Goal: Task Accomplishment & Management: Use online tool/utility

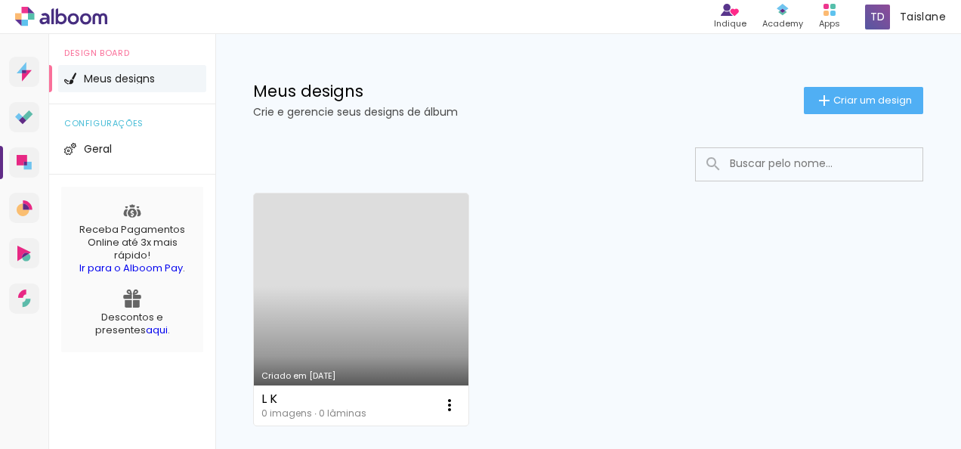
click at [310, 359] on link "Criado em [DATE]" at bounding box center [361, 309] width 214 height 232
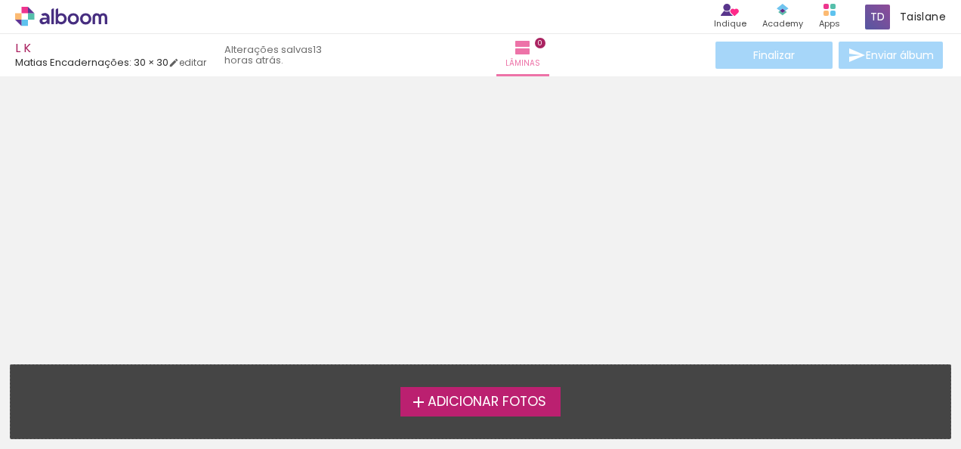
click at [435, 411] on label "Adicionar Fotos" at bounding box center [480, 401] width 161 height 29
click at [0, 0] on input "file" at bounding box center [0, 0] width 0 height 0
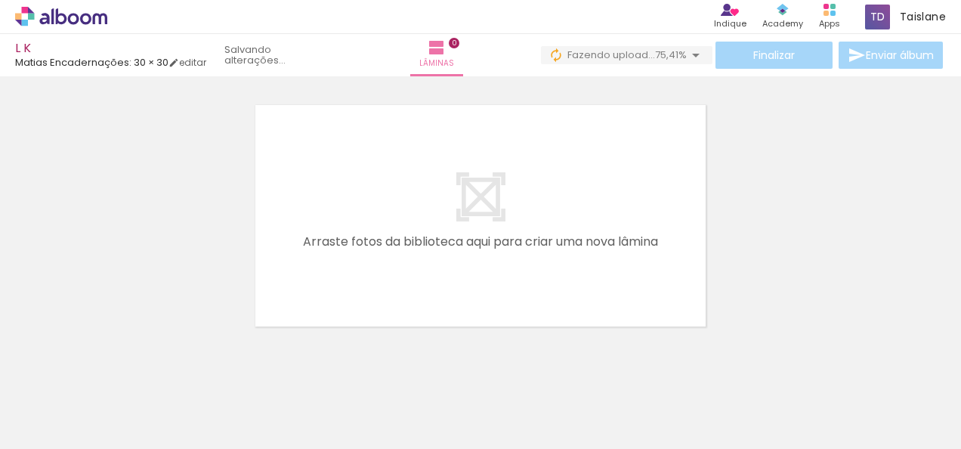
scroll to position [0, 9487]
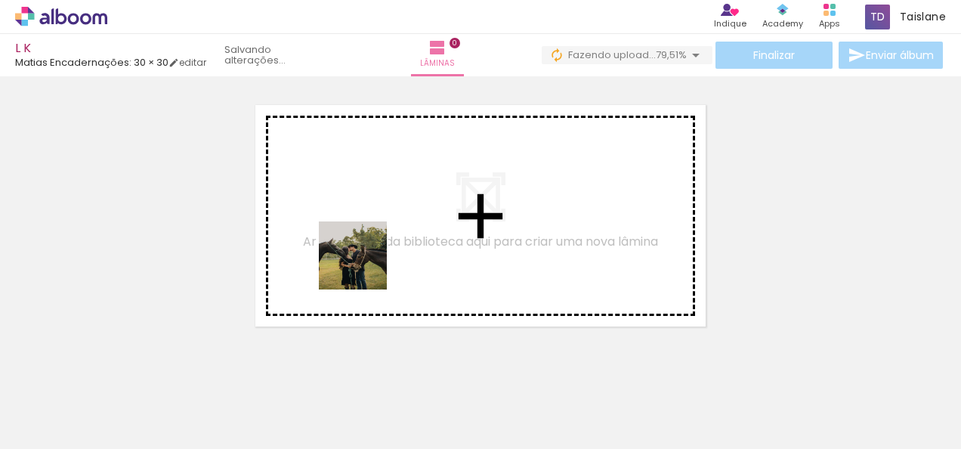
drag, startPoint x: 319, startPoint y: 409, endPoint x: 366, endPoint y: 266, distance: 150.2
click at [366, 266] on quentale-workspace at bounding box center [480, 224] width 961 height 449
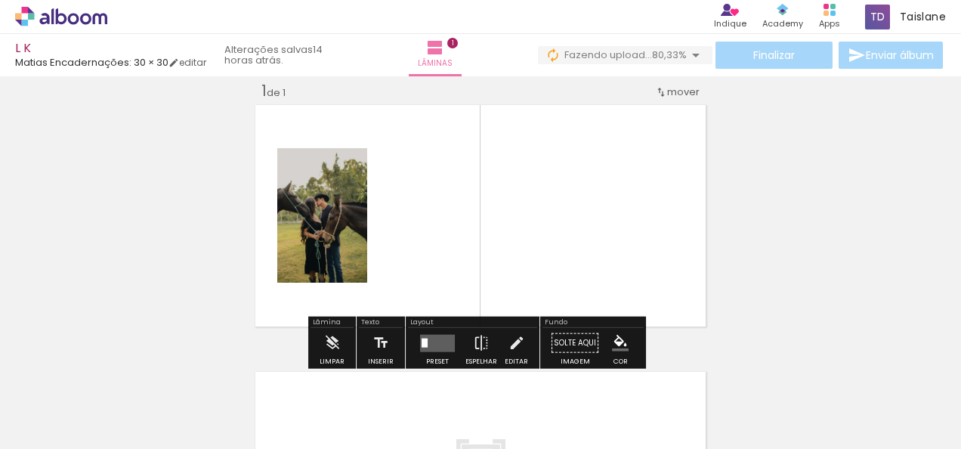
scroll to position [19, 0]
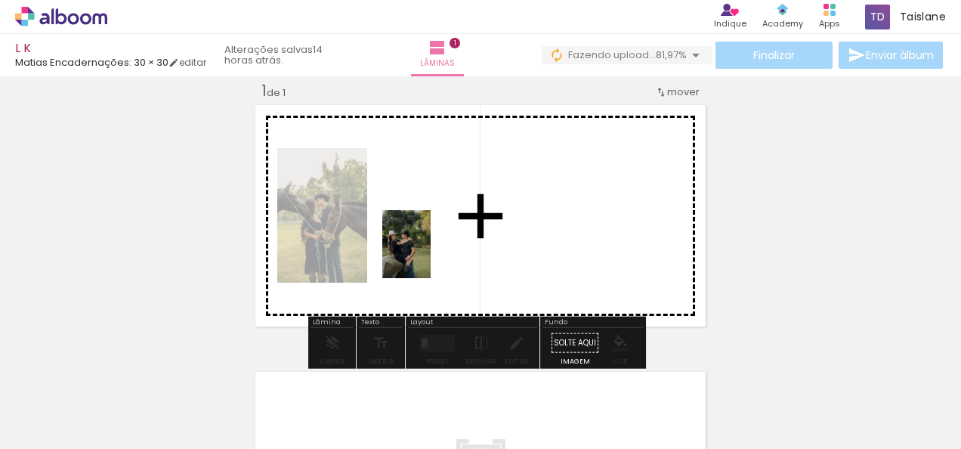
drag, startPoint x: 414, startPoint y: 390, endPoint x: 427, endPoint y: 255, distance: 135.9
click at [427, 255] on quentale-workspace at bounding box center [480, 224] width 961 height 449
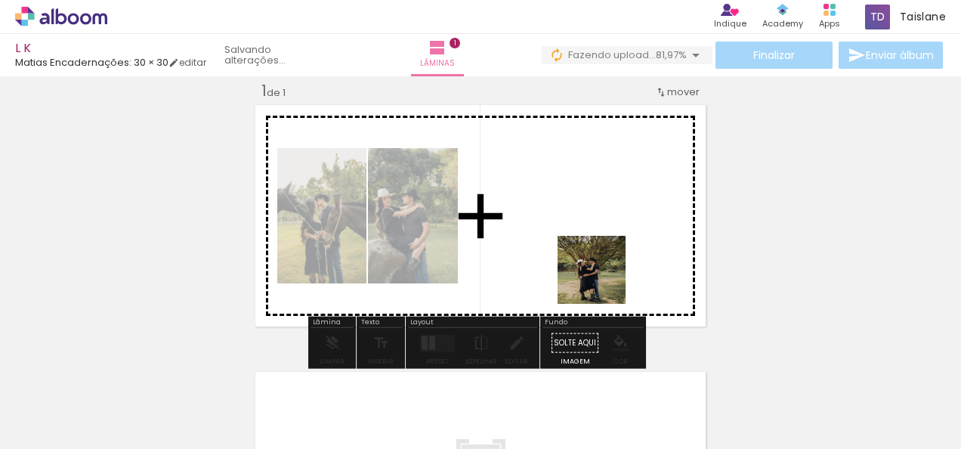
drag, startPoint x: 727, startPoint y: 402, endPoint x: 591, endPoint y: 270, distance: 188.5
click at [591, 270] on quentale-workspace at bounding box center [480, 224] width 961 height 449
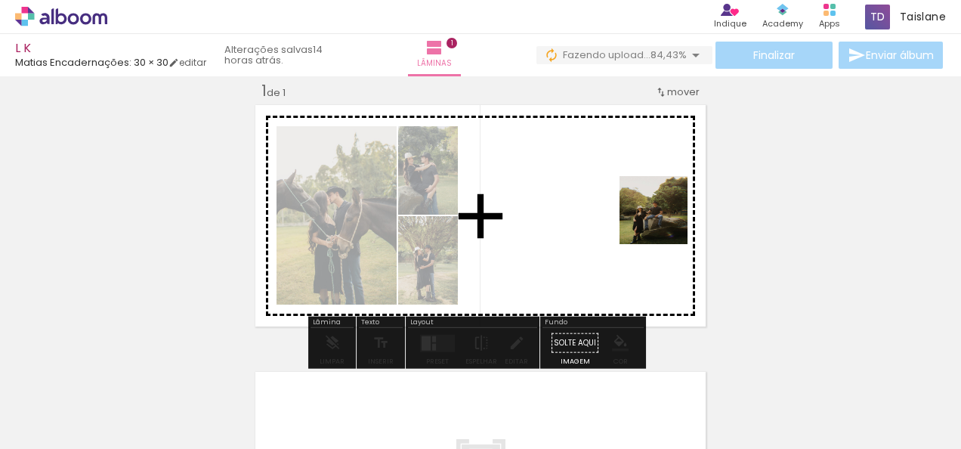
drag, startPoint x: 822, startPoint y: 418, endPoint x: 663, endPoint y: 214, distance: 258.2
click at [663, 214] on quentale-workspace at bounding box center [480, 224] width 961 height 449
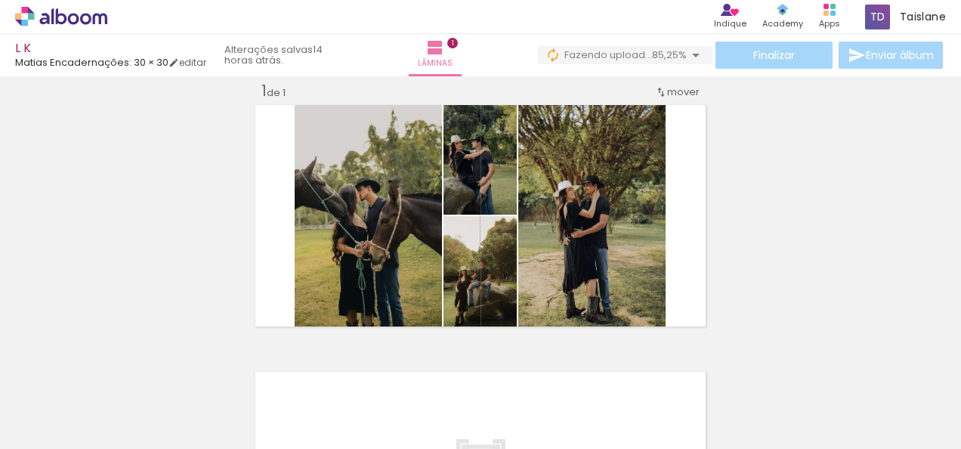
scroll to position [0, 9487]
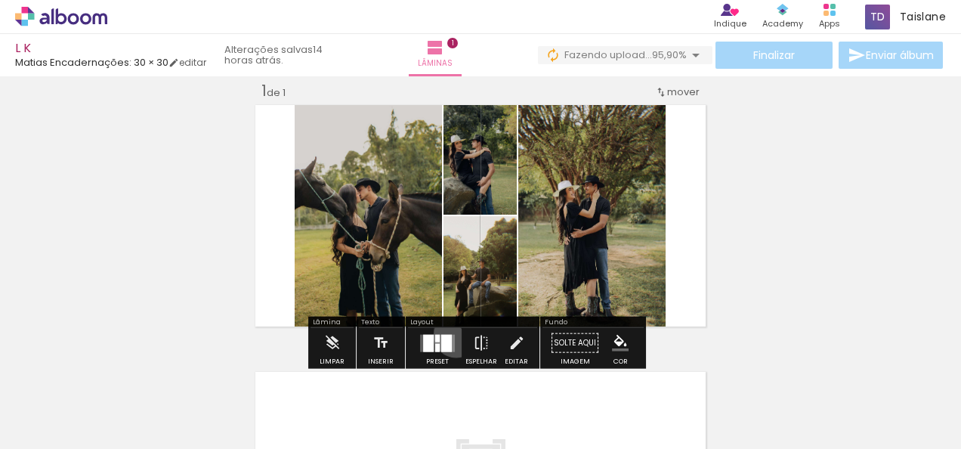
click at [452, 334] on div at bounding box center [437, 343] width 41 height 30
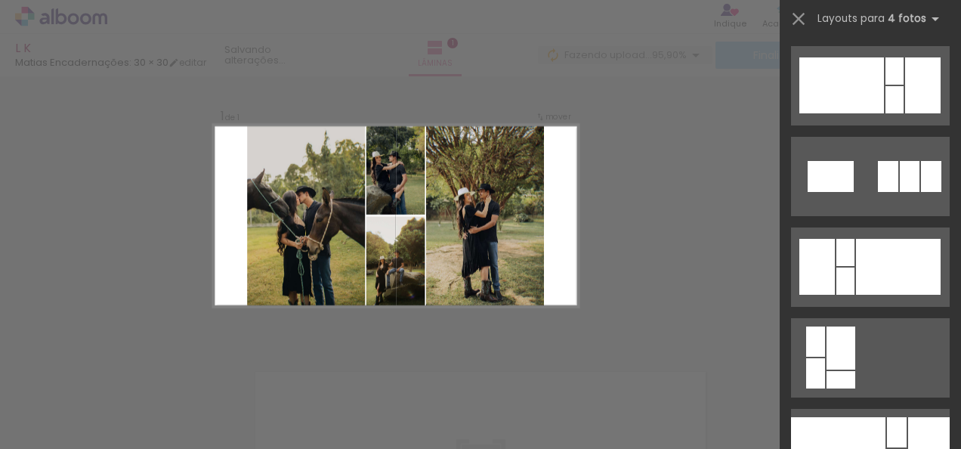
scroll to position [6981, 0]
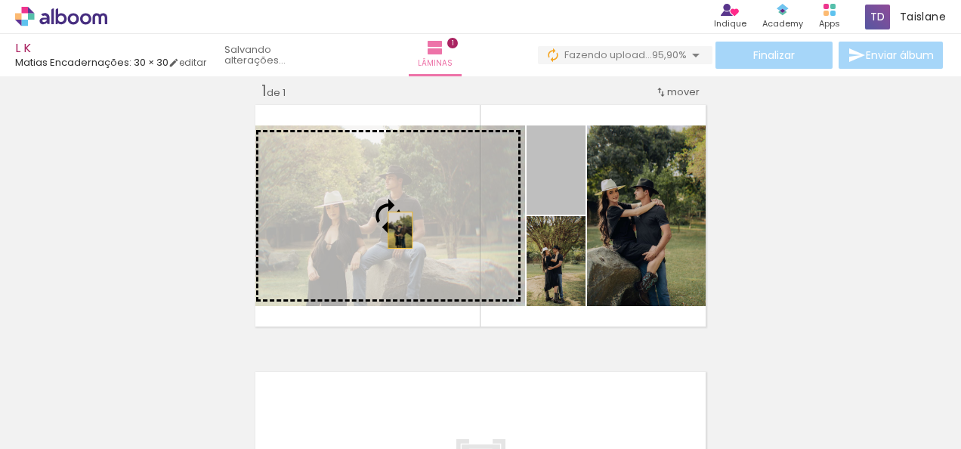
drag, startPoint x: 540, startPoint y: 202, endPoint x: 358, endPoint y: 227, distance: 183.6
click at [0, 0] on slot at bounding box center [0, 0] width 0 height 0
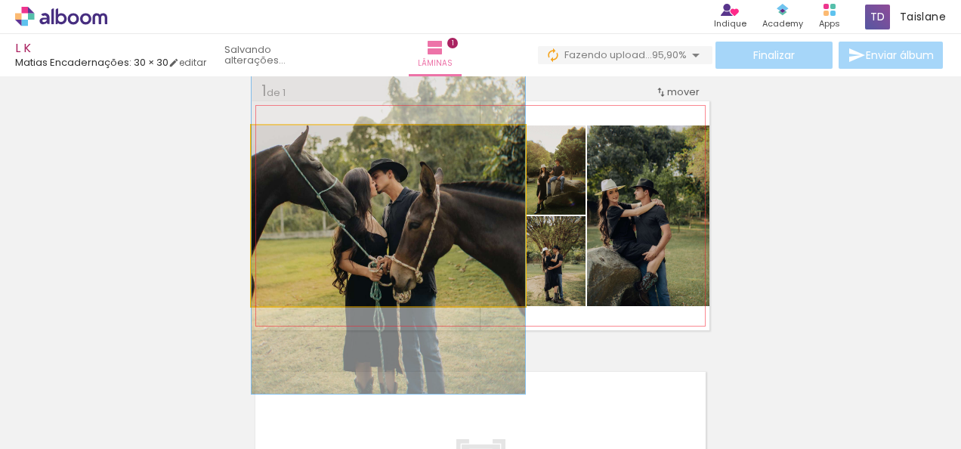
drag, startPoint x: 358, startPoint y: 227, endPoint x: 369, endPoint y: 228, distance: 10.7
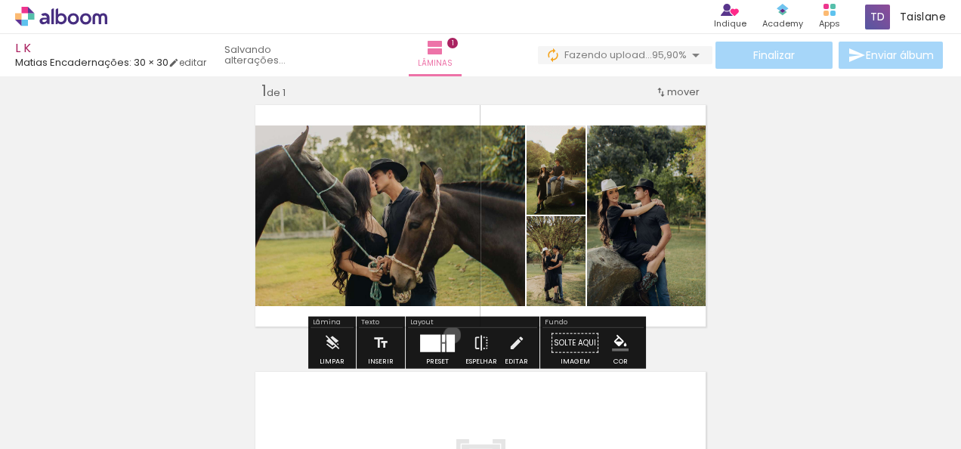
click at [449, 334] on div at bounding box center [450, 342] width 8 height 17
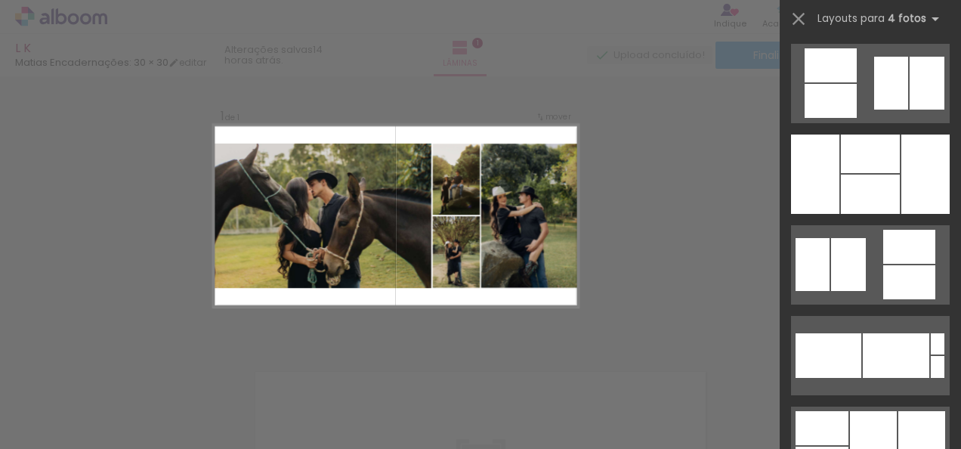
scroll to position [14232, 0]
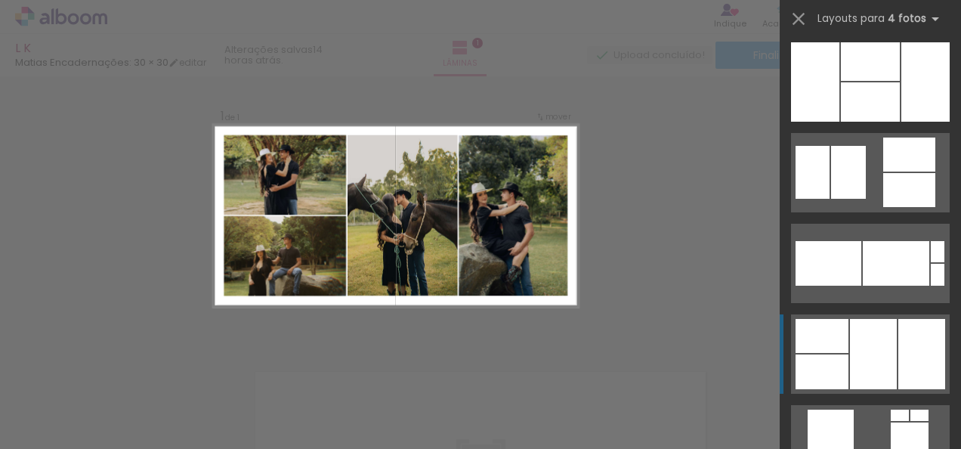
click at [882, 122] on div at bounding box center [870, 101] width 59 height 39
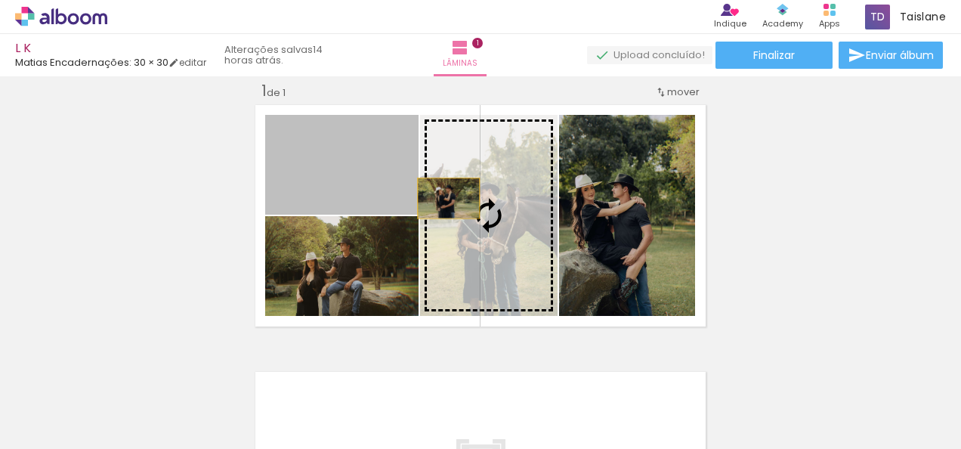
drag, startPoint x: 356, startPoint y: 180, endPoint x: 471, endPoint y: 208, distance: 117.6
click at [0, 0] on slot at bounding box center [0, 0] width 0 height 0
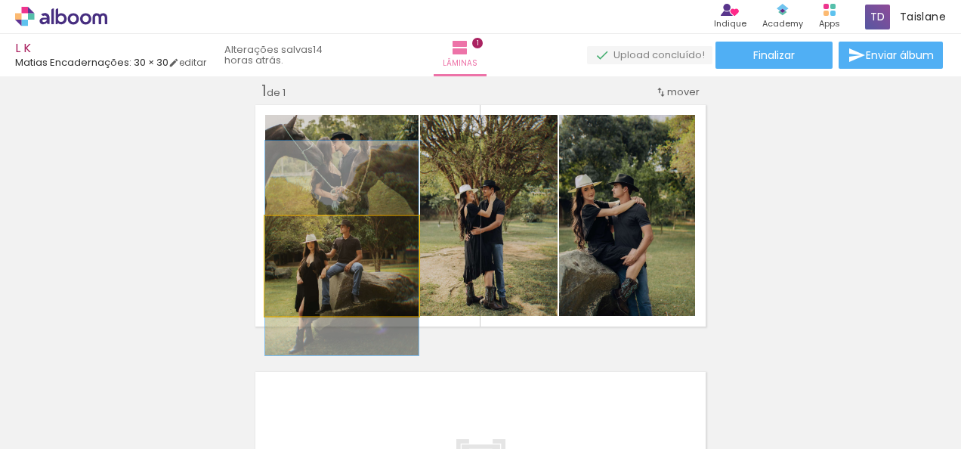
drag, startPoint x: 362, startPoint y: 282, endPoint x: 374, endPoint y: 264, distance: 21.8
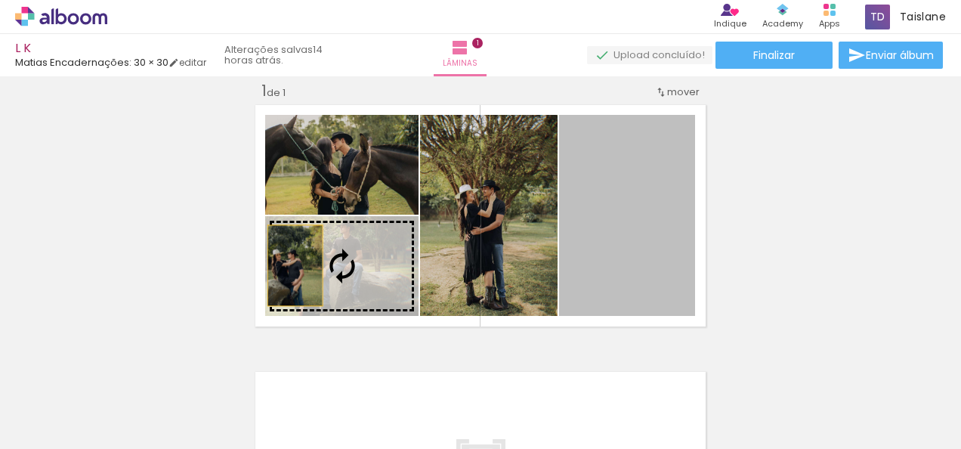
drag, startPoint x: 631, startPoint y: 199, endPoint x: 279, endPoint y: 264, distance: 357.9
click at [0, 0] on slot at bounding box center [0, 0] width 0 height 0
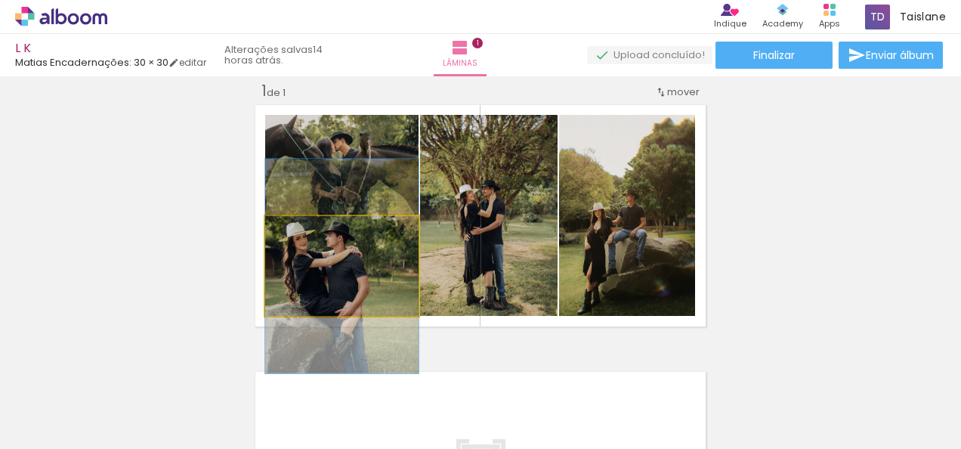
click at [378, 279] on quentale-photo at bounding box center [341, 266] width 153 height 100
drag, startPoint x: 378, startPoint y: 279, endPoint x: 388, endPoint y: 280, distance: 9.8
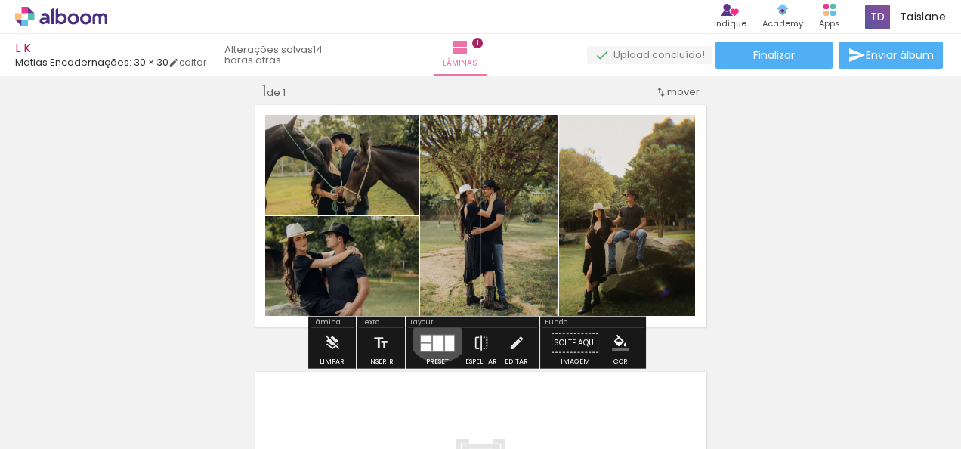
click at [435, 329] on div at bounding box center [437, 343] width 41 height 30
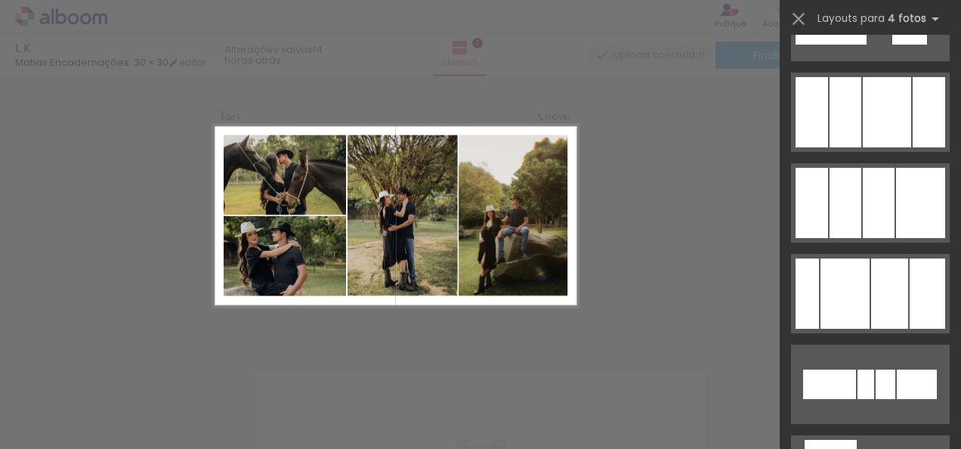
scroll to position [15786, 0]
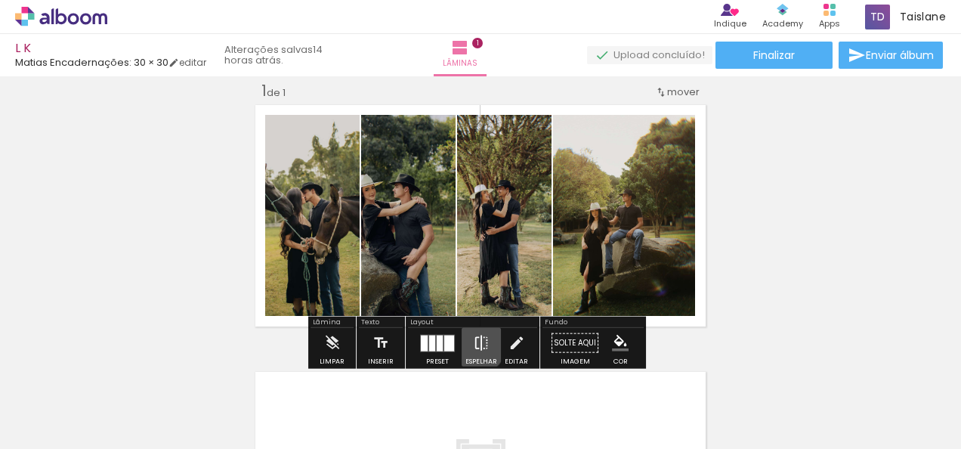
click at [473, 340] on iron-icon at bounding box center [481, 343] width 17 height 30
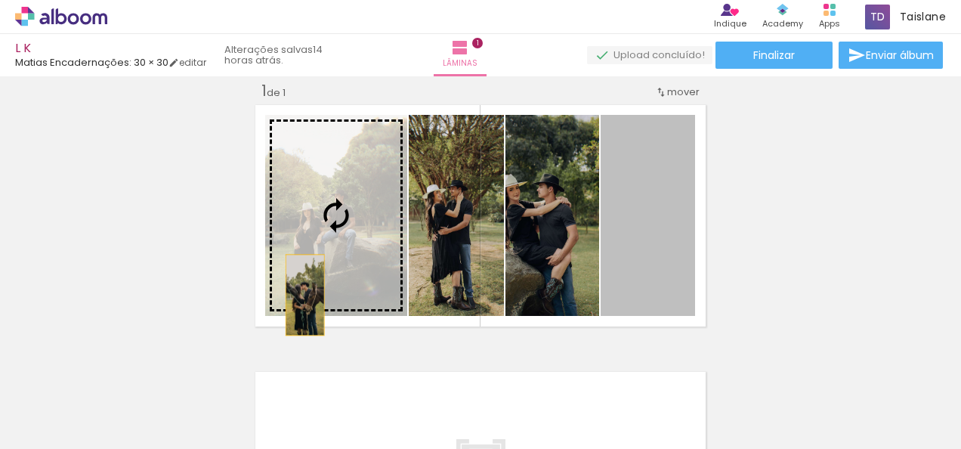
drag, startPoint x: 604, startPoint y: 238, endPoint x: 298, endPoint y: 294, distance: 310.9
click at [0, 0] on slot at bounding box center [0, 0] width 0 height 0
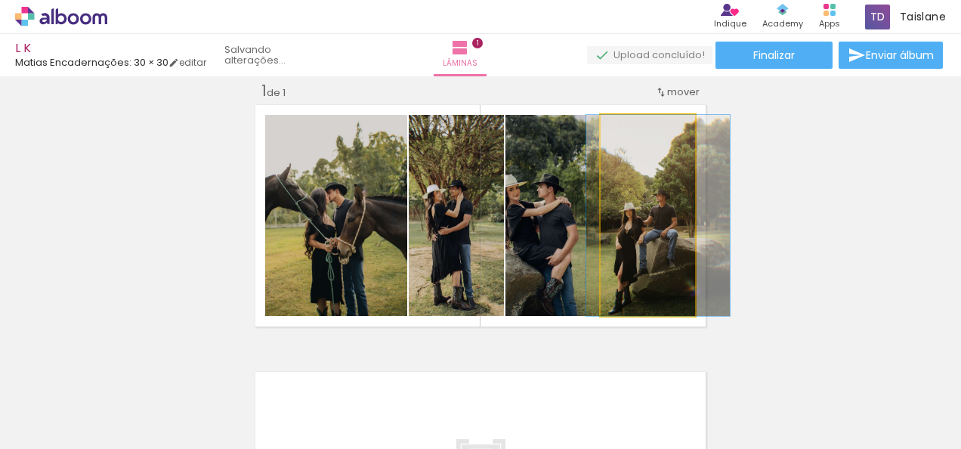
drag, startPoint x: 619, startPoint y: 218, endPoint x: 630, endPoint y: 221, distance: 10.8
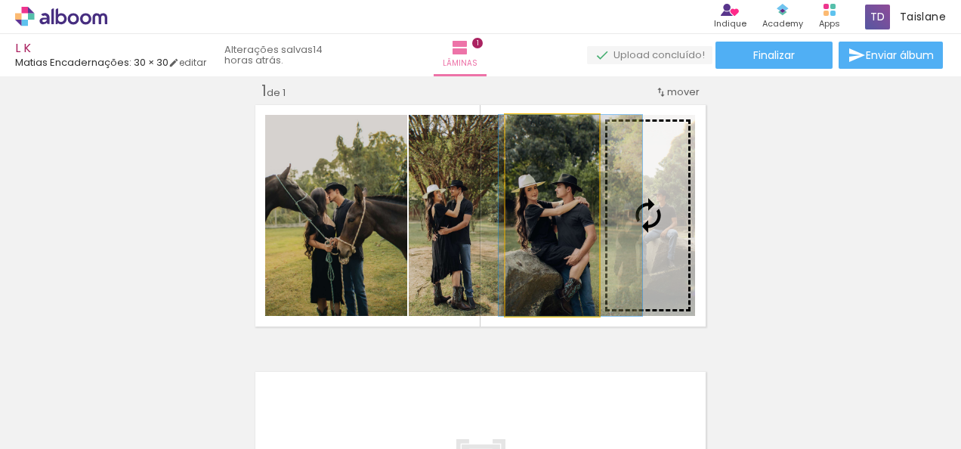
drag, startPoint x: 578, startPoint y: 224, endPoint x: 597, endPoint y: 224, distance: 18.1
click at [0, 0] on slot at bounding box center [0, 0] width 0 height 0
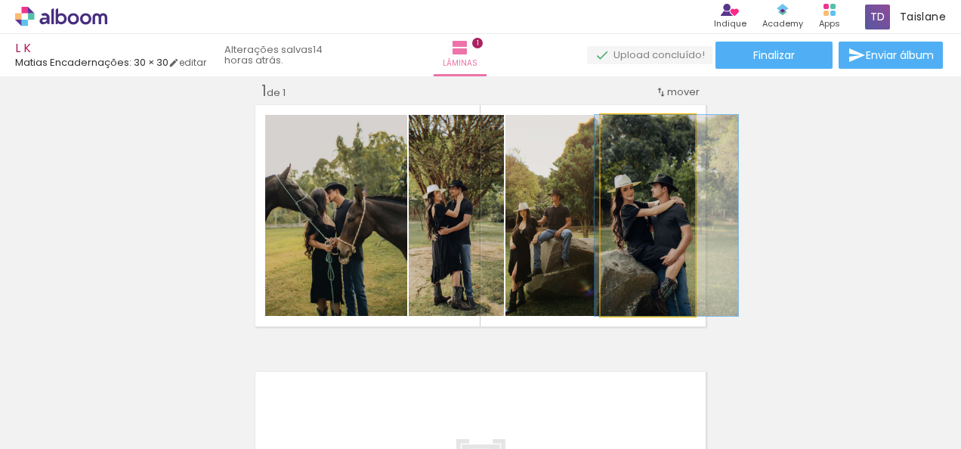
drag, startPoint x: 638, startPoint y: 234, endPoint x: 659, endPoint y: 234, distance: 20.4
click at [669, 215] on quentale-photo at bounding box center [647, 215] width 94 height 201
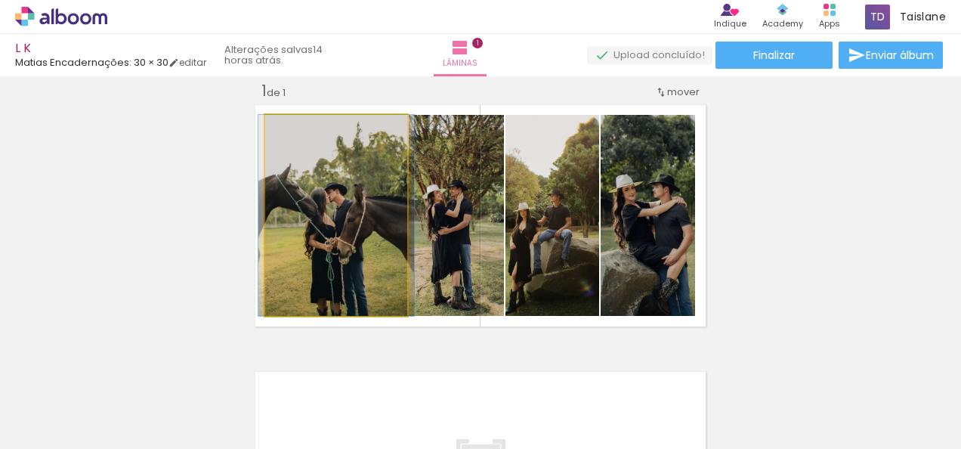
click at [338, 248] on quentale-photo at bounding box center [336, 215] width 142 height 201
click at [316, 233] on quentale-photo at bounding box center [336, 215] width 142 height 201
click at [310, 233] on quentale-photo at bounding box center [336, 215] width 142 height 201
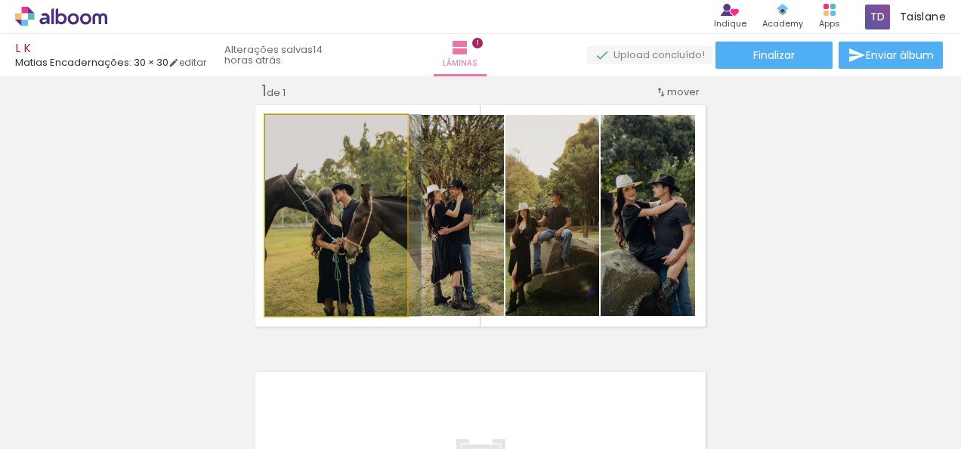
drag, startPoint x: 310, startPoint y: 233, endPoint x: 322, endPoint y: 233, distance: 11.3
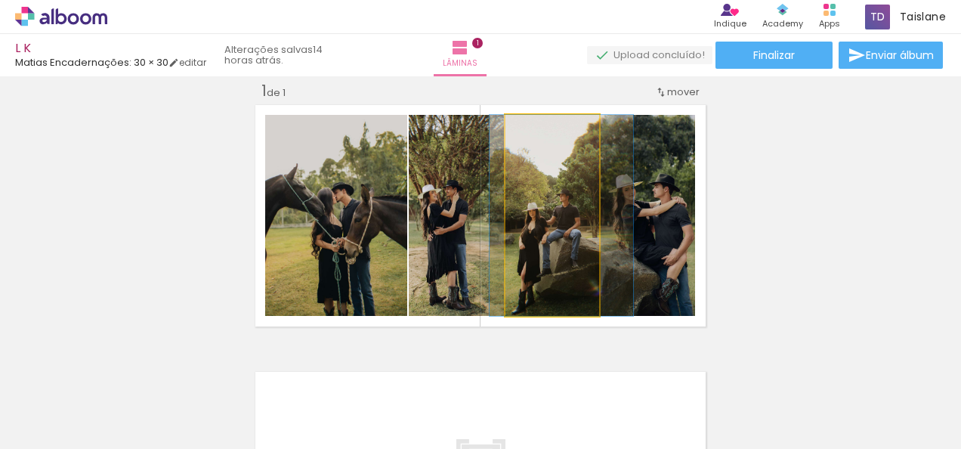
drag, startPoint x: 565, startPoint y: 208, endPoint x: 574, endPoint y: 208, distance: 9.1
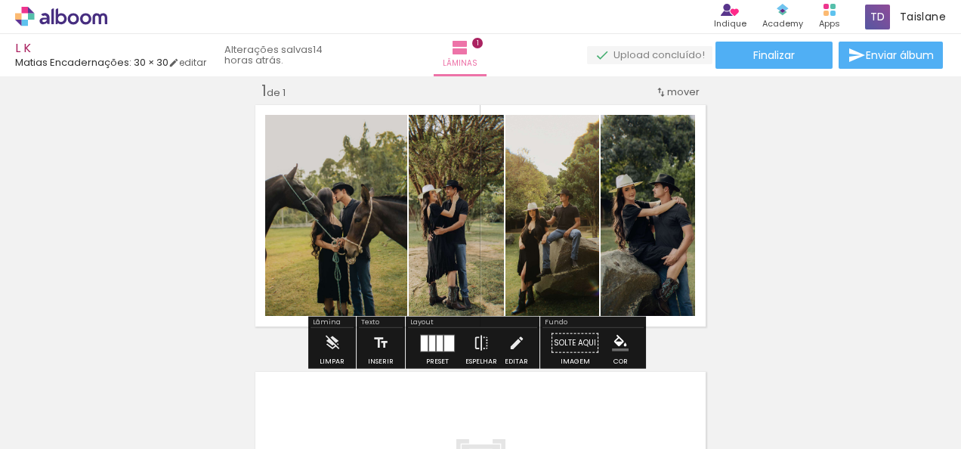
click at [757, 214] on div "Inserir lâmina 1 de 1" at bounding box center [480, 330] width 961 height 534
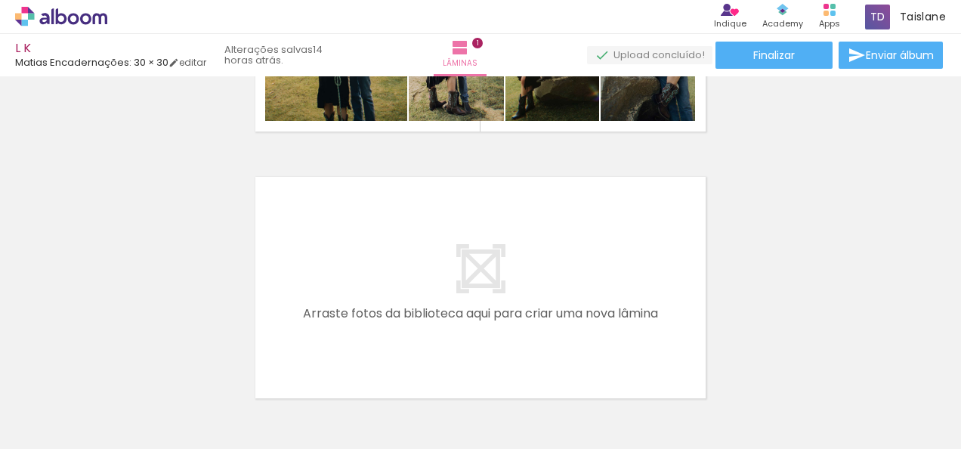
scroll to position [214, 0]
drag, startPoint x: 465, startPoint y: 405, endPoint x: 486, endPoint y: 280, distance: 126.4
click at [486, 280] on quentale-workspace at bounding box center [480, 224] width 961 height 449
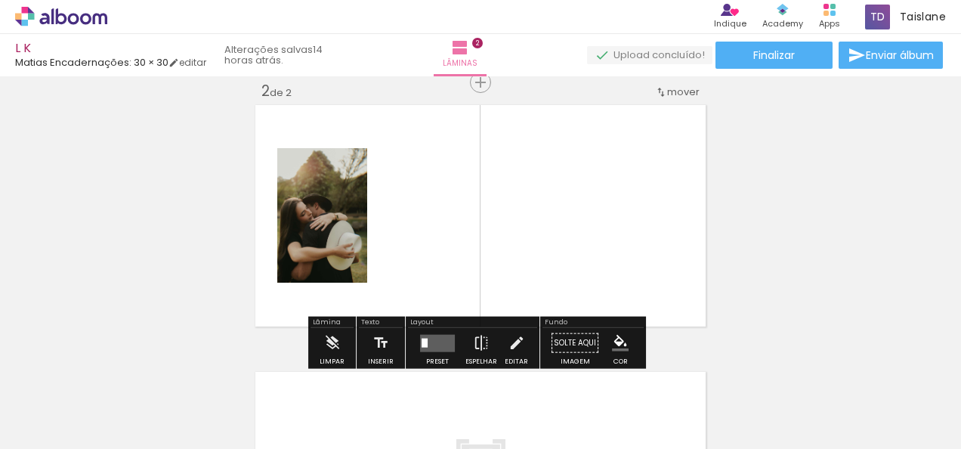
scroll to position [285, 0]
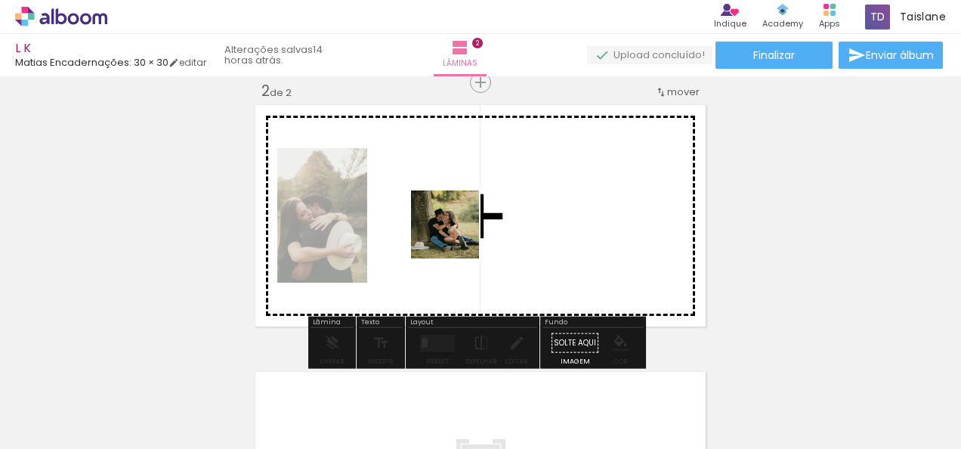
drag, startPoint x: 218, startPoint y: 423, endPoint x: 475, endPoint y: 218, distance: 329.4
click at [475, 218] on quentale-workspace at bounding box center [480, 224] width 961 height 449
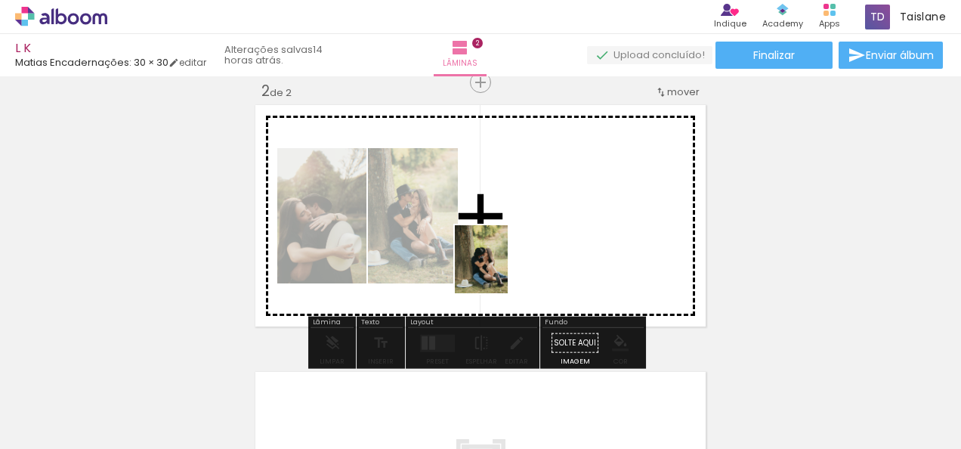
drag, startPoint x: 165, startPoint y: 384, endPoint x: 500, endPoint y: 270, distance: 354.2
click at [500, 270] on quentale-workspace at bounding box center [480, 224] width 961 height 449
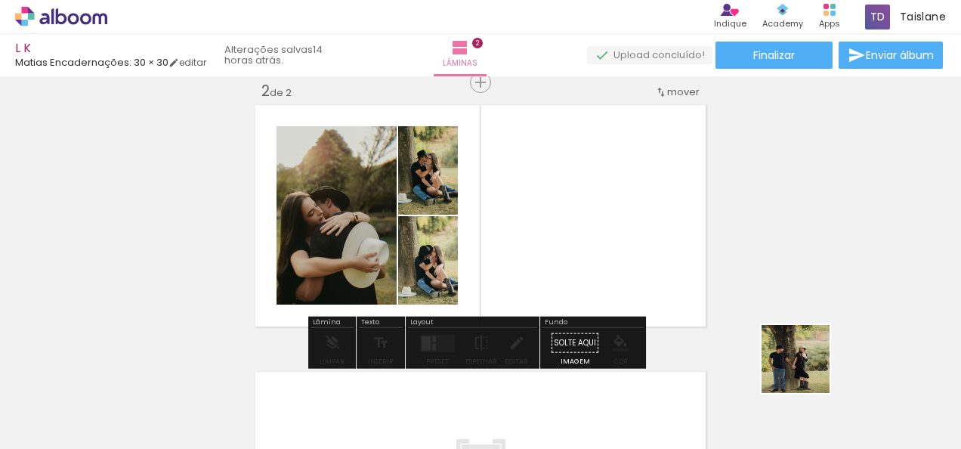
drag, startPoint x: 912, startPoint y: 399, endPoint x: 645, endPoint y: 296, distance: 286.4
click at [645, 296] on quentale-workspace at bounding box center [480, 224] width 961 height 449
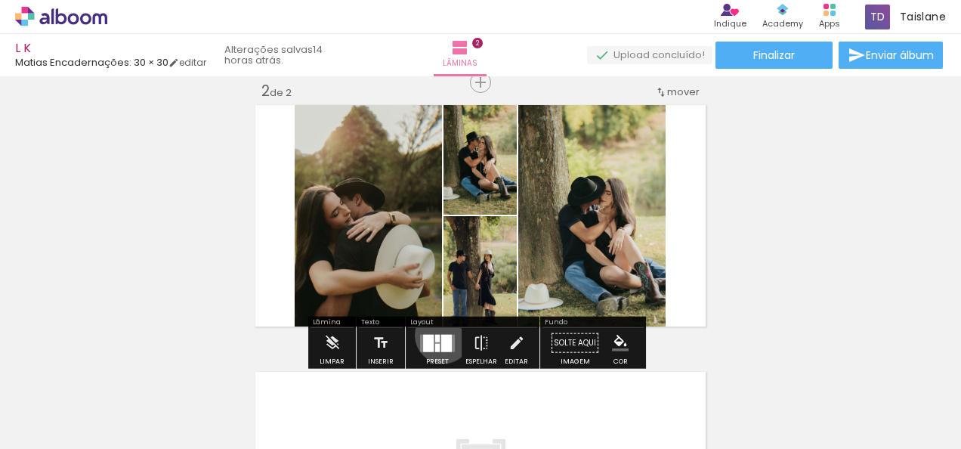
click at [441, 334] on div at bounding box center [446, 342] width 11 height 17
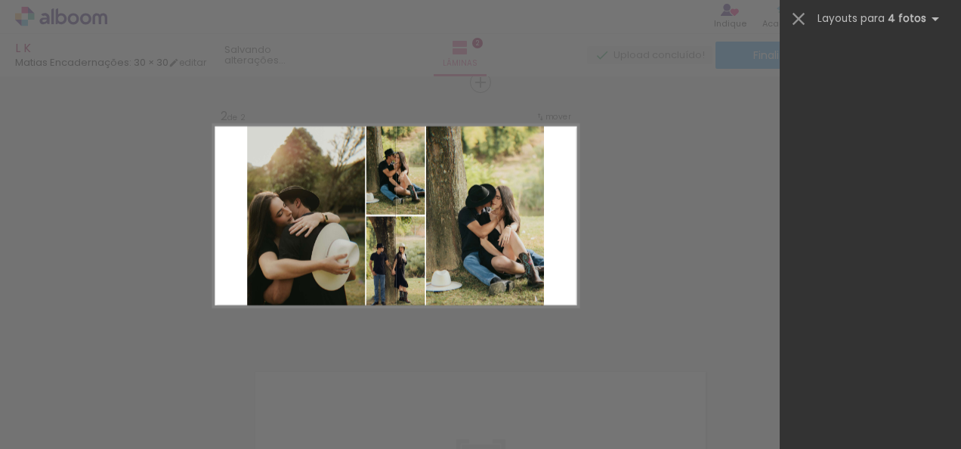
scroll to position [0, 0]
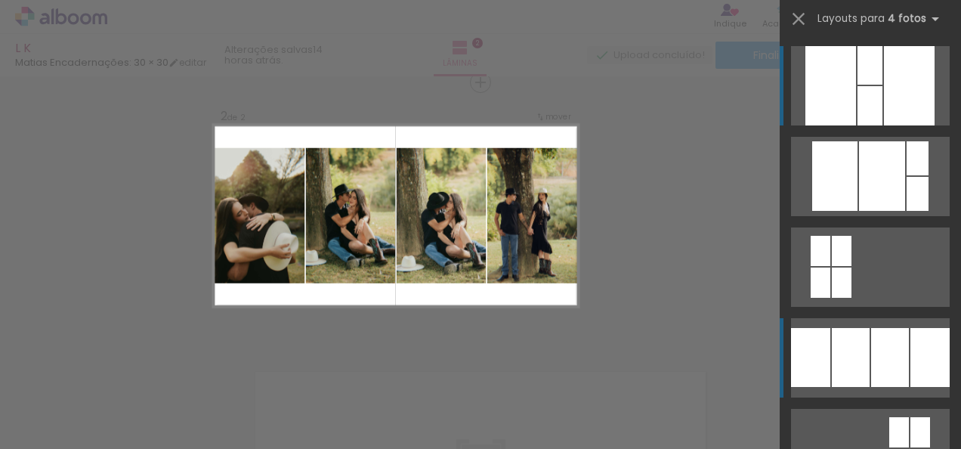
click at [859, 211] on div at bounding box center [882, 175] width 46 height 69
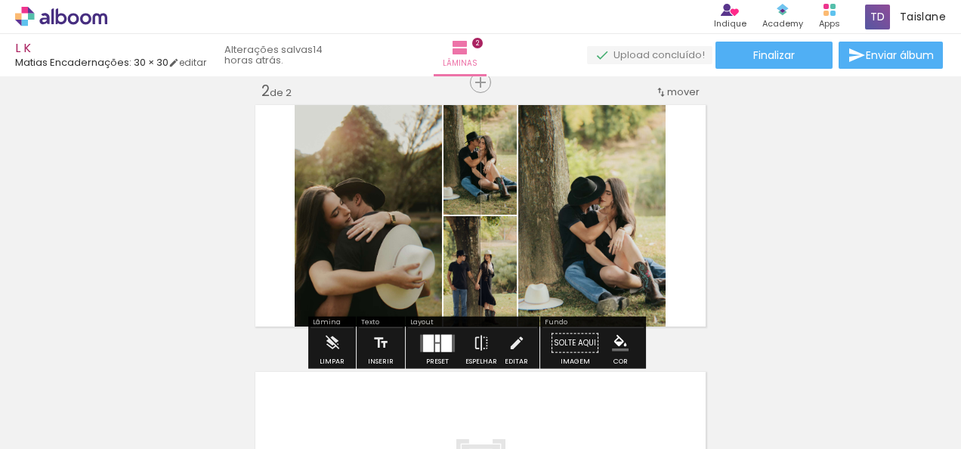
click at [443, 350] on div at bounding box center [437, 343] width 41 height 30
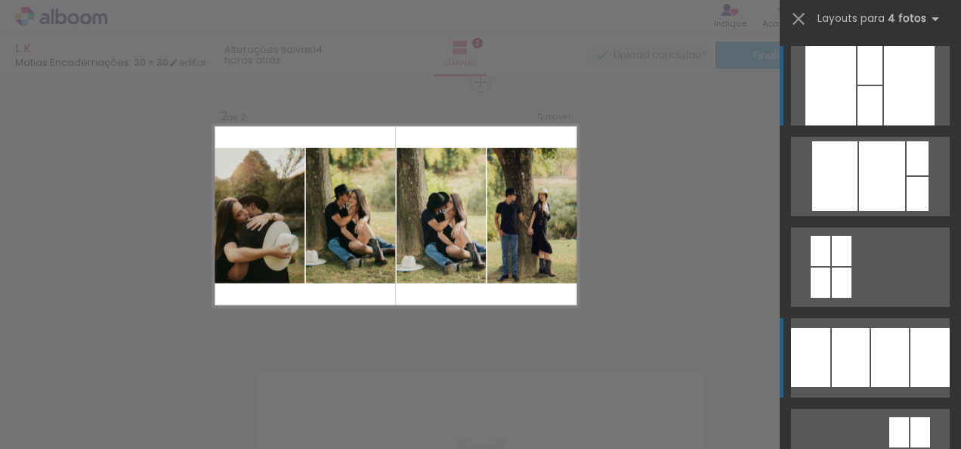
click at [906, 175] on div at bounding box center [917, 158] width 22 height 34
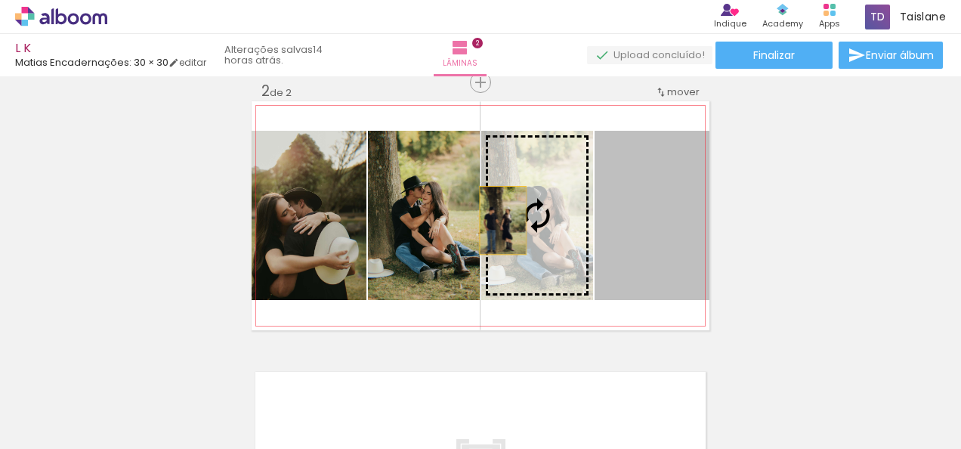
drag, startPoint x: 643, startPoint y: 205, endPoint x: 497, endPoint y: 220, distance: 147.2
click at [0, 0] on slot at bounding box center [0, 0] width 0 height 0
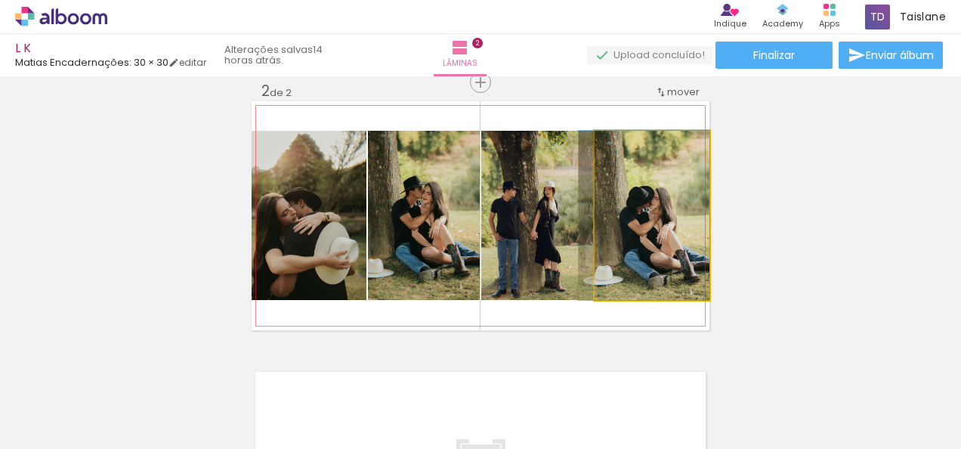
drag, startPoint x: 618, startPoint y: 240, endPoint x: 603, endPoint y: 240, distance: 15.1
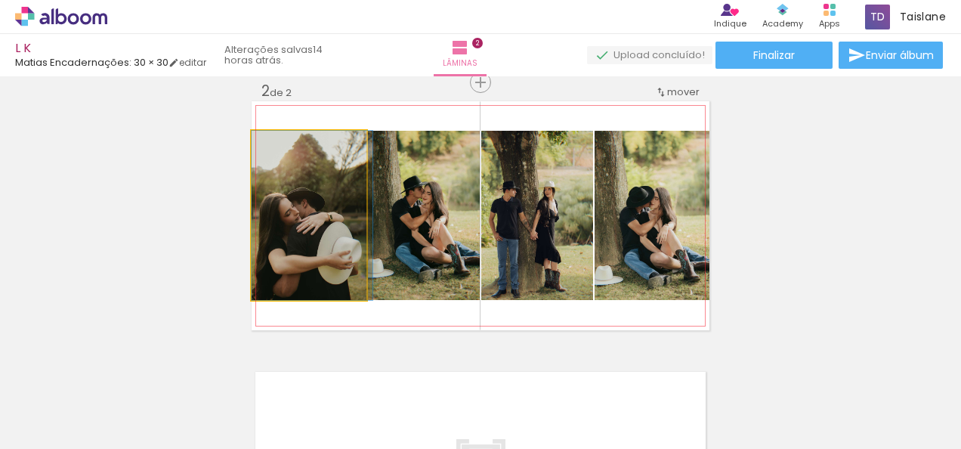
drag, startPoint x: 282, startPoint y: 232, endPoint x: 314, endPoint y: 236, distance: 31.9
drag, startPoint x: 314, startPoint y: 236, endPoint x: 326, endPoint y: 238, distance: 12.3
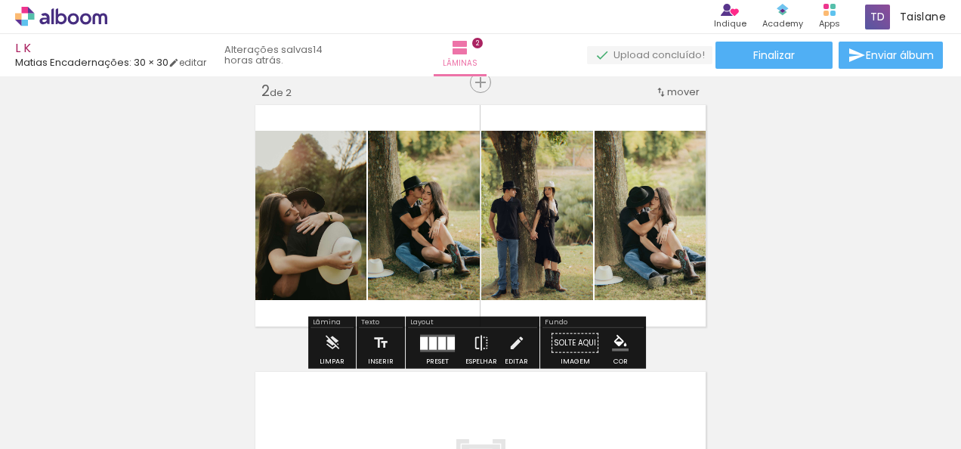
click at [288, 228] on quentale-photo at bounding box center [308, 215] width 115 height 169
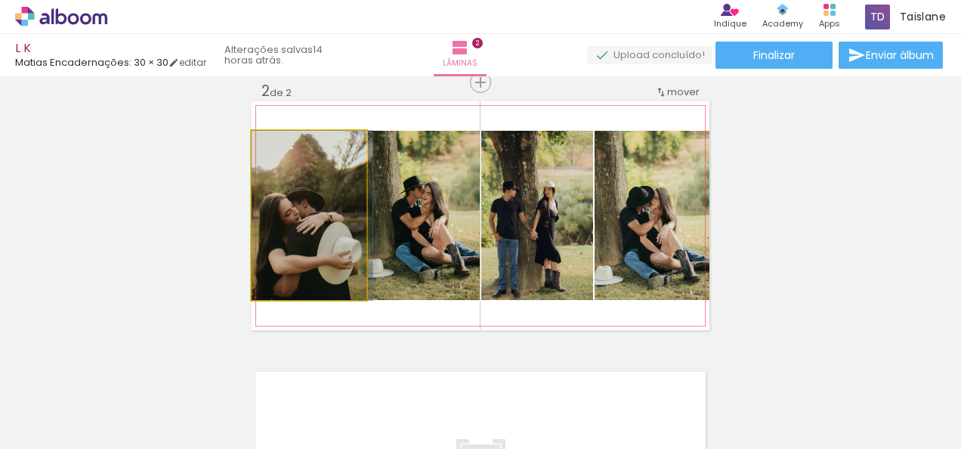
click at [288, 228] on quentale-photo at bounding box center [308, 215] width 115 height 169
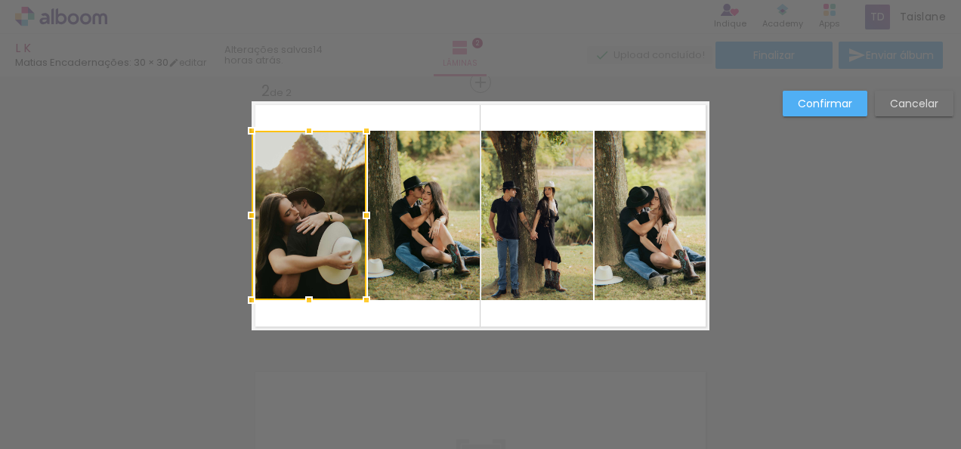
click at [288, 228] on div at bounding box center [308, 215] width 115 height 169
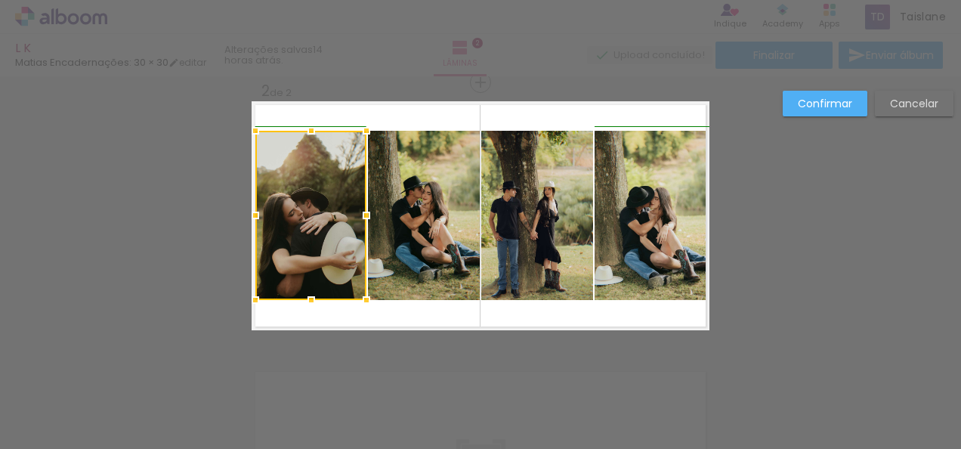
click at [247, 220] on div at bounding box center [255, 215] width 30 height 30
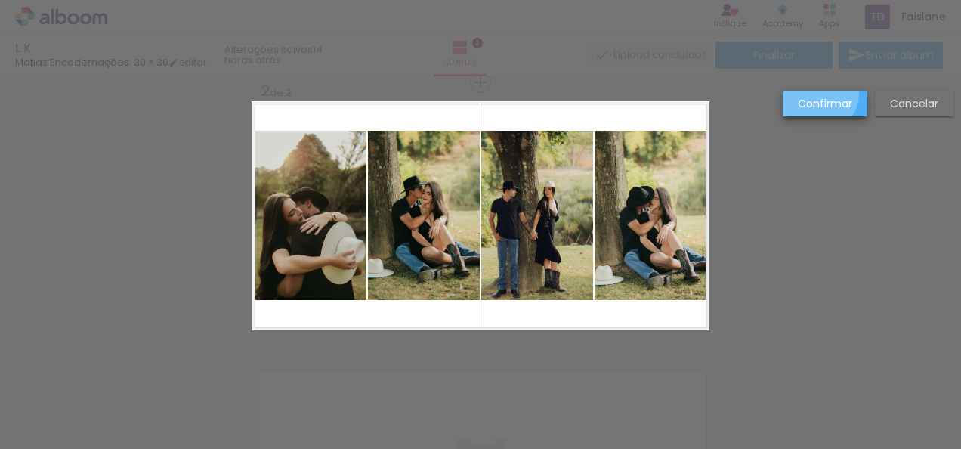
click at [817, 94] on paper-button "Confirmar" at bounding box center [824, 104] width 85 height 26
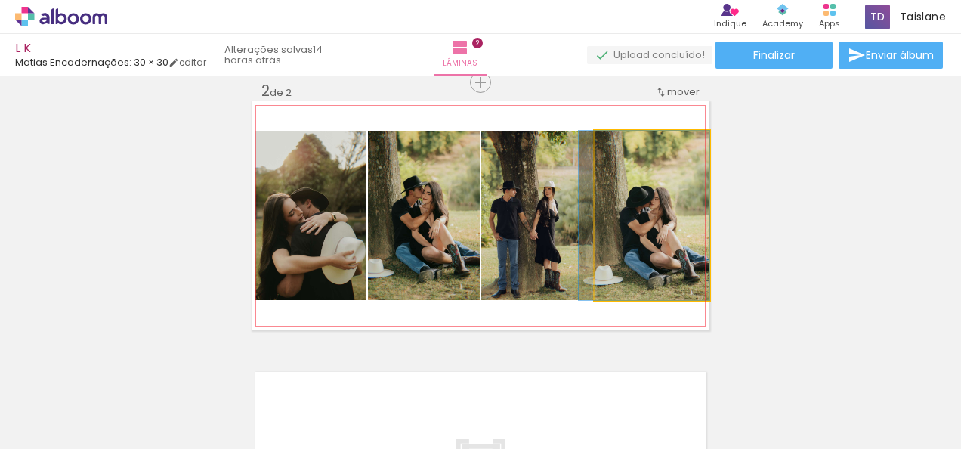
click at [655, 217] on quentale-photo at bounding box center [651, 215] width 115 height 169
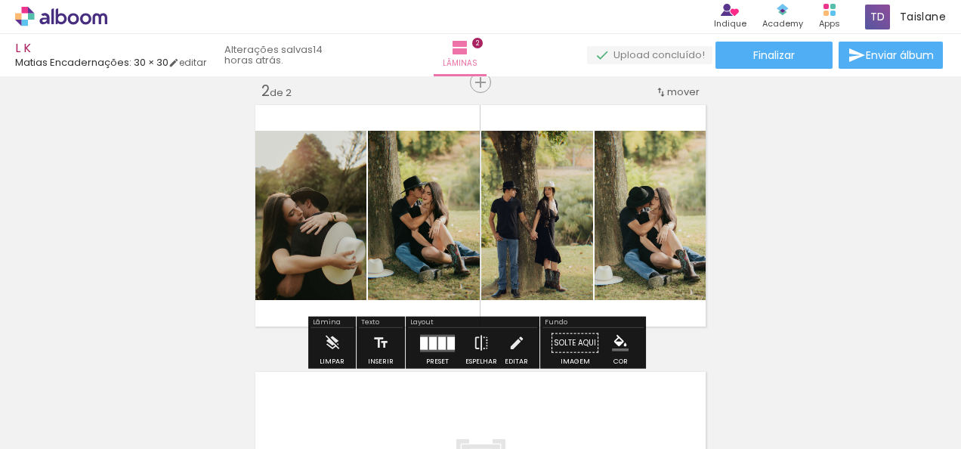
click at [655, 217] on quentale-photo at bounding box center [651, 215] width 115 height 169
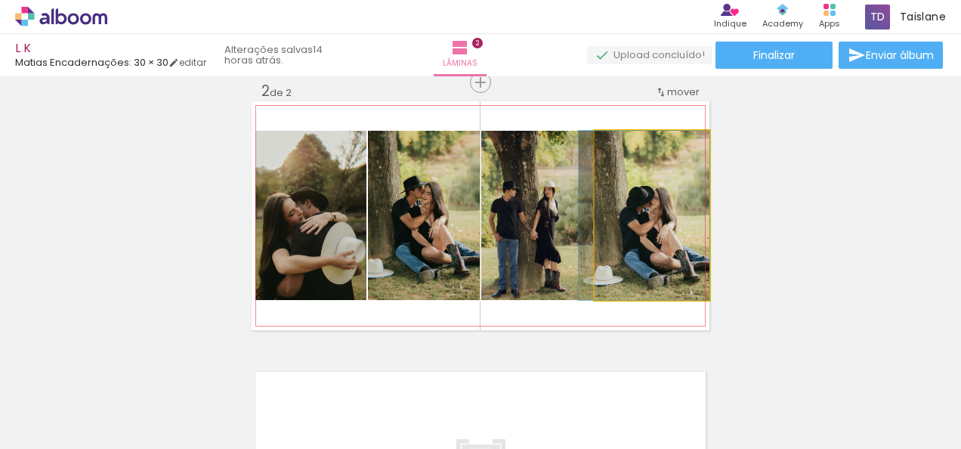
click at [655, 217] on quentale-photo at bounding box center [651, 215] width 115 height 169
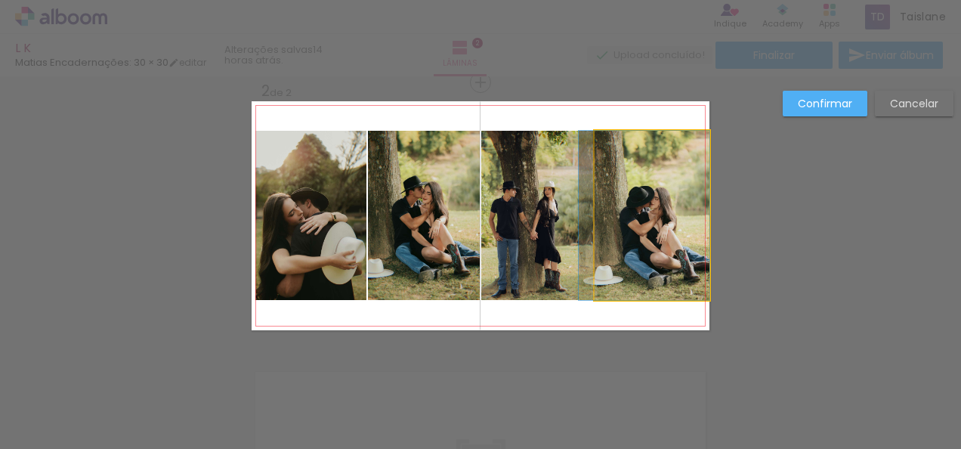
click at [655, 217] on quentale-photo at bounding box center [651, 215] width 115 height 169
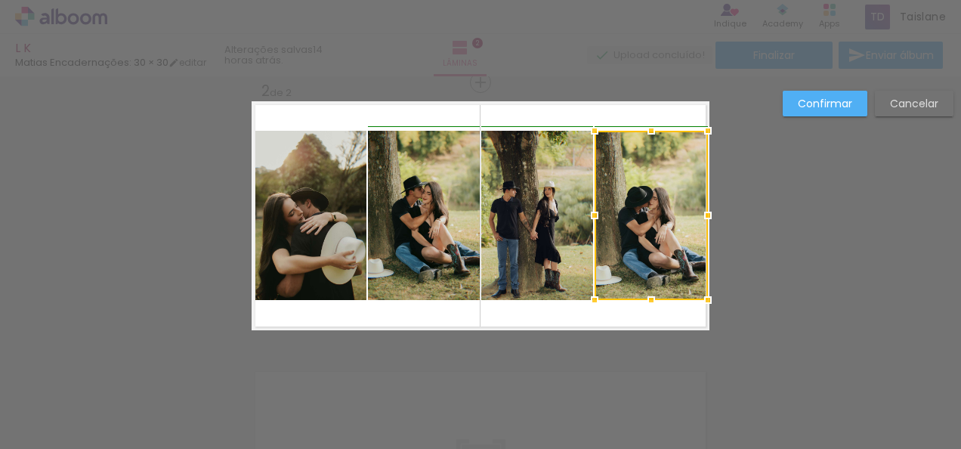
click at [699, 211] on div at bounding box center [708, 215] width 30 height 30
click at [0, 0] on slot "Confirmar" at bounding box center [0, 0] width 0 height 0
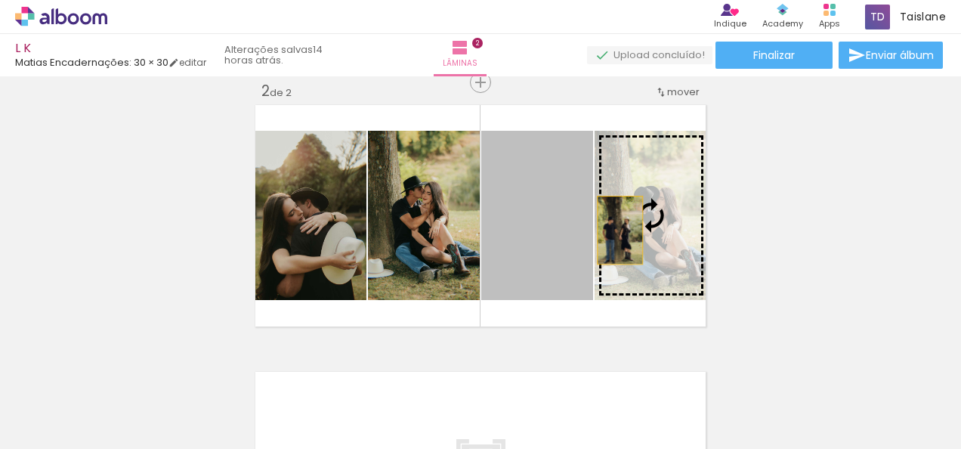
drag, startPoint x: 492, startPoint y: 233, endPoint x: 629, endPoint y: 230, distance: 136.7
click at [0, 0] on slot at bounding box center [0, 0] width 0 height 0
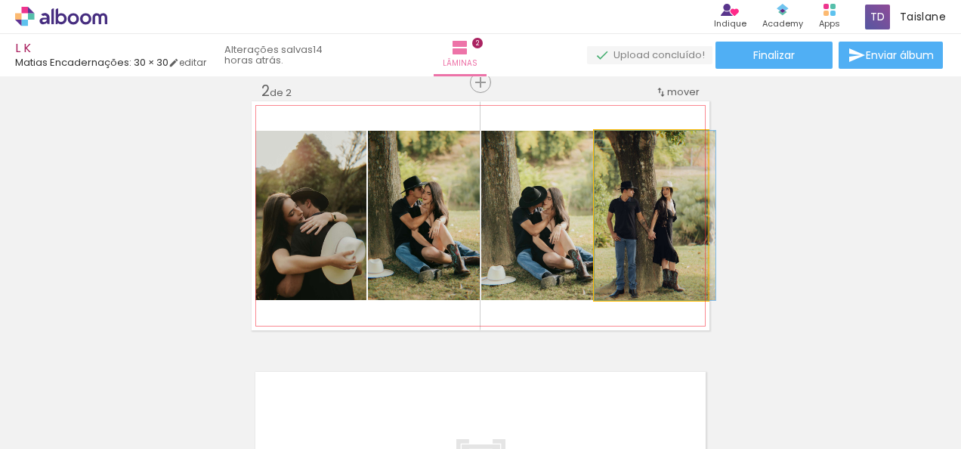
drag, startPoint x: 629, startPoint y: 230, endPoint x: 649, endPoint y: 230, distance: 20.4
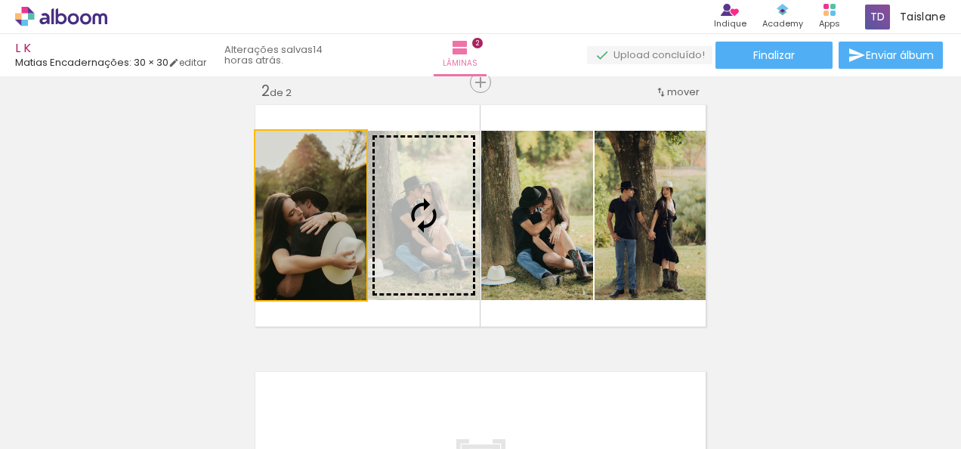
drag, startPoint x: 346, startPoint y: 222, endPoint x: 472, endPoint y: 242, distance: 127.6
click at [0, 0] on slot at bounding box center [0, 0] width 0 height 0
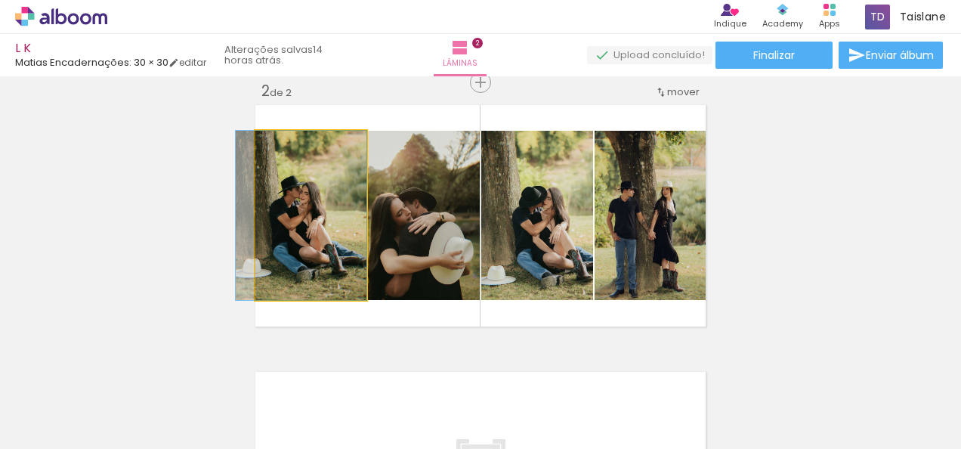
drag, startPoint x: 311, startPoint y: 234, endPoint x: 276, endPoint y: 234, distance: 34.7
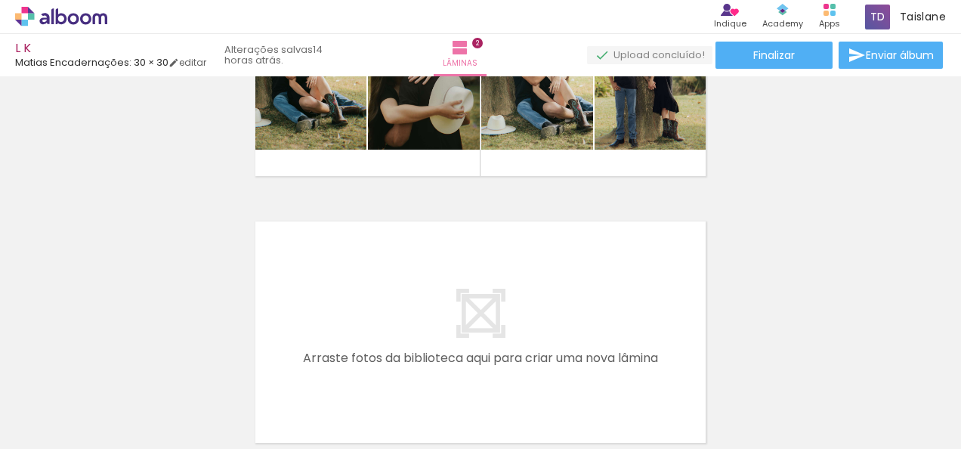
scroll to position [477, 0]
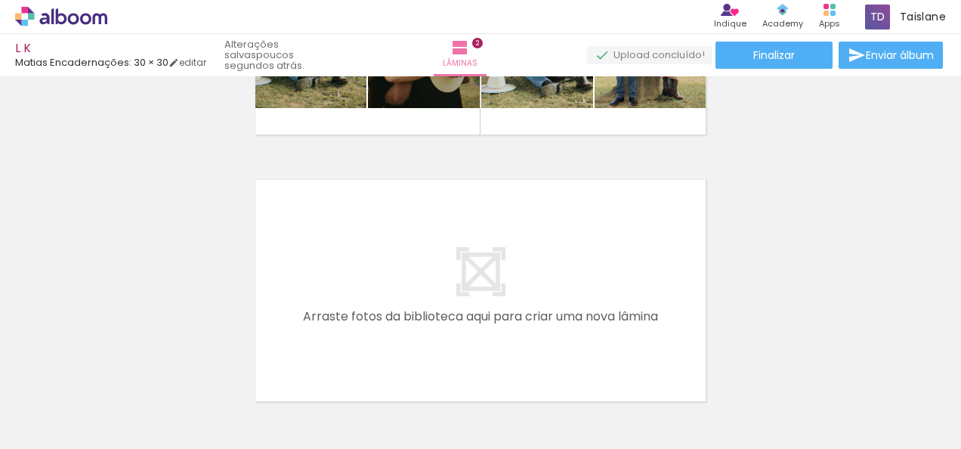
drag, startPoint x: 557, startPoint y: 401, endPoint x: 450, endPoint y: 307, distance: 142.9
click at [450, 307] on quentale-workspace at bounding box center [480, 224] width 961 height 449
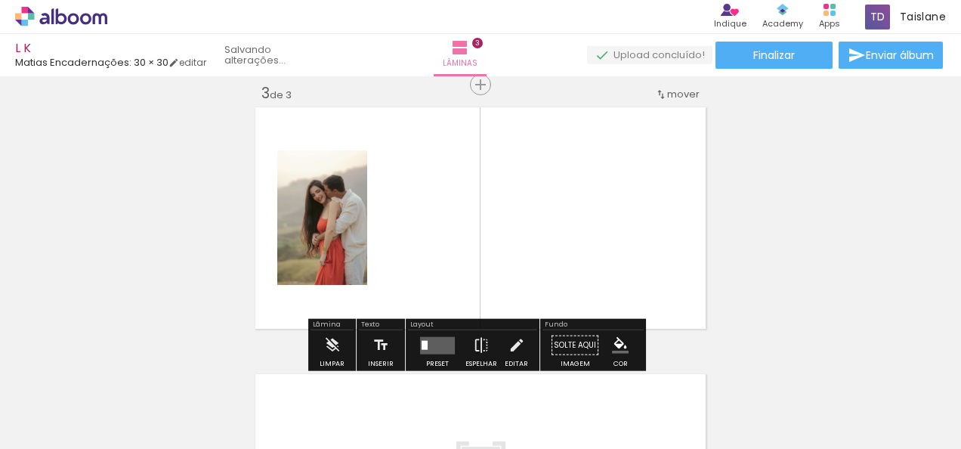
scroll to position [552, 0]
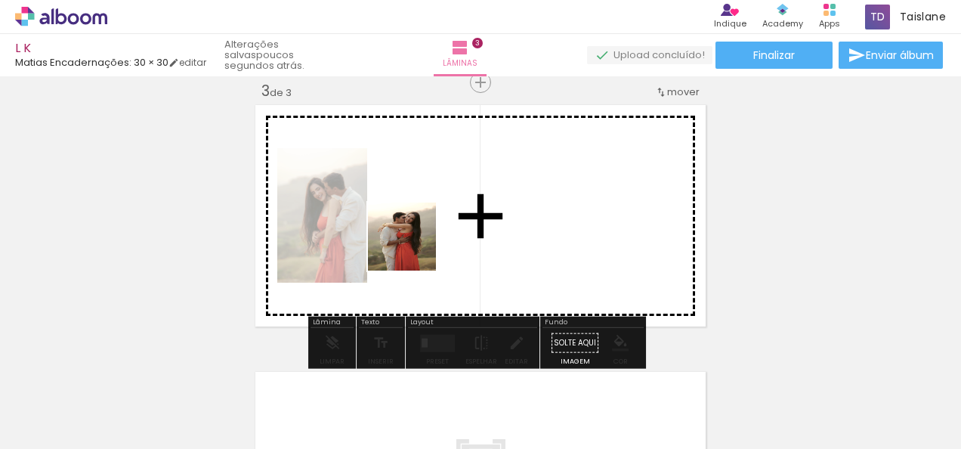
drag, startPoint x: 651, startPoint y: 424, endPoint x: 410, endPoint y: 235, distance: 306.6
click at [410, 235] on quentale-workspace at bounding box center [480, 224] width 961 height 449
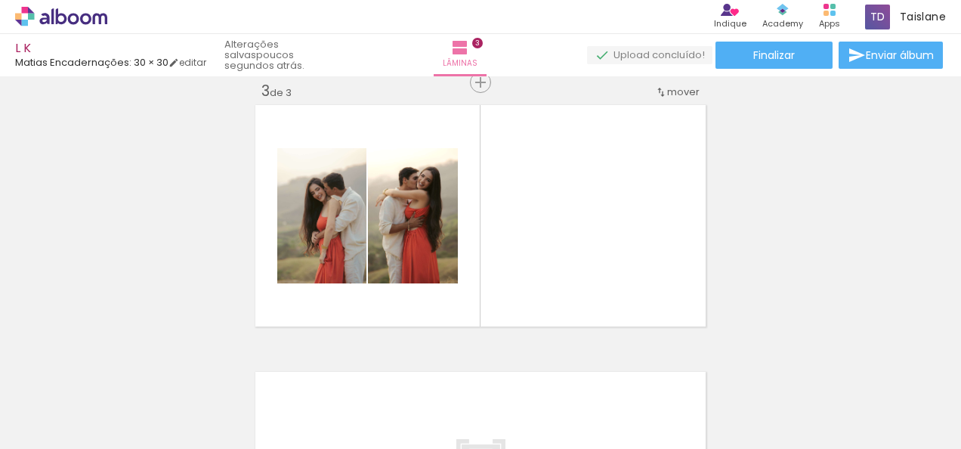
scroll to position [0, 145]
click at [117, 400] on div at bounding box center [90, 398] width 53 height 68
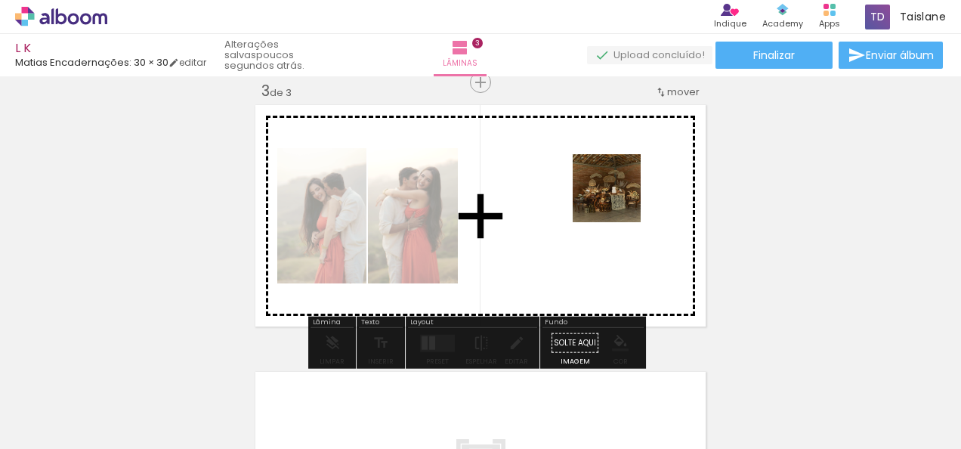
drag, startPoint x: 364, startPoint y: 403, endPoint x: 619, endPoint y: 198, distance: 327.7
click at [619, 198] on quentale-workspace at bounding box center [480, 224] width 961 height 449
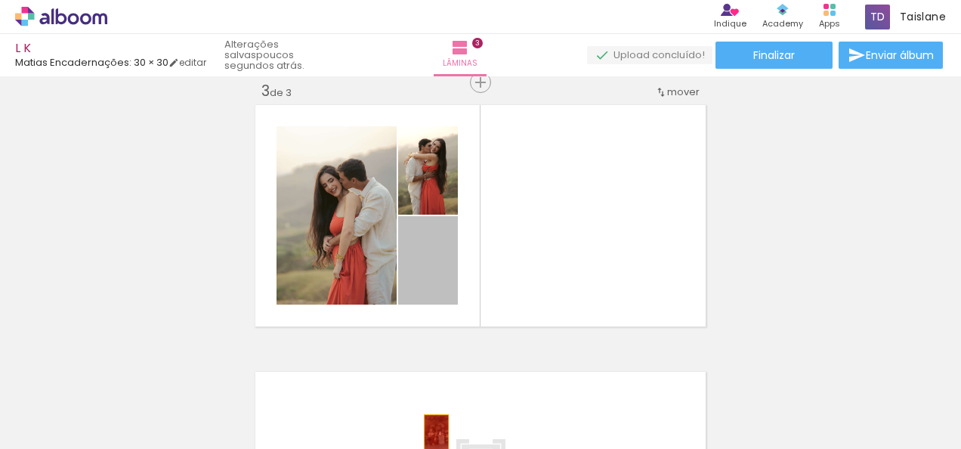
drag, startPoint x: 435, startPoint y: 272, endPoint x: 427, endPoint y: 460, distance: 188.2
click at [427, 448] on html "link( href="../../bower_components/polymer/polymer.html" rel="import" ) picture…" at bounding box center [480, 224] width 961 height 449
drag, startPoint x: 417, startPoint y: 275, endPoint x: 409, endPoint y: 426, distance: 151.2
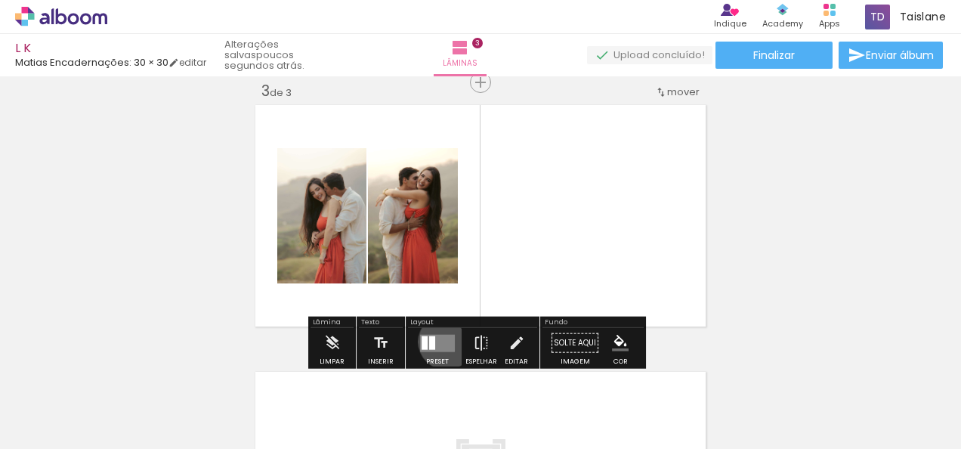
click at [443, 341] on quentale-layouter at bounding box center [437, 342] width 35 height 17
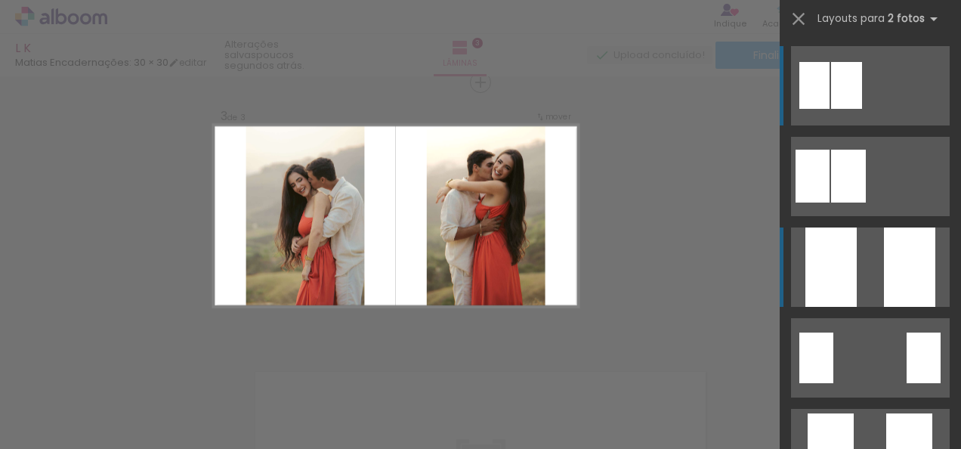
click at [886, 281] on div at bounding box center [909, 266] width 51 height 79
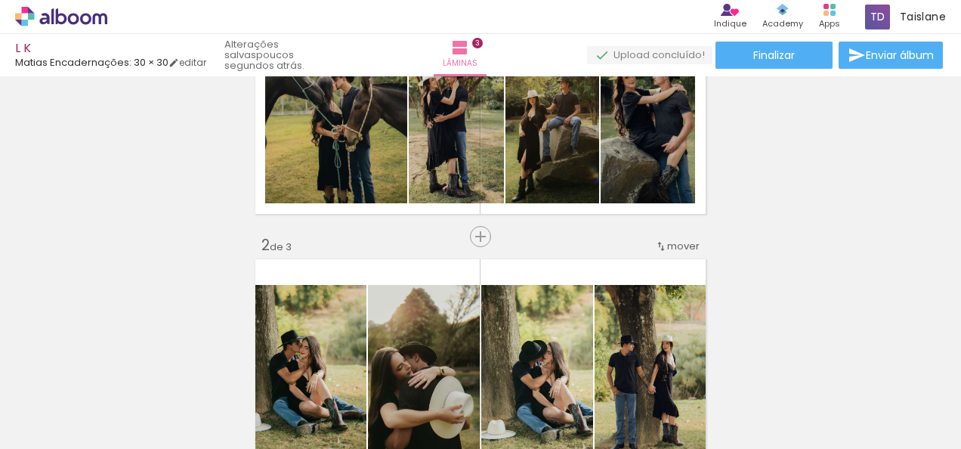
scroll to position [0, 0]
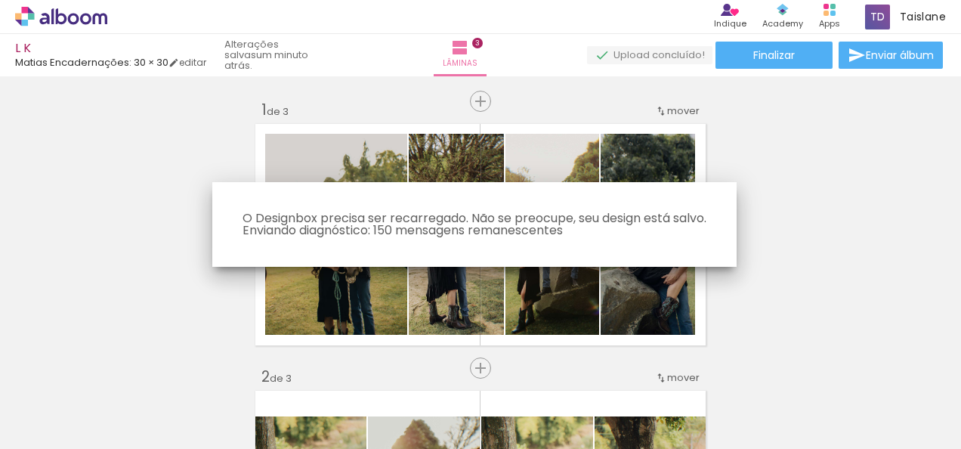
click at [960, 50] on html "link( href="../../bower_components/polymer/polymer.html" rel="import" ) picture…" at bounding box center [480, 224] width 961 height 449
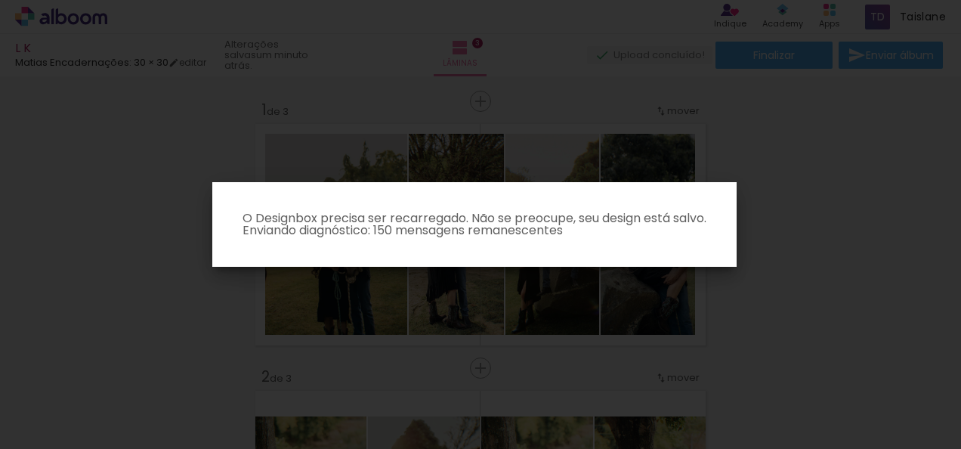
click at [960, 50] on html "link( href="../../bower_components/polymer/polymer.html" rel="import" ) picture…" at bounding box center [480, 224] width 961 height 449
click at [818, 214] on iron-overlay-backdrop at bounding box center [480, 224] width 961 height 449
click at [656, 295] on iron-overlay-backdrop at bounding box center [480, 224] width 961 height 449
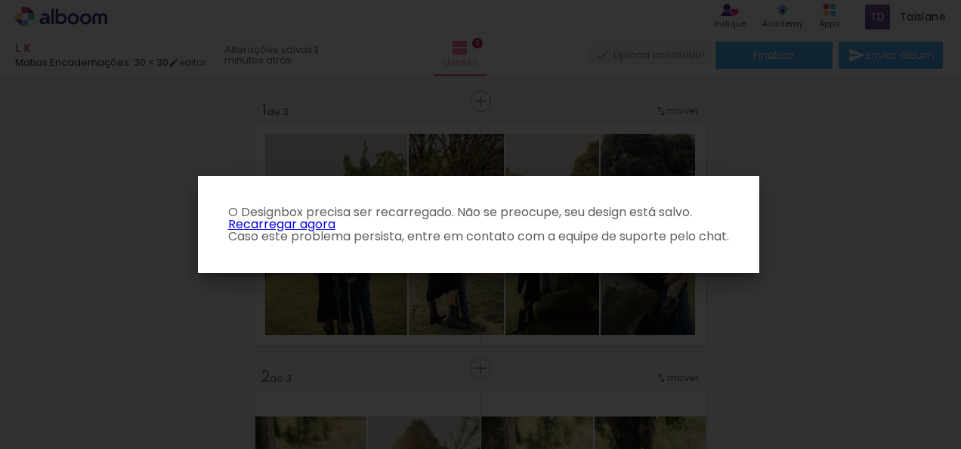
click at [284, 220] on link "Recarregar agora" at bounding box center [281, 223] width 107 height 17
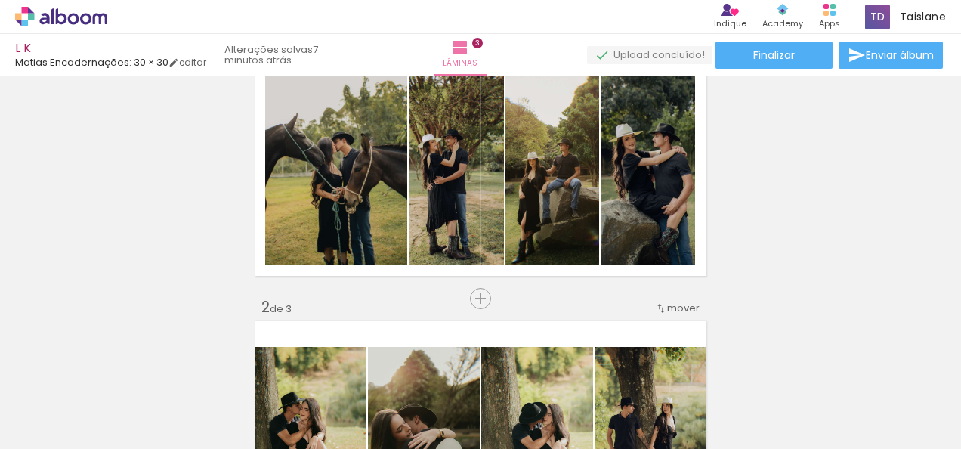
scroll to position [76, 0]
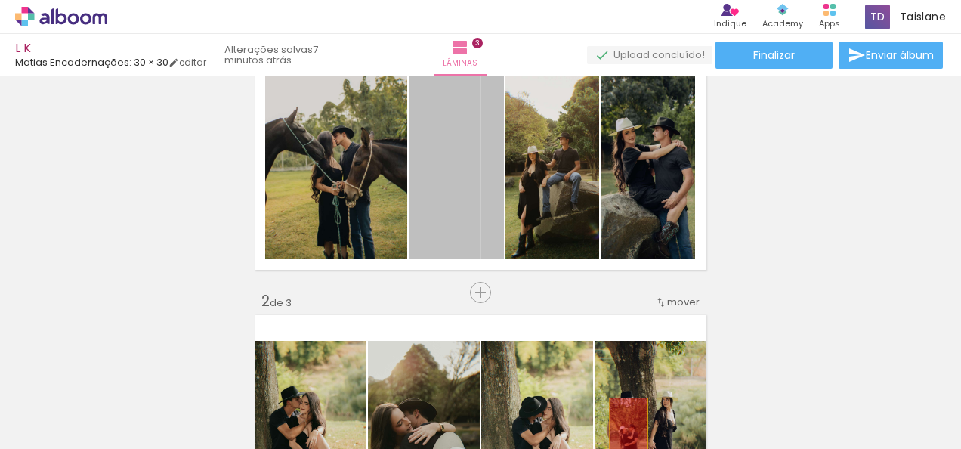
drag, startPoint x: 491, startPoint y: 184, endPoint x: 623, endPoint y: 445, distance: 292.8
click at [623, 445] on quentale-workspace at bounding box center [480, 224] width 961 height 449
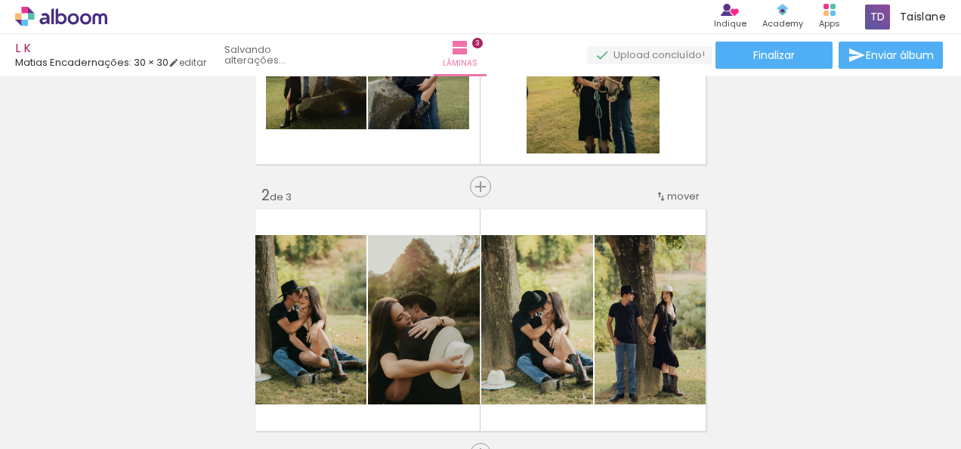
scroll to position [201, 0]
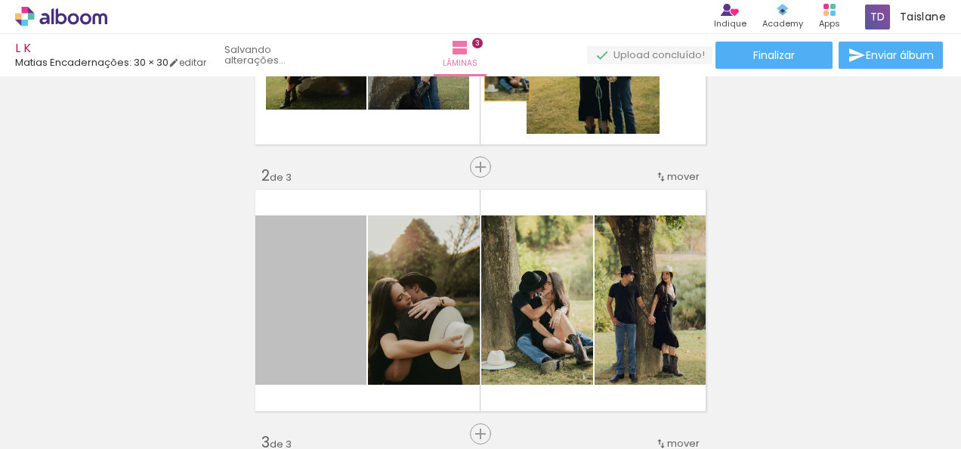
drag, startPoint x: 324, startPoint y: 307, endPoint x: 501, endPoint y: 66, distance: 298.2
click at [501, 0] on div "L K Matias Encadernações: 30 × 30 editar Lâminas 3 Finalizar Enviar álbum Inser…" at bounding box center [480, 0] width 961 height 0
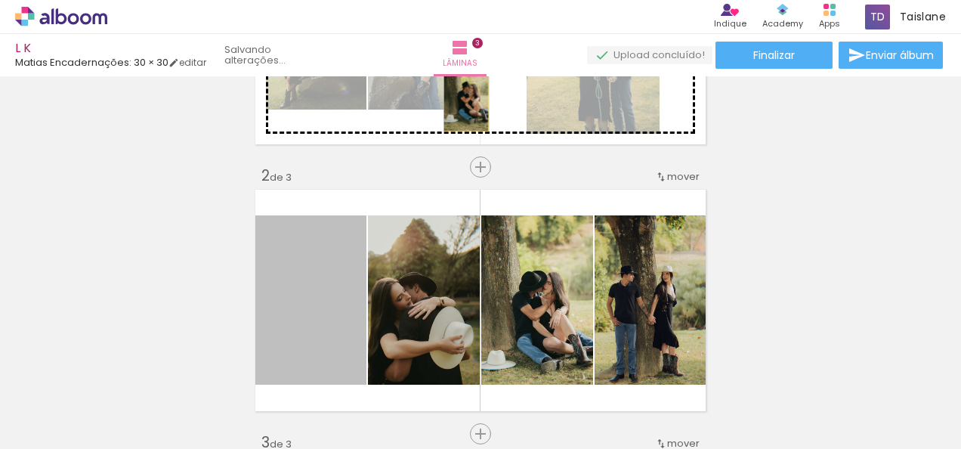
drag, startPoint x: 316, startPoint y: 307, endPoint x: 462, endPoint y: 95, distance: 256.8
click at [462, 95] on div "Inserir lâmina 1 de 3 Inserir lâmina 2 de 3 Inserir lâmina 3 de 3" at bounding box center [480, 414] width 961 height 1067
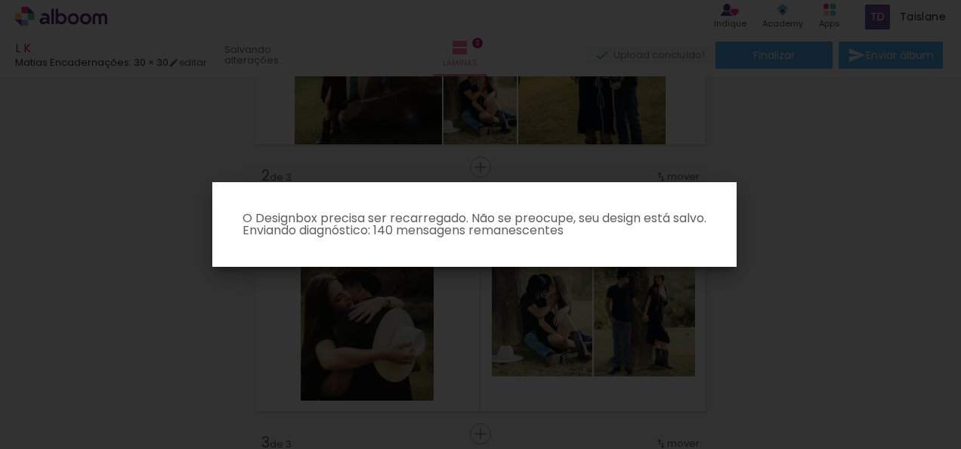
scroll to position [86, 0]
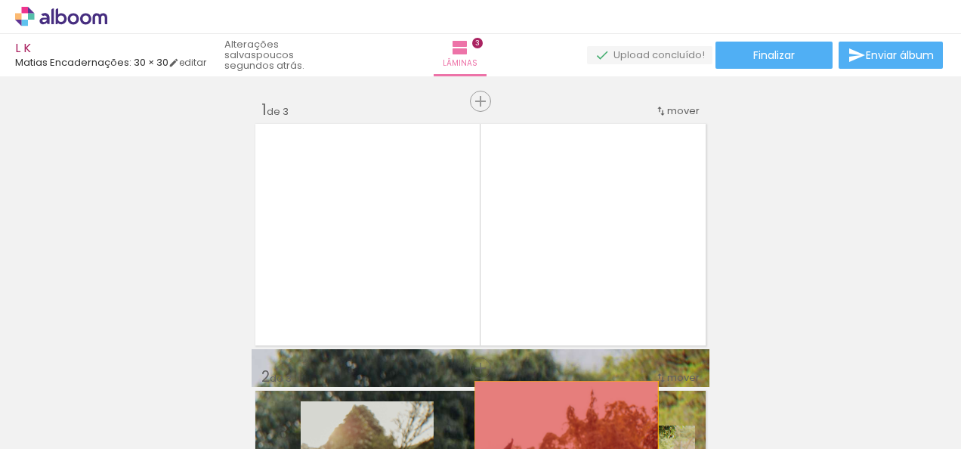
drag, startPoint x: 439, startPoint y: 242, endPoint x: 557, endPoint y: 474, distance: 261.1
click at [557, 448] on html "link( href="../../bower_components/polymer/polymer.html" rel="import" ) picture…" at bounding box center [480, 224] width 961 height 449
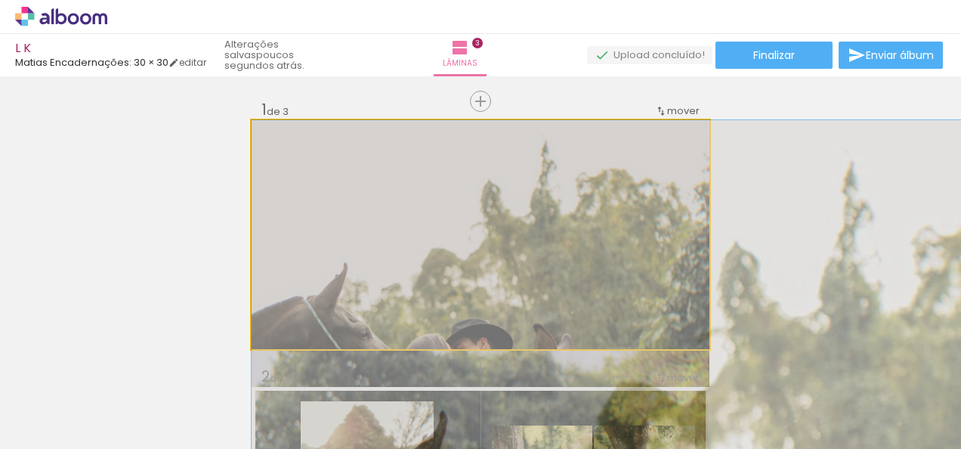
drag, startPoint x: 623, startPoint y: 230, endPoint x: 664, endPoint y: 483, distance: 255.5
click at [664, 448] on html "link( href="../../bower_components/polymer/polymer.html" rel="import" ) picture…" at bounding box center [480, 224] width 961 height 449
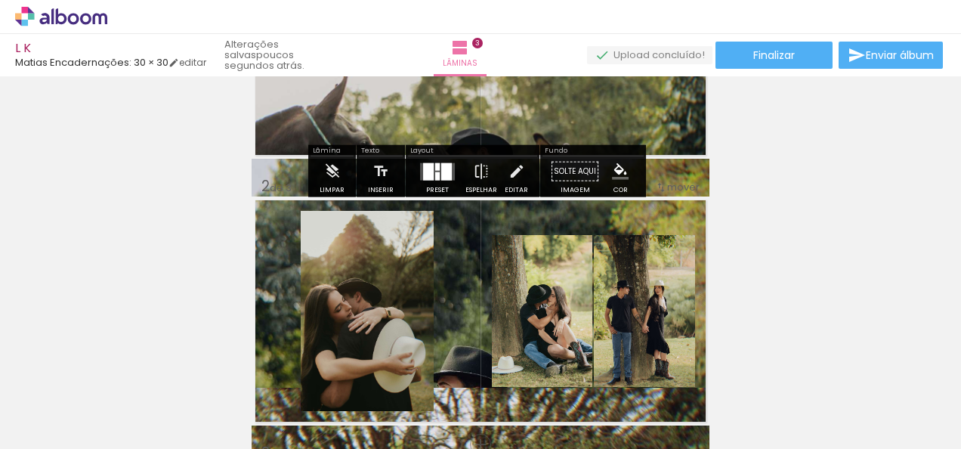
scroll to position [258, 0]
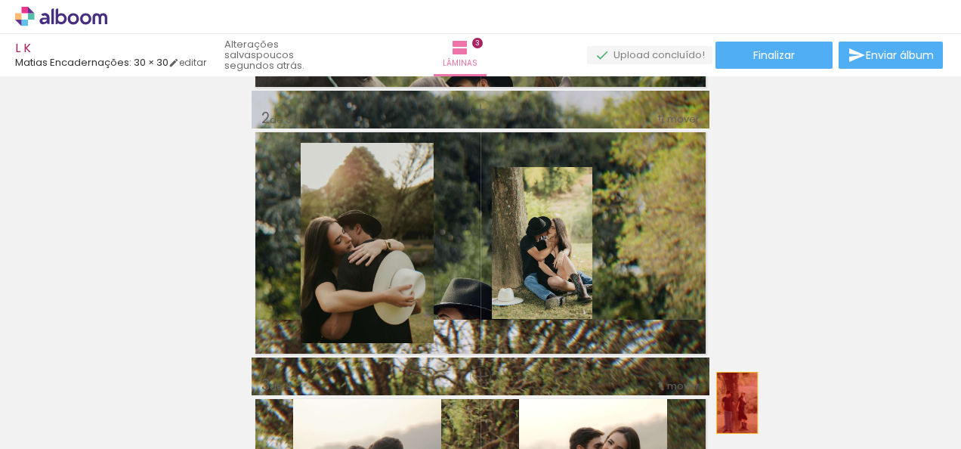
drag, startPoint x: 660, startPoint y: 248, endPoint x: 728, endPoint y: 405, distance: 171.2
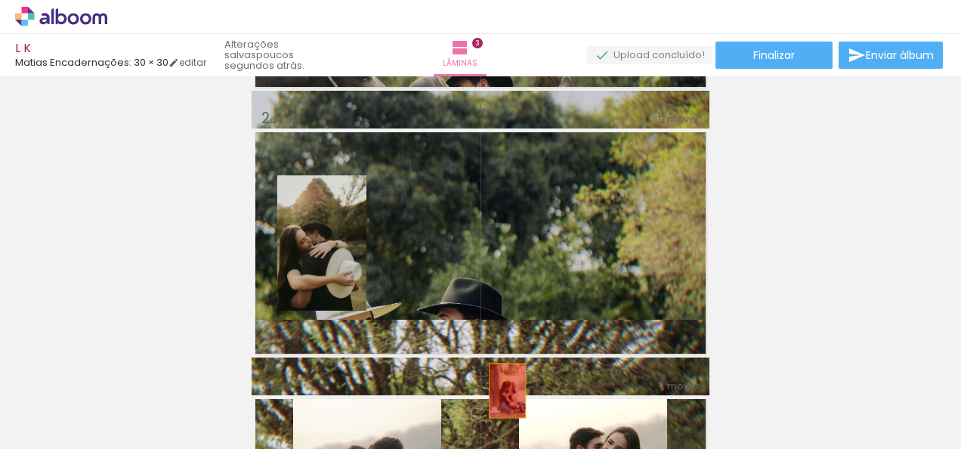
drag, startPoint x: 406, startPoint y: 260, endPoint x: 503, endPoint y: 403, distance: 173.0
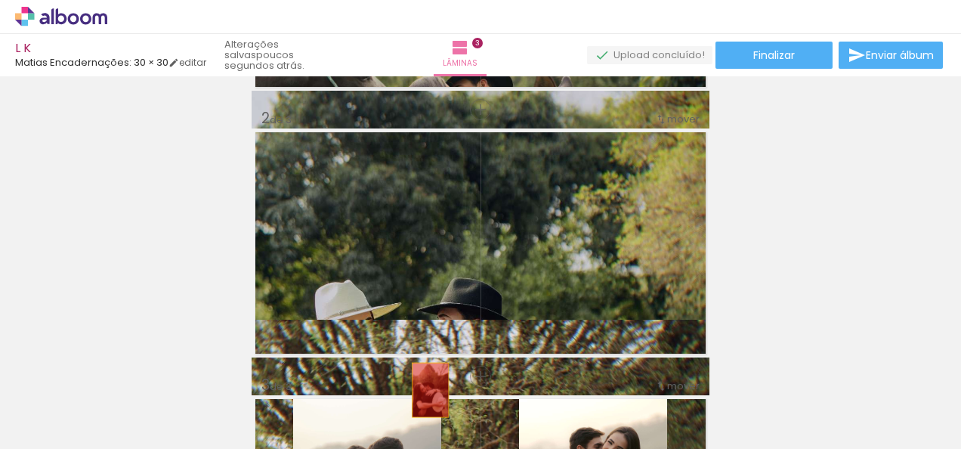
drag, startPoint x: 323, startPoint y: 257, endPoint x: 424, endPoint y: 393, distance: 169.5
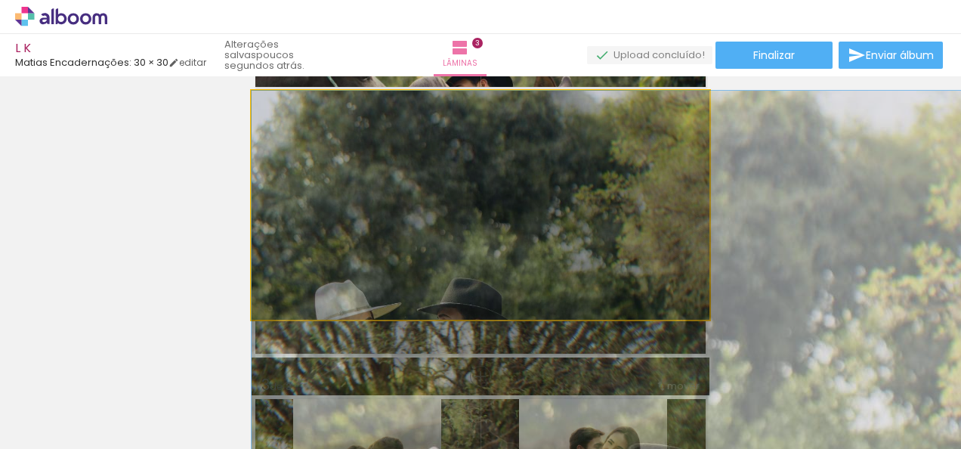
click at [458, 272] on quentale-photo at bounding box center [480, 205] width 458 height 229
click at [597, 208] on quentale-photo at bounding box center [480, 205] width 458 height 229
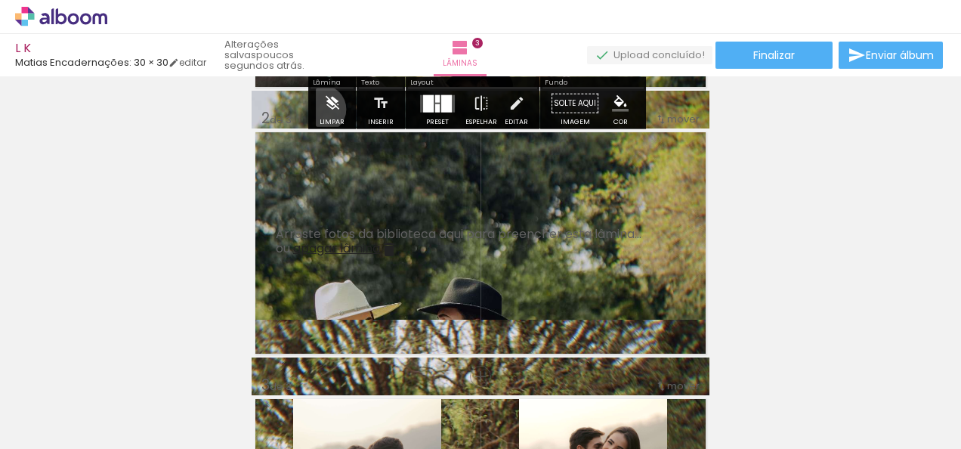
click at [322, 109] on paper-button "Limpar" at bounding box center [332, 107] width 32 height 39
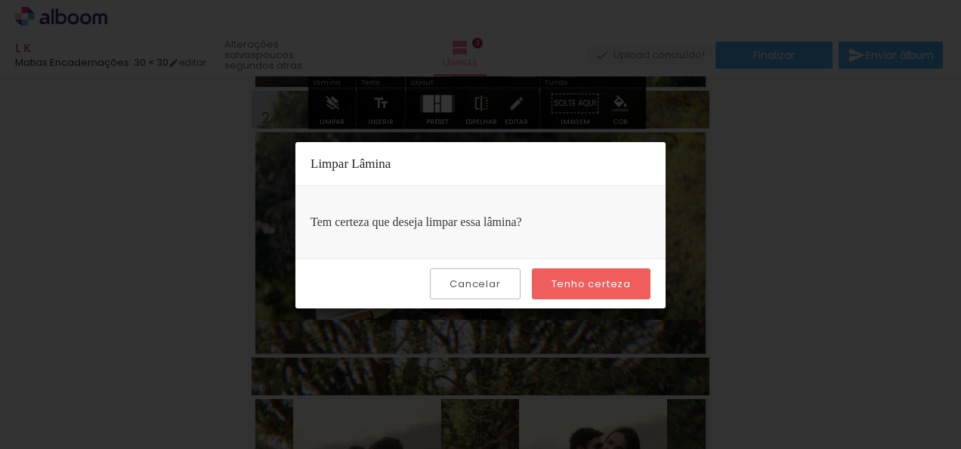
click at [563, 258] on div "Cancelar Tenho certeza" at bounding box center [480, 283] width 370 height 50
click at [0, 0] on slot "Tenho certeza" at bounding box center [0, 0] width 0 height 0
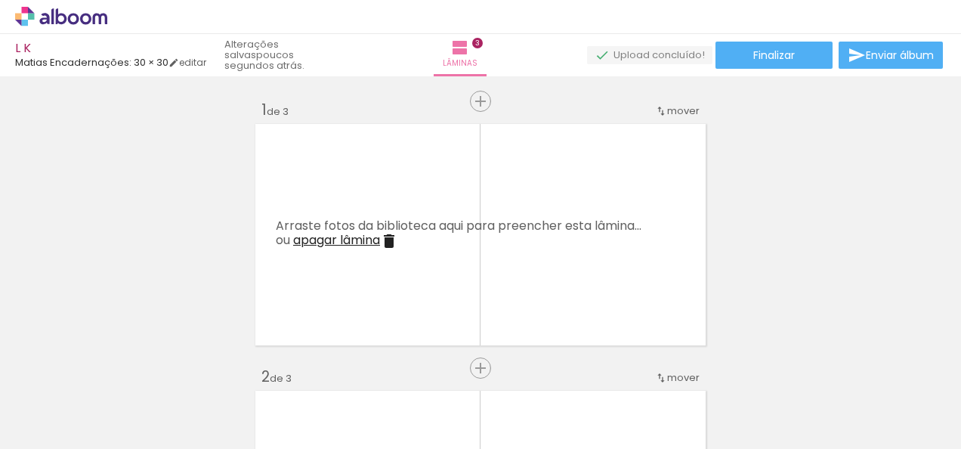
scroll to position [0, 9487]
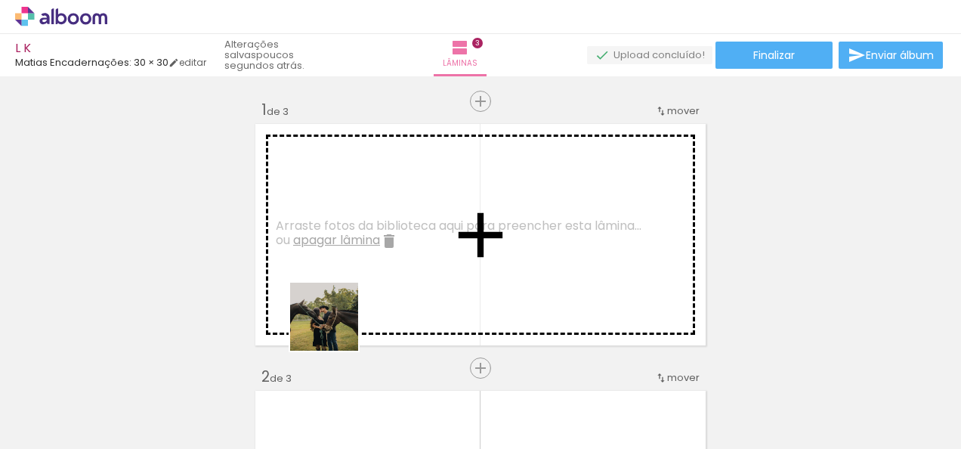
drag, startPoint x: 301, startPoint y: 391, endPoint x: 373, endPoint y: 298, distance: 118.4
click at [373, 298] on quentale-workspace at bounding box center [480, 224] width 961 height 449
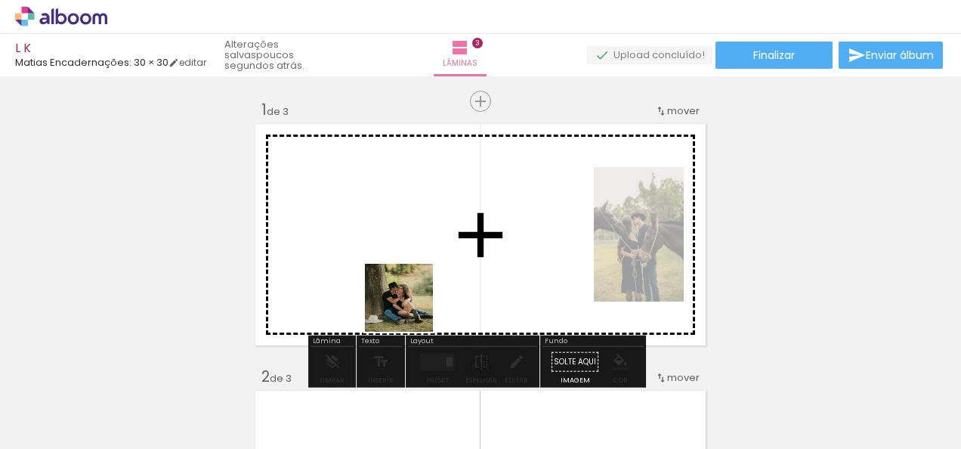
drag, startPoint x: 222, startPoint y: 407, endPoint x: 411, endPoint y: 308, distance: 213.2
click at [411, 308] on quentale-workspace at bounding box center [480, 224] width 961 height 449
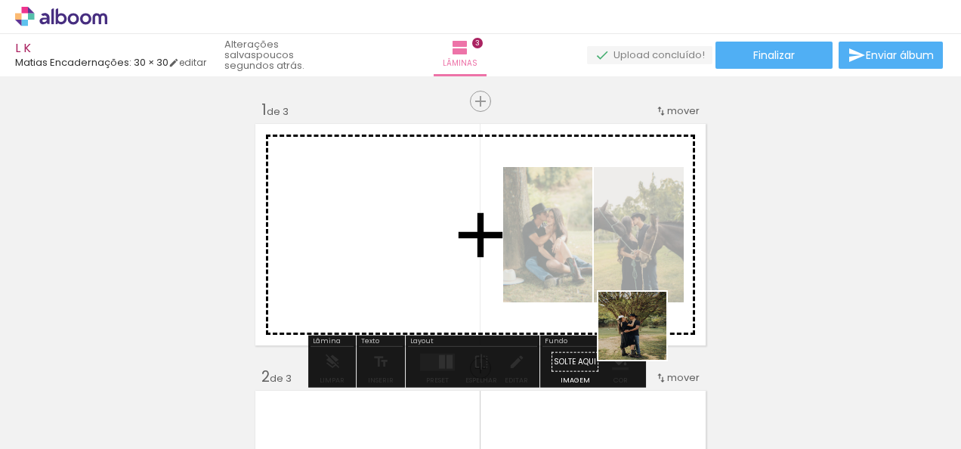
drag, startPoint x: 739, startPoint y: 417, endPoint x: 603, endPoint y: 264, distance: 205.4
click at [603, 264] on quentale-workspace at bounding box center [480, 224] width 961 height 449
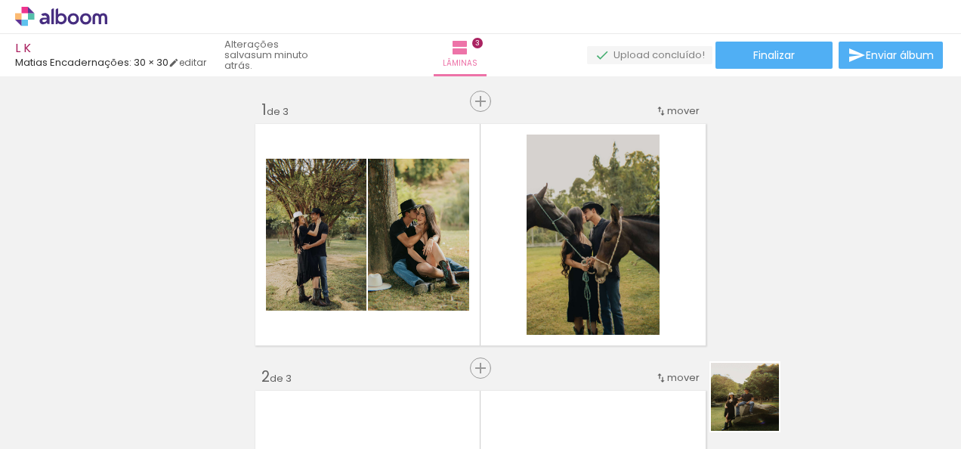
drag, startPoint x: 819, startPoint y: 420, endPoint x: 592, endPoint y: 303, distance: 255.7
click at [592, 303] on quentale-workspace at bounding box center [480, 224] width 961 height 449
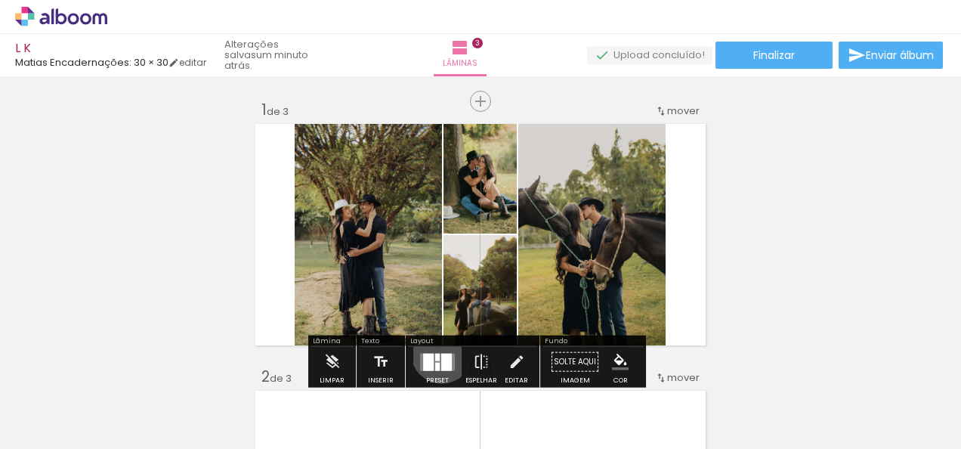
click at [438, 352] on div at bounding box center [437, 362] width 41 height 30
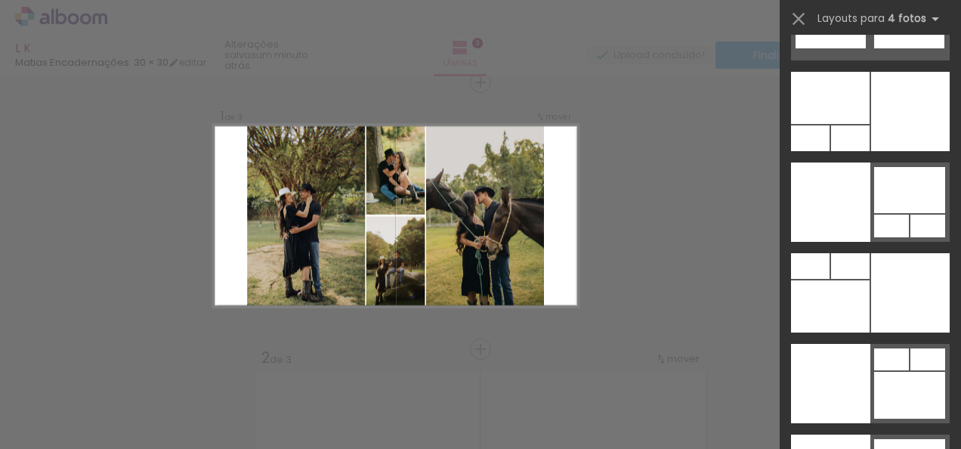
scroll to position [31874, 0]
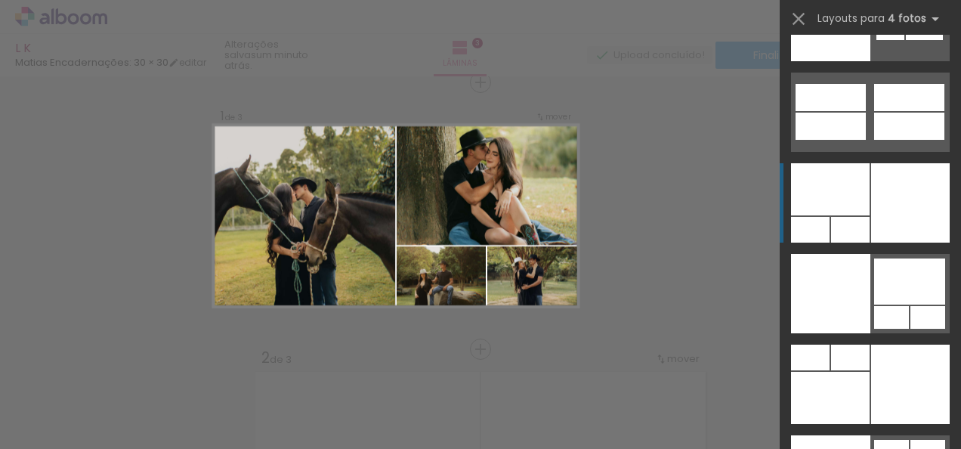
click at [871, 190] on div at bounding box center [910, 202] width 79 height 79
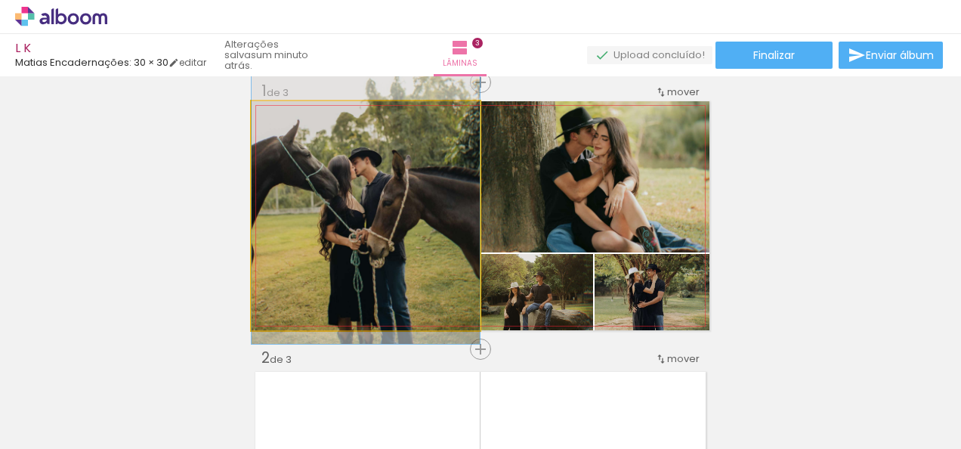
drag, startPoint x: 332, startPoint y: 235, endPoint x: 336, endPoint y: 215, distance: 20.0
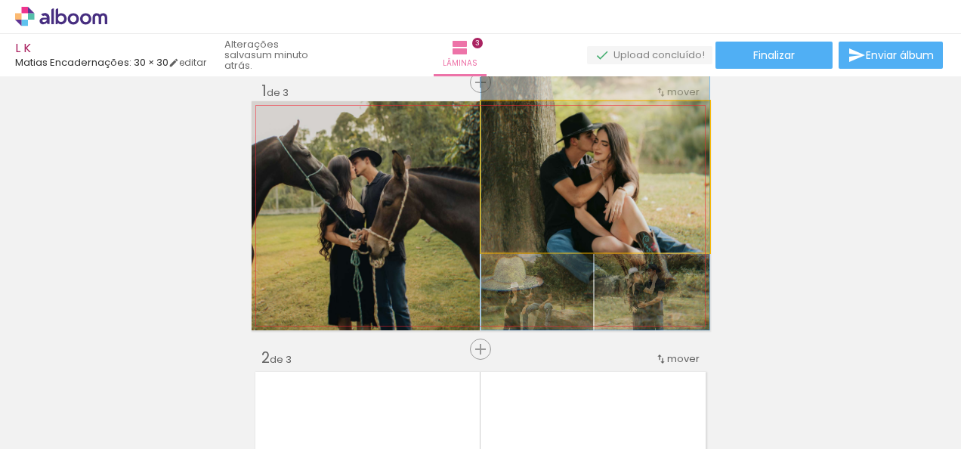
drag, startPoint x: 642, startPoint y: 206, endPoint x: 658, endPoint y: 212, distance: 17.0
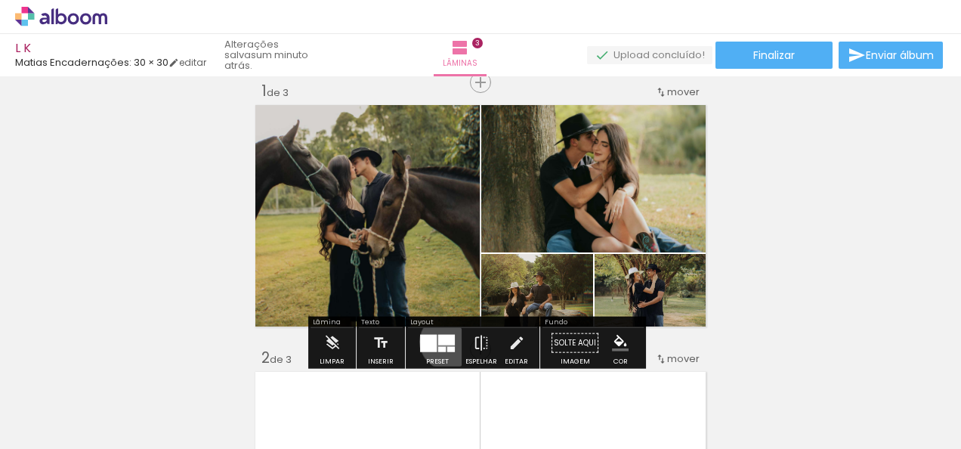
click at [444, 341] on div at bounding box center [446, 339] width 17 height 11
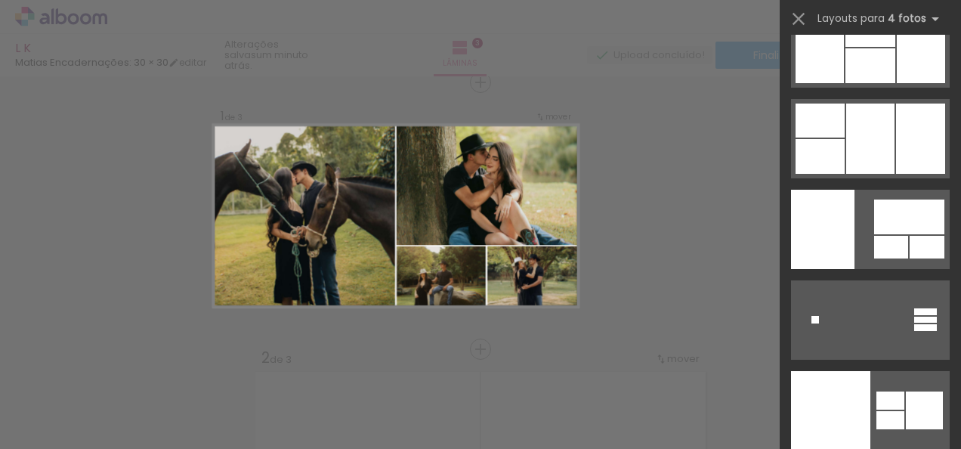
scroll to position [31302, 0]
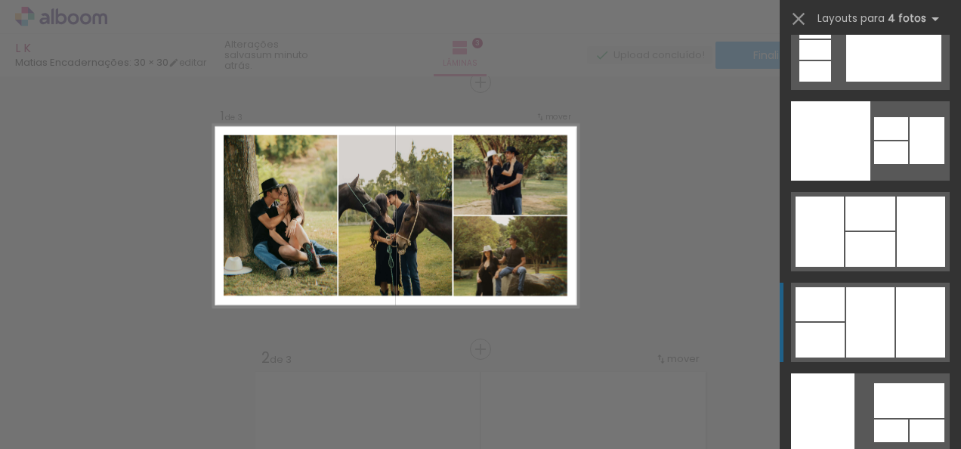
click at [879, 338] on div at bounding box center [870, 322] width 48 height 70
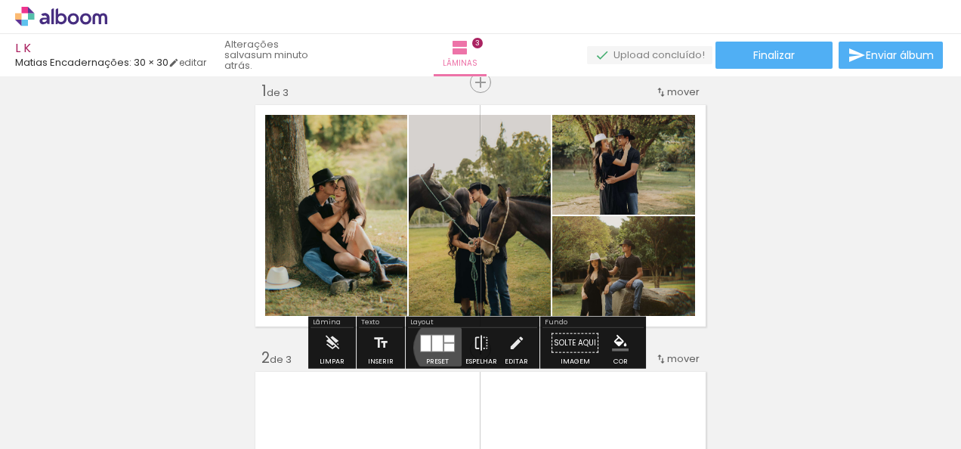
click at [444, 347] on div at bounding box center [449, 347] width 10 height 8
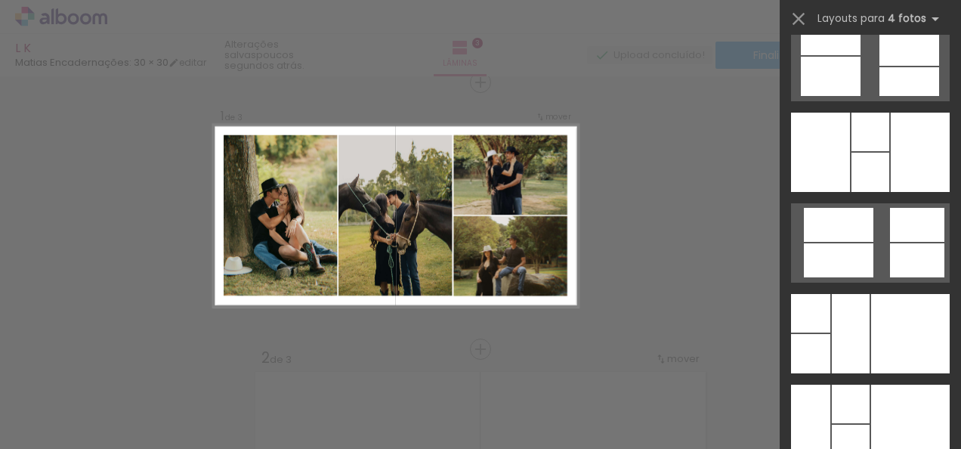
scroll to position [30206, 0]
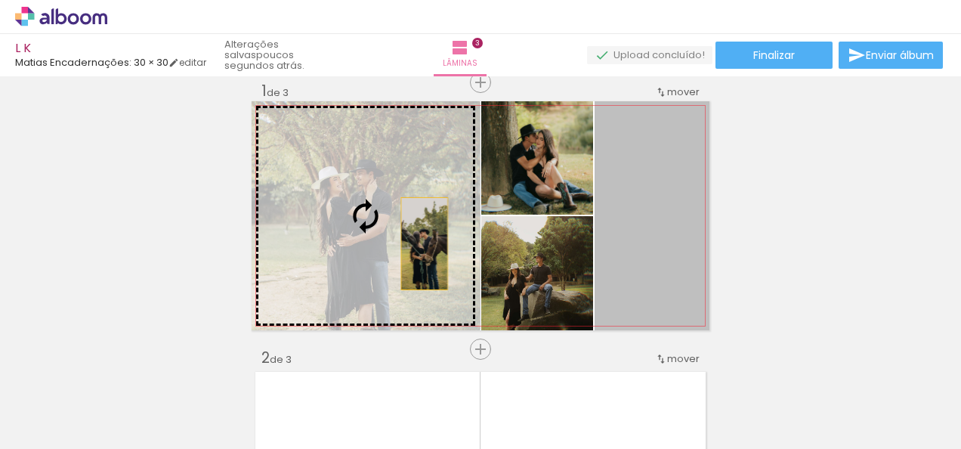
drag, startPoint x: 659, startPoint y: 239, endPoint x: 329, endPoint y: 228, distance: 330.2
click at [0, 0] on slot at bounding box center [0, 0] width 0 height 0
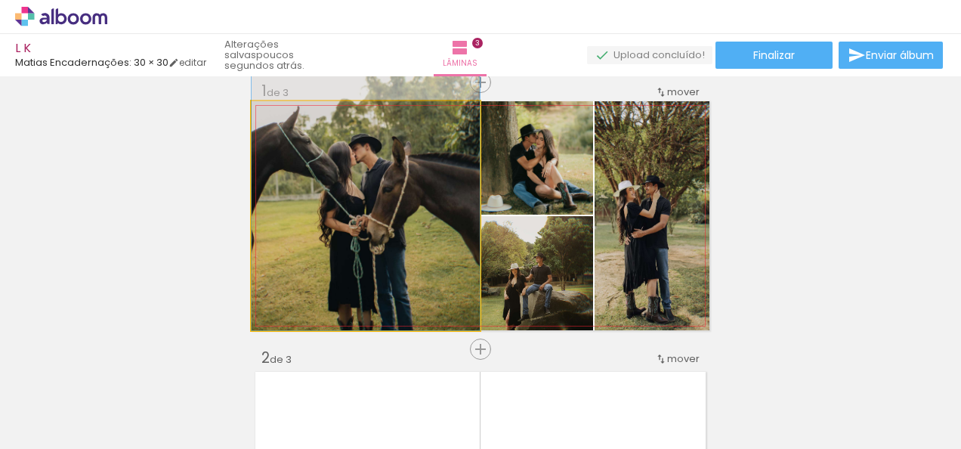
drag, startPoint x: 357, startPoint y: 246, endPoint x: 375, endPoint y: 196, distance: 52.8
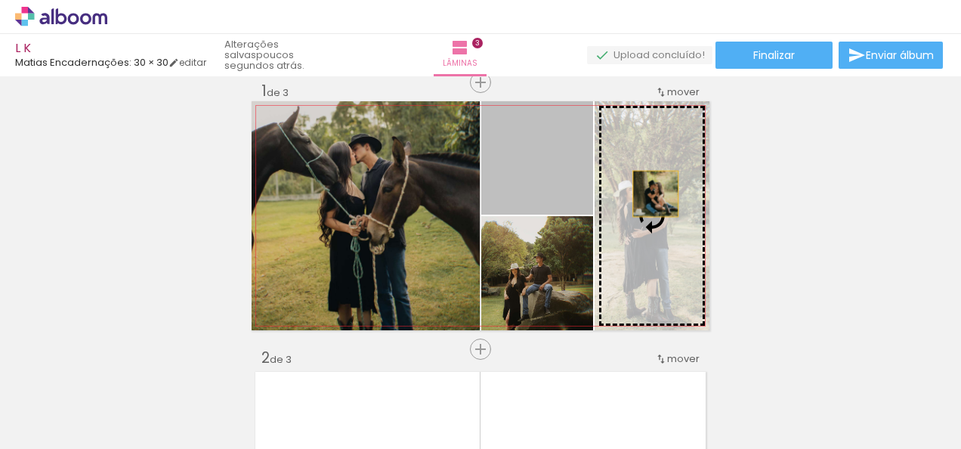
drag, startPoint x: 555, startPoint y: 166, endPoint x: 659, endPoint y: 196, distance: 107.8
click at [0, 0] on slot at bounding box center [0, 0] width 0 height 0
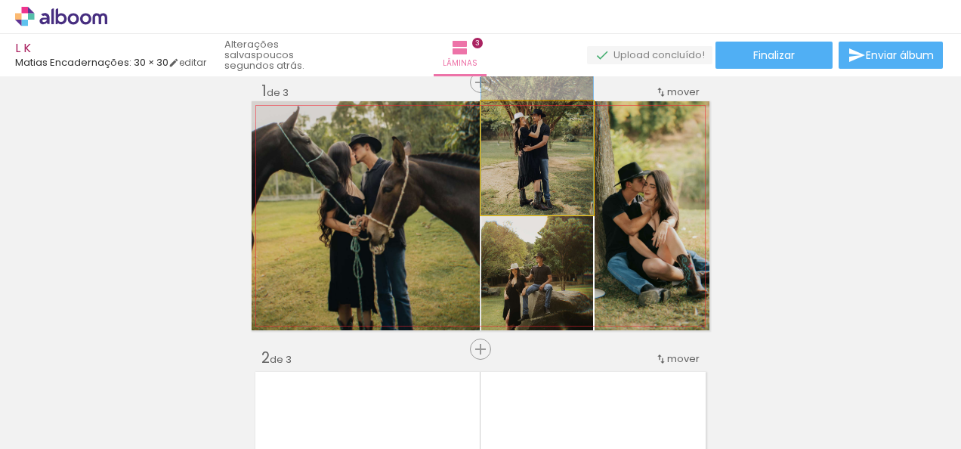
drag, startPoint x: 560, startPoint y: 192, endPoint x: 565, endPoint y: 162, distance: 29.8
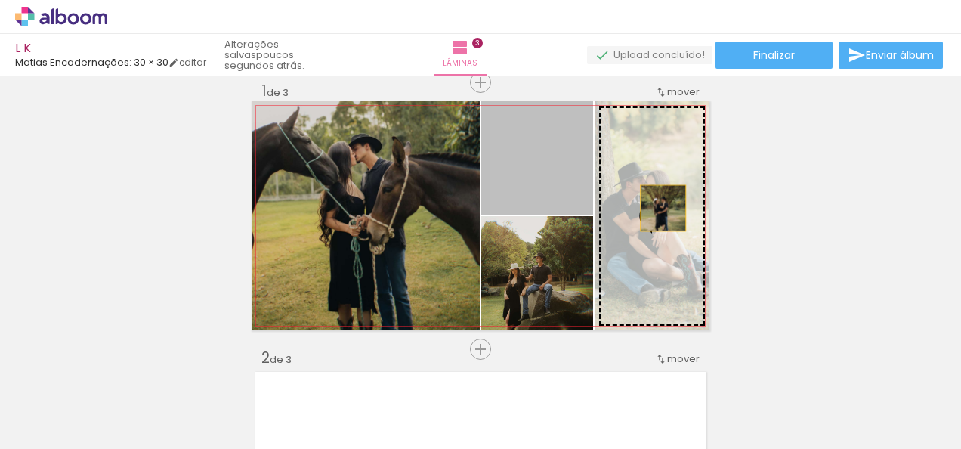
drag, startPoint x: 544, startPoint y: 162, endPoint x: 659, endPoint y: 208, distance: 123.7
click at [0, 0] on slot at bounding box center [0, 0] width 0 height 0
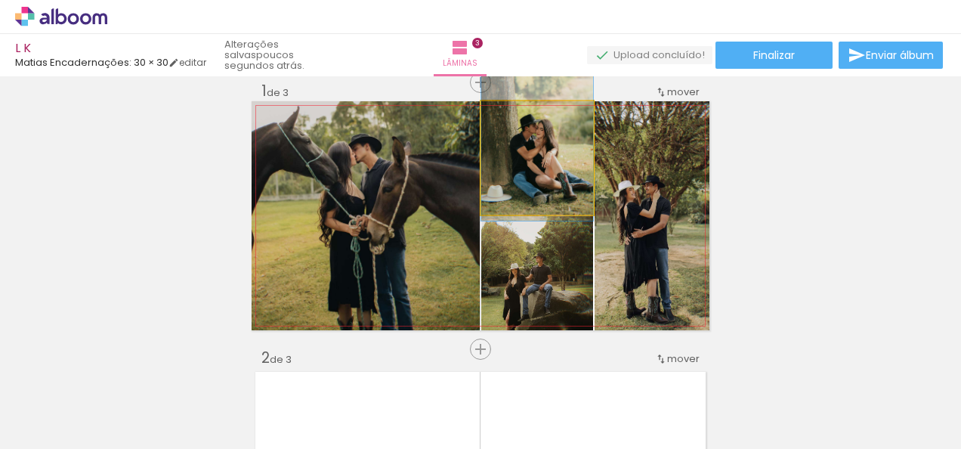
drag, startPoint x: 566, startPoint y: 166, endPoint x: 566, endPoint y: 156, distance: 9.8
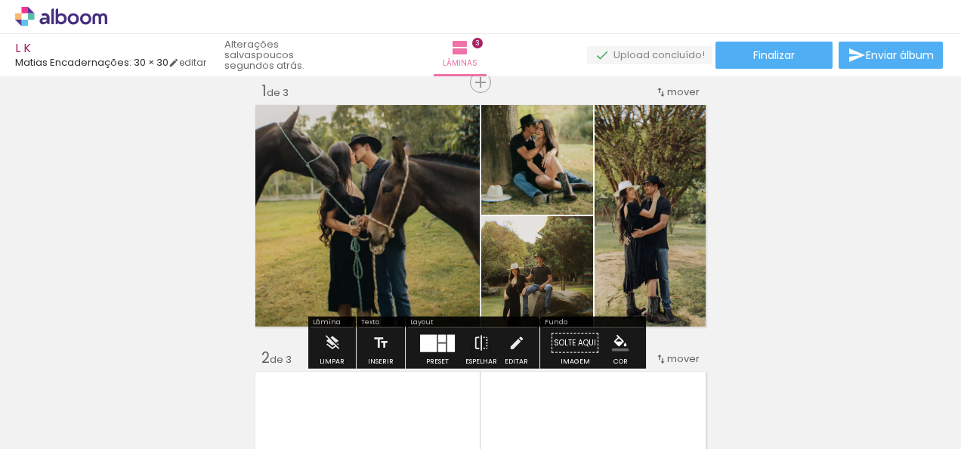
click at [557, 249] on quentale-photo at bounding box center [537, 273] width 112 height 114
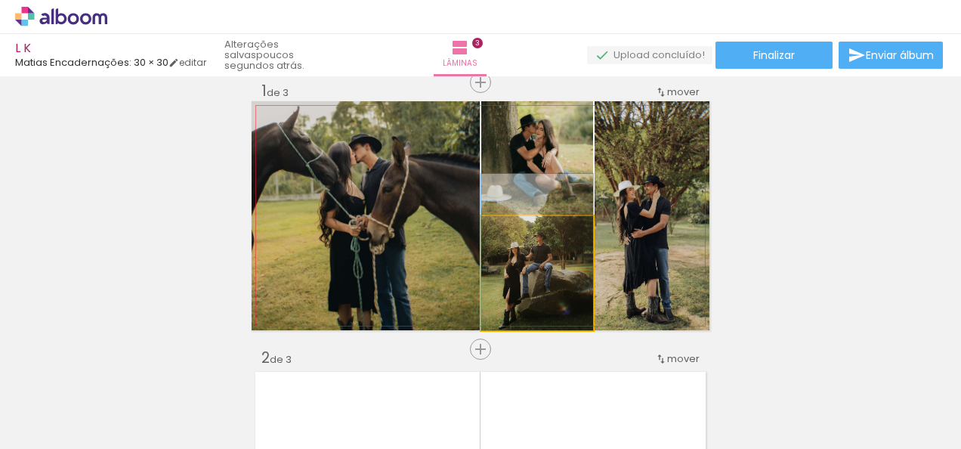
drag, startPoint x: 556, startPoint y: 279, endPoint x: 559, endPoint y: 247, distance: 32.6
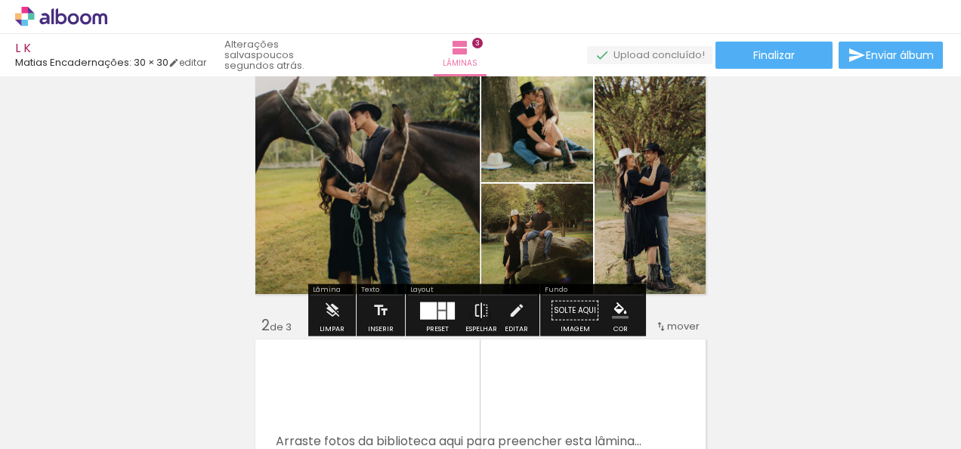
scroll to position [54, 0]
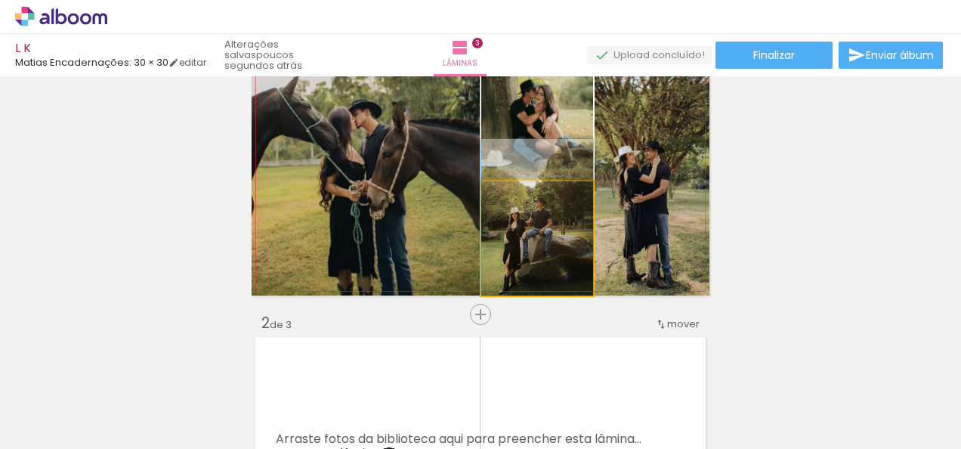
click at [530, 248] on quentale-photo at bounding box center [537, 238] width 112 height 114
click at [0, 0] on div at bounding box center [0, 0] width 0 height 0
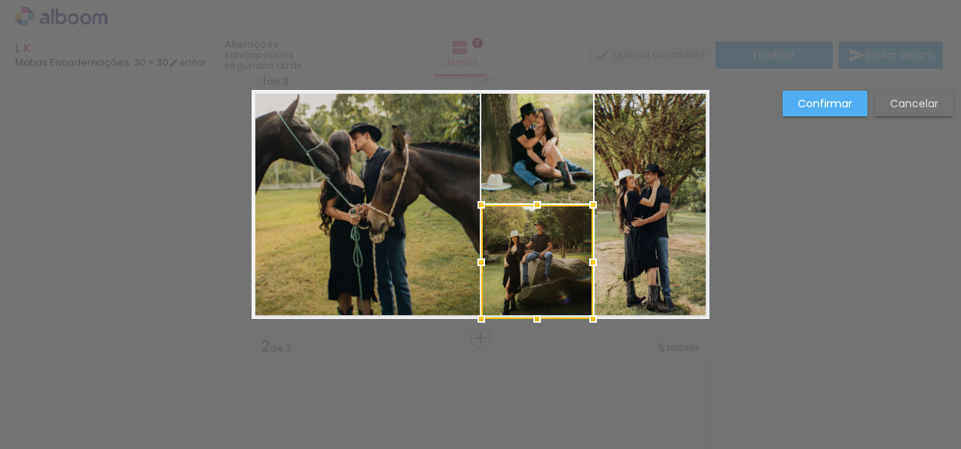
click at [530, 248] on div at bounding box center [537, 262] width 112 height 114
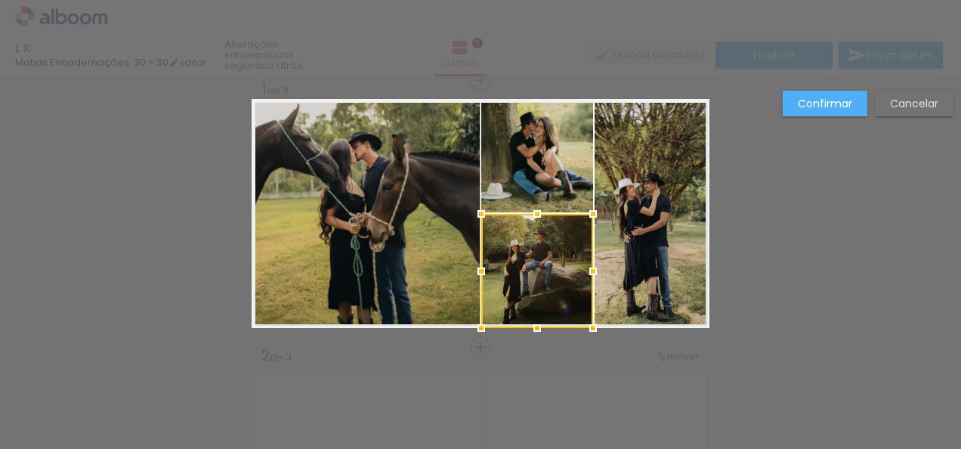
scroll to position [19, 0]
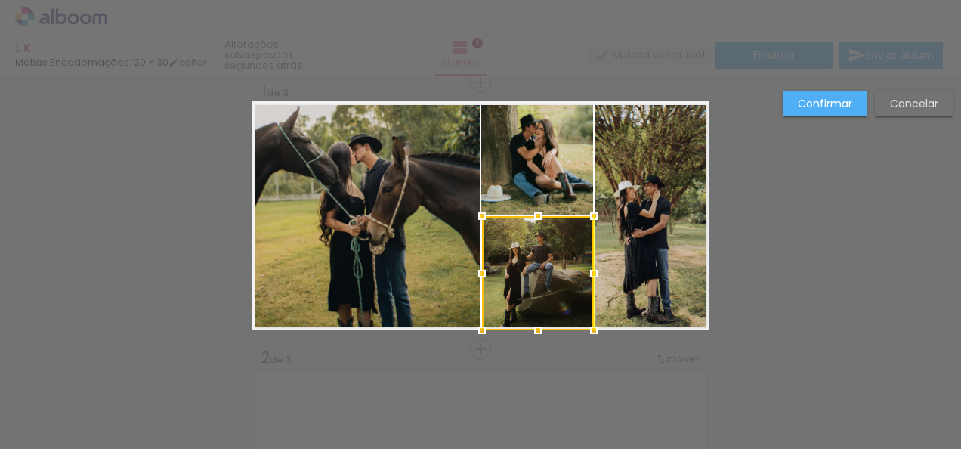
drag, startPoint x: 530, startPoint y: 248, endPoint x: 535, endPoint y: 340, distance: 92.2
click at [535, 330] on div at bounding box center [538, 273] width 112 height 114
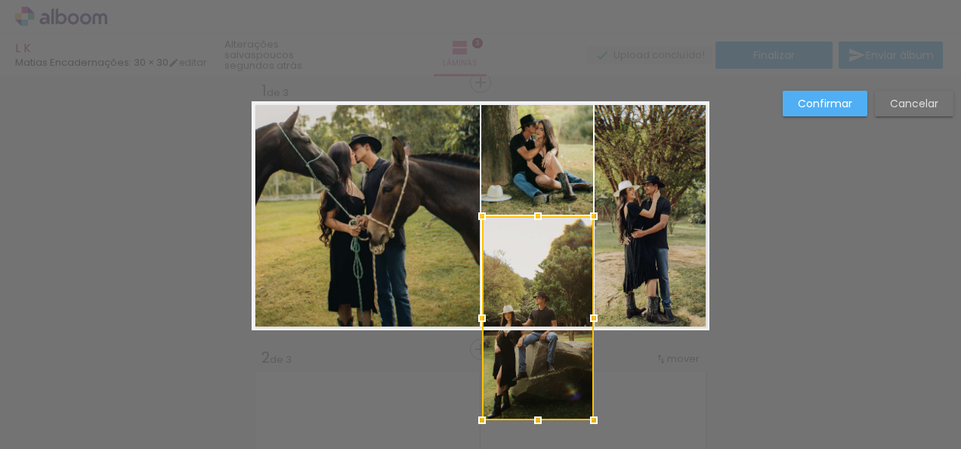
drag, startPoint x: 535, startPoint y: 332, endPoint x: 542, endPoint y: 328, distance: 8.2
click at [542, 328] on div at bounding box center [538, 318] width 112 height 204
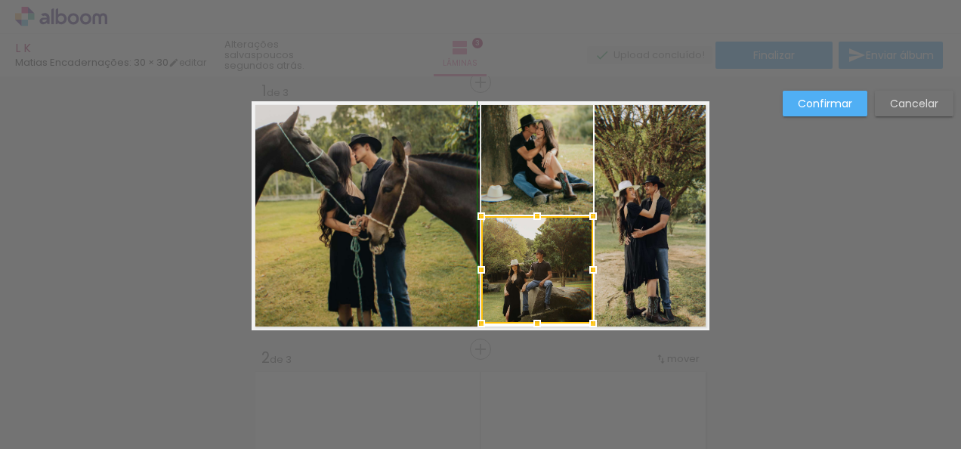
click at [537, 332] on div at bounding box center [537, 323] width 30 height 30
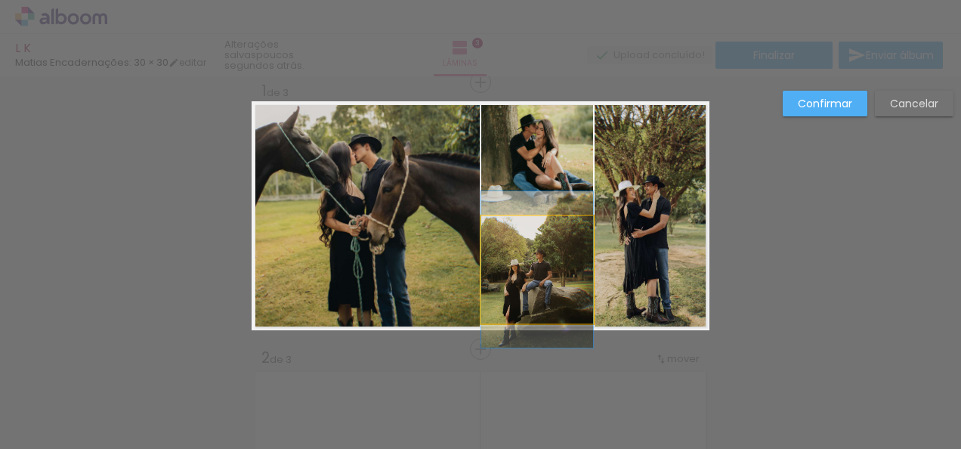
click at [551, 292] on quentale-photo at bounding box center [537, 269] width 112 height 107
click at [551, 292] on div at bounding box center [537, 269] width 112 height 107
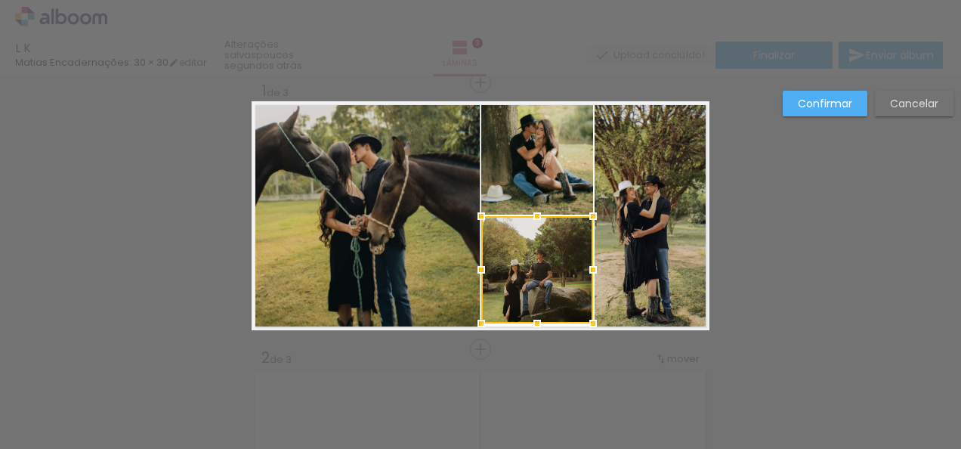
click at [551, 292] on div at bounding box center [537, 269] width 112 height 107
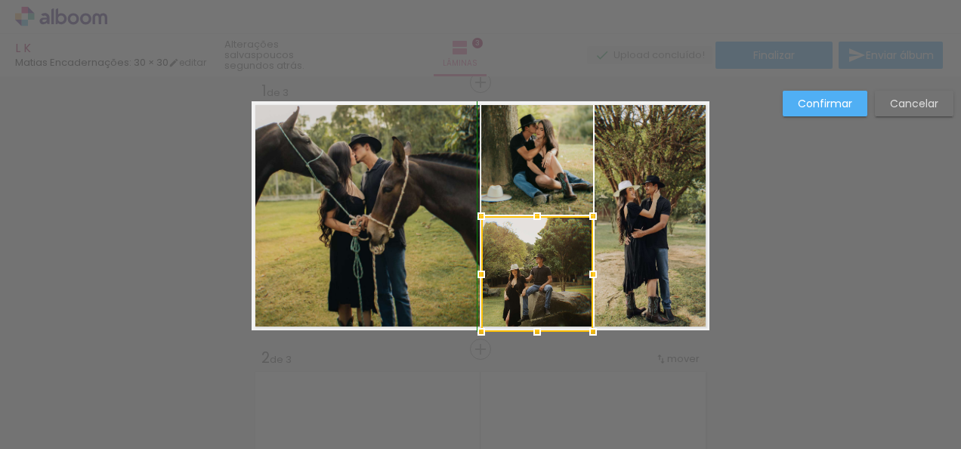
click at [530, 324] on div at bounding box center [537, 331] width 30 height 30
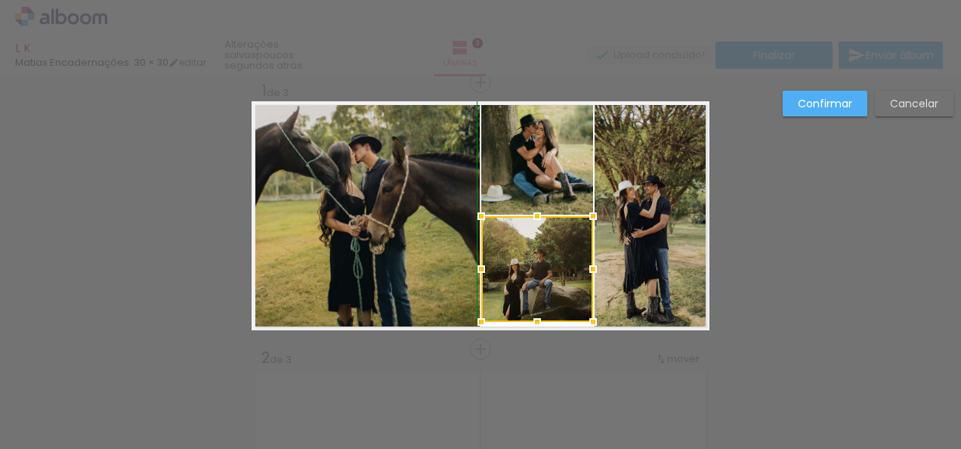
click at [533, 331] on div at bounding box center [537, 322] width 30 height 30
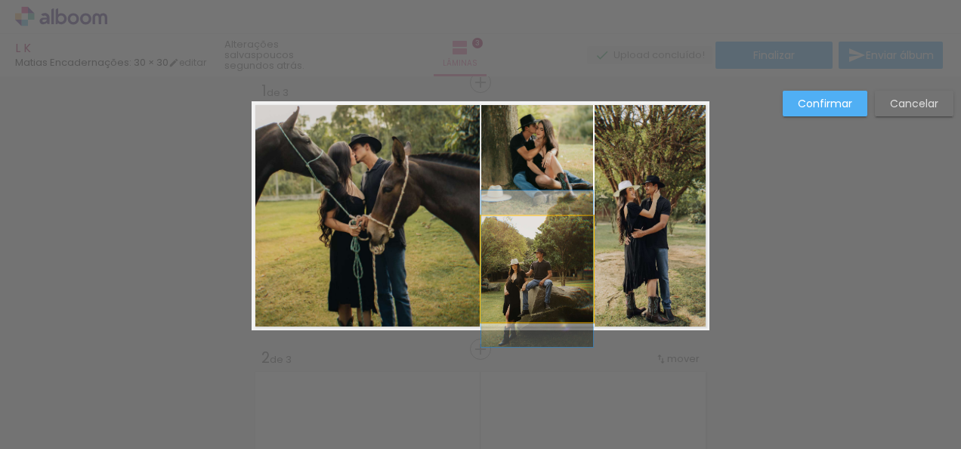
click at [535, 300] on quentale-photo at bounding box center [537, 269] width 112 height 106
click at [535, 300] on div at bounding box center [537, 269] width 112 height 106
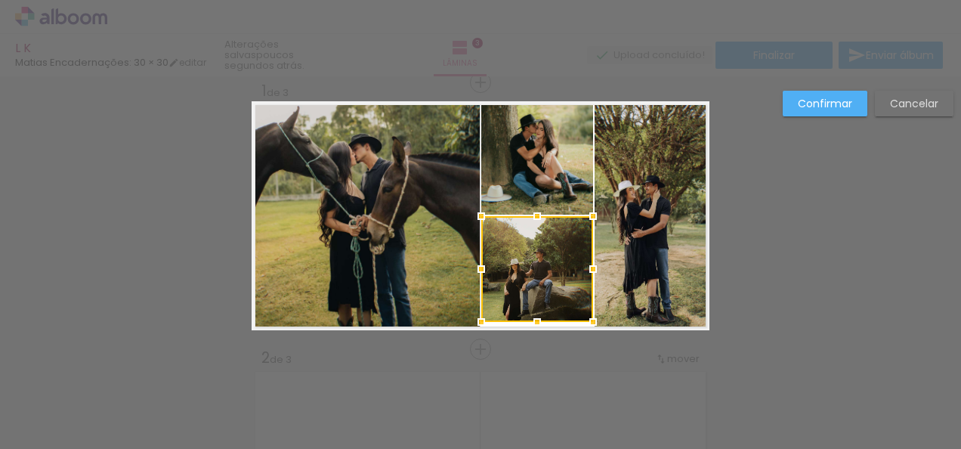
click at [535, 300] on div at bounding box center [537, 269] width 112 height 106
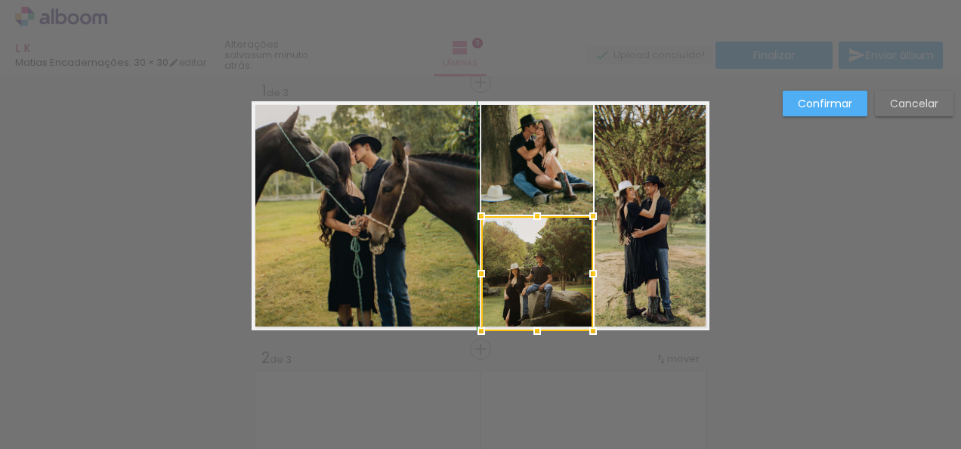
click at [530, 325] on div at bounding box center [537, 331] width 30 height 30
click at [0, 0] on slot "Confirmar" at bounding box center [0, 0] width 0 height 0
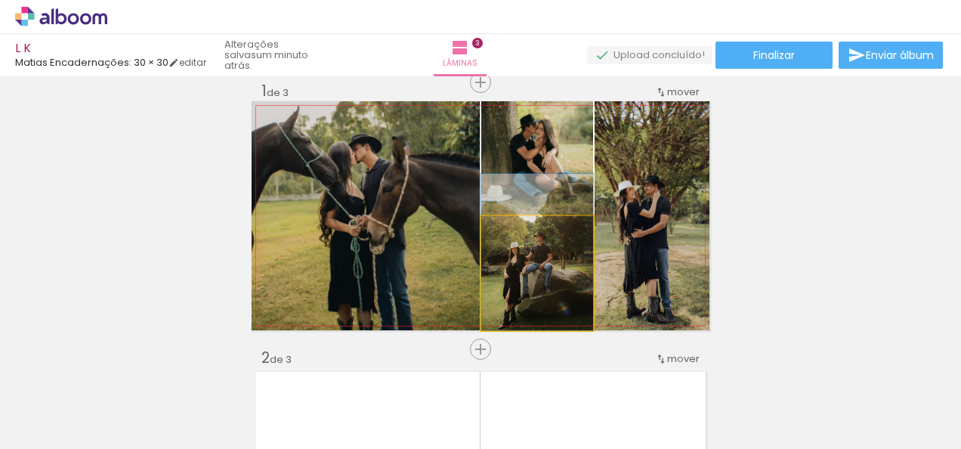
drag, startPoint x: 566, startPoint y: 271, endPoint x: 573, endPoint y: 222, distance: 49.6
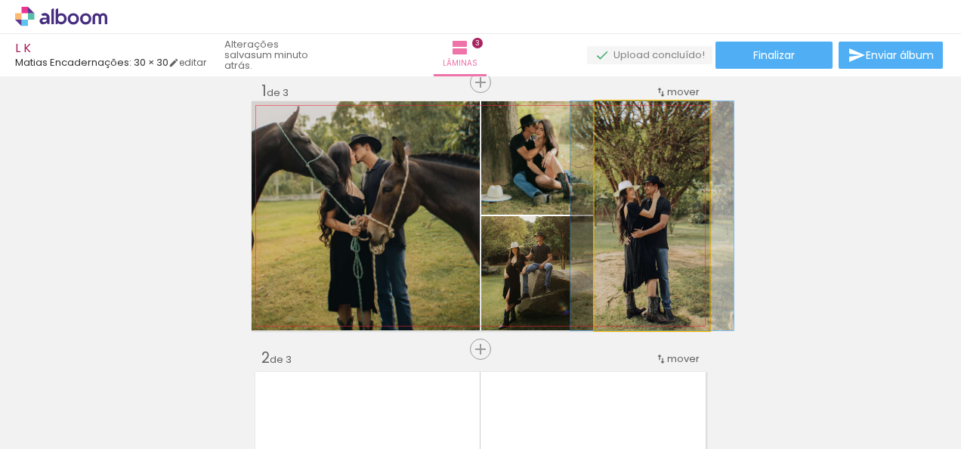
click at [634, 300] on quentale-photo at bounding box center [651, 215] width 115 height 229
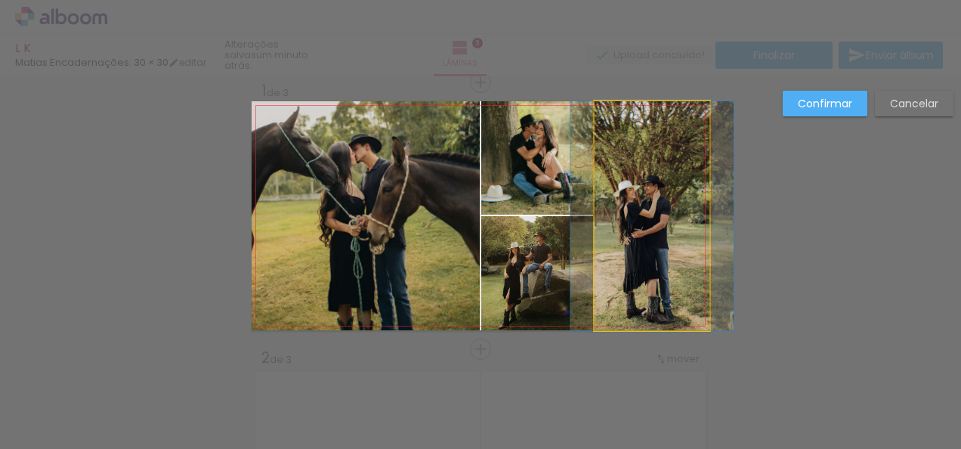
click at [634, 300] on quentale-photo at bounding box center [651, 215] width 115 height 229
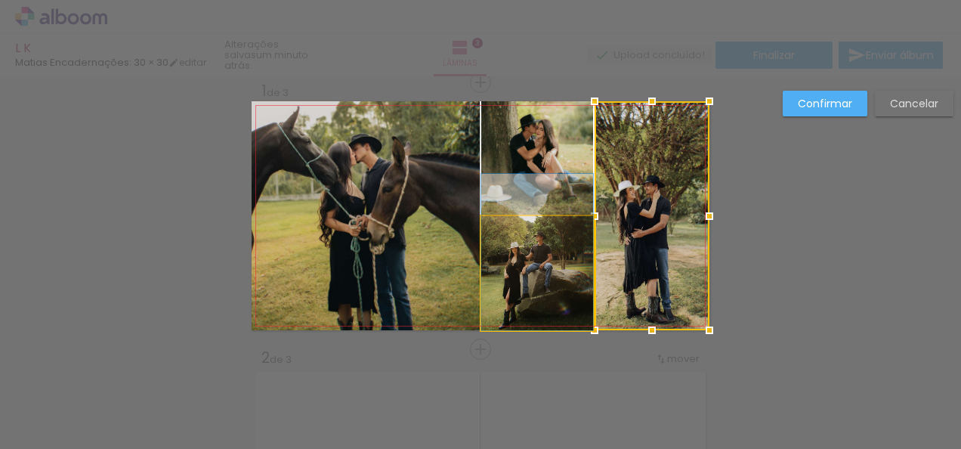
click at [514, 313] on quentale-photo at bounding box center [537, 273] width 112 height 114
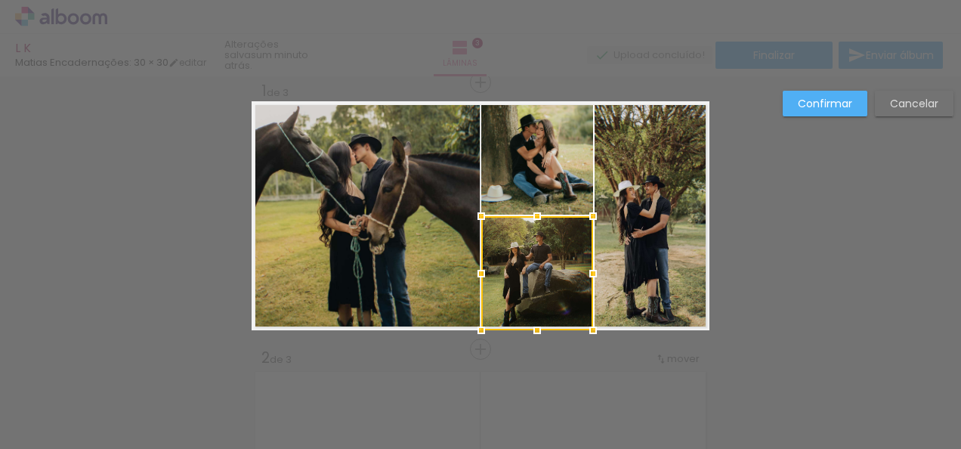
click at [514, 313] on div at bounding box center [537, 273] width 112 height 114
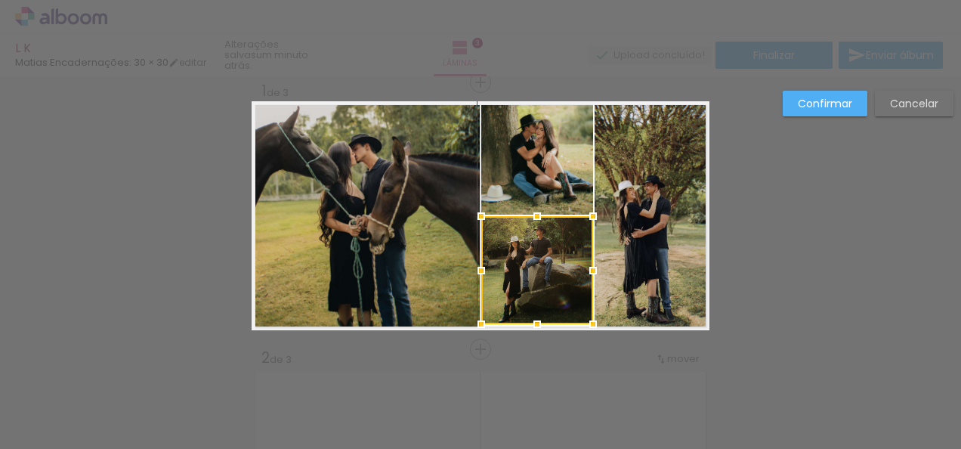
click at [533, 331] on div at bounding box center [537, 324] width 30 height 30
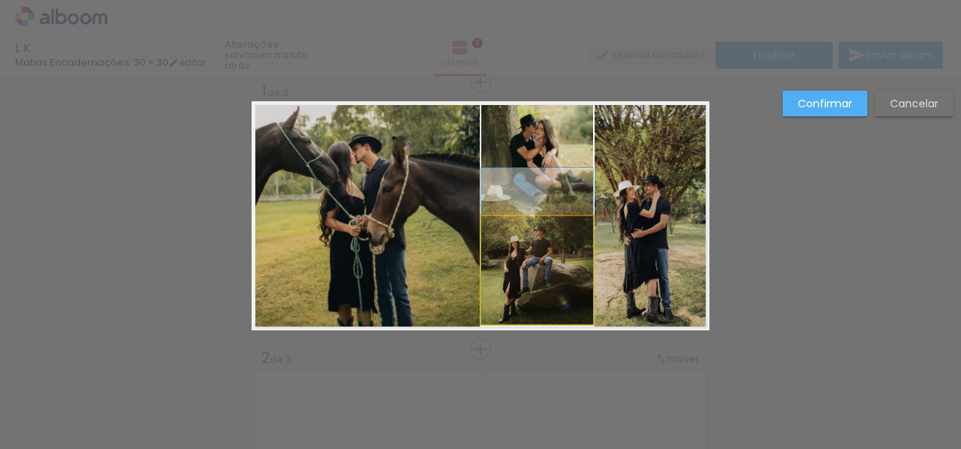
click at [545, 284] on quentale-photo at bounding box center [537, 270] width 112 height 108
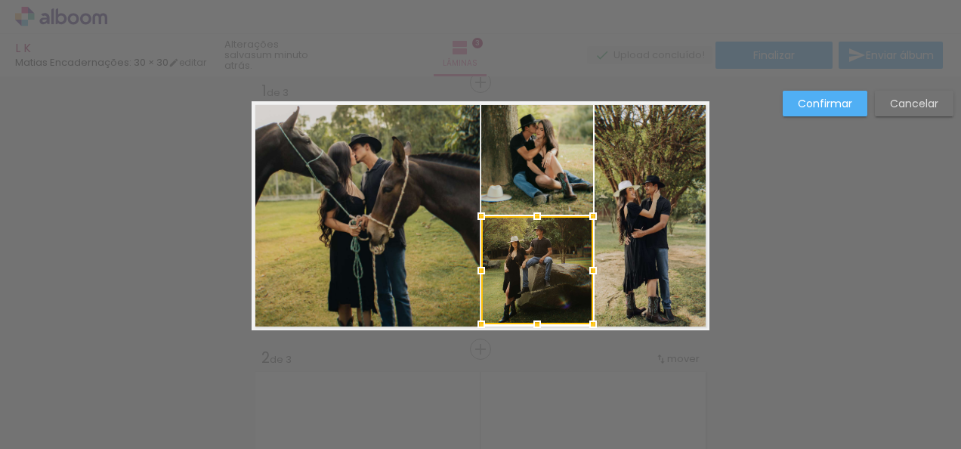
click at [545, 284] on div at bounding box center [537, 270] width 112 height 108
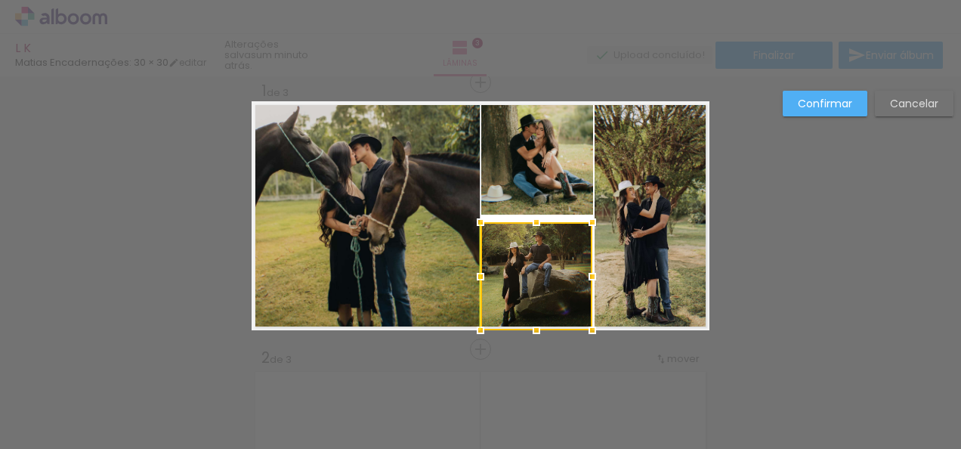
drag, startPoint x: 545, startPoint y: 284, endPoint x: 538, endPoint y: 323, distance: 40.0
click at [538, 323] on div at bounding box center [536, 276] width 112 height 108
click at [0, 0] on slot "Cancelar" at bounding box center [0, 0] width 0 height 0
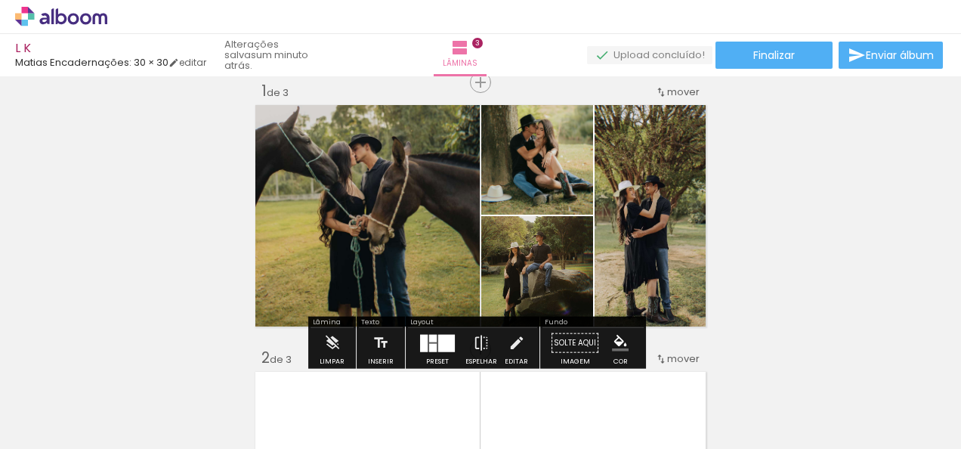
click at [560, 276] on quentale-photo at bounding box center [537, 273] width 112 height 114
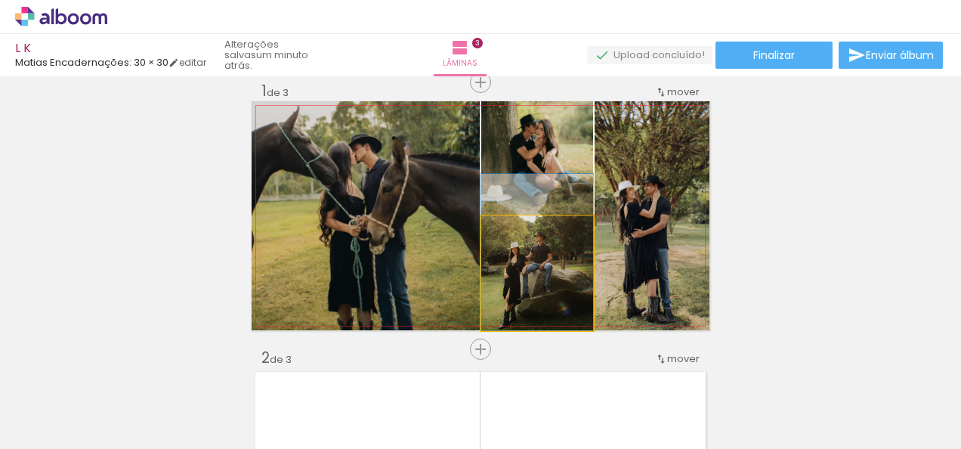
click at [560, 276] on quentale-photo at bounding box center [537, 273] width 112 height 114
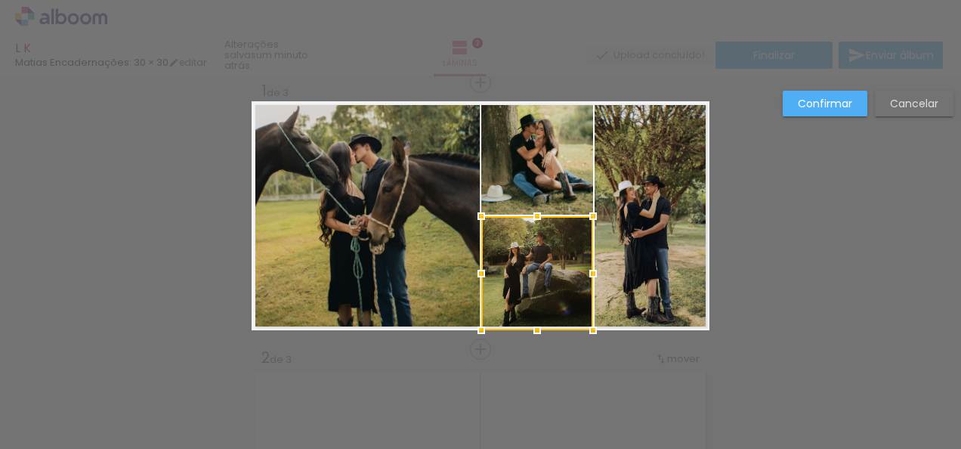
click at [560, 276] on div at bounding box center [537, 273] width 112 height 114
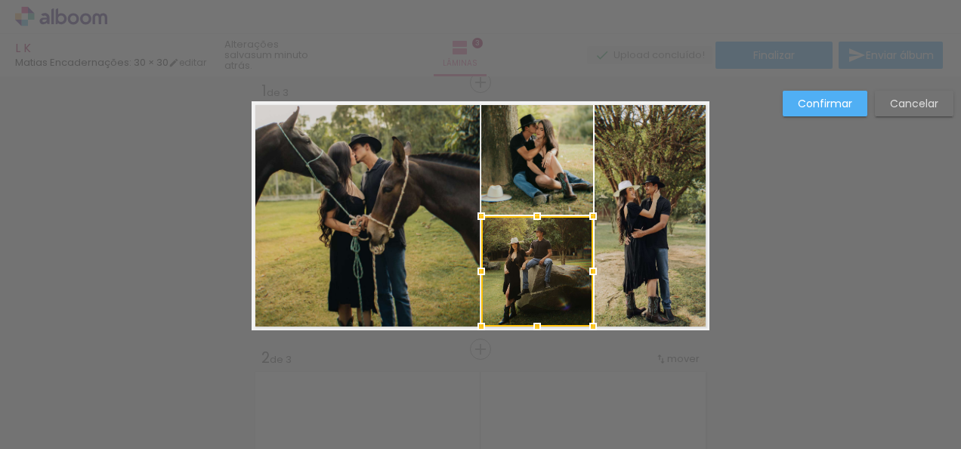
drag, startPoint x: 529, startPoint y: 332, endPoint x: 545, endPoint y: 295, distance: 41.3
click at [545, 295] on div at bounding box center [537, 271] width 112 height 110
click at [834, 114] on paper-button "Confirmar" at bounding box center [824, 104] width 85 height 26
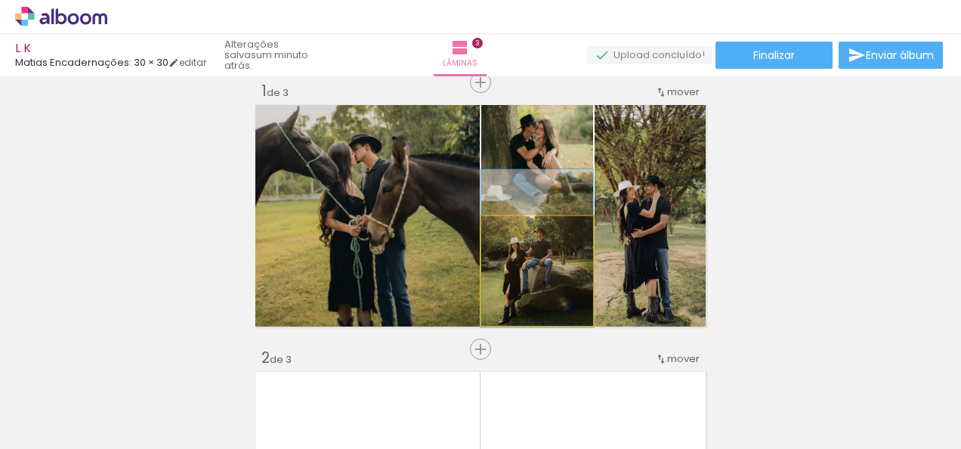
drag, startPoint x: 546, startPoint y: 282, endPoint x: 547, endPoint y: 275, distance: 7.6
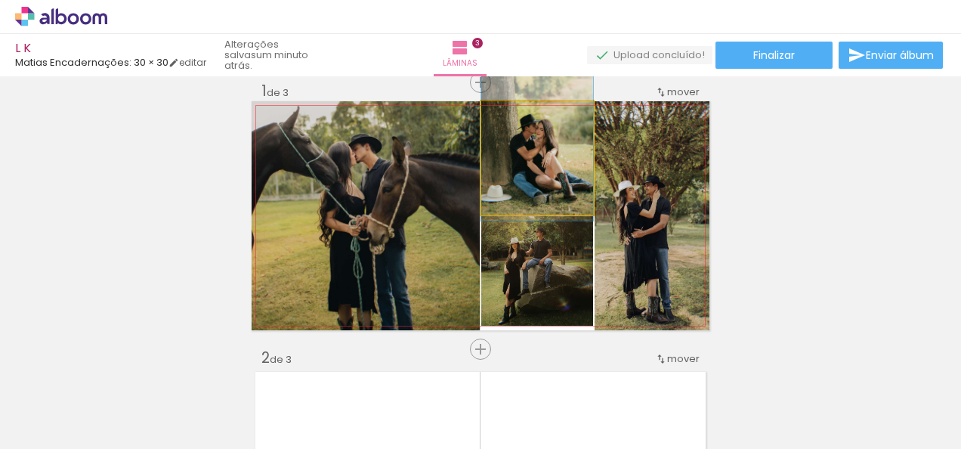
click at [537, 166] on quentale-photo at bounding box center [537, 157] width 112 height 113
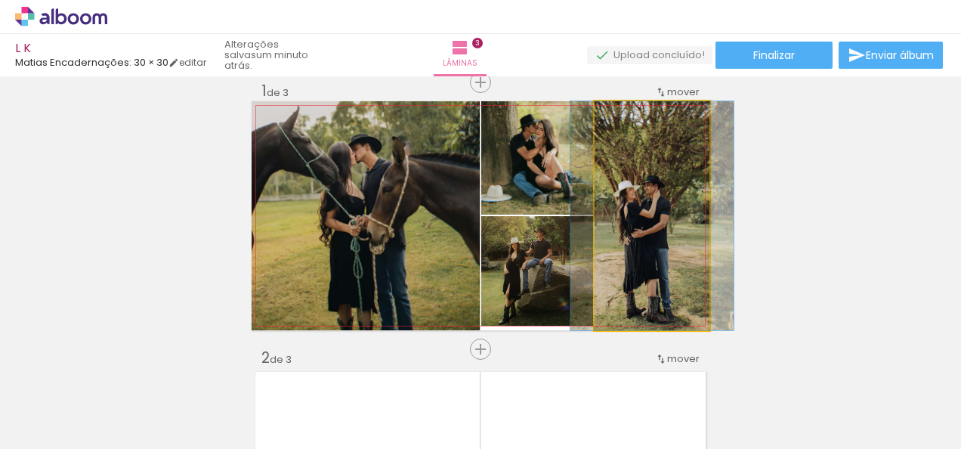
click at [628, 242] on quentale-photo at bounding box center [651, 215] width 115 height 229
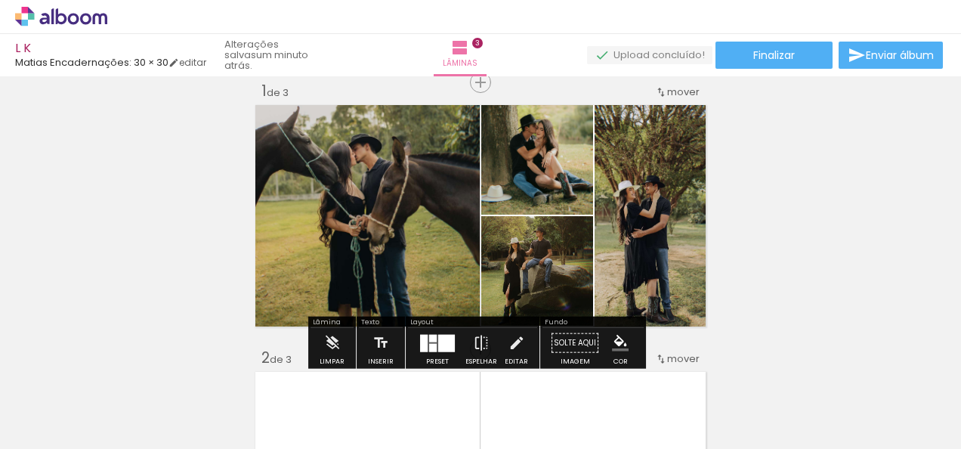
click at [628, 242] on quentale-photo at bounding box center [651, 215] width 115 height 229
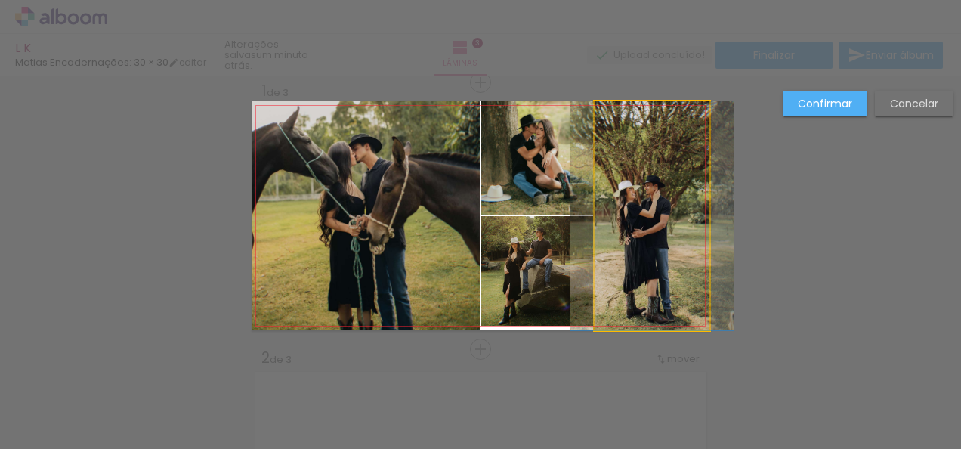
click at [628, 242] on quentale-photo at bounding box center [651, 215] width 115 height 229
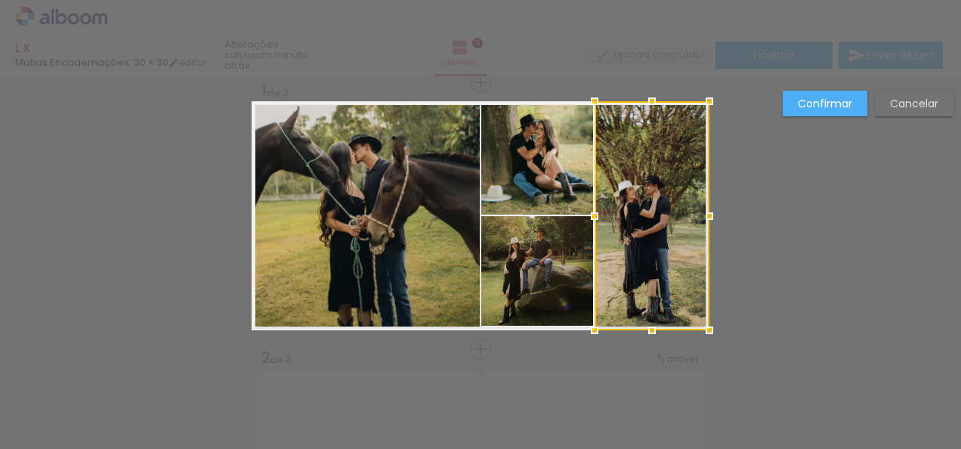
click at [628, 242] on div at bounding box center [651, 215] width 115 height 229
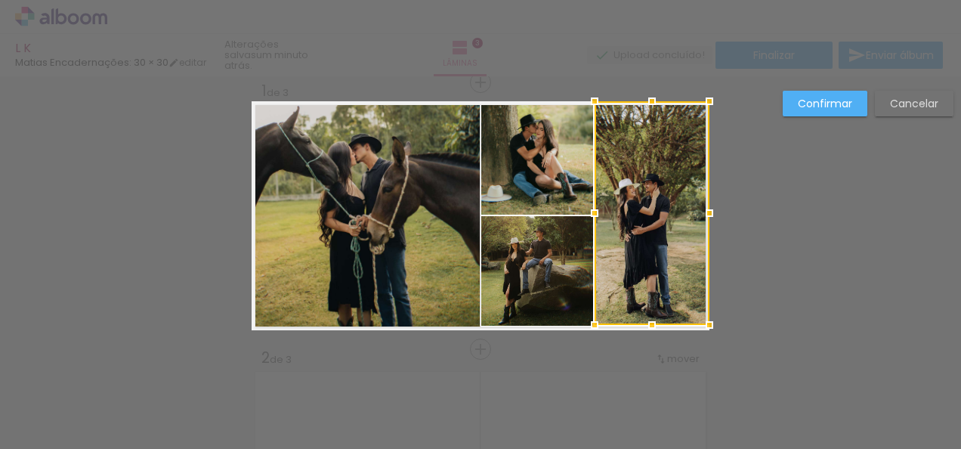
click at [648, 329] on div at bounding box center [652, 325] width 30 height 30
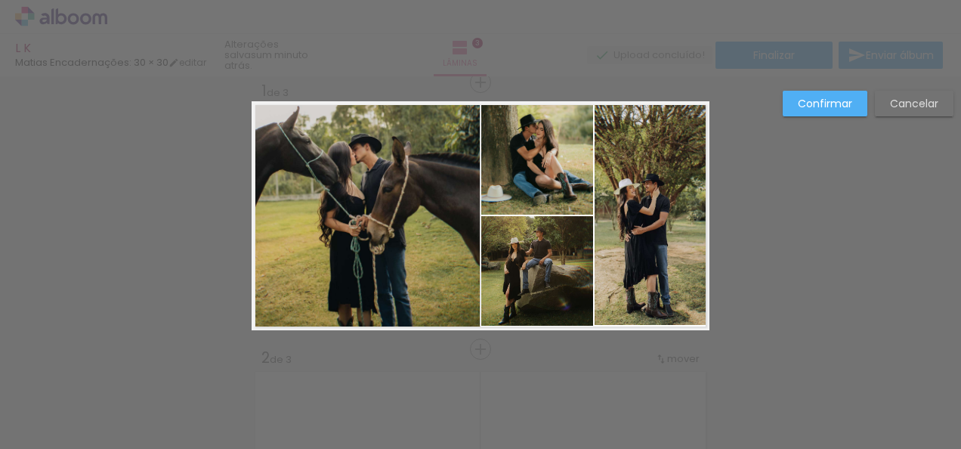
click at [655, 308] on quentale-photo at bounding box center [651, 213] width 115 height 224
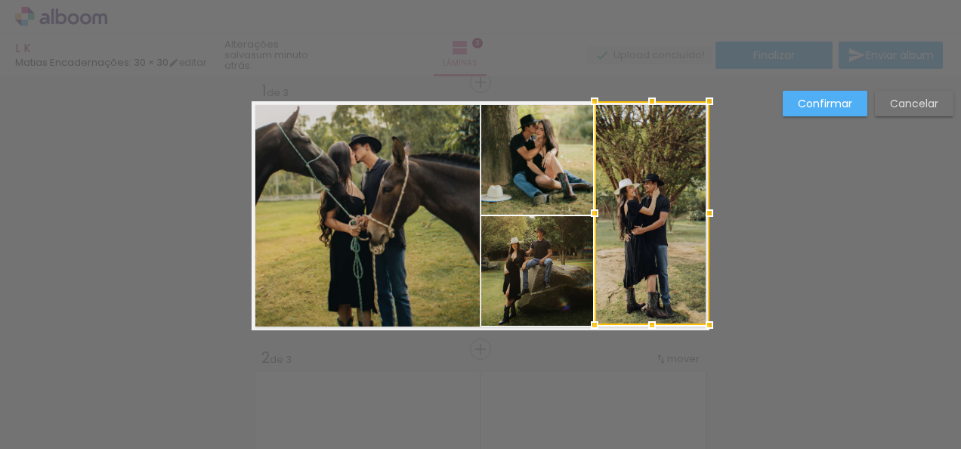
click at [655, 308] on div at bounding box center [651, 213] width 115 height 224
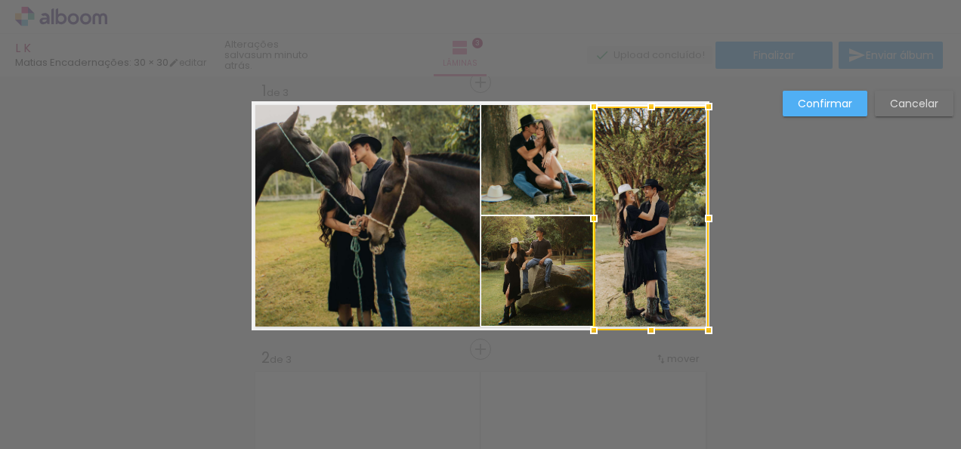
drag, startPoint x: 655, startPoint y: 308, endPoint x: 645, endPoint y: 327, distance: 21.3
click at [645, 327] on div at bounding box center [651, 218] width 115 height 224
click at [0, 0] on slot "Cancelar" at bounding box center [0, 0] width 0 height 0
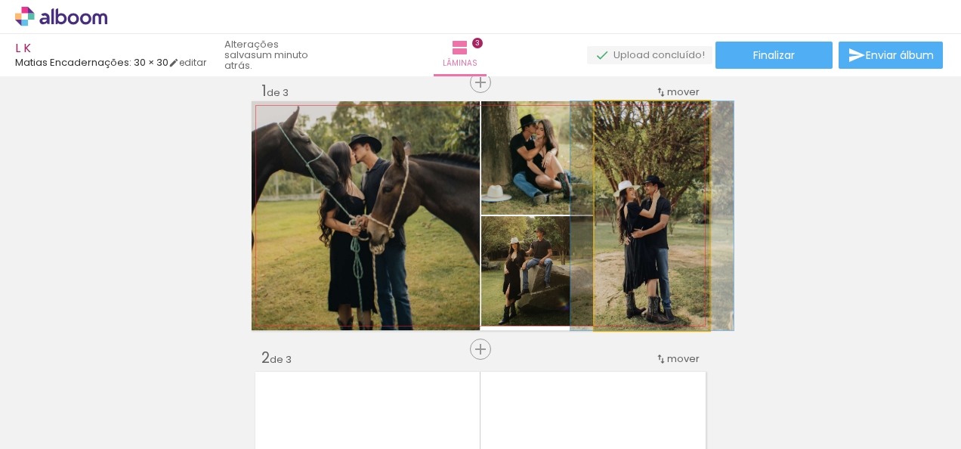
click at [668, 285] on quentale-photo at bounding box center [651, 215] width 115 height 229
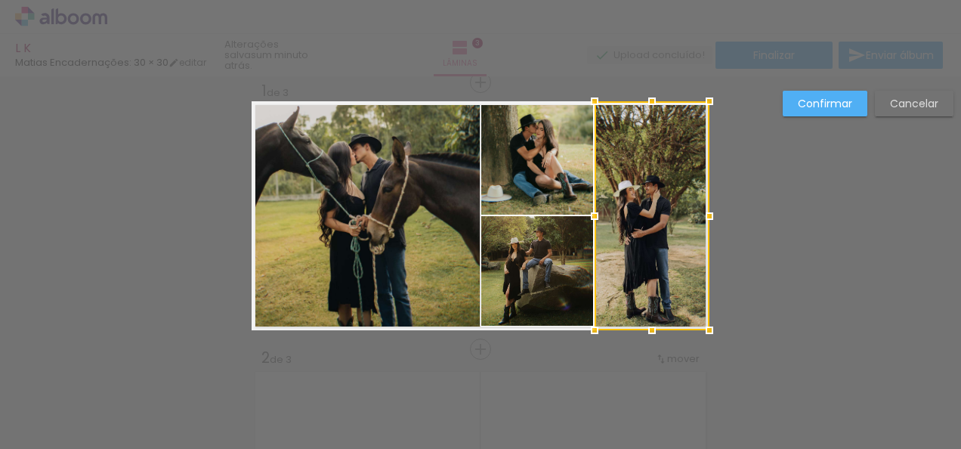
click at [668, 285] on div at bounding box center [651, 215] width 115 height 229
drag, startPoint x: 647, startPoint y: 331, endPoint x: 659, endPoint y: 314, distance: 20.1
click at [659, 314] on div at bounding box center [652, 327] width 30 height 30
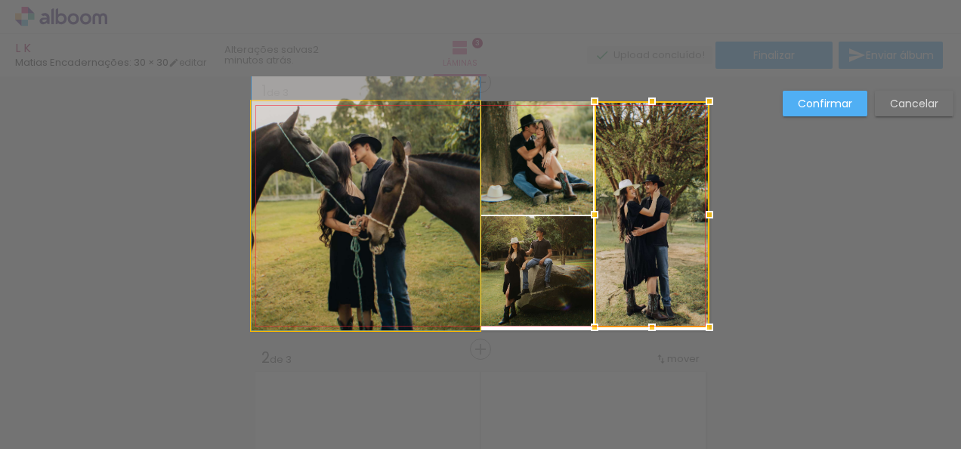
click at [316, 313] on quentale-photo at bounding box center [365, 215] width 228 height 229
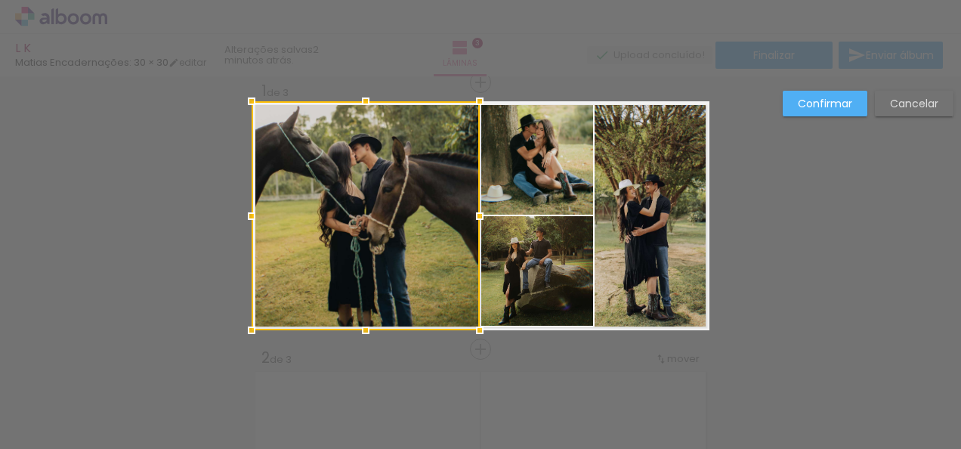
click at [316, 313] on div at bounding box center [365, 215] width 228 height 229
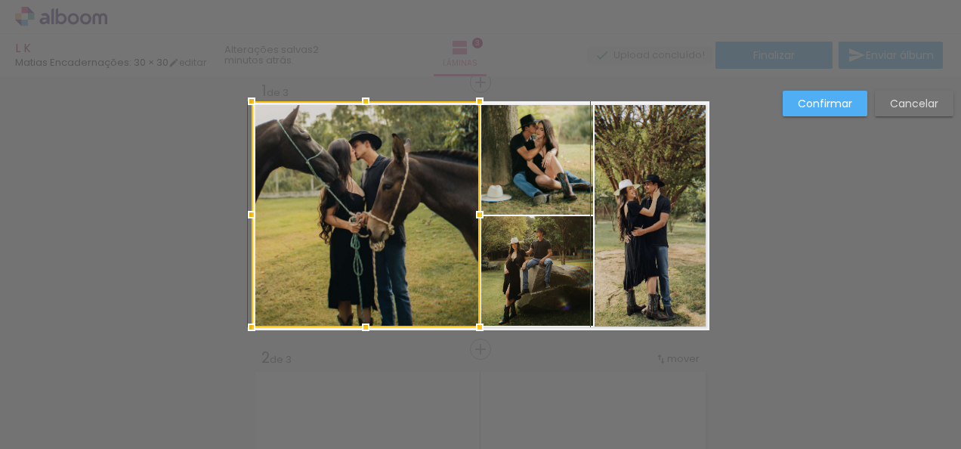
click at [360, 324] on div at bounding box center [365, 327] width 30 height 30
click at [813, 95] on paper-button "Confirmar" at bounding box center [824, 104] width 85 height 26
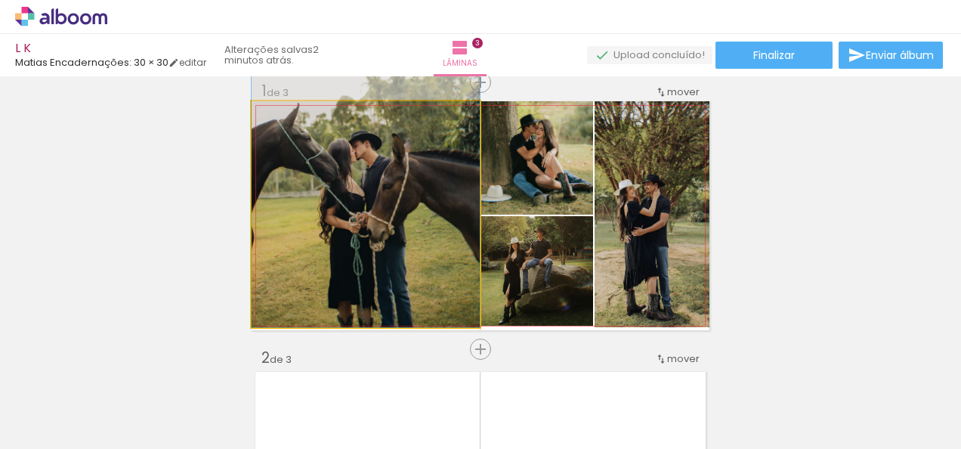
drag, startPoint x: 403, startPoint y: 225, endPoint x: 409, endPoint y: 211, distance: 14.9
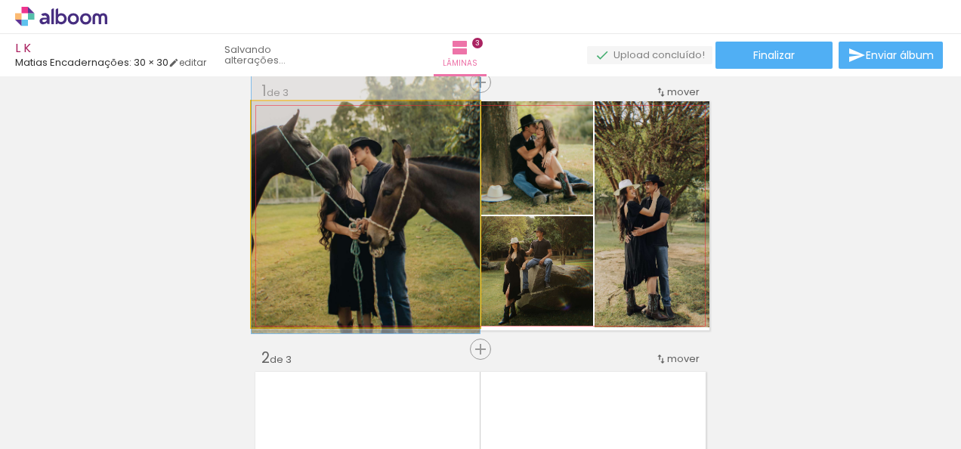
drag, startPoint x: 409, startPoint y: 211, endPoint x: 419, endPoint y: 217, distance: 11.2
click at [419, 217] on quentale-photo at bounding box center [365, 214] width 228 height 226
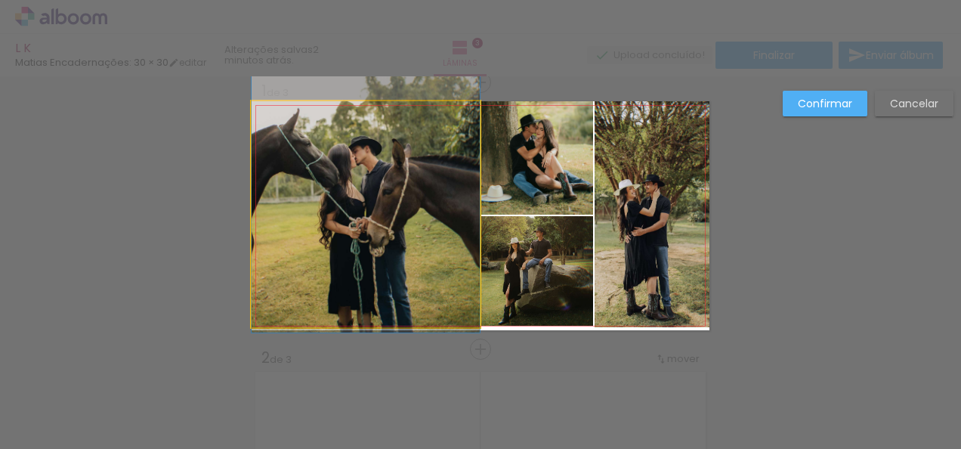
click at [419, 217] on quentale-photo at bounding box center [365, 214] width 228 height 226
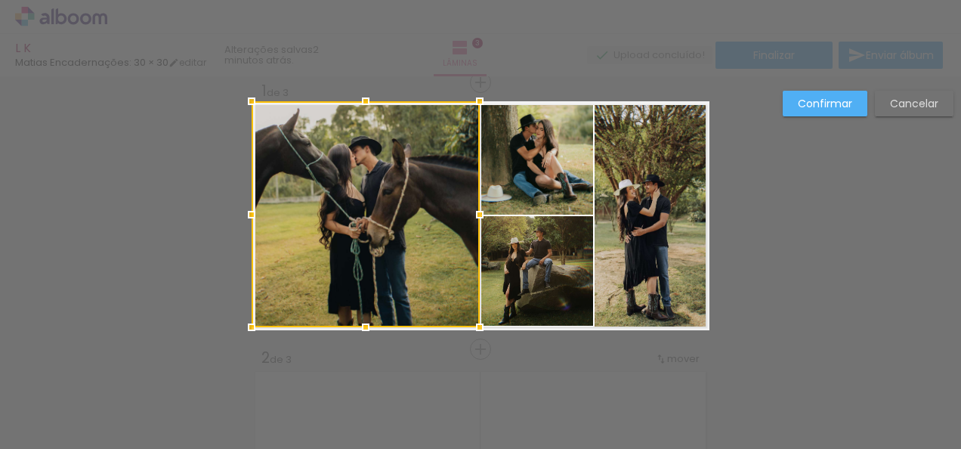
drag, startPoint x: 419, startPoint y: 217, endPoint x: 379, endPoint y: 97, distance: 126.6
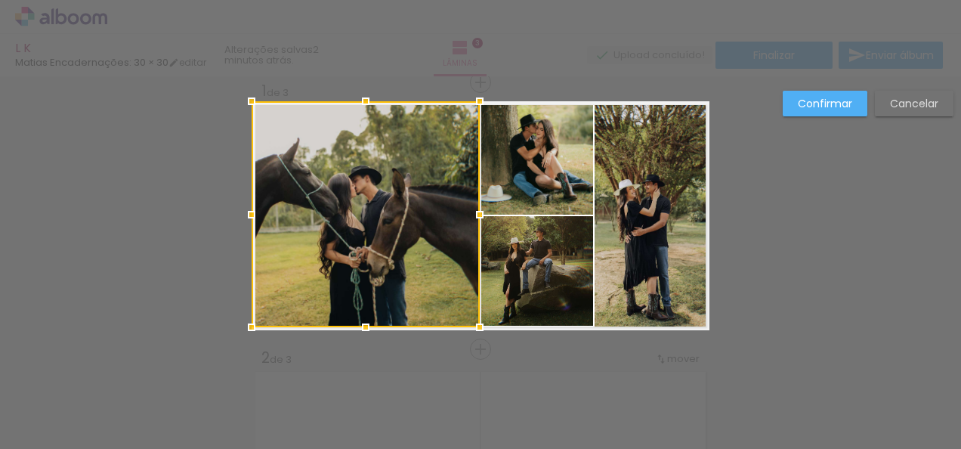
click at [364, 100] on div at bounding box center [365, 101] width 30 height 30
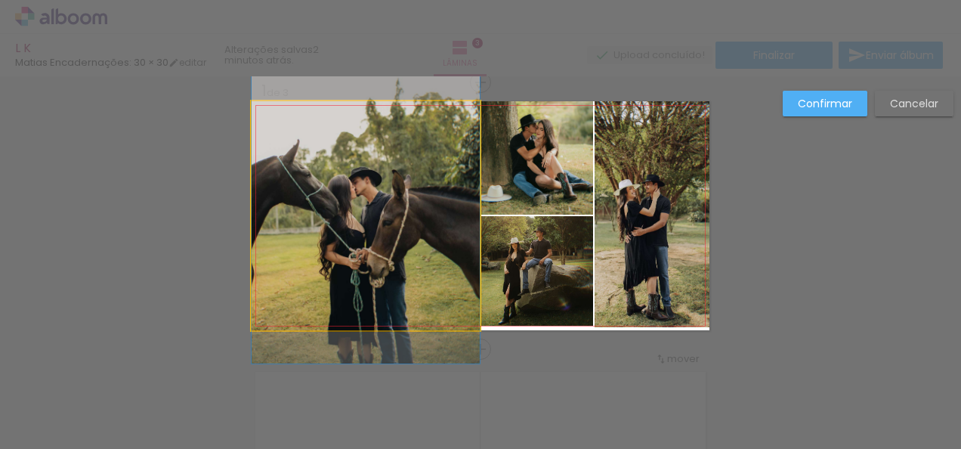
click at [363, 113] on quentale-photo at bounding box center [365, 215] width 228 height 229
click at [363, 101] on div at bounding box center [365, 101] width 228 height 0
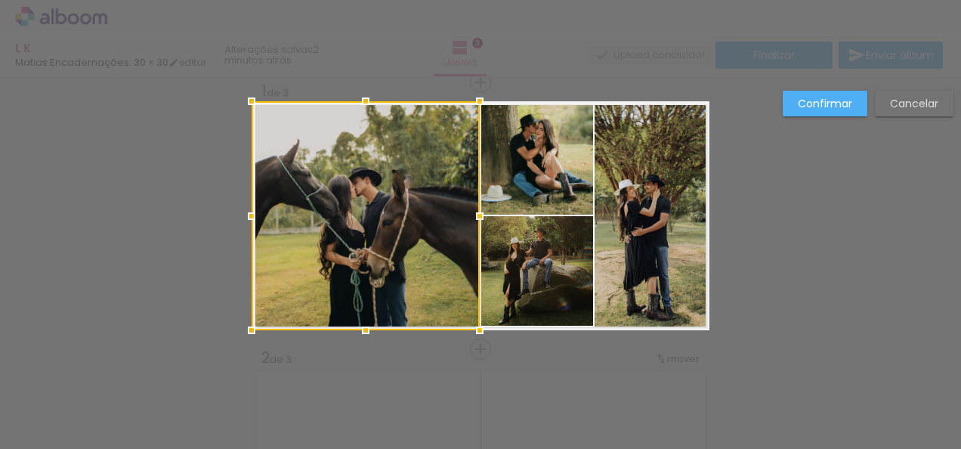
click at [363, 113] on div at bounding box center [365, 101] width 30 height 30
click at [361, 106] on div at bounding box center [365, 103] width 30 height 30
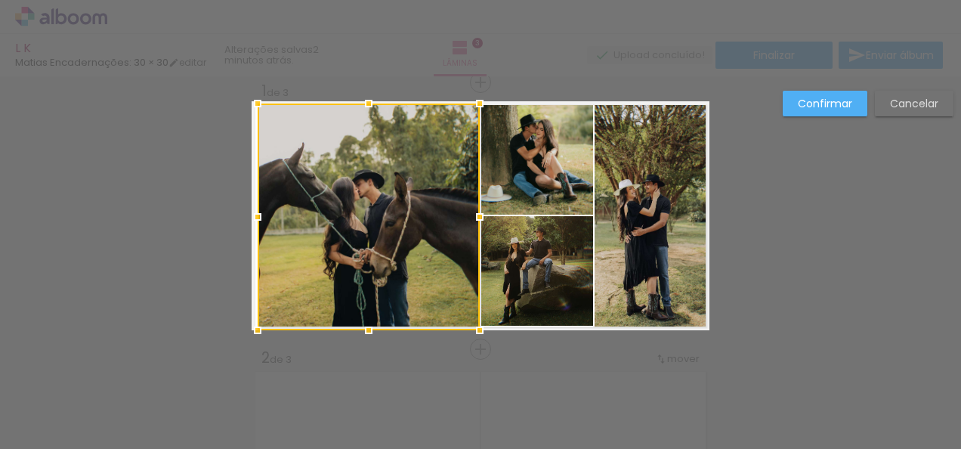
click at [251, 219] on div at bounding box center [257, 217] width 30 height 30
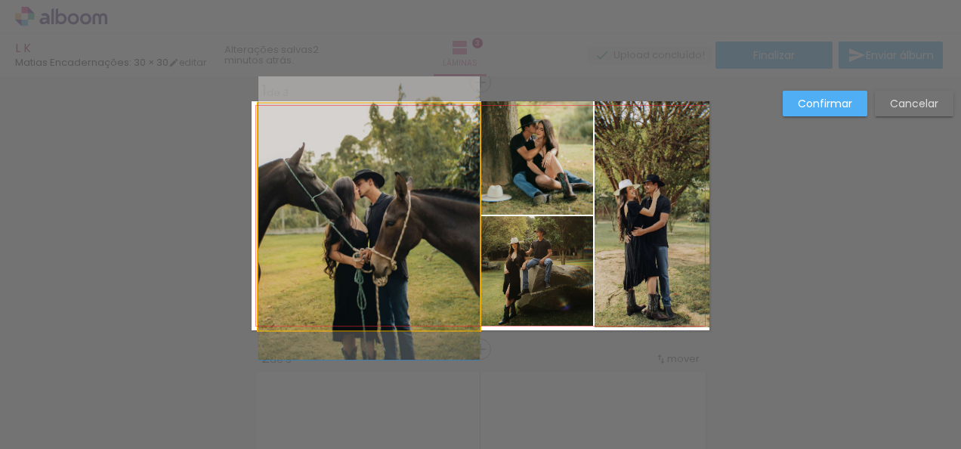
click at [258, 217] on quentale-photo at bounding box center [368, 216] width 221 height 227
click at [258, 103] on div at bounding box center [368, 103] width 221 height 0
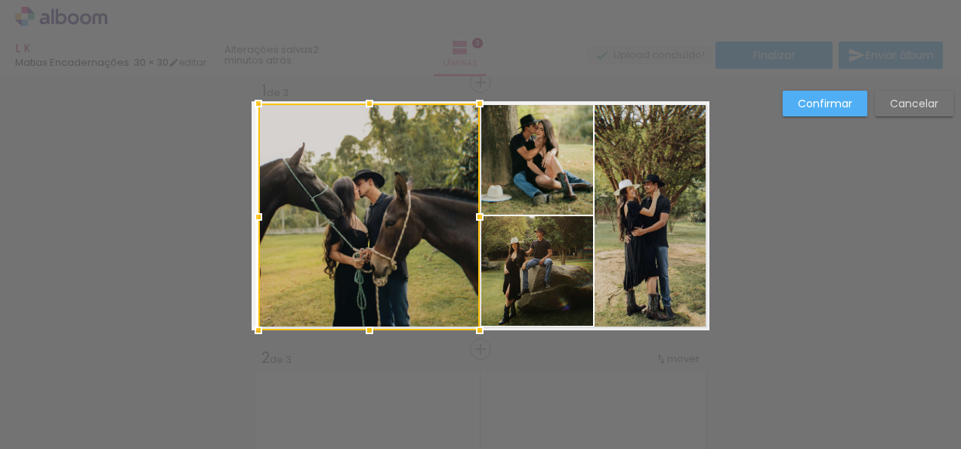
click at [258, 217] on div at bounding box center [258, 217] width 30 height 30
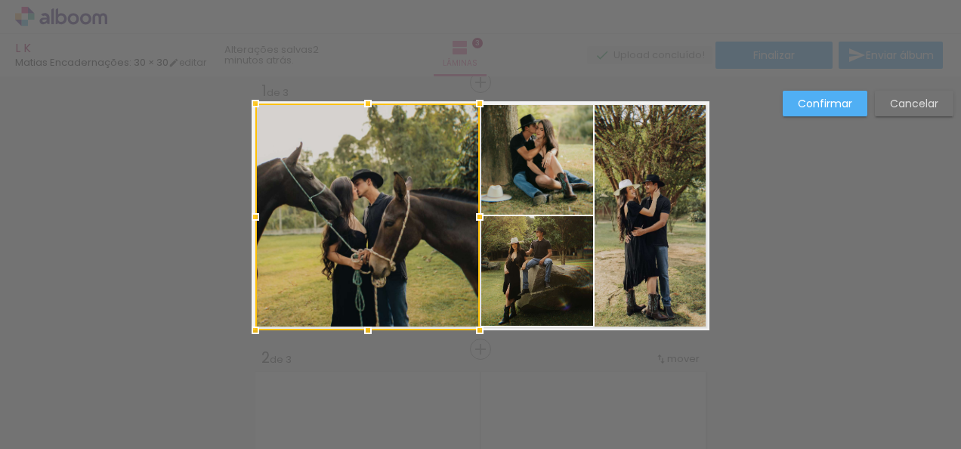
click at [252, 217] on div at bounding box center [255, 217] width 30 height 30
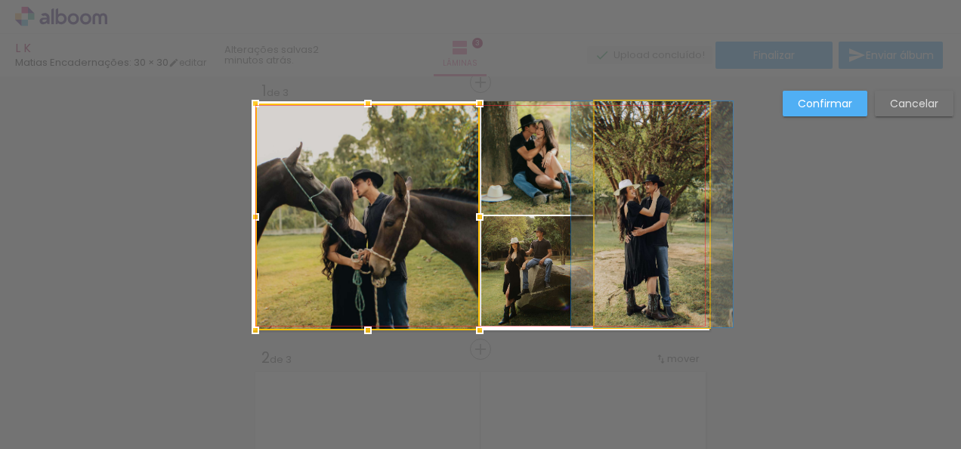
click at [675, 199] on quentale-photo at bounding box center [651, 214] width 115 height 226
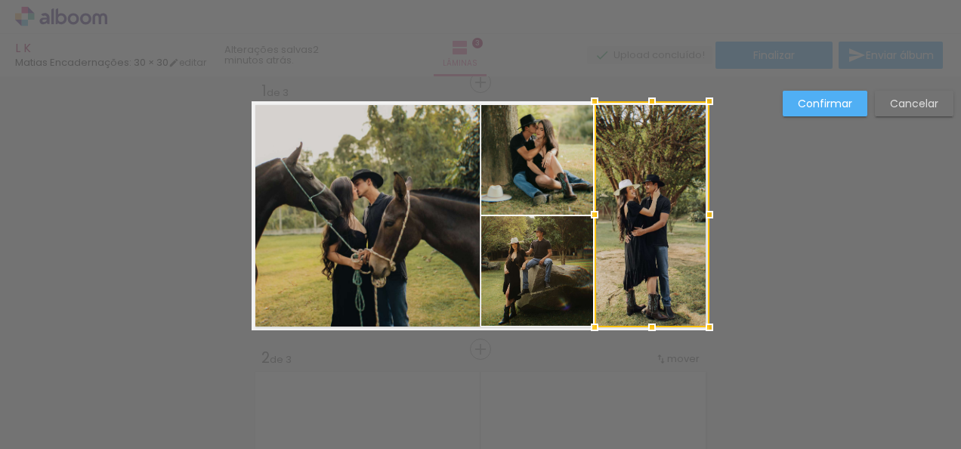
click at [675, 199] on div at bounding box center [651, 214] width 115 height 226
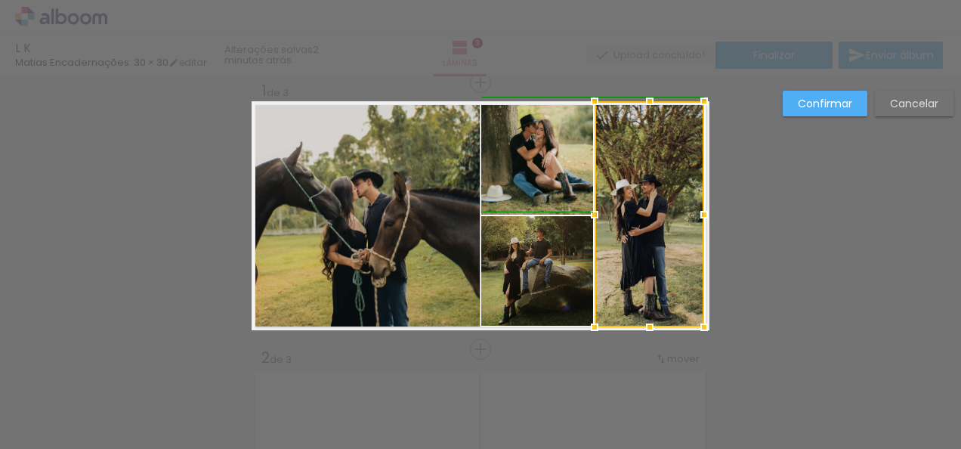
click at [705, 210] on div at bounding box center [704, 214] width 30 height 30
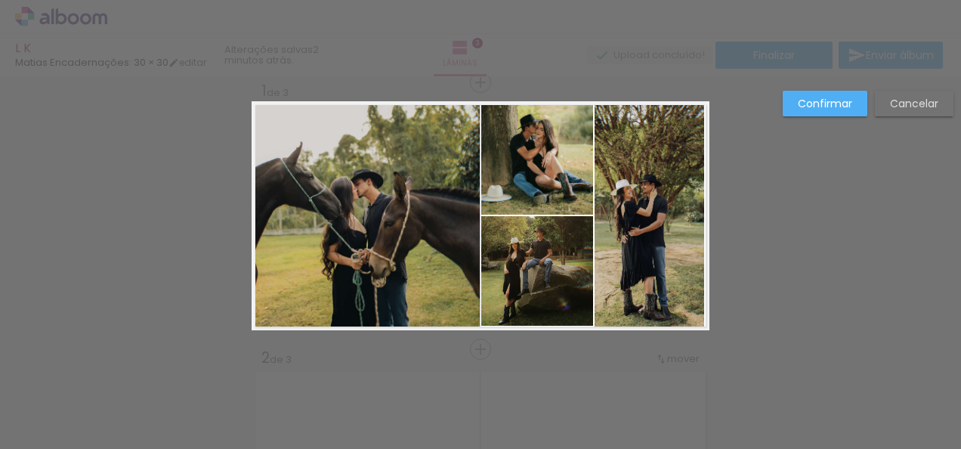
click at [690, 218] on quentale-photo at bounding box center [649, 214] width 110 height 226
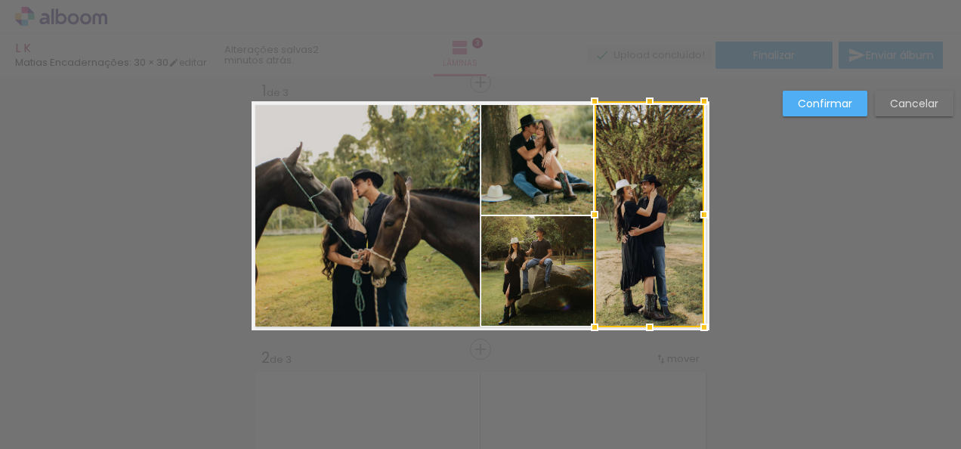
click at [690, 218] on div at bounding box center [704, 214] width 30 height 30
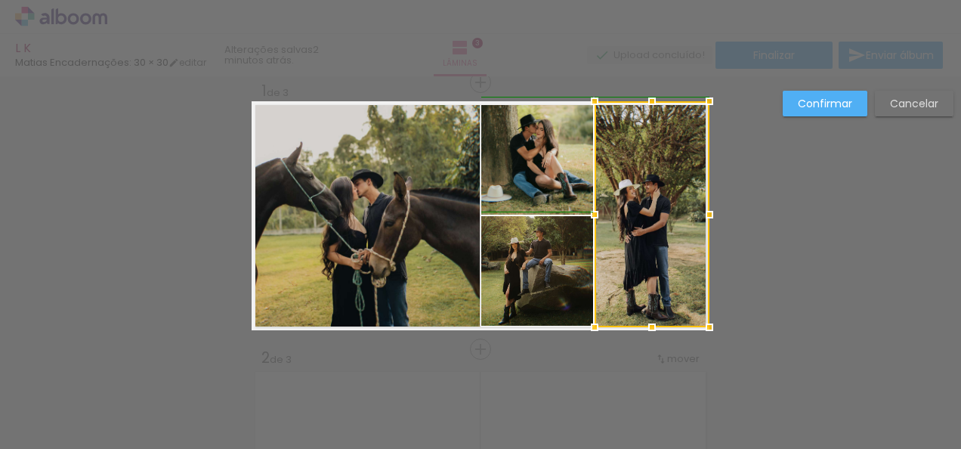
click at [701, 217] on div at bounding box center [709, 214] width 30 height 30
click at [697, 217] on div at bounding box center [707, 214] width 30 height 30
click at [646, 104] on div at bounding box center [651, 101] width 30 height 30
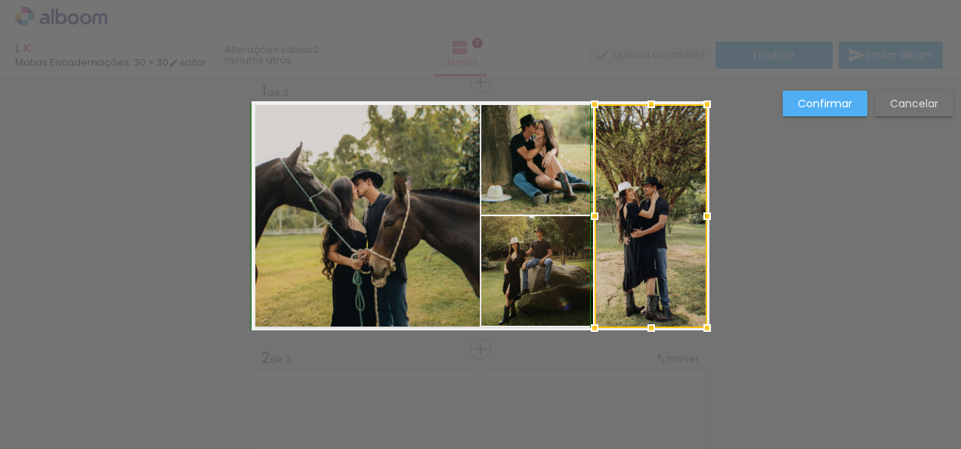
click at [646, 106] on div at bounding box center [651, 104] width 30 height 30
click at [0, 0] on slot "Confirmar" at bounding box center [0, 0] width 0 height 0
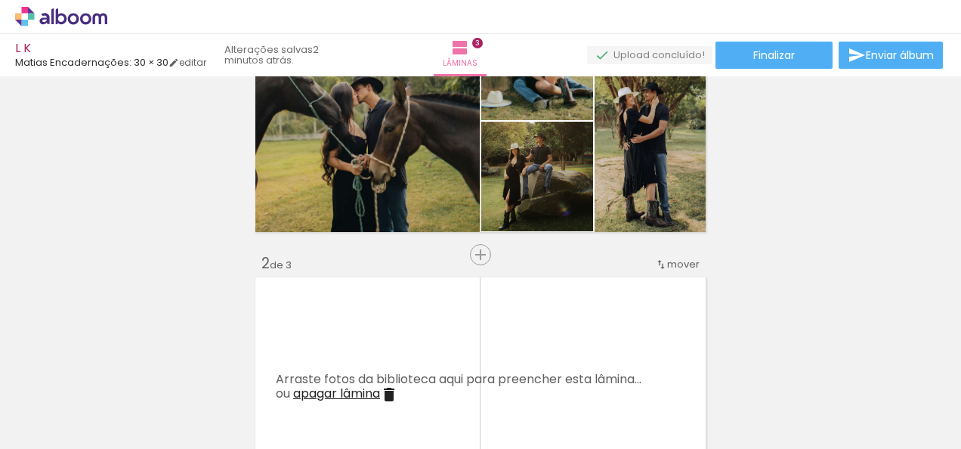
scroll to position [0, 0]
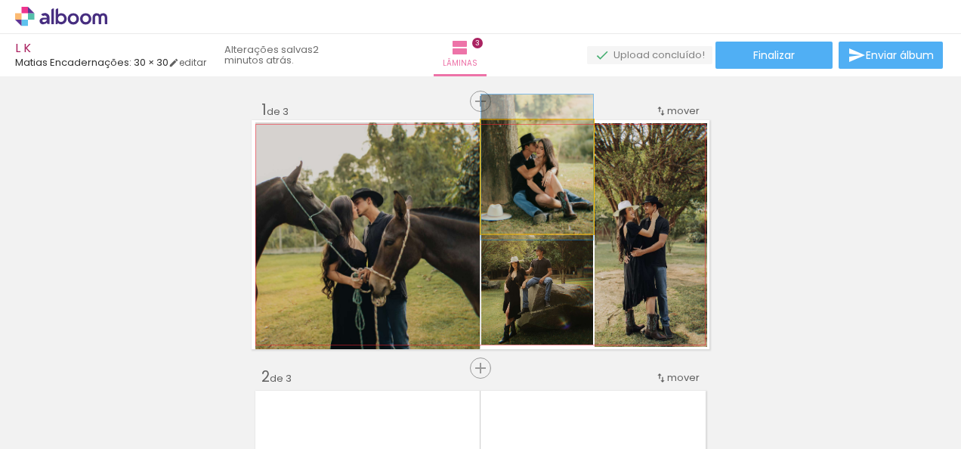
click at [565, 155] on quentale-photo at bounding box center [537, 176] width 112 height 113
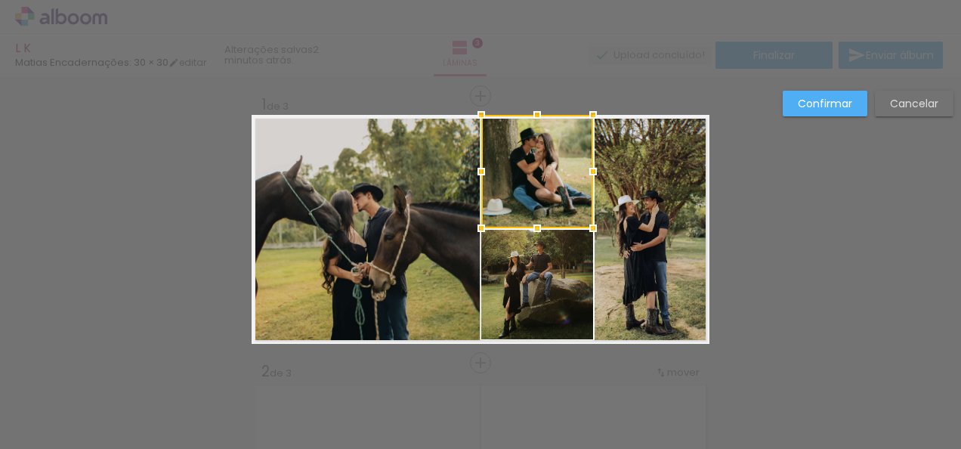
click at [565, 155] on div at bounding box center [537, 171] width 112 height 113
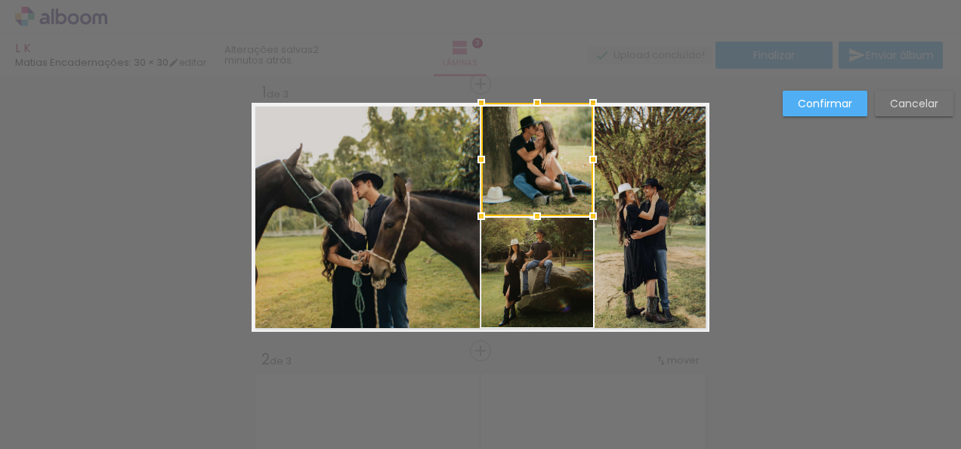
scroll to position [19, 0]
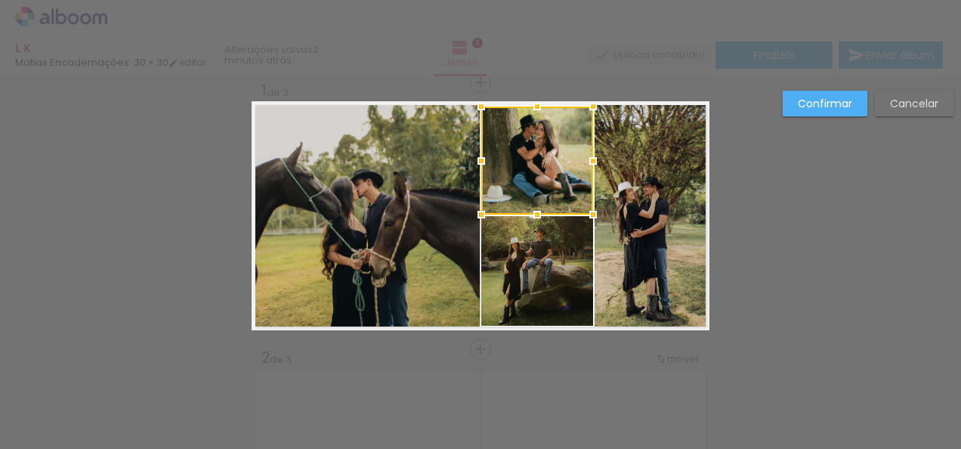
drag, startPoint x: 532, startPoint y: 101, endPoint x: 538, endPoint y: 96, distance: 8.0
click at [538, 96] on div at bounding box center [537, 106] width 30 height 30
click at [532, 117] on quentale-photo at bounding box center [537, 160] width 112 height 108
click at [532, 117] on div at bounding box center [537, 106] width 30 height 30
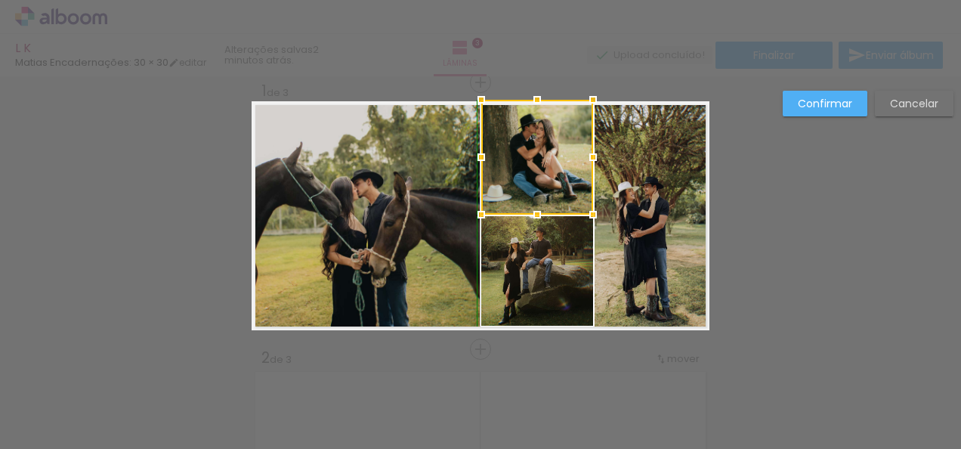
click at [531, 103] on div at bounding box center [537, 100] width 30 height 30
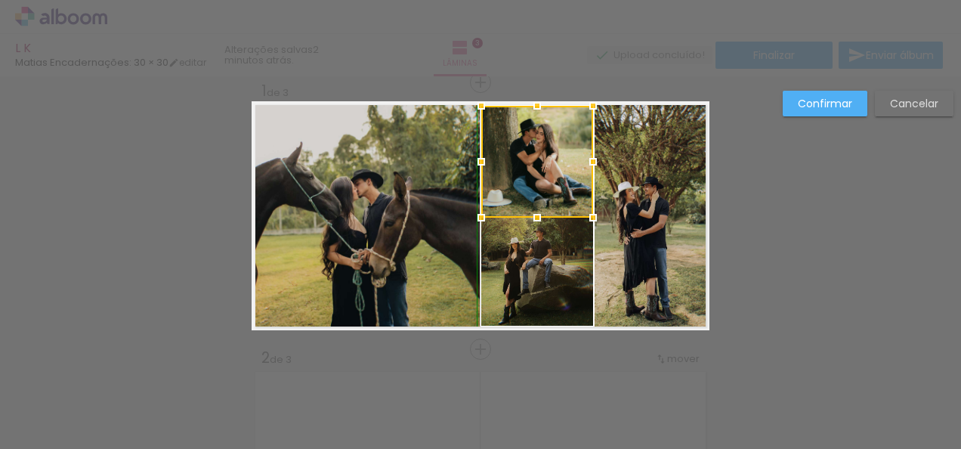
click at [533, 106] on div at bounding box center [537, 106] width 30 height 30
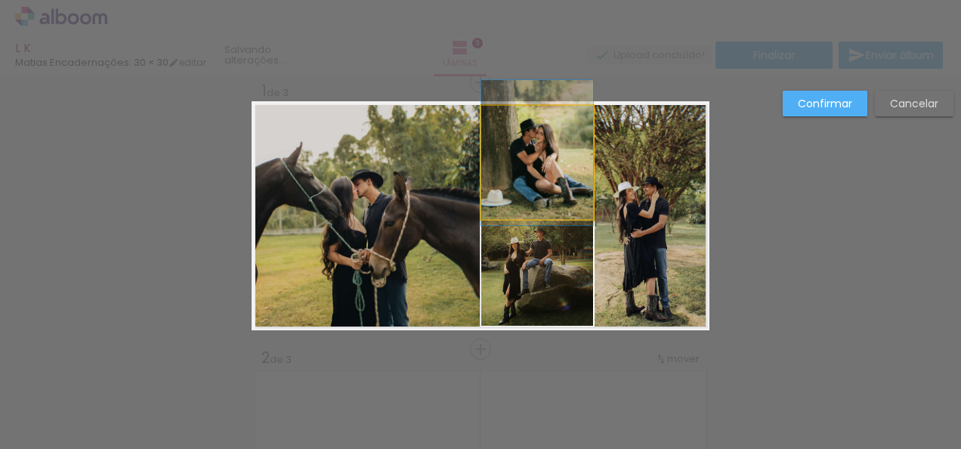
click at [533, 106] on quentale-photo at bounding box center [537, 162] width 112 height 113
click at [533, 121] on quentale-photo at bounding box center [537, 162] width 112 height 113
click at [533, 121] on div at bounding box center [537, 162] width 112 height 112
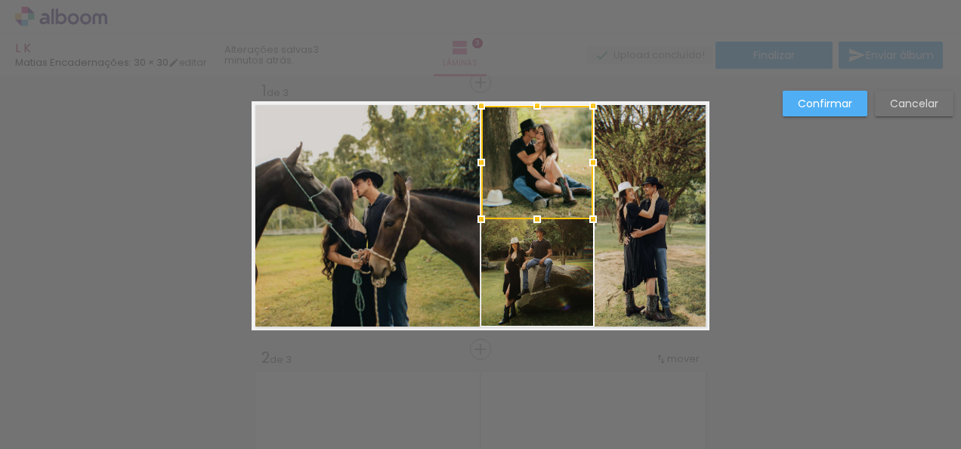
click at [533, 121] on div at bounding box center [537, 162] width 112 height 113
click at [533, 101] on div at bounding box center [537, 100] width 30 height 30
click at [533, 104] on div at bounding box center [537, 101] width 30 height 30
drag, startPoint x: 529, startPoint y: 103, endPoint x: 538, endPoint y: 106, distance: 8.6
click at [538, 106] on div at bounding box center [537, 106] width 30 height 30
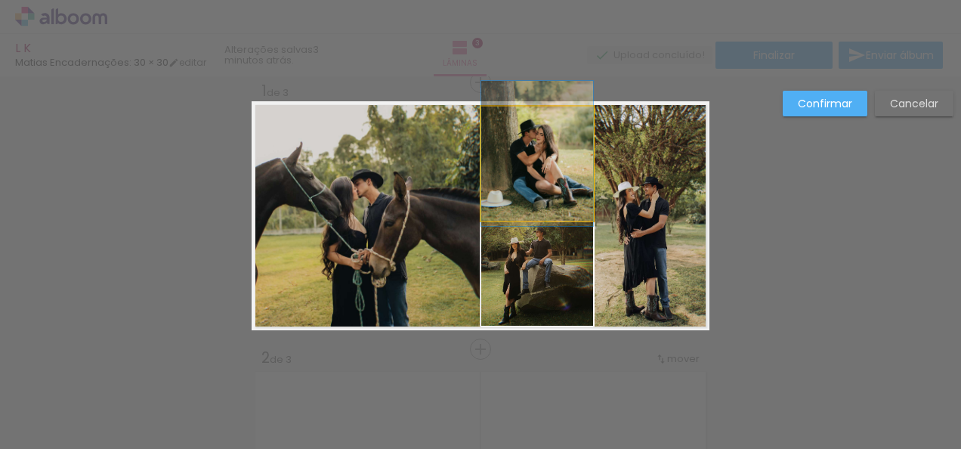
click at [545, 124] on quentale-photo at bounding box center [537, 163] width 112 height 114
click at [545, 124] on div at bounding box center [537, 163] width 112 height 114
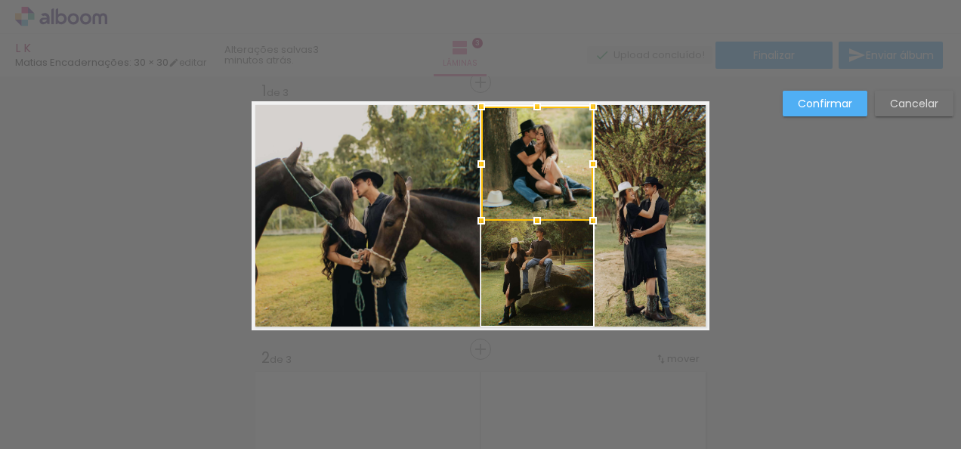
click at [545, 124] on div at bounding box center [537, 163] width 112 height 114
click at [535, 109] on div at bounding box center [537, 111] width 30 height 30
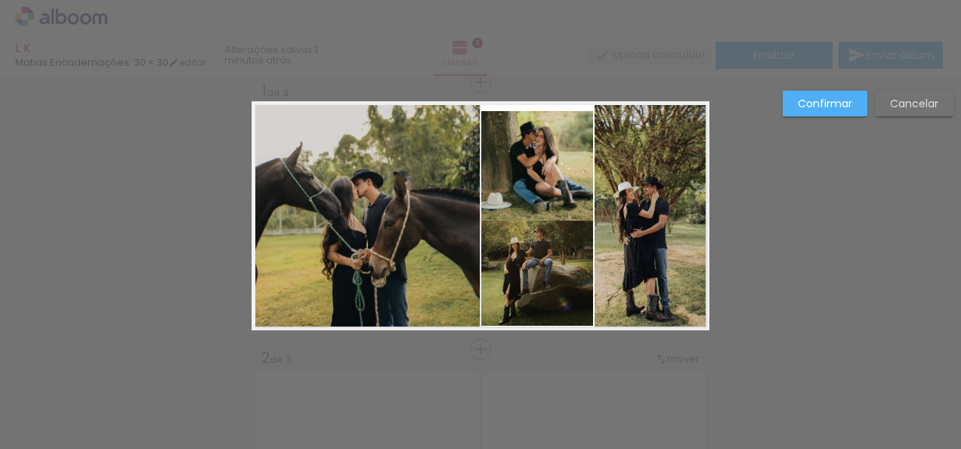
click at [530, 126] on quentale-photo at bounding box center [537, 166] width 112 height 110
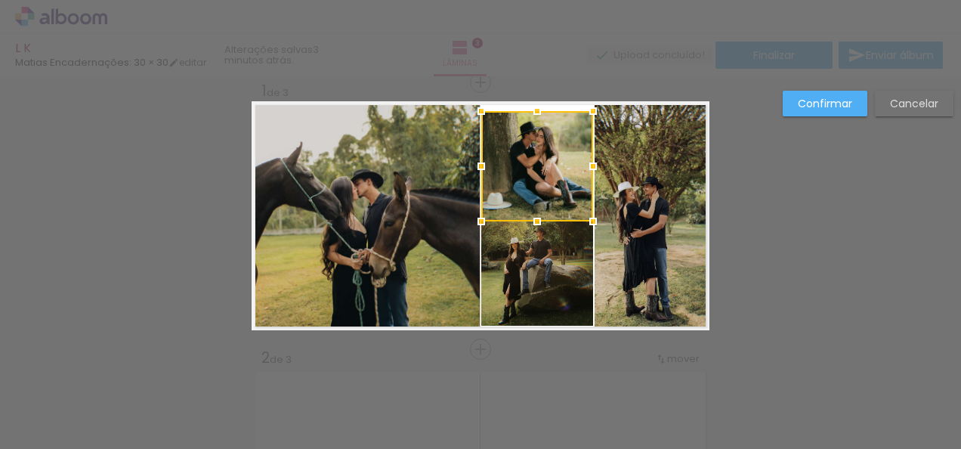
click at [530, 126] on div at bounding box center [537, 166] width 112 height 110
click at [537, 103] on div at bounding box center [537, 105] width 30 height 30
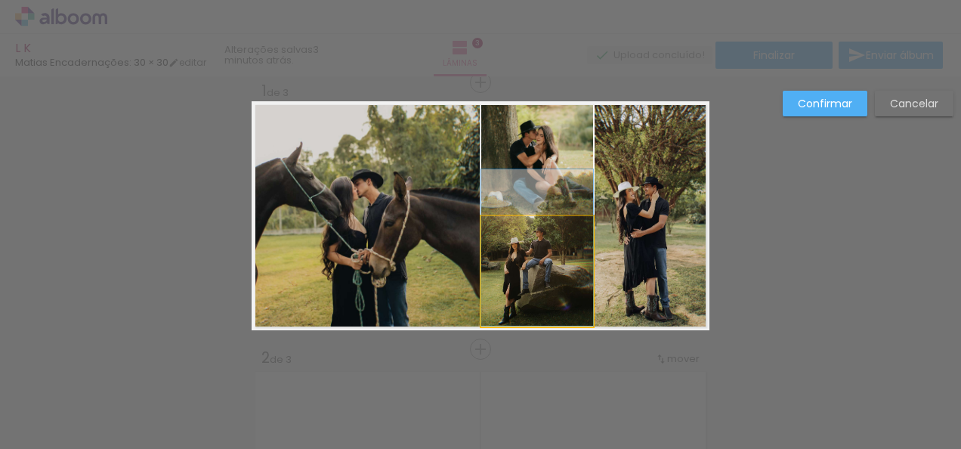
click at [542, 228] on quentale-photo at bounding box center [537, 271] width 112 height 110
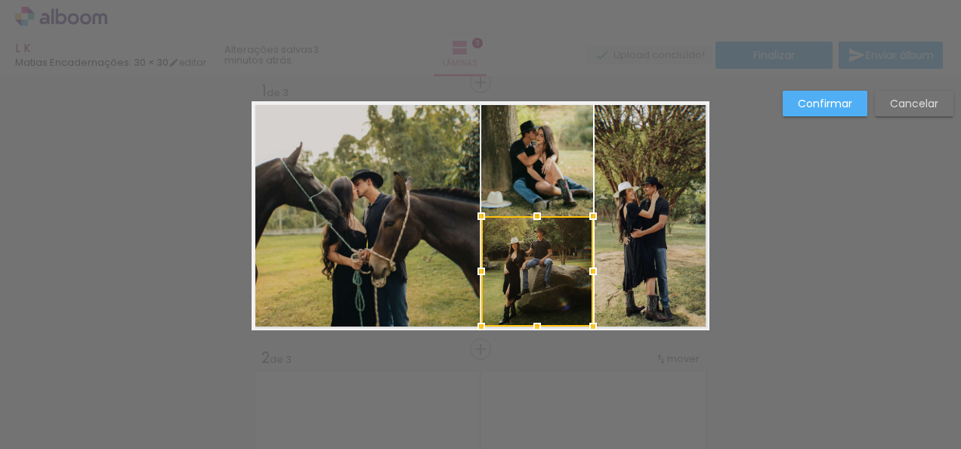
click at [545, 214] on div at bounding box center [537, 216] width 30 height 30
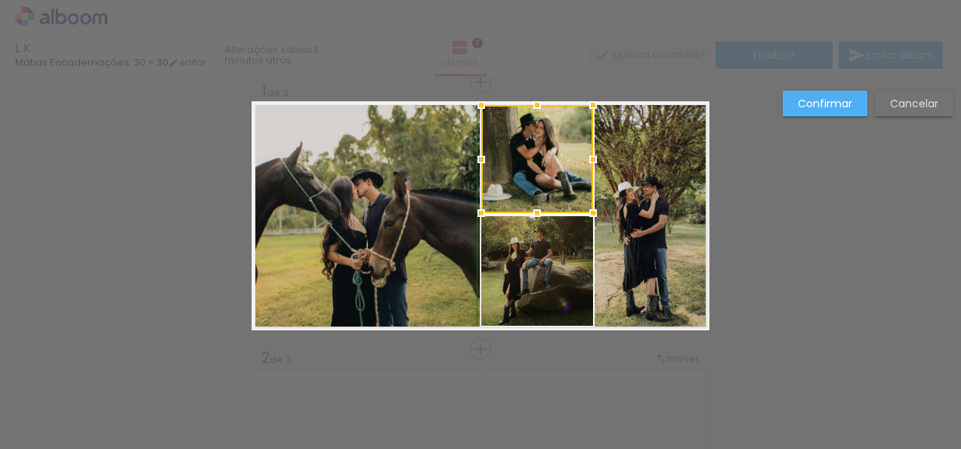
click at [538, 214] on div at bounding box center [537, 213] width 30 height 30
click at [538, 211] on quentale-photo at bounding box center [537, 159] width 112 height 108
click at [538, 211] on div at bounding box center [537, 213] width 30 height 30
click at [538, 217] on div at bounding box center [537, 215] width 30 height 30
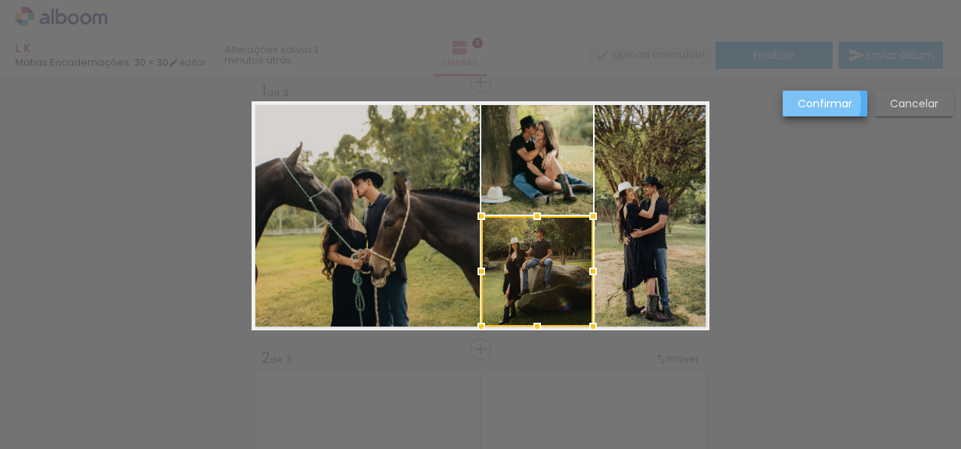
click at [0, 0] on slot "Confirmar" at bounding box center [0, 0] width 0 height 0
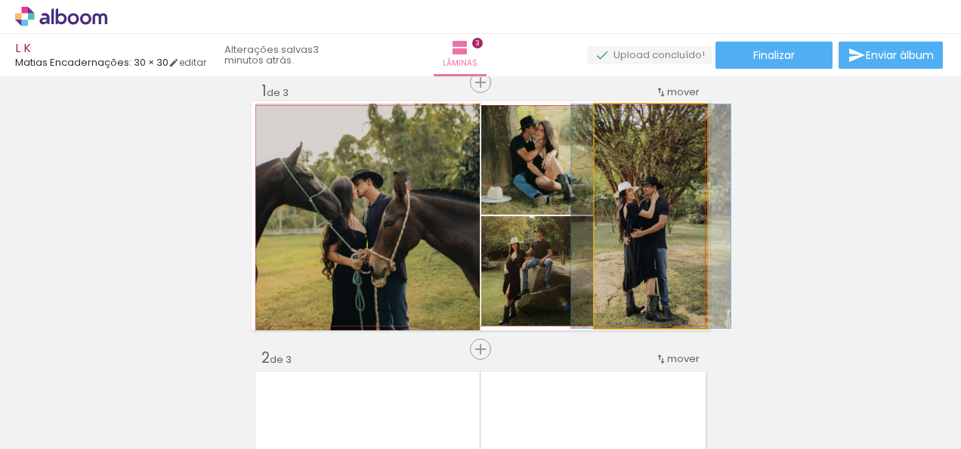
click at [628, 207] on quentale-photo at bounding box center [650, 216] width 113 height 224
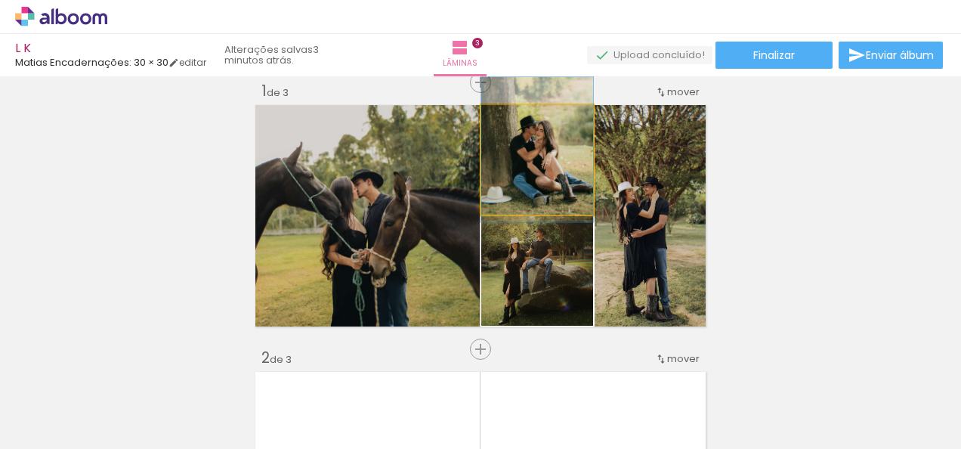
click at [565, 209] on quentale-photo at bounding box center [537, 160] width 112 height 110
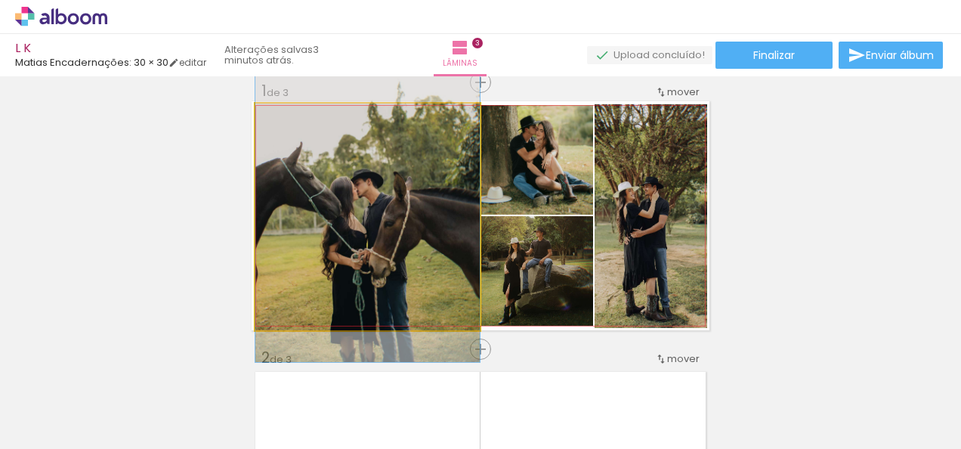
click at [426, 234] on quentale-photo at bounding box center [367, 216] width 224 height 227
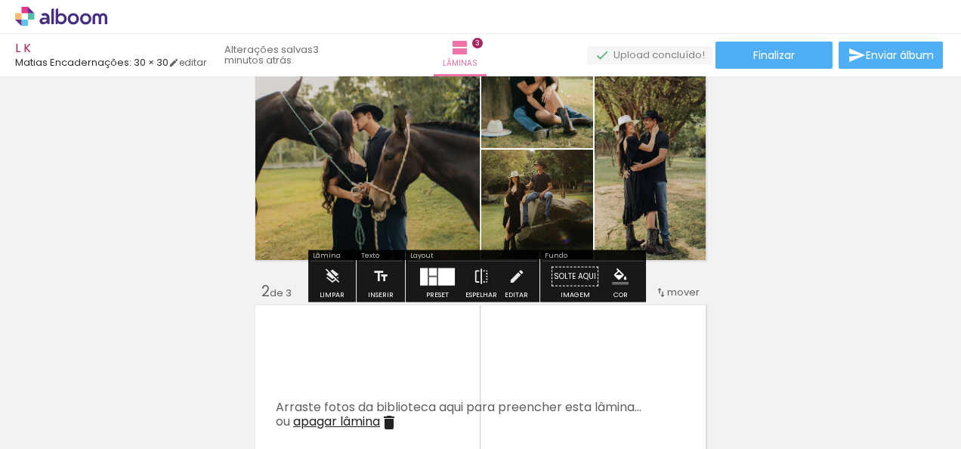
scroll to position [111, 0]
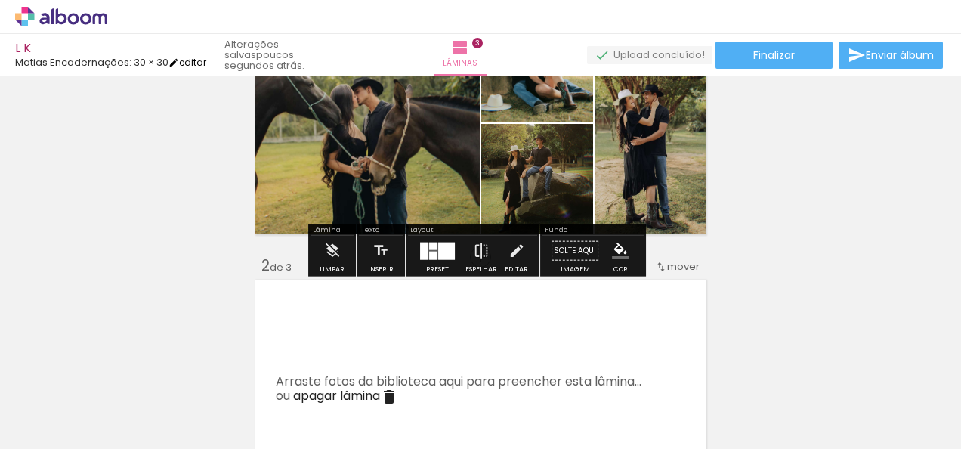
drag, startPoint x: 178, startPoint y: 53, endPoint x: 180, endPoint y: 63, distance: 10.7
click at [180, 63] on div "L K Matias Encadernações: 30 × 30 editar" at bounding box center [110, 54] width 191 height 25
click at [179, 63] on iron-icon at bounding box center [173, 62] width 11 height 11
type input "1"
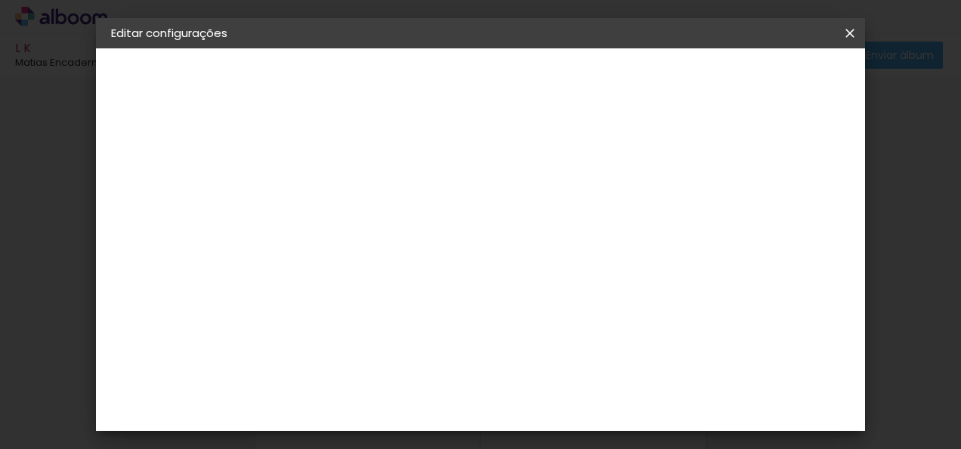
click at [480, 168] on div at bounding box center [474, 163] width 14 height 14
type paper-checkbox "on"
click at [568, 81] on span "Salvar configurações" at bounding box center [529, 85] width 77 height 21
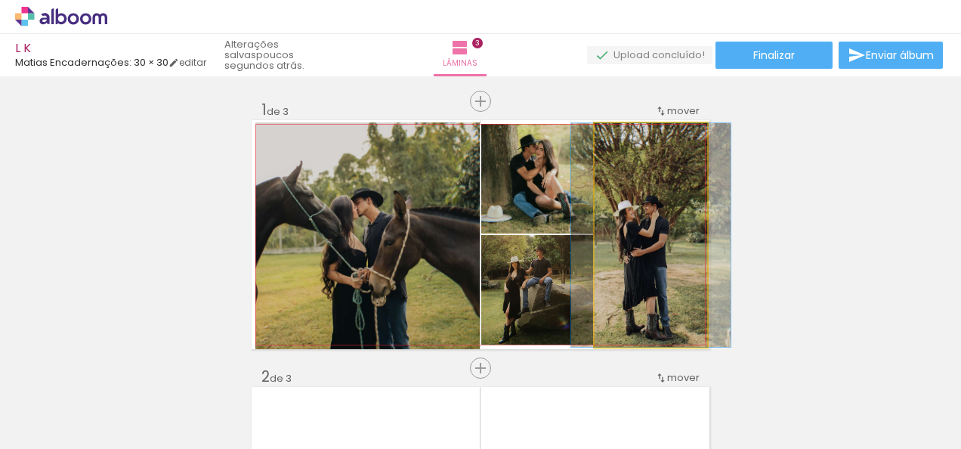
click at [626, 303] on quentale-photo at bounding box center [650, 235] width 113 height 224
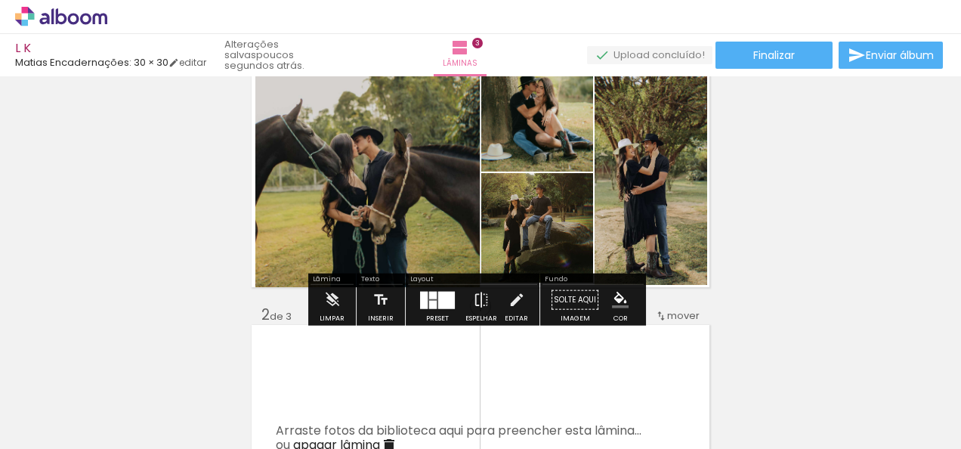
scroll to position [67, 0]
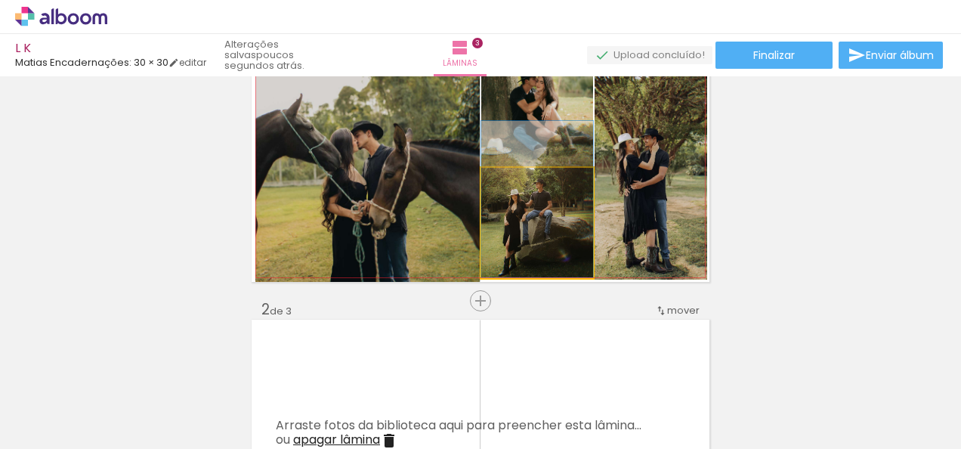
click at [584, 242] on quentale-photo at bounding box center [537, 223] width 112 height 110
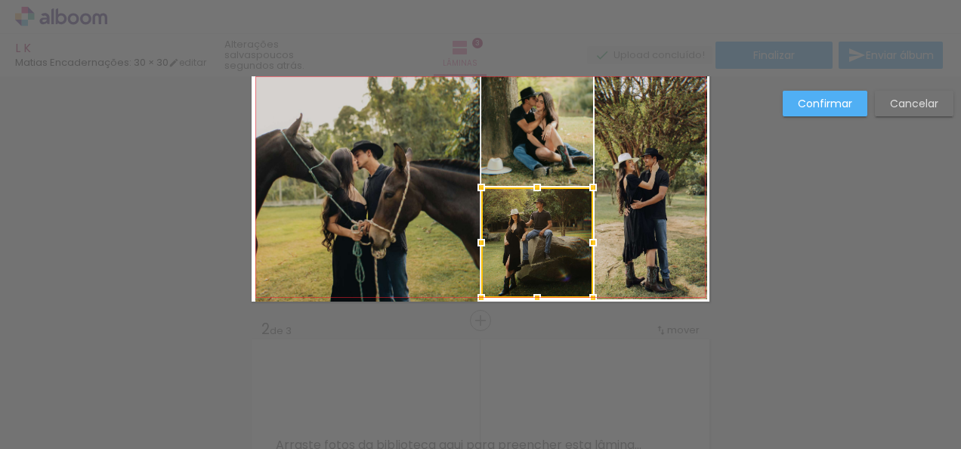
click at [584, 242] on div at bounding box center [537, 242] width 112 height 110
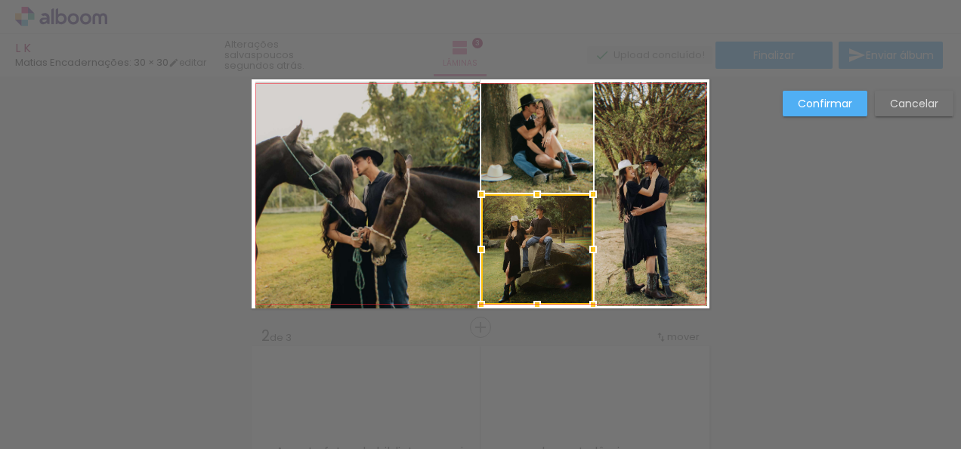
scroll to position [19, 0]
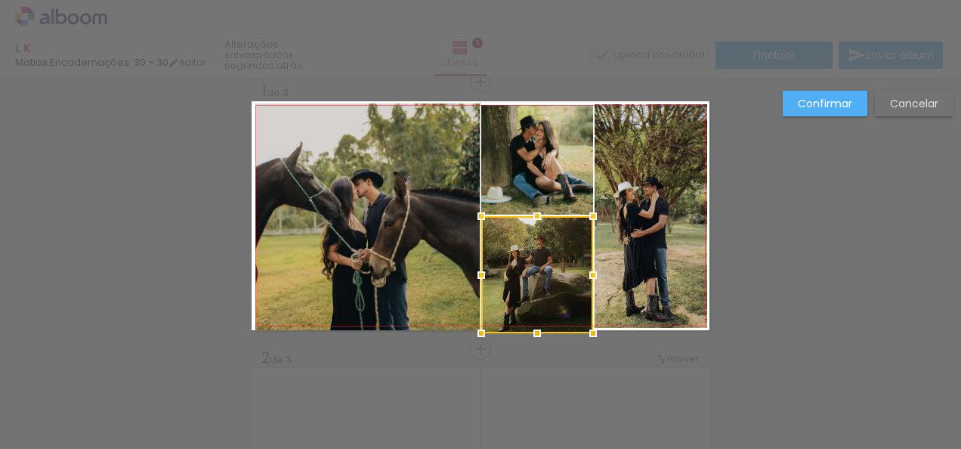
click at [535, 322] on div at bounding box center [537, 333] width 30 height 30
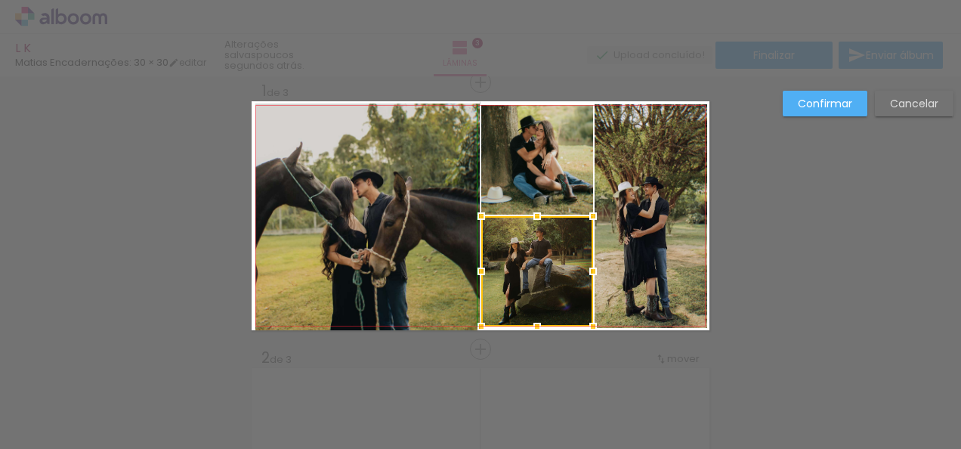
click at [534, 324] on div at bounding box center [537, 326] width 30 height 30
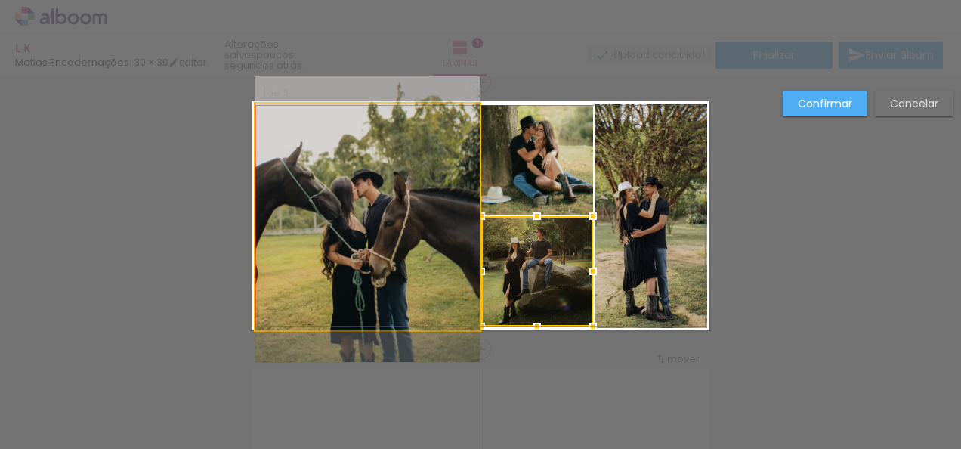
click at [393, 327] on quentale-photo at bounding box center [367, 216] width 224 height 227
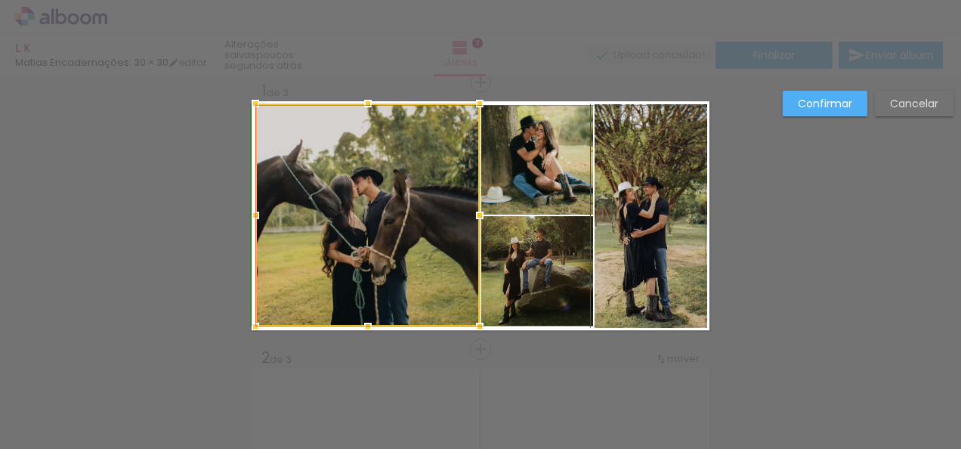
click at [362, 327] on div at bounding box center [368, 326] width 30 height 30
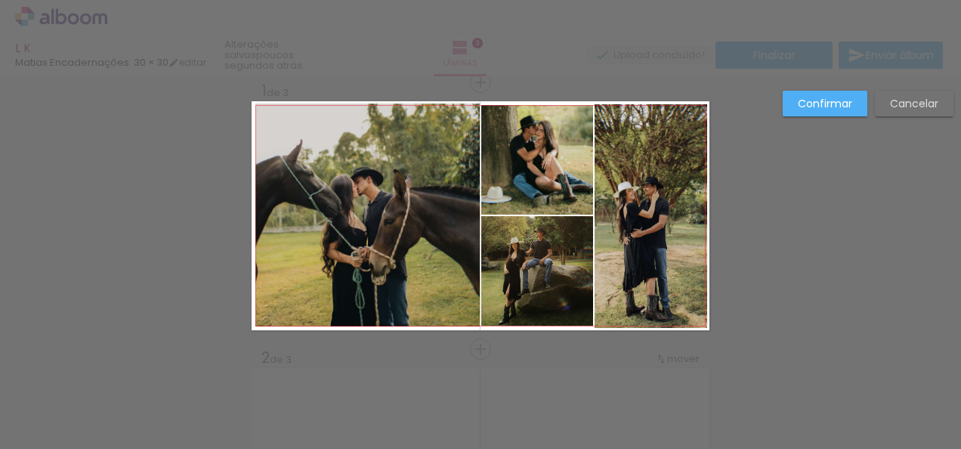
click at [661, 298] on quentale-photo at bounding box center [650, 216] width 113 height 224
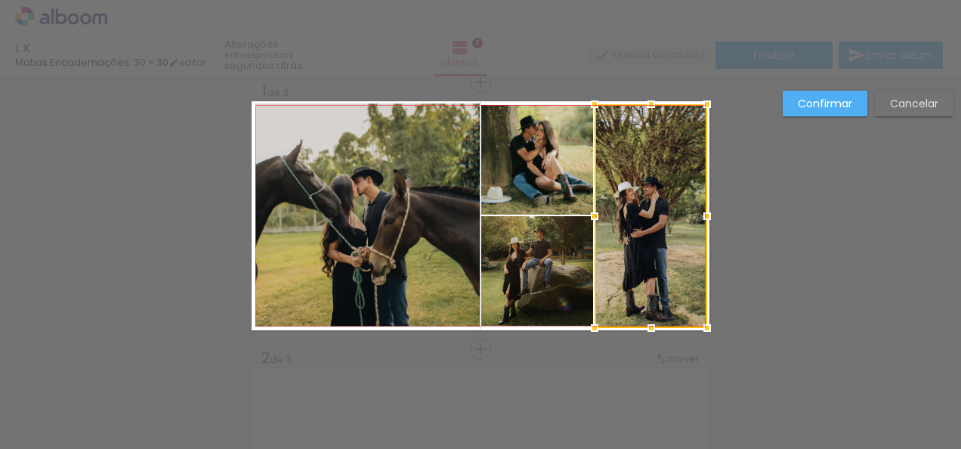
click at [661, 298] on div at bounding box center [650, 216] width 113 height 224
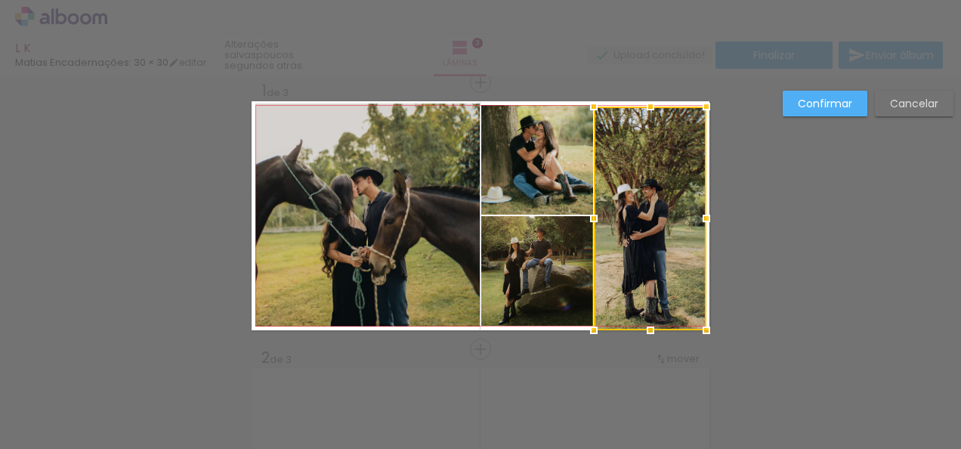
drag, startPoint x: 661, startPoint y: 298, endPoint x: 662, endPoint y: 339, distance: 40.8
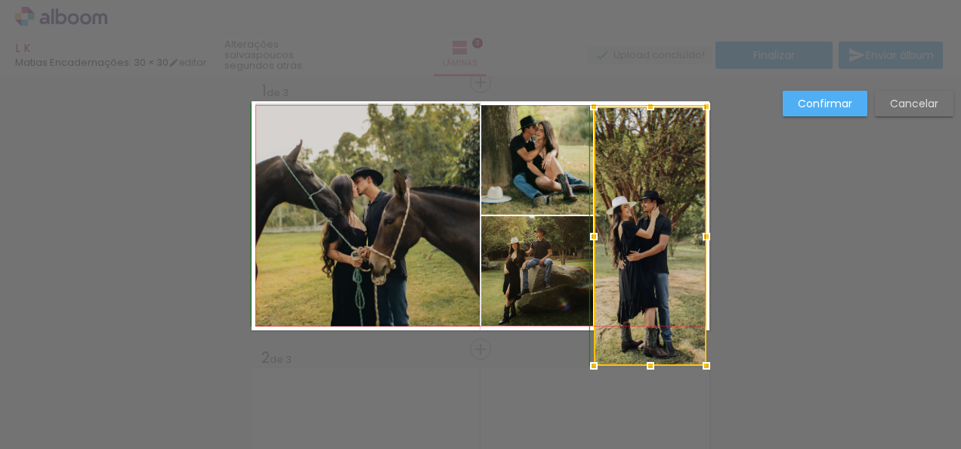
click at [651, 331] on div at bounding box center [650, 235] width 113 height 259
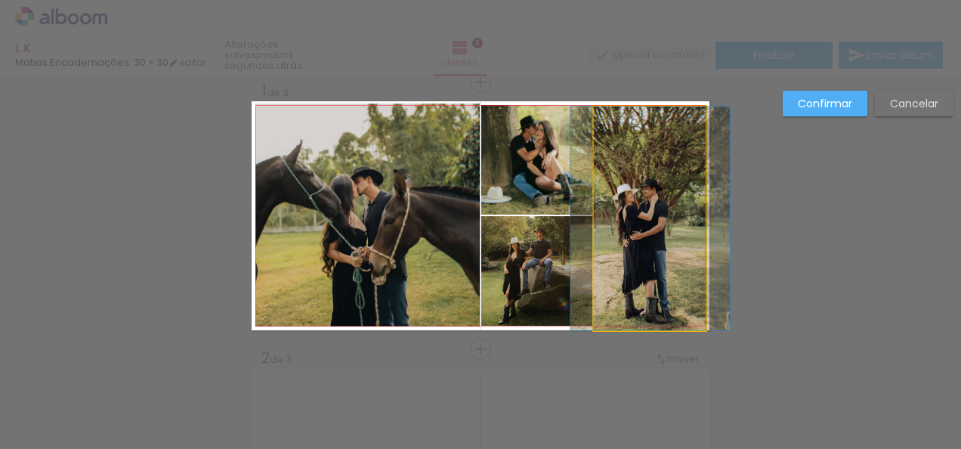
click at [648, 319] on quentale-photo at bounding box center [650, 218] width 113 height 224
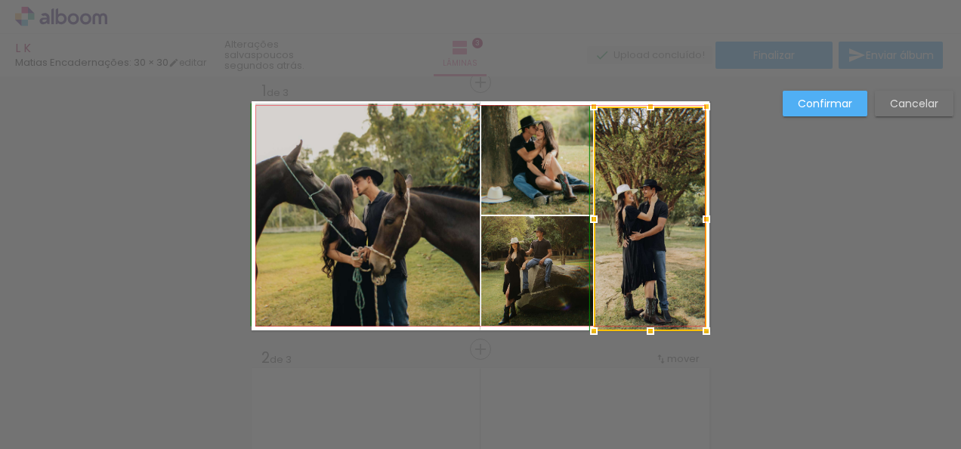
click at [649, 323] on div at bounding box center [650, 331] width 30 height 30
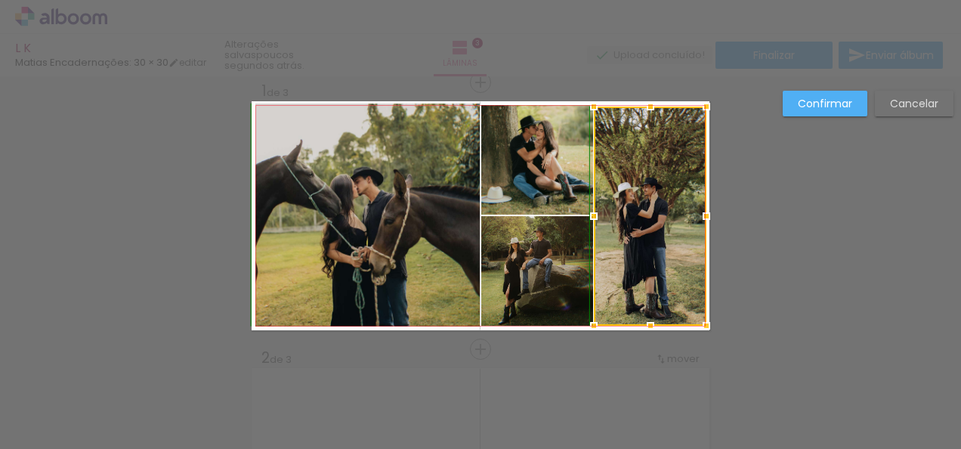
click at [651, 332] on div at bounding box center [650, 325] width 30 height 30
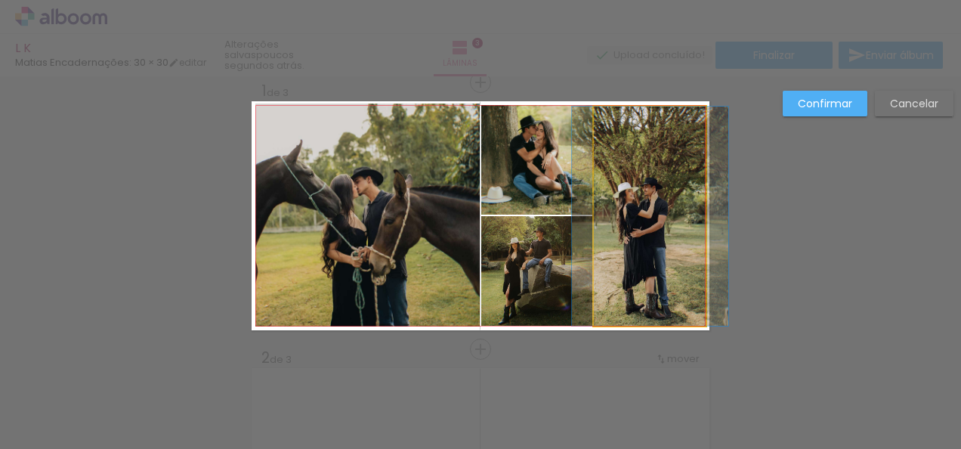
click at [651, 139] on quentale-photo at bounding box center [650, 215] width 113 height 219
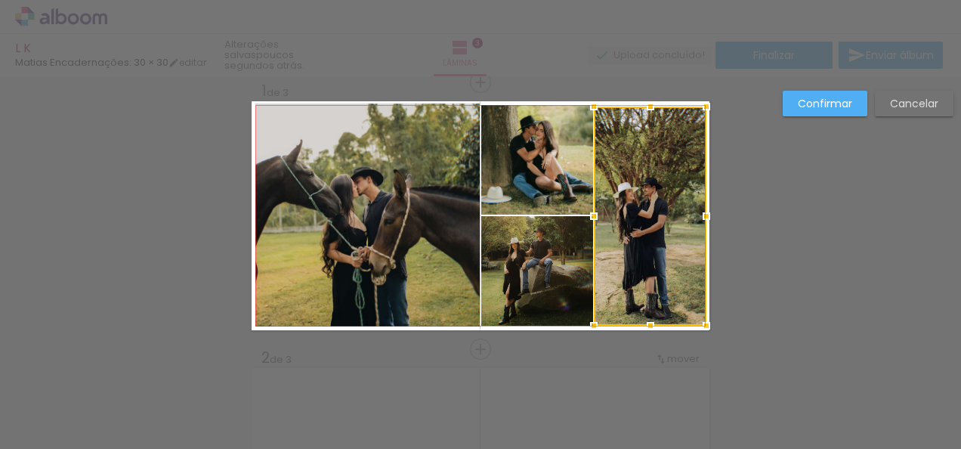
click at [651, 139] on div at bounding box center [650, 215] width 113 height 219
click at [648, 97] on div at bounding box center [650, 109] width 30 height 30
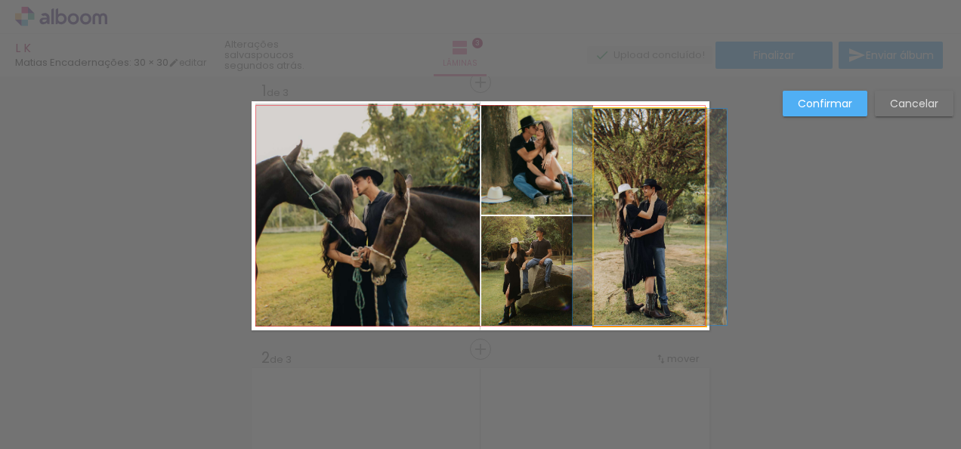
click at [645, 116] on quentale-photo at bounding box center [650, 217] width 113 height 216
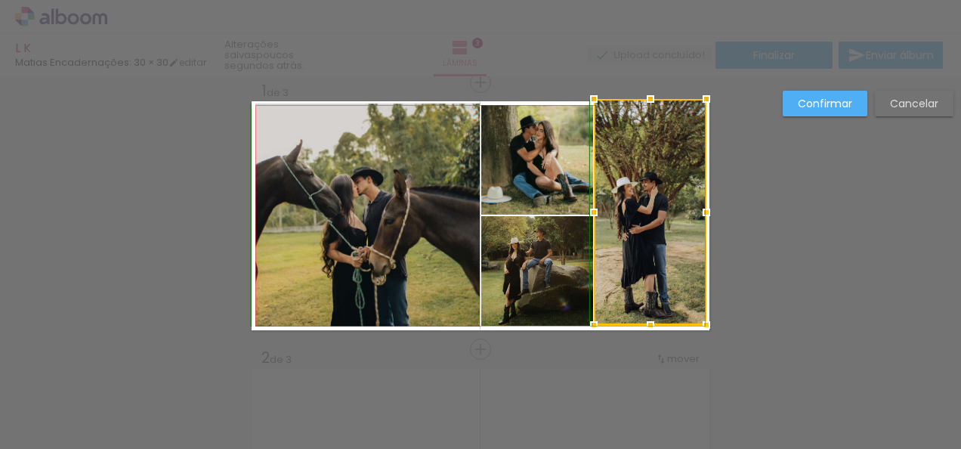
click at [646, 106] on div at bounding box center [650, 99] width 30 height 30
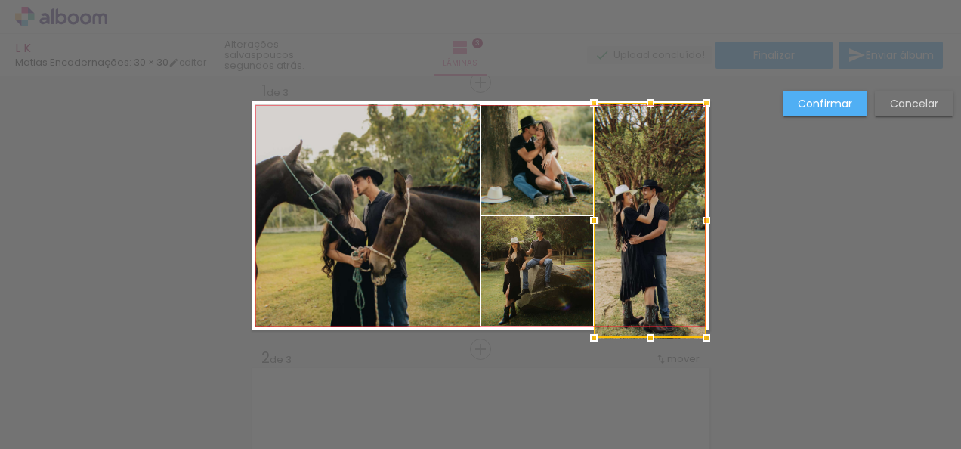
click at [648, 101] on div at bounding box center [650, 103] width 30 height 30
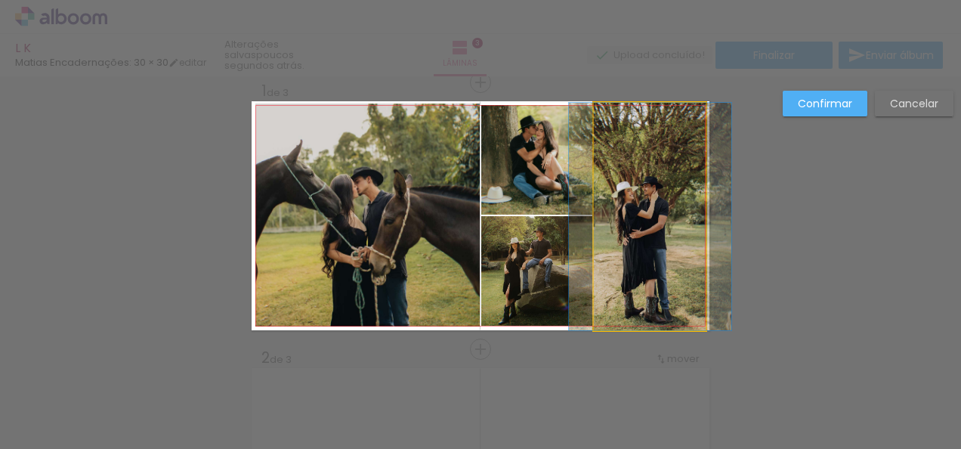
click at [636, 281] on quentale-photo at bounding box center [650, 216] width 113 height 227
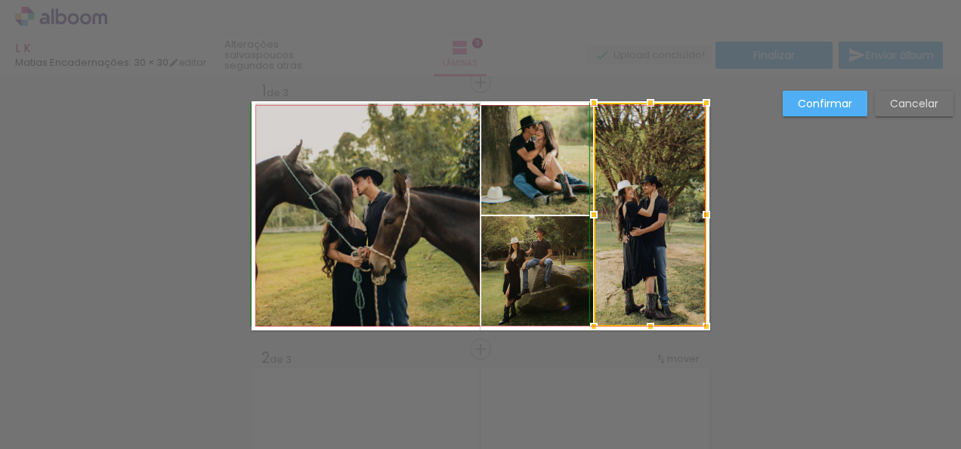
click at [649, 325] on div at bounding box center [650, 326] width 30 height 30
click at [828, 113] on paper-button "Confirmar" at bounding box center [824, 104] width 85 height 26
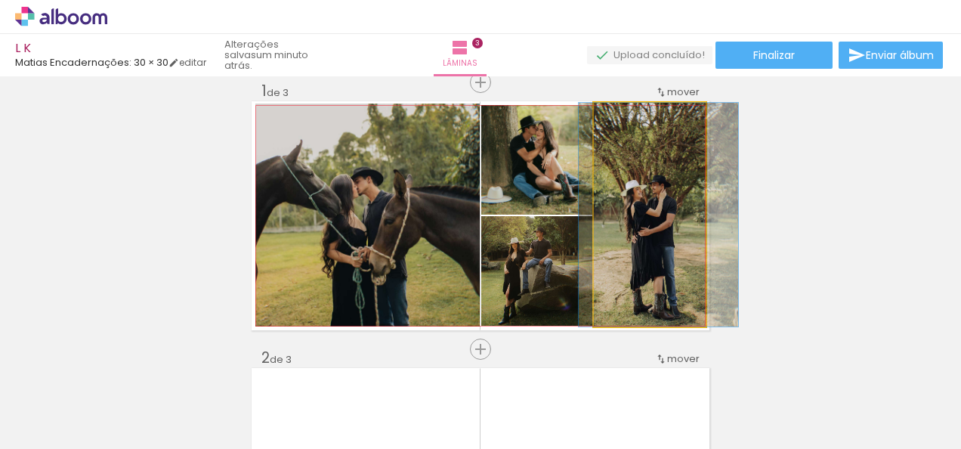
drag, startPoint x: 654, startPoint y: 203, endPoint x: 662, endPoint y: 205, distance: 8.4
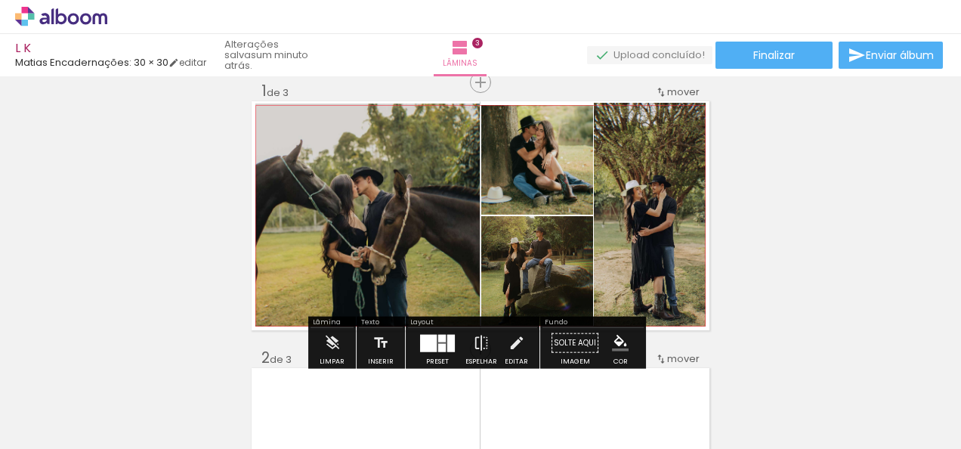
click at [666, 219] on quentale-photo at bounding box center [650, 215] width 113 height 224
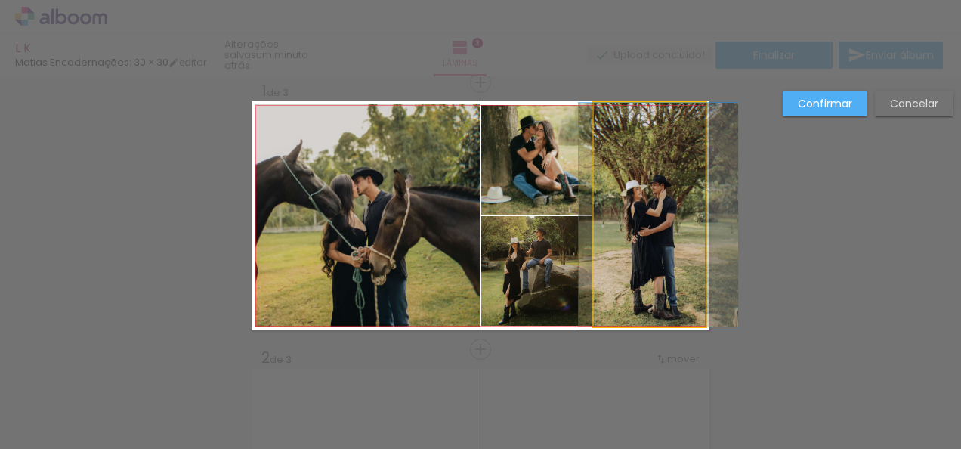
click at [666, 219] on quentale-photo at bounding box center [650, 215] width 113 height 224
click at [666, 219] on div at bounding box center [650, 215] width 113 height 224
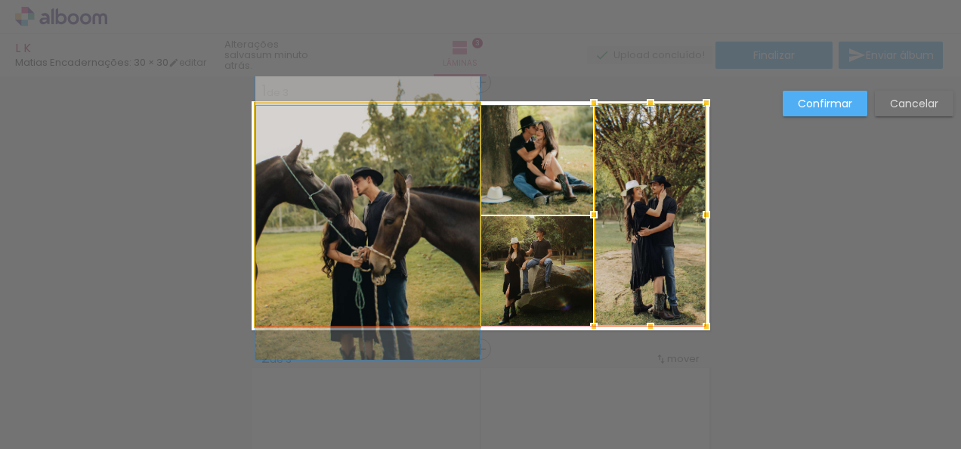
click at [399, 133] on quentale-photo at bounding box center [367, 214] width 224 height 223
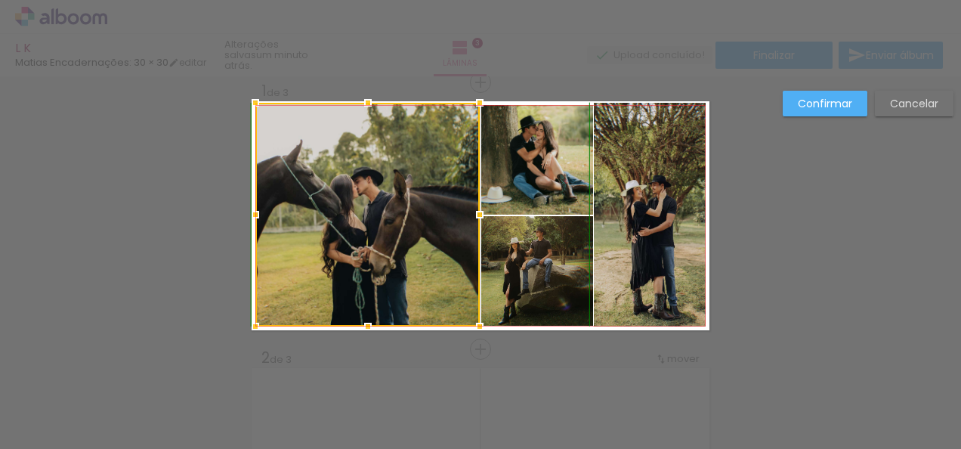
click at [361, 103] on div at bounding box center [368, 103] width 30 height 30
click at [361, 106] on div at bounding box center [368, 105] width 30 height 30
click at [0, 0] on slot "Confirmar" at bounding box center [0, 0] width 0 height 0
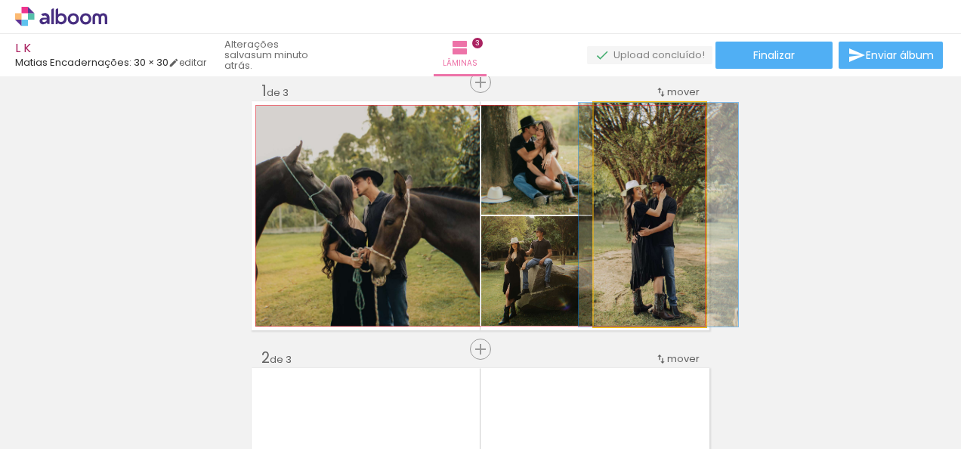
click at [620, 164] on quentale-photo at bounding box center [650, 215] width 113 height 224
click at [649, 156] on quentale-photo at bounding box center [650, 215] width 113 height 224
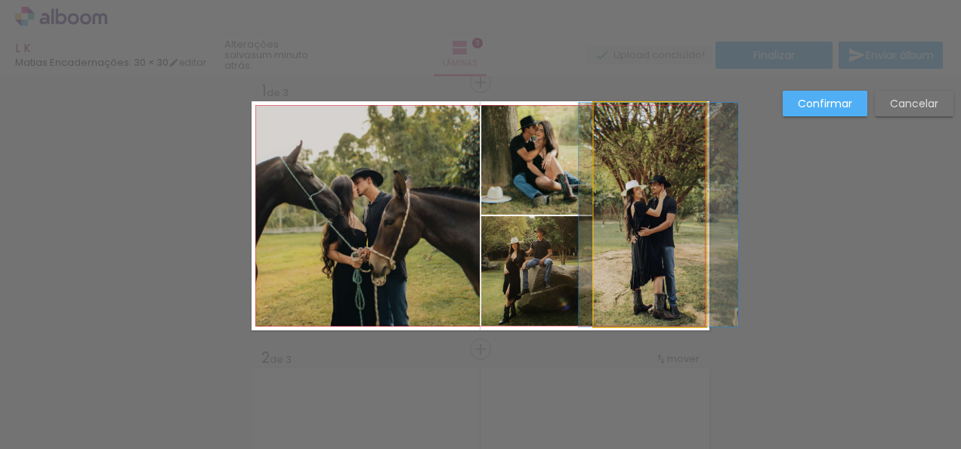
click at [649, 156] on quentale-photo at bounding box center [650, 215] width 113 height 224
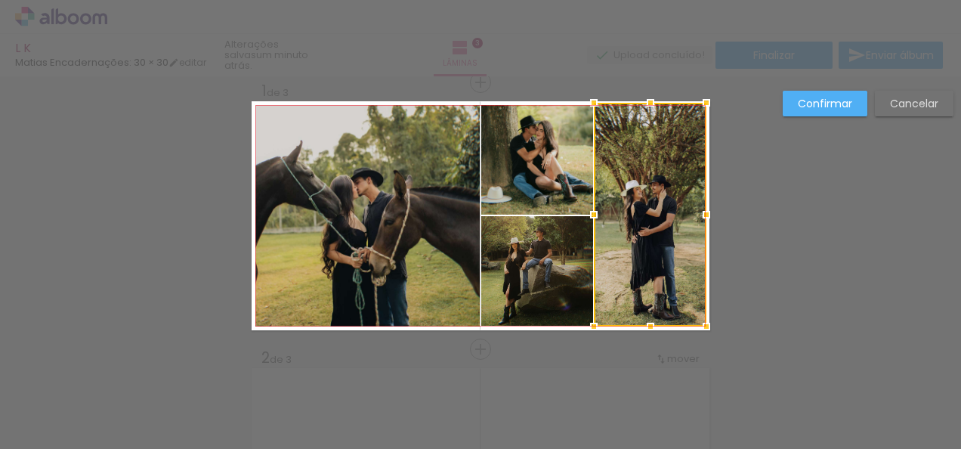
click at [649, 156] on div at bounding box center [650, 215] width 113 height 224
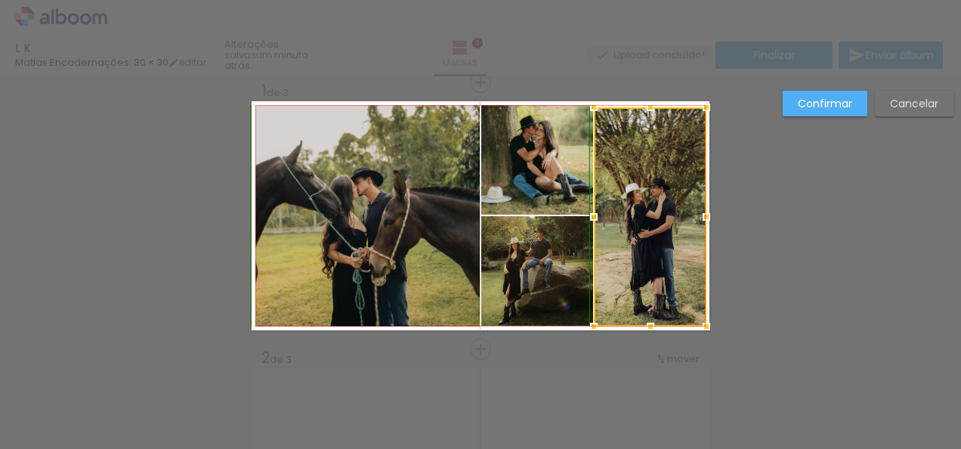
click at [645, 103] on div at bounding box center [650, 107] width 30 height 30
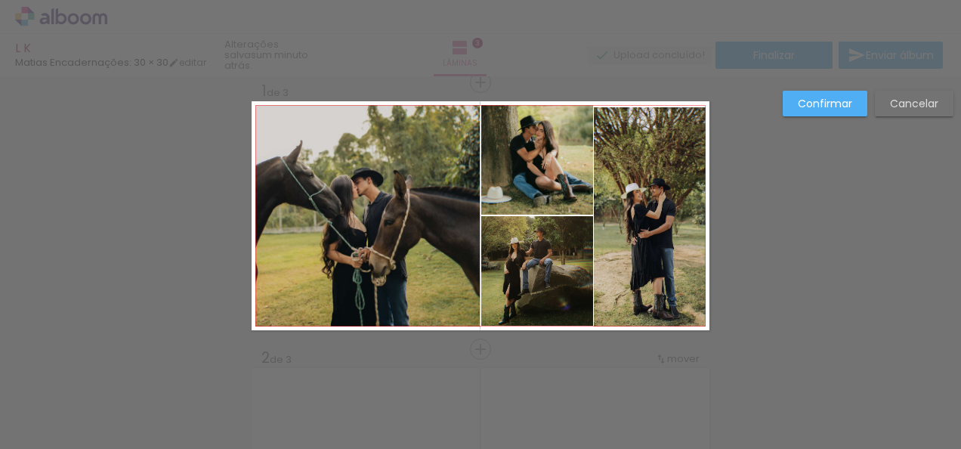
click at [645, 116] on quentale-photo at bounding box center [650, 216] width 113 height 219
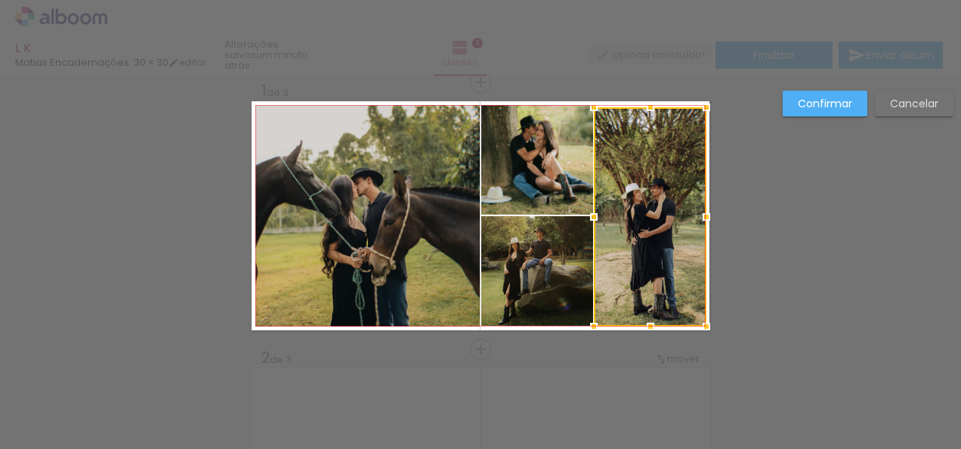
click at [645, 116] on div at bounding box center [650, 107] width 30 height 30
click at [646, 106] on div at bounding box center [650, 104] width 30 height 30
click at [646, 107] on div at bounding box center [650, 106] width 30 height 30
click at [0, 0] on slot "Confirmar" at bounding box center [0, 0] width 0 height 0
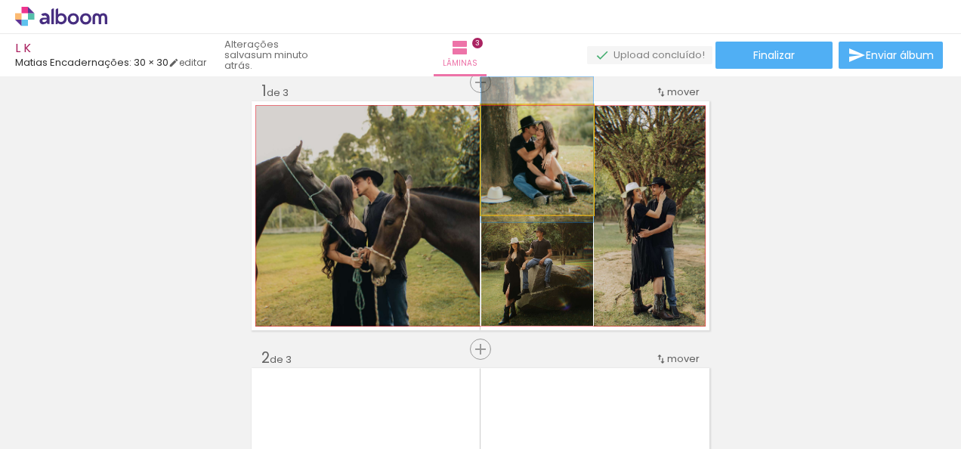
click at [520, 190] on quentale-photo at bounding box center [537, 160] width 112 height 110
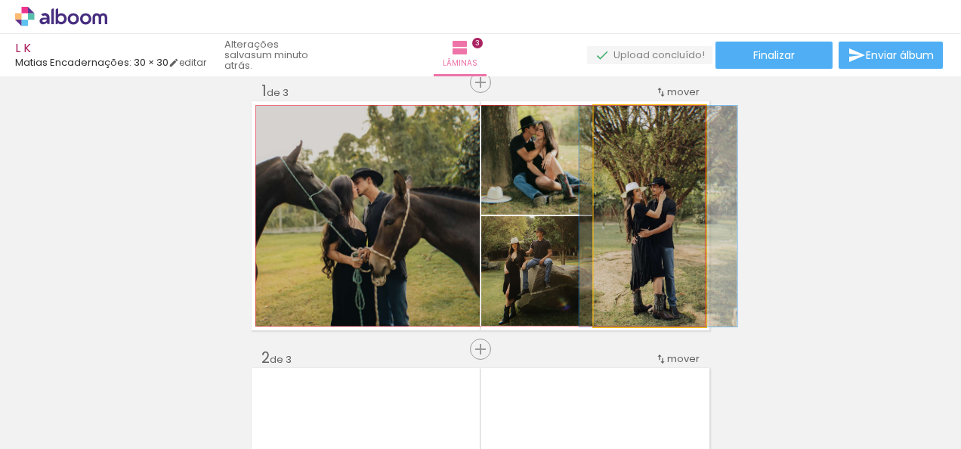
click at [622, 158] on quentale-photo at bounding box center [650, 216] width 113 height 221
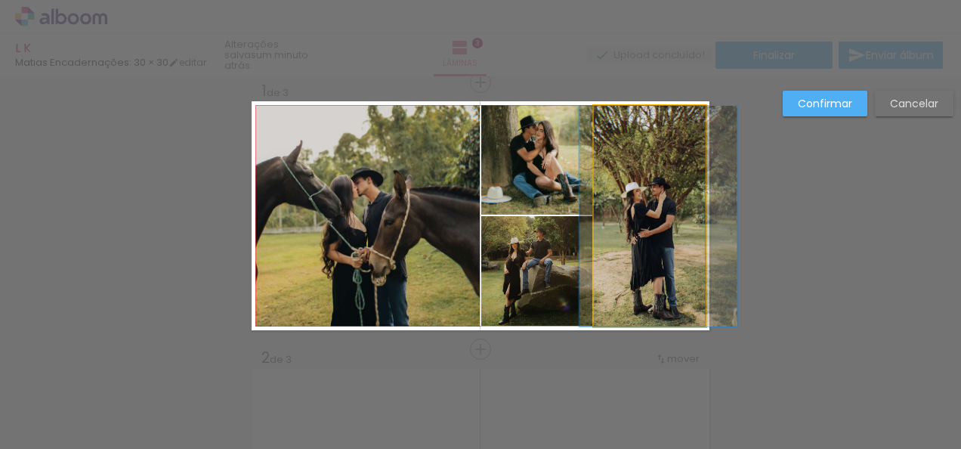
click at [646, 133] on quentale-photo at bounding box center [650, 216] width 113 height 221
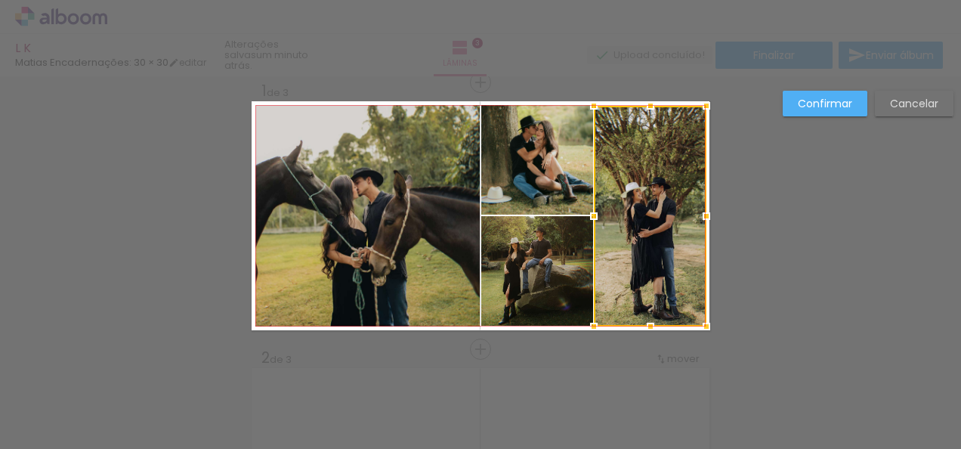
click at [646, 133] on div at bounding box center [650, 216] width 113 height 221
click at [649, 106] on div at bounding box center [650, 106] width 30 height 30
click at [0, 0] on slot "Confirmar" at bounding box center [0, 0] width 0 height 0
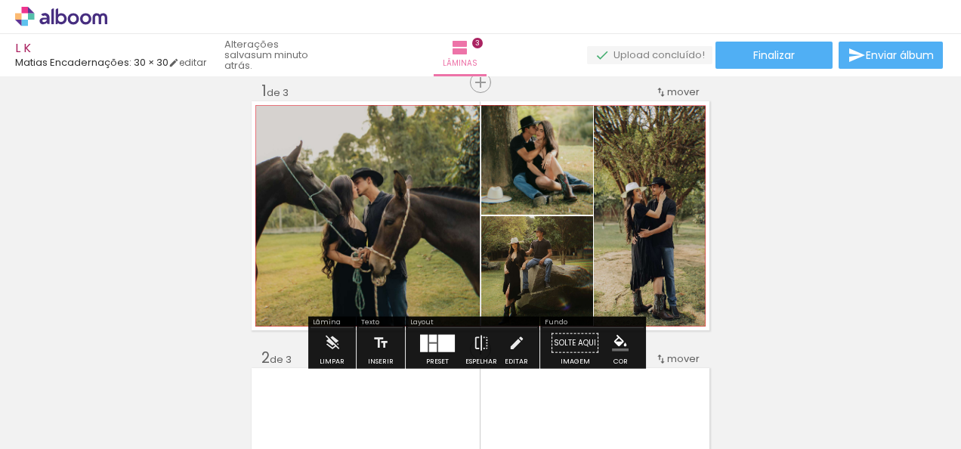
click at [640, 177] on quentale-photo at bounding box center [650, 216] width 113 height 221
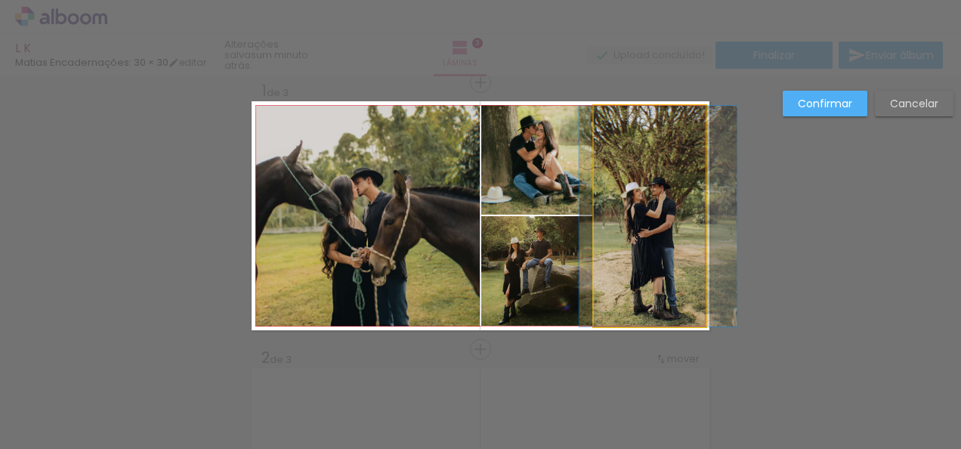
click at [640, 177] on quentale-photo at bounding box center [650, 216] width 113 height 221
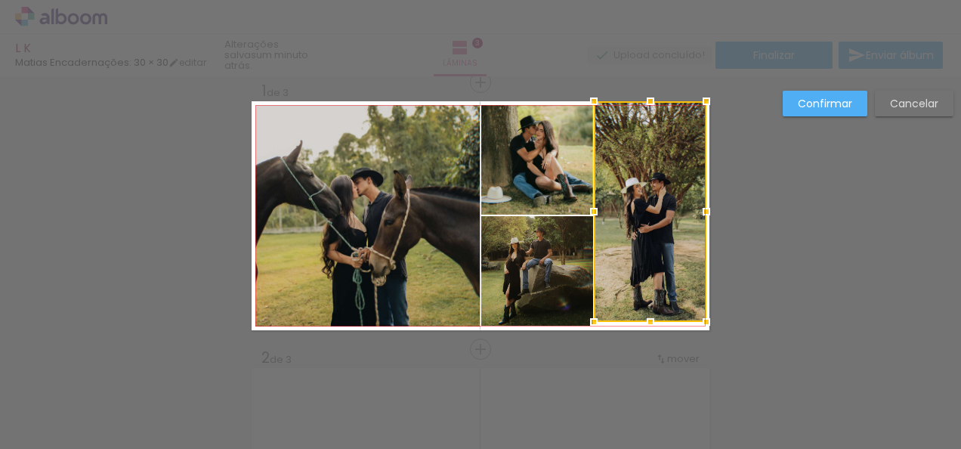
drag, startPoint x: 640, startPoint y: 177, endPoint x: 646, endPoint y: 109, distance: 69.0
click at [646, 109] on div at bounding box center [650, 211] width 113 height 221
click at [0, 0] on slot "Cancelar" at bounding box center [0, 0] width 0 height 0
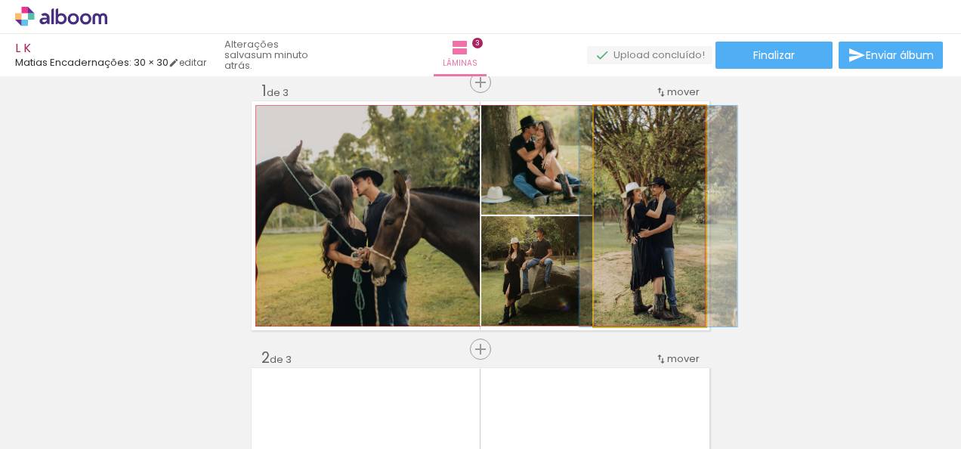
click at [670, 163] on quentale-photo at bounding box center [650, 216] width 113 height 221
click at [0, 0] on div at bounding box center [0, 0] width 0 height 0
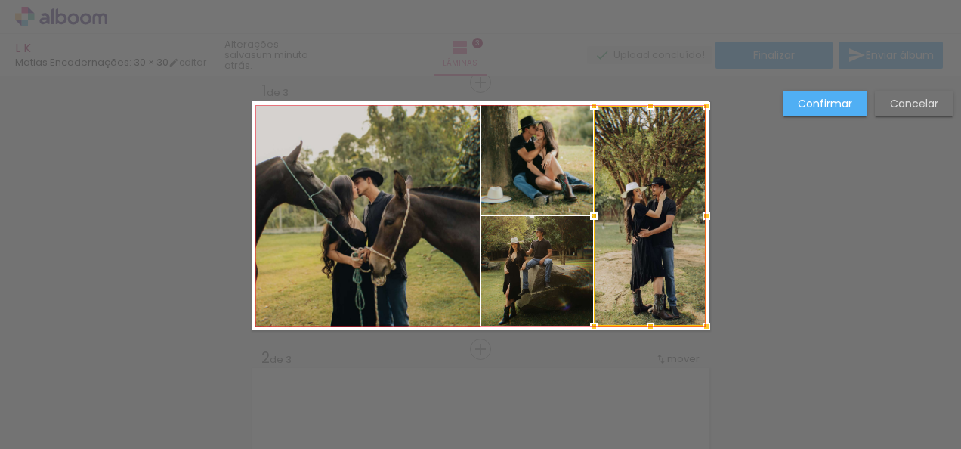
click at [670, 163] on div at bounding box center [650, 216] width 113 height 221
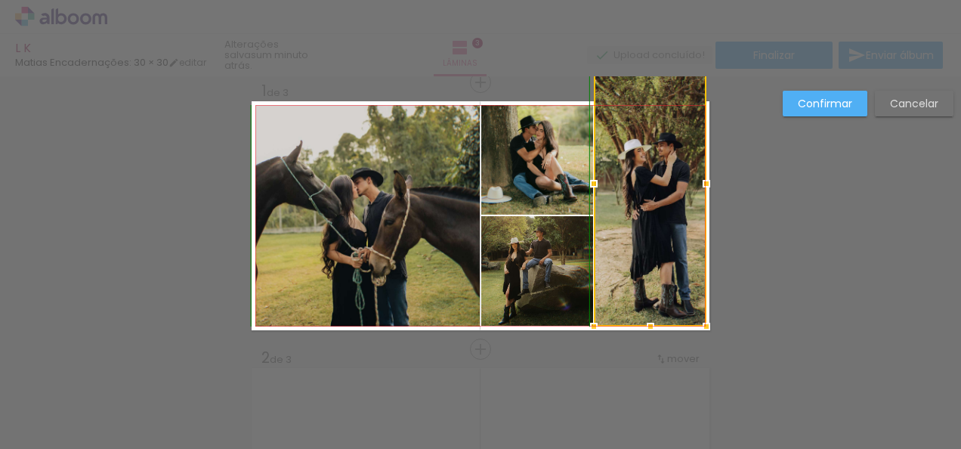
click at [646, 103] on div at bounding box center [650, 183] width 113 height 286
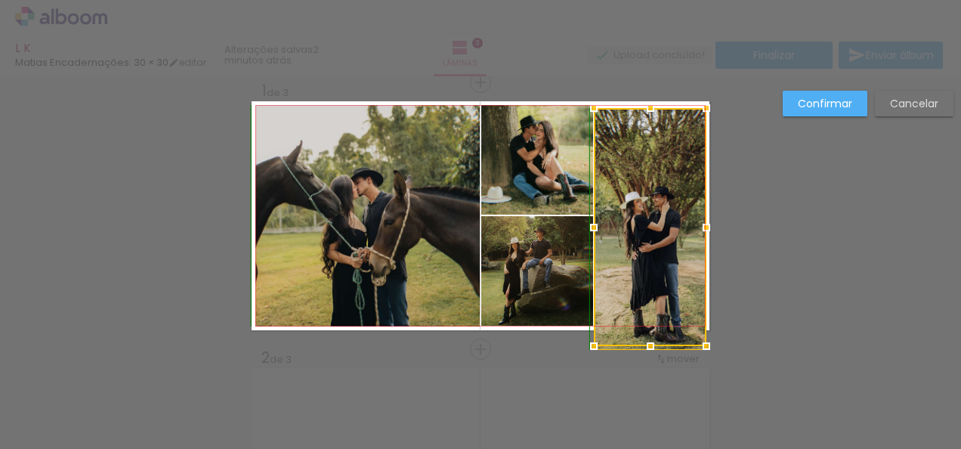
click at [648, 106] on div at bounding box center [650, 108] width 30 height 30
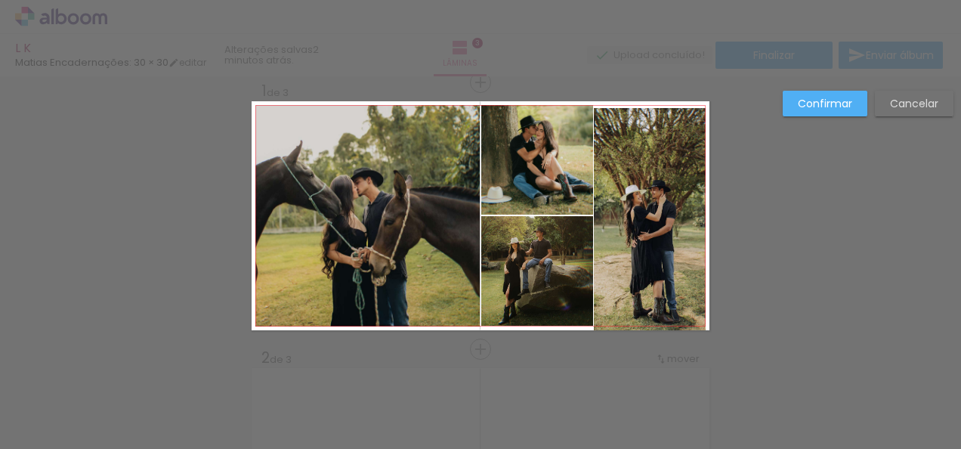
click at [648, 106] on quentale-layouter at bounding box center [480, 215] width 458 height 229
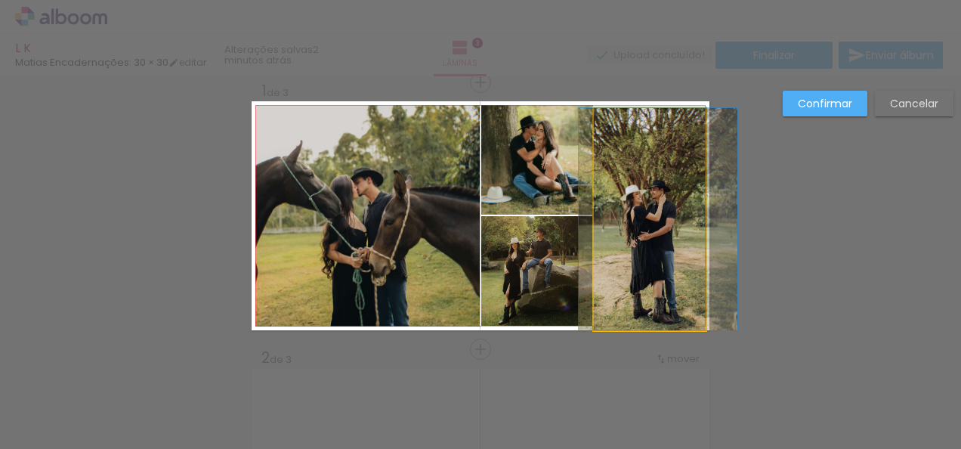
click at [640, 143] on quentale-photo at bounding box center [650, 219] width 113 height 222
click at [640, 143] on div at bounding box center [650, 227] width 113 height 238
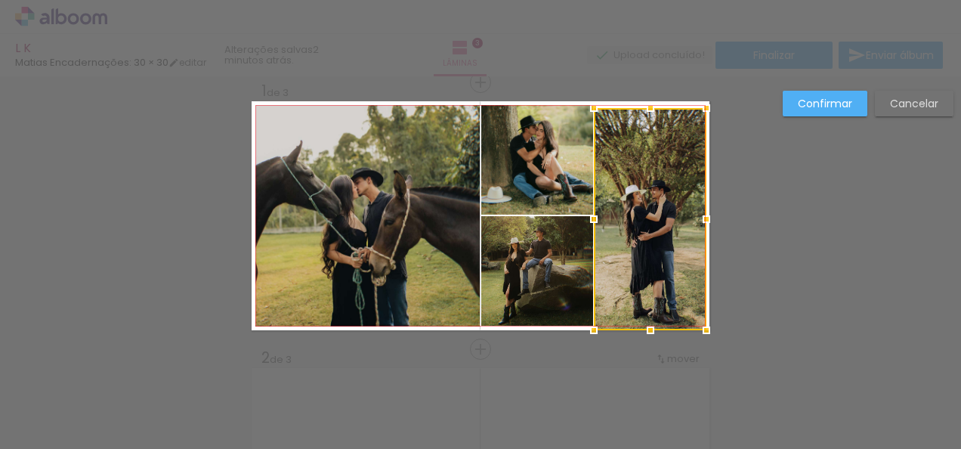
click at [640, 143] on div at bounding box center [650, 219] width 113 height 222
click at [646, 106] on div at bounding box center [650, 104] width 30 height 30
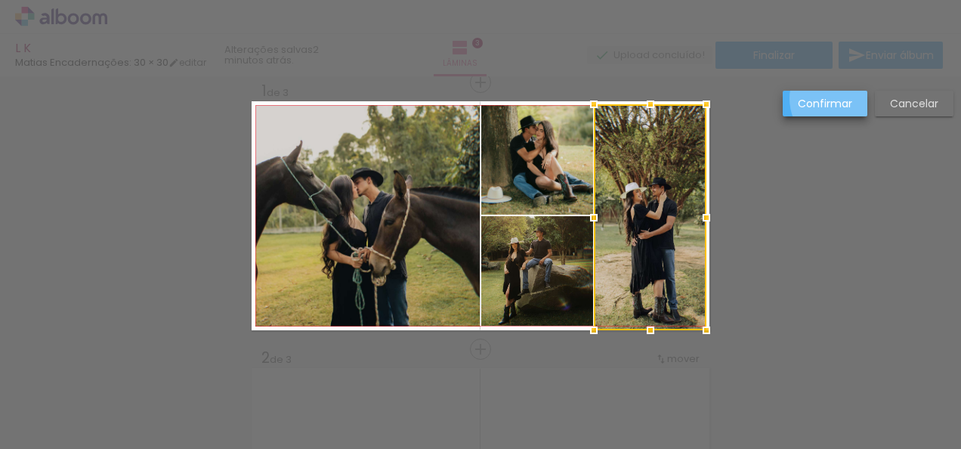
click at [0, 0] on slot "Confirmar" at bounding box center [0, 0] width 0 height 0
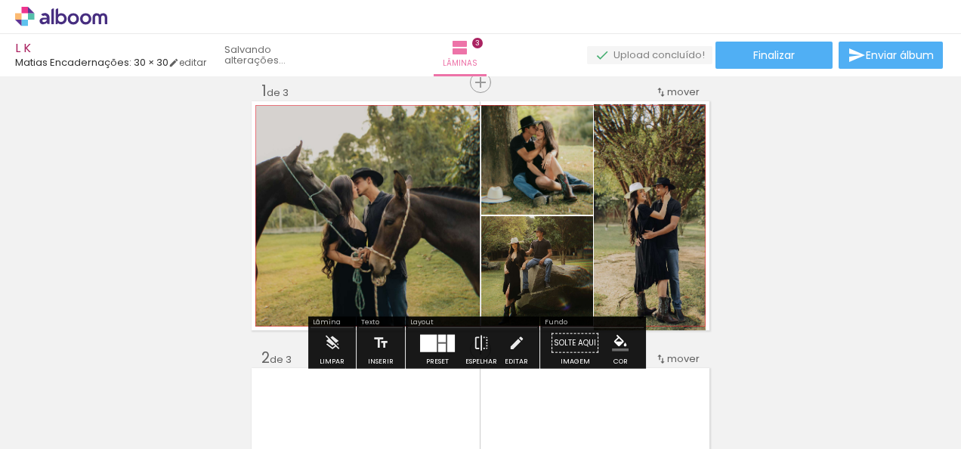
click at [653, 303] on quentale-photo at bounding box center [650, 217] width 113 height 226
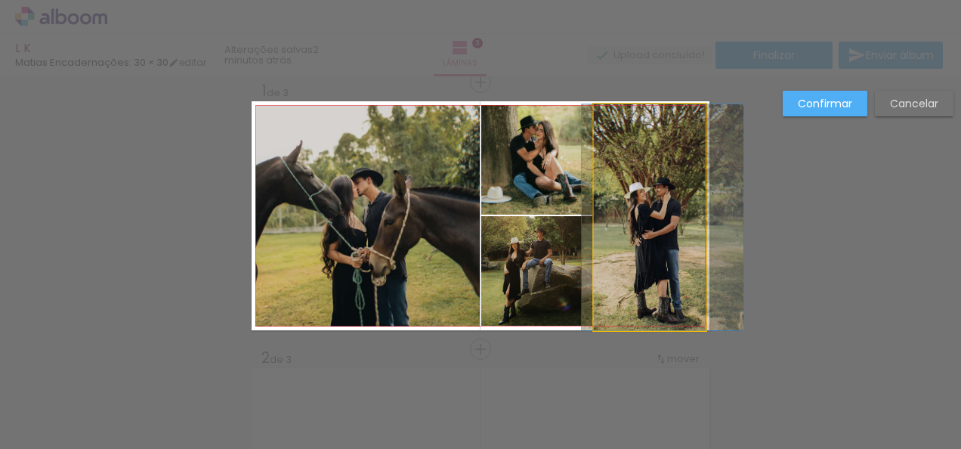
click at [653, 303] on quentale-photo at bounding box center [650, 217] width 113 height 226
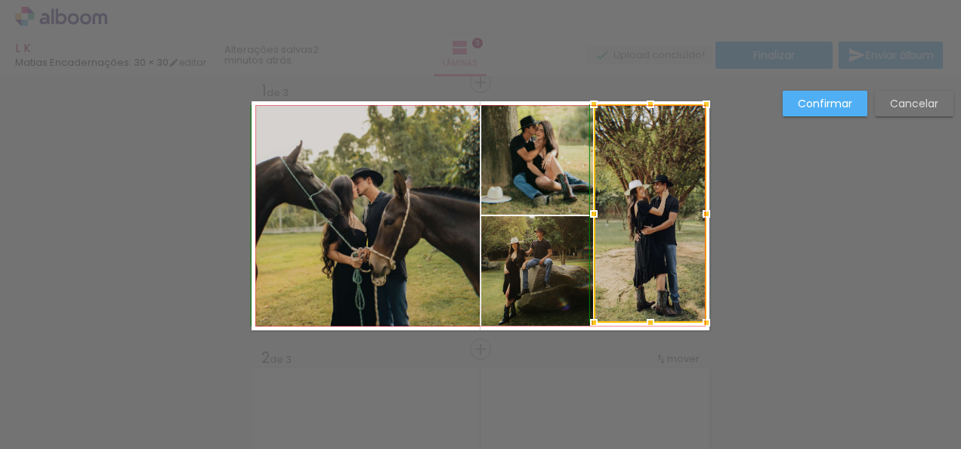
click at [646, 329] on div at bounding box center [650, 322] width 30 height 30
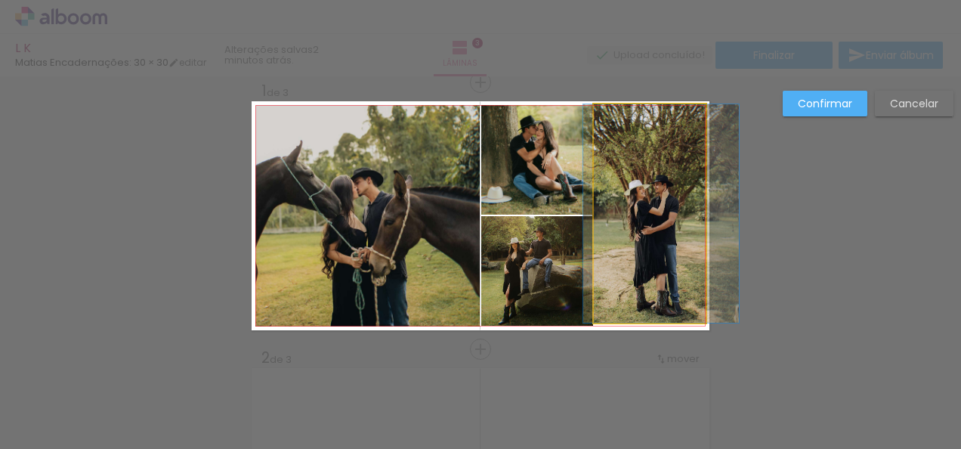
click at [651, 299] on quentale-photo at bounding box center [650, 213] width 113 height 218
click at [651, 299] on div at bounding box center [650, 213] width 113 height 218
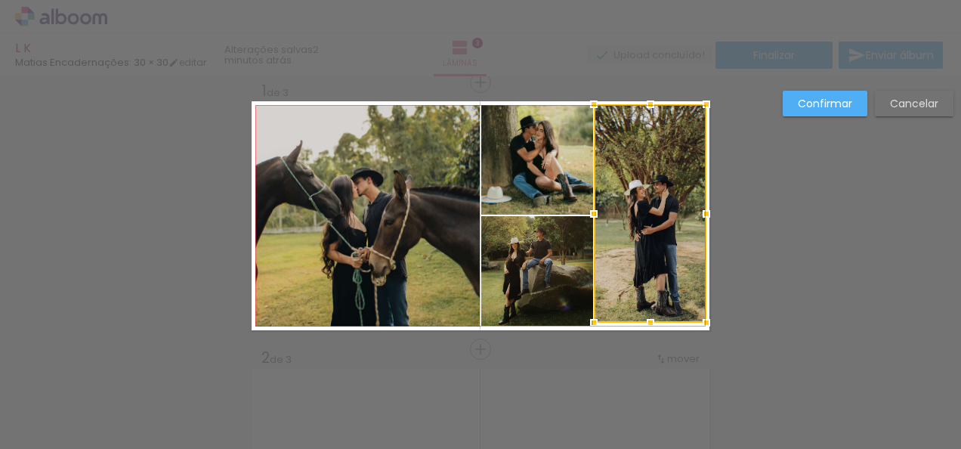
click at [651, 299] on div at bounding box center [650, 213] width 113 height 218
click at [646, 325] on div at bounding box center [650, 325] width 30 height 30
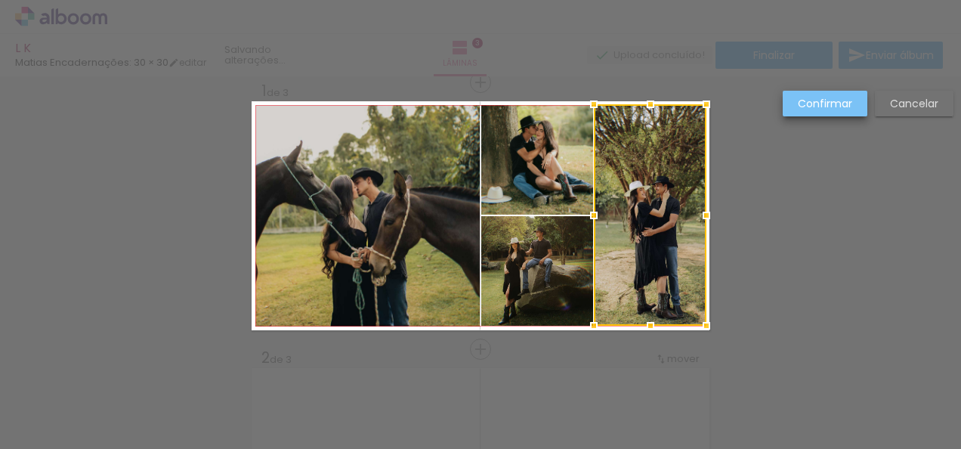
click at [827, 94] on paper-button "Confirmar" at bounding box center [824, 104] width 85 height 26
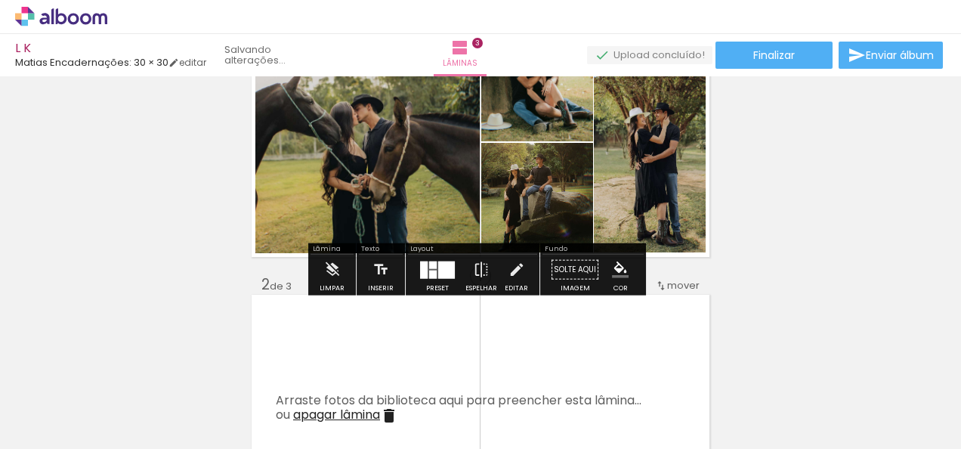
scroll to position [97, 0]
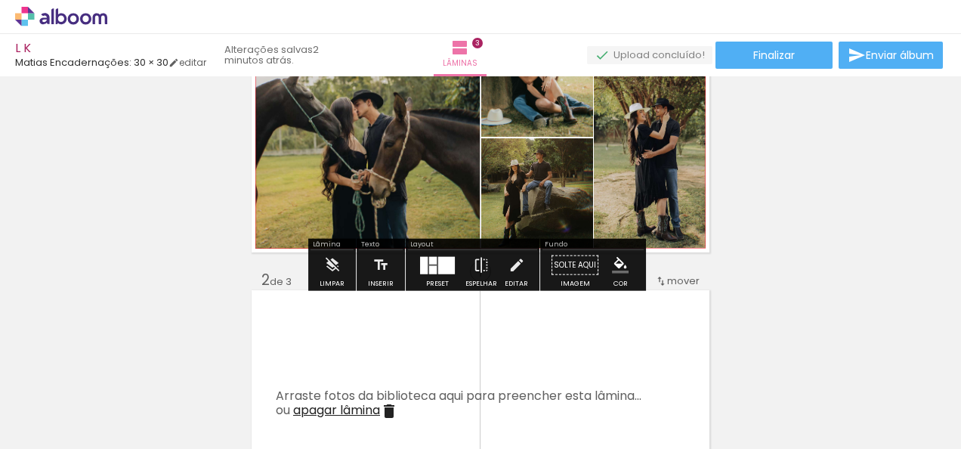
click at [662, 204] on quentale-photo at bounding box center [650, 136] width 113 height 221
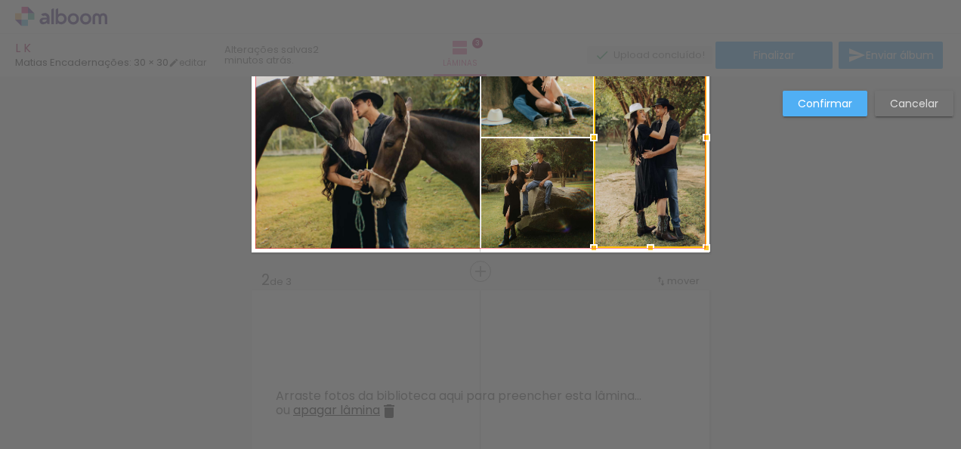
click at [662, 204] on div at bounding box center [650, 136] width 113 height 221
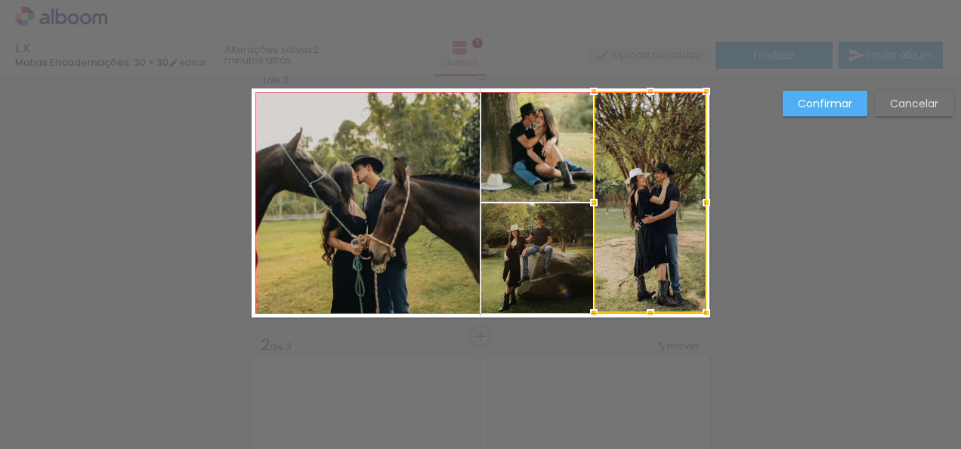
scroll to position [19, 0]
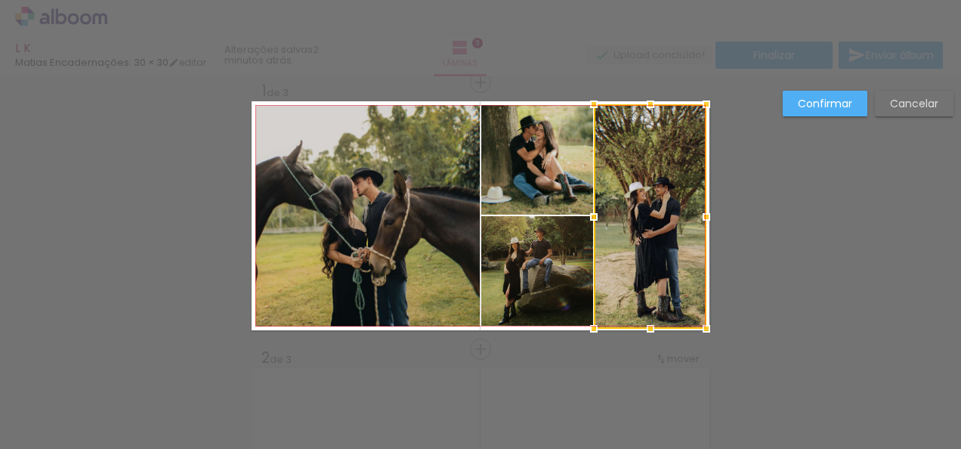
click at [646, 322] on div at bounding box center [650, 328] width 30 height 30
click at [645, 324] on div at bounding box center [650, 325] width 30 height 30
click at [0, 0] on slot "Confirmar" at bounding box center [0, 0] width 0 height 0
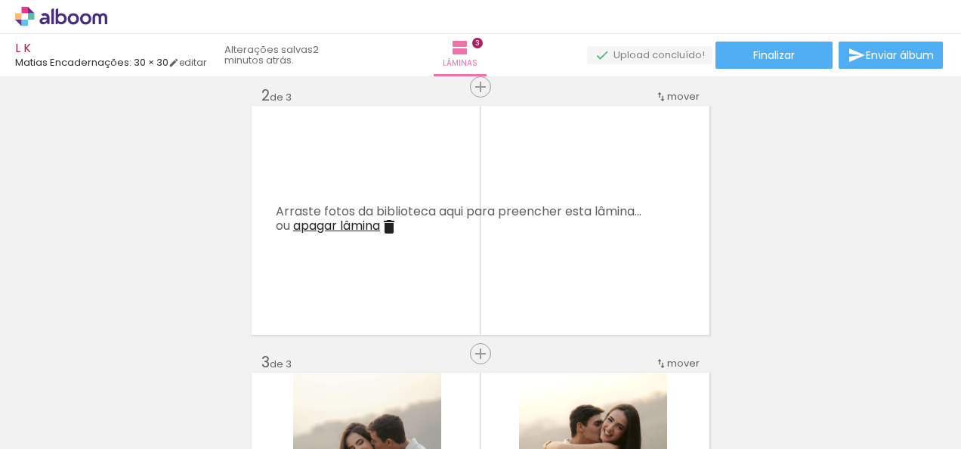
scroll to position [310, 0]
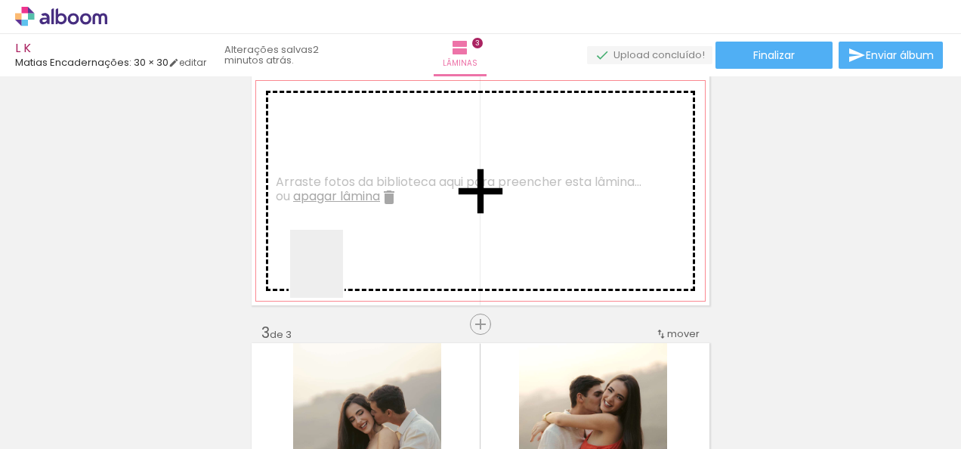
drag, startPoint x: 140, startPoint y: 400, endPoint x: 511, endPoint y: 185, distance: 428.4
click at [511, 185] on quentale-workspace at bounding box center [480, 224] width 961 height 449
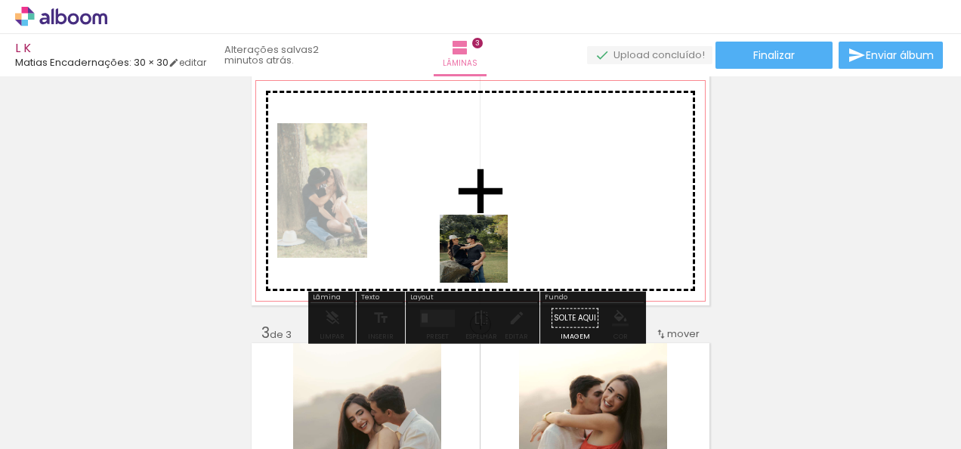
drag, startPoint x: 417, startPoint y: 394, endPoint x: 501, endPoint y: 234, distance: 181.1
click at [501, 234] on quentale-workspace at bounding box center [480, 224] width 961 height 449
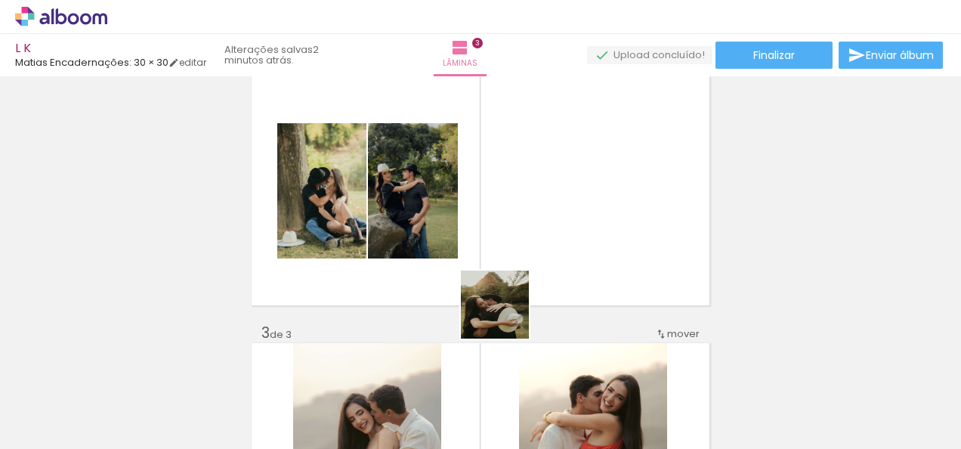
drag, startPoint x: 495, startPoint y: 405, endPoint x: 533, endPoint y: 170, distance: 238.0
click at [533, 170] on quentale-workspace at bounding box center [480, 224] width 961 height 449
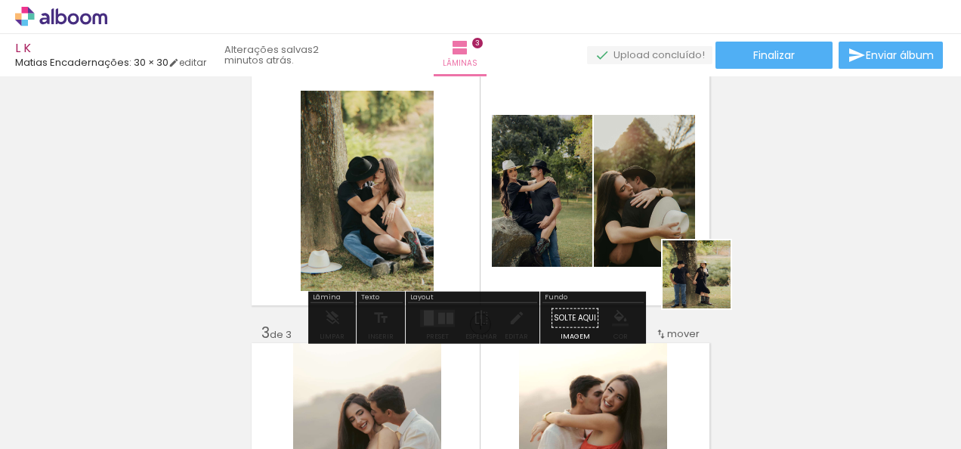
drag, startPoint x: 915, startPoint y: 392, endPoint x: 620, endPoint y: 208, distance: 348.1
click at [620, 208] on quentale-workspace at bounding box center [480, 224] width 961 height 449
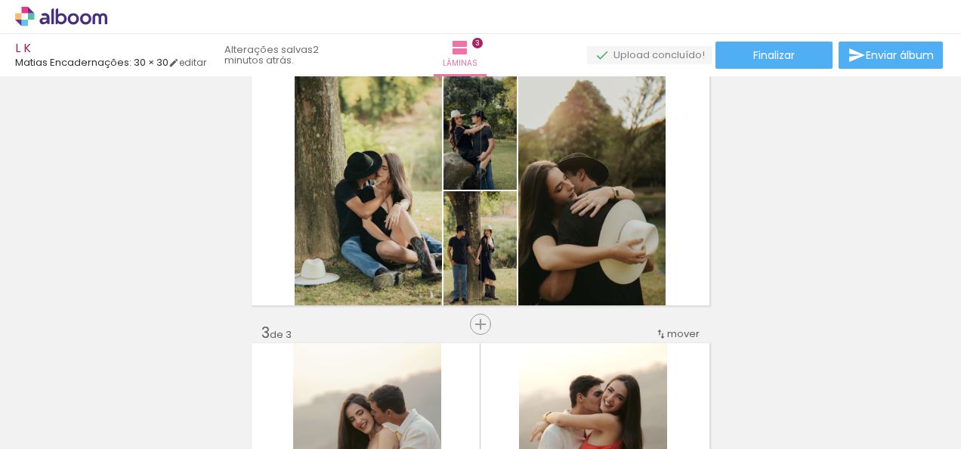
scroll to position [0, 9487]
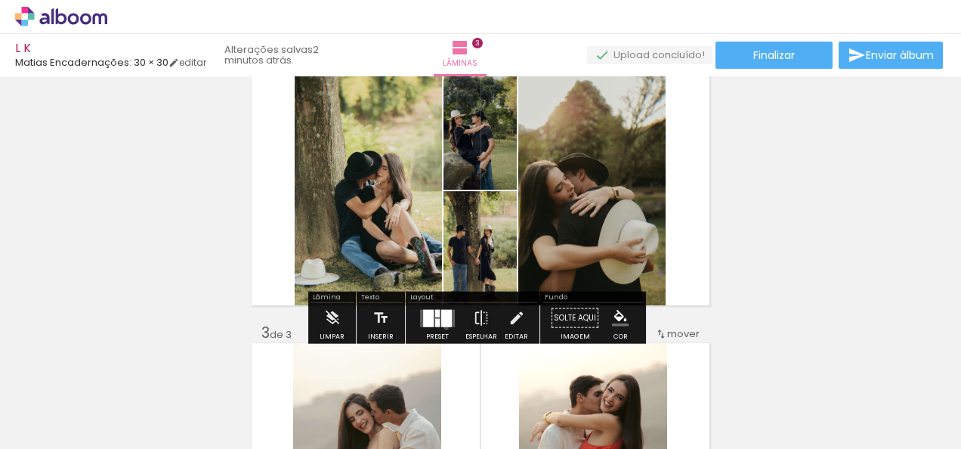
click at [443, 326] on div at bounding box center [437, 318] width 41 height 30
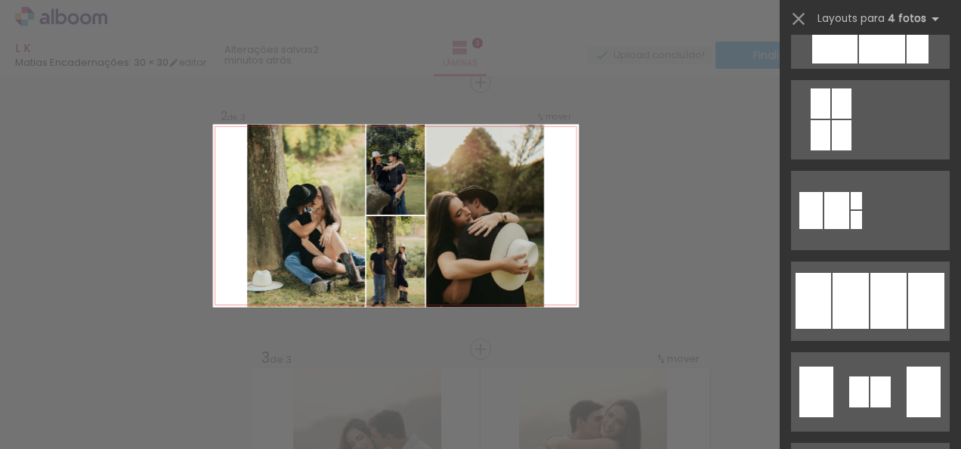
scroll to position [918, 0]
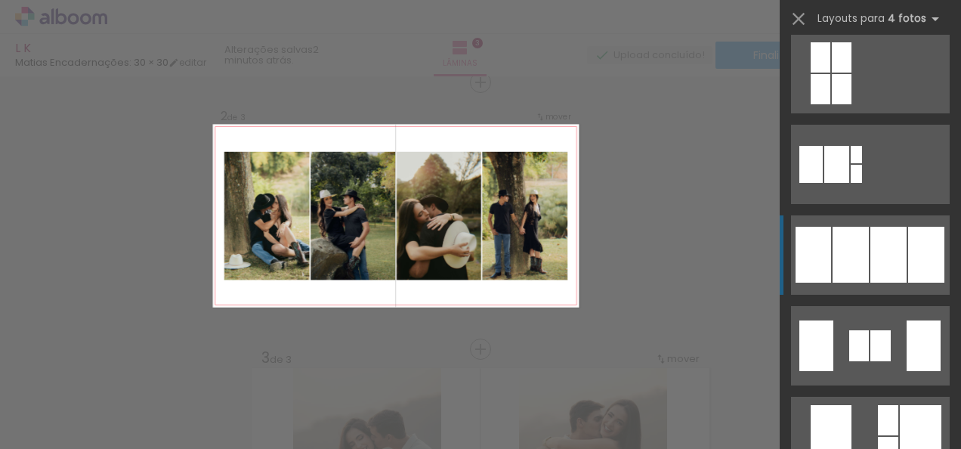
click at [878, 330] on div at bounding box center [880, 345] width 20 height 31
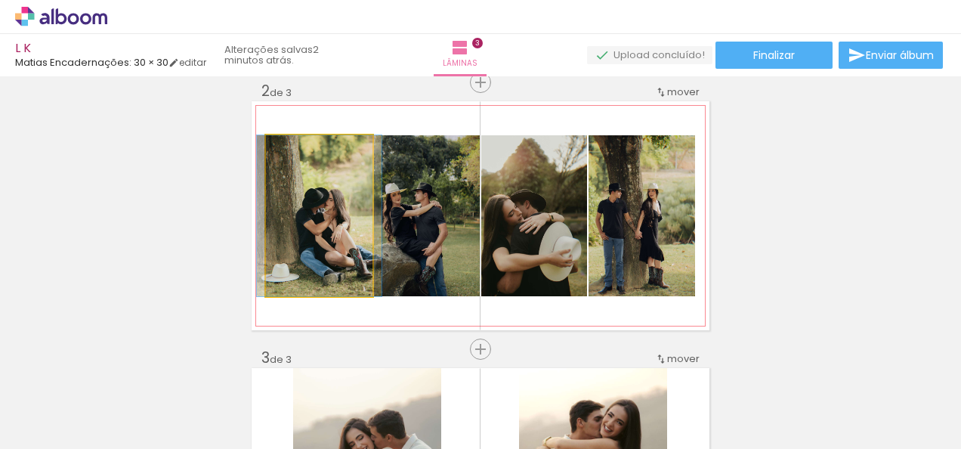
click at [339, 282] on quentale-photo at bounding box center [319, 215] width 106 height 161
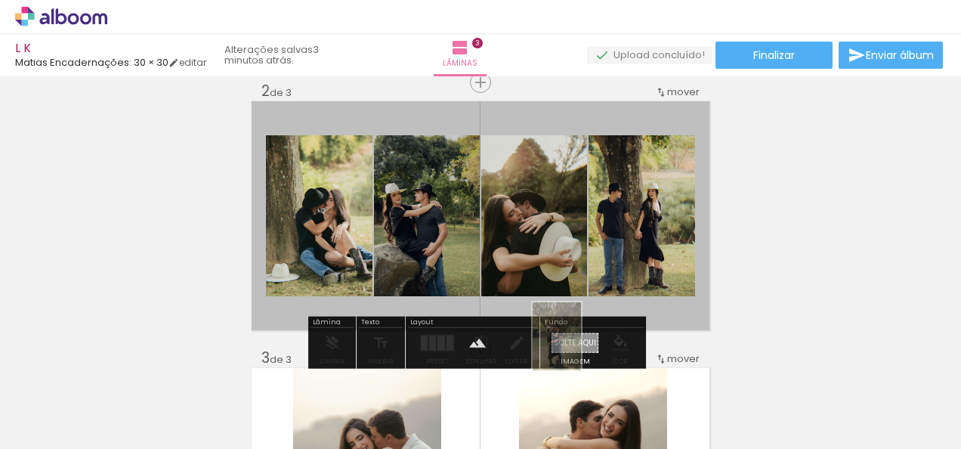
drag, startPoint x: 754, startPoint y: 407, endPoint x: 578, endPoint y: 347, distance: 185.8
click at [578, 347] on quentale-workspace at bounding box center [480, 224] width 961 height 449
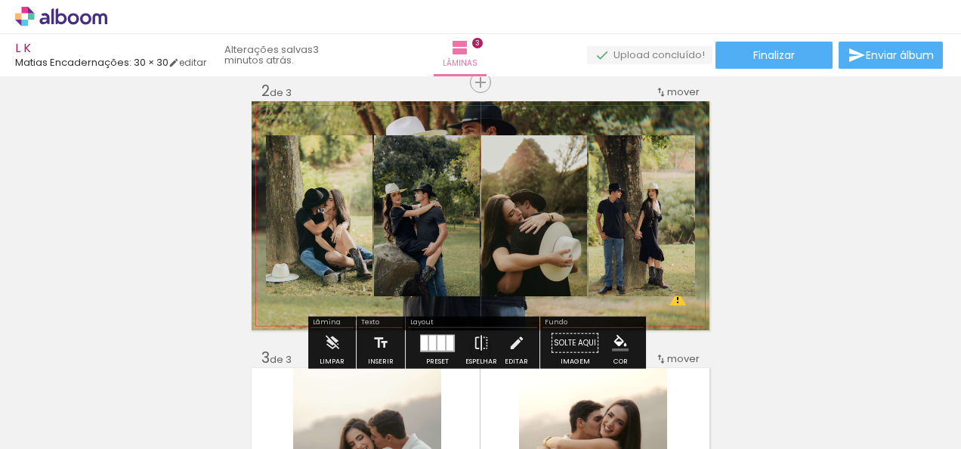
click at [621, 122] on quentale-layouter at bounding box center [480, 215] width 458 height 229
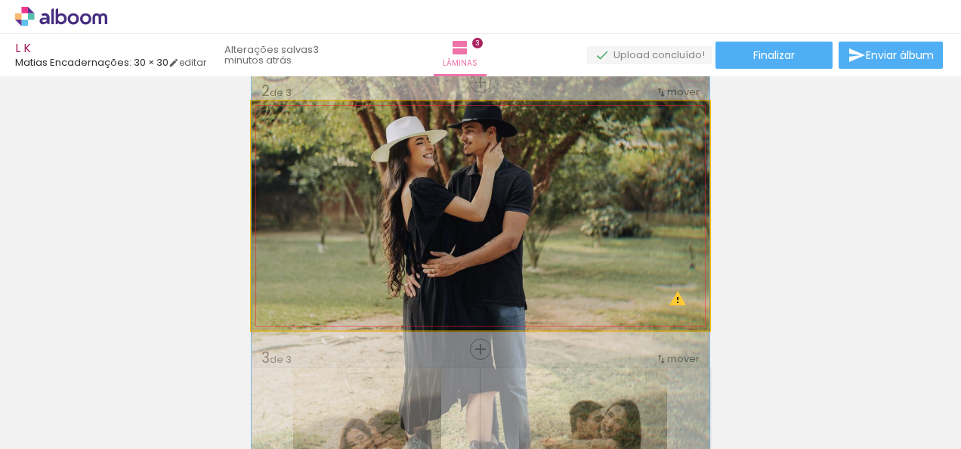
click at [621, 122] on quentale-photo at bounding box center [480, 215] width 458 height 229
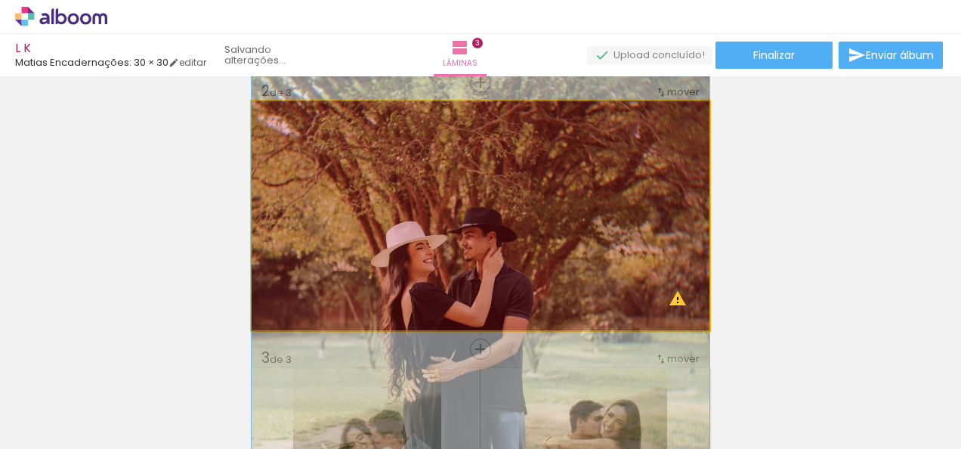
drag, startPoint x: 634, startPoint y: 230, endPoint x: 616, endPoint y: 335, distance: 106.5
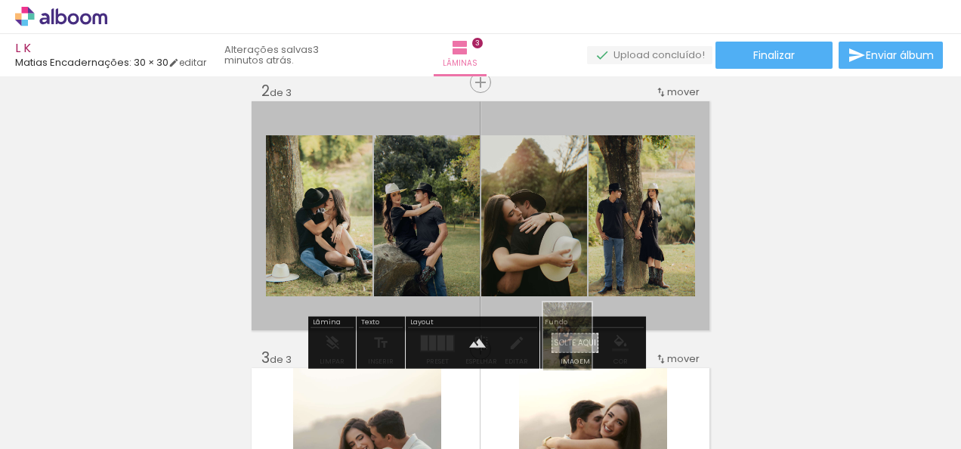
drag, startPoint x: 730, startPoint y: 403, endPoint x: 588, endPoint y: 347, distance: 152.9
click at [588, 347] on quentale-workspace at bounding box center [480, 224] width 961 height 449
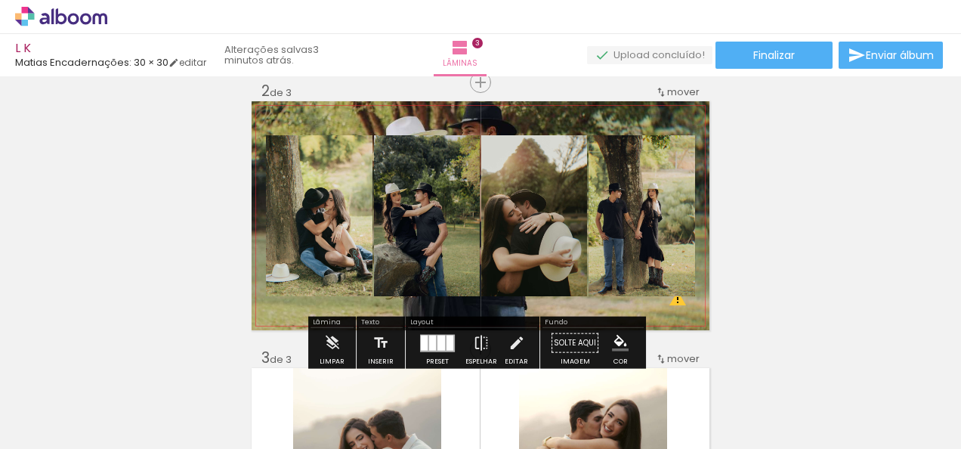
drag, startPoint x: 678, startPoint y: 120, endPoint x: 693, endPoint y: 124, distance: 15.6
click at [693, 124] on quentale-layouter at bounding box center [480, 215] width 458 height 229
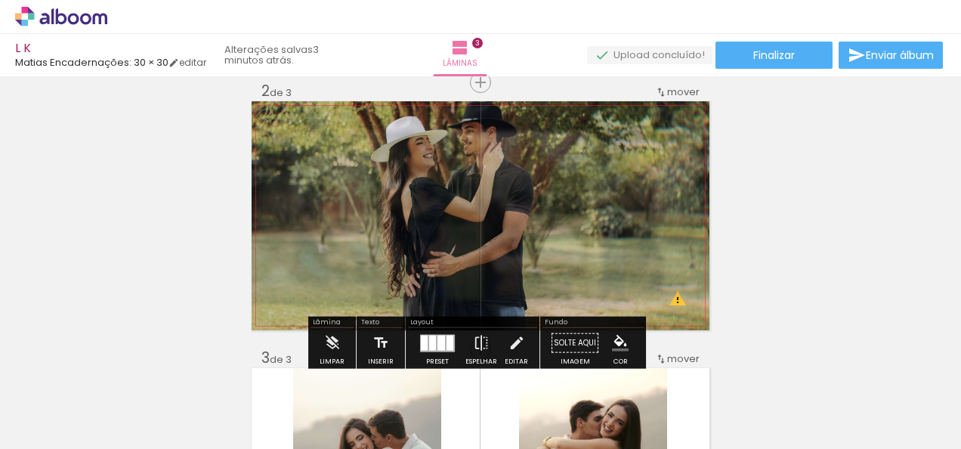
click at [693, 124] on quentale-photo at bounding box center [480, 215] width 458 height 229
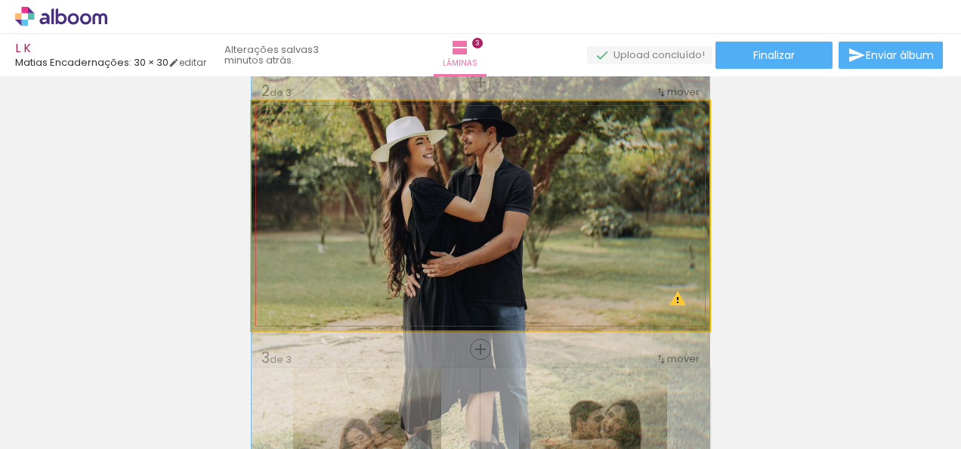
click at [693, 124] on quentale-photo at bounding box center [480, 215] width 458 height 229
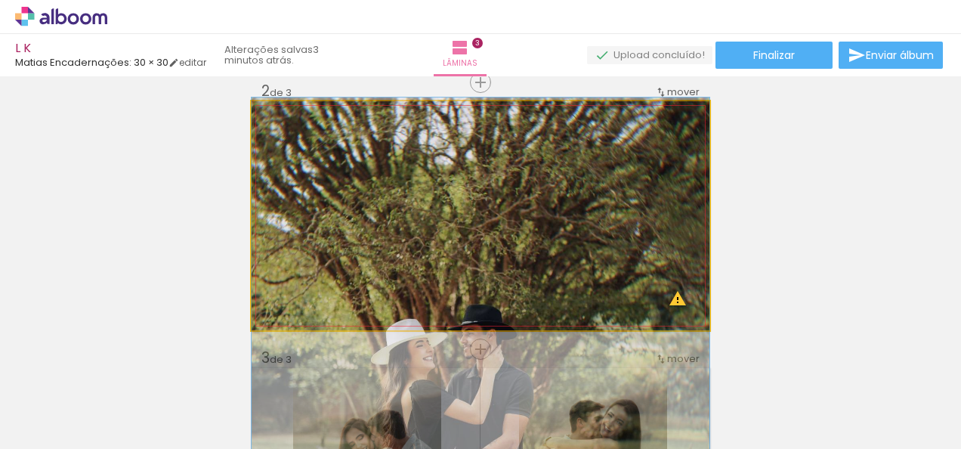
drag, startPoint x: 693, startPoint y: 124, endPoint x: 696, endPoint y: 326, distance: 202.4
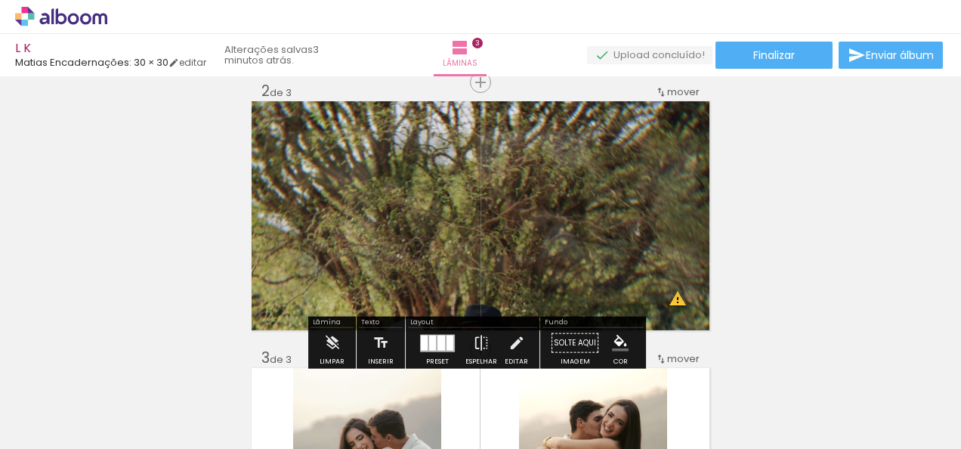
click at [761, 240] on div "Inserir lâmina 1 de 3 Inserir lâmina 2 de 3 Inserir lâmina 3 de 3 O Designbox p…" at bounding box center [480, 329] width 961 height 1067
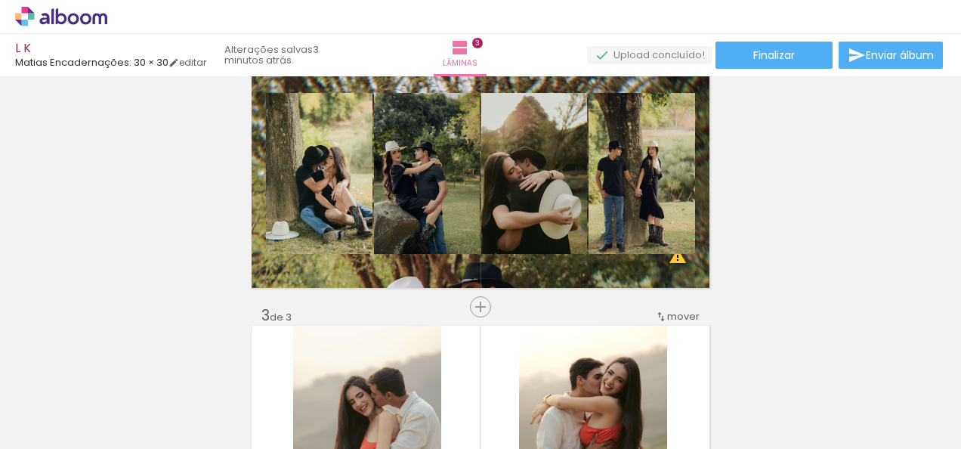
scroll to position [242, 0]
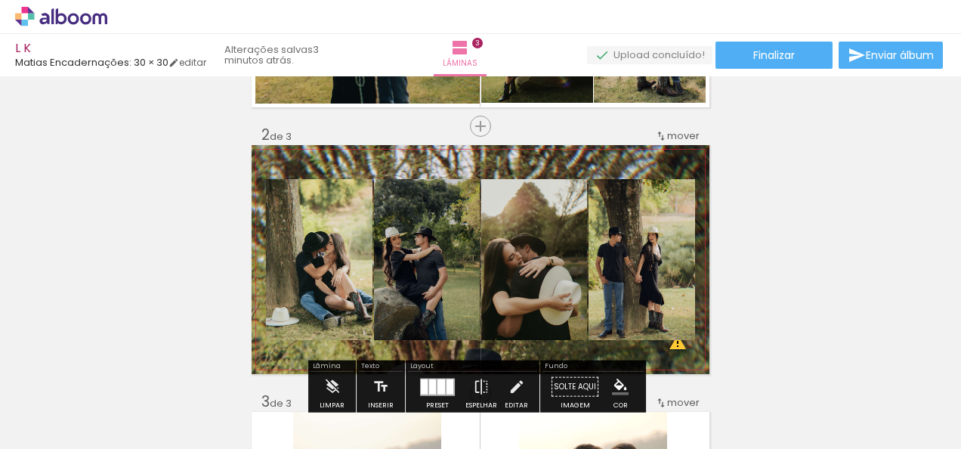
click at [665, 162] on quentale-layouter at bounding box center [480, 259] width 458 height 229
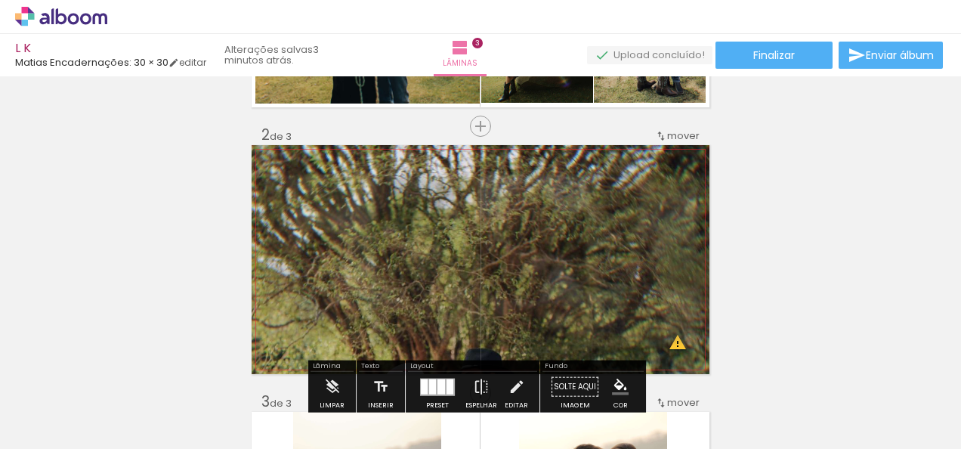
click at [665, 162] on quentale-photo at bounding box center [480, 259] width 458 height 229
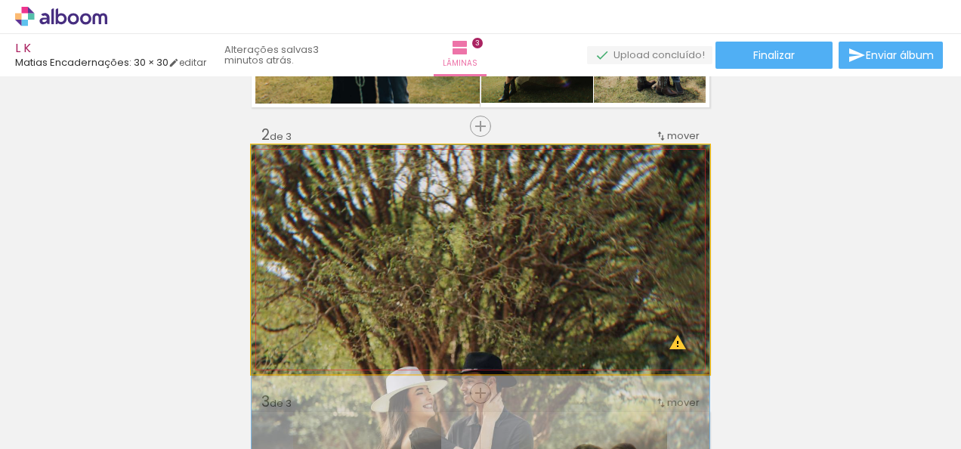
drag, startPoint x: 665, startPoint y: 162, endPoint x: 666, endPoint y: 175, distance: 13.7
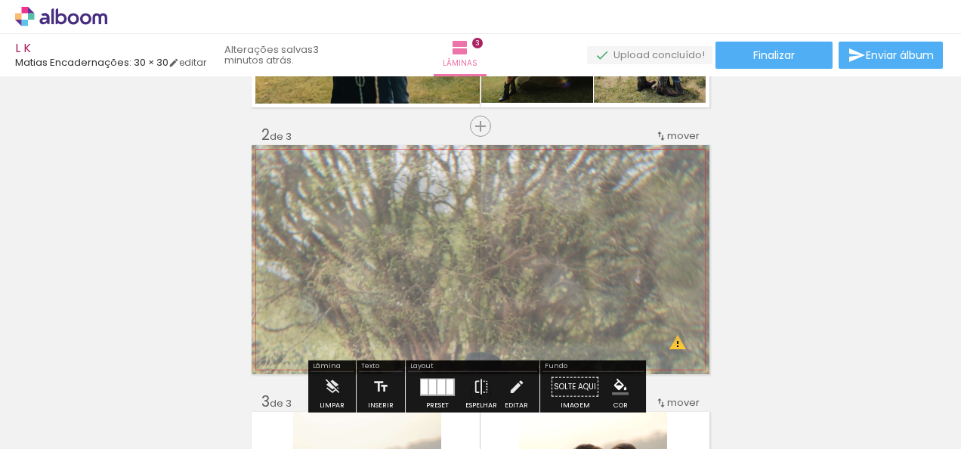
drag, startPoint x: 436, startPoint y: 185, endPoint x: 445, endPoint y: 187, distance: 9.3
type paper-slider "60"
click at [445, 187] on div at bounding box center [444, 183] width 59 height 24
click at [816, 192] on div "Inserir lâmina 1 de 3 Inserir lâmina 2 de 3 Inserir lâmina 3 de 3 O Designbox p…" at bounding box center [480, 373] width 961 height 1067
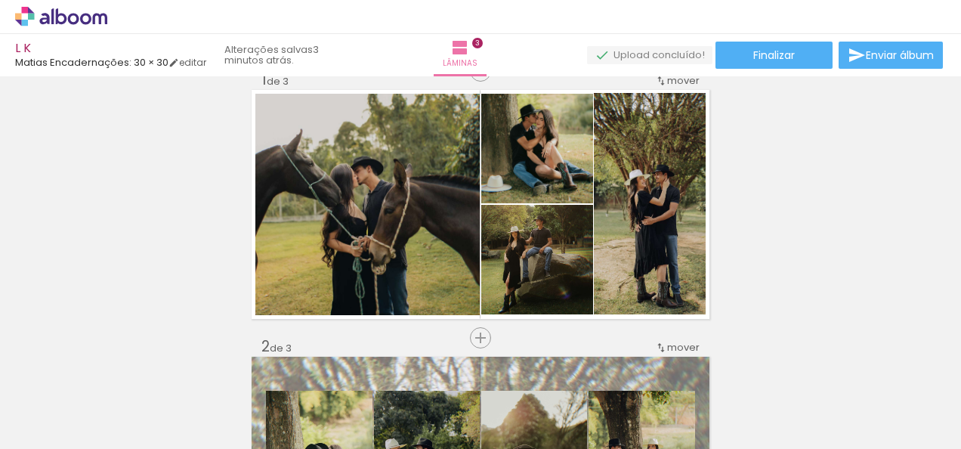
scroll to position [0, 0]
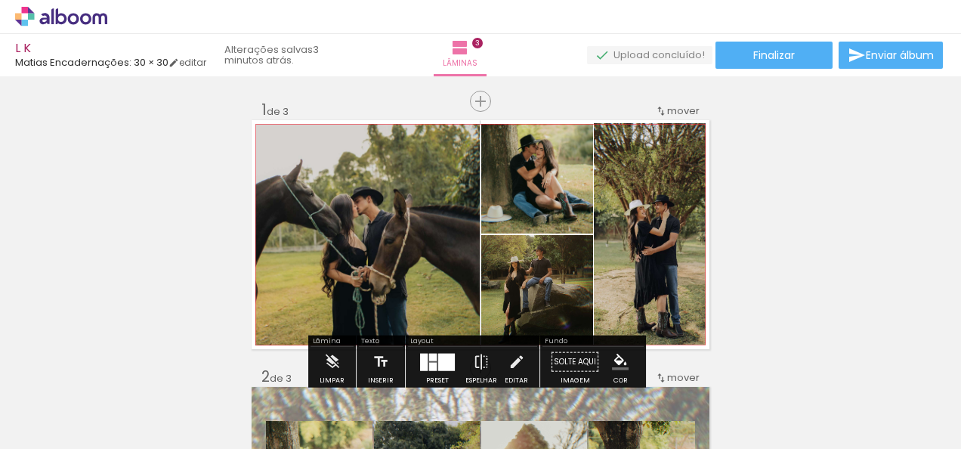
click at [467, 253] on quentale-photo at bounding box center [367, 234] width 224 height 221
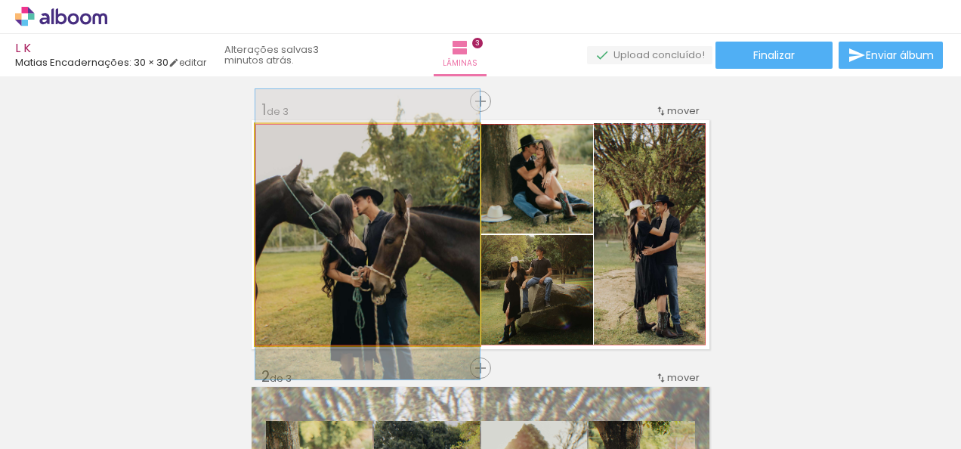
click at [467, 253] on quentale-photo at bounding box center [367, 234] width 224 height 221
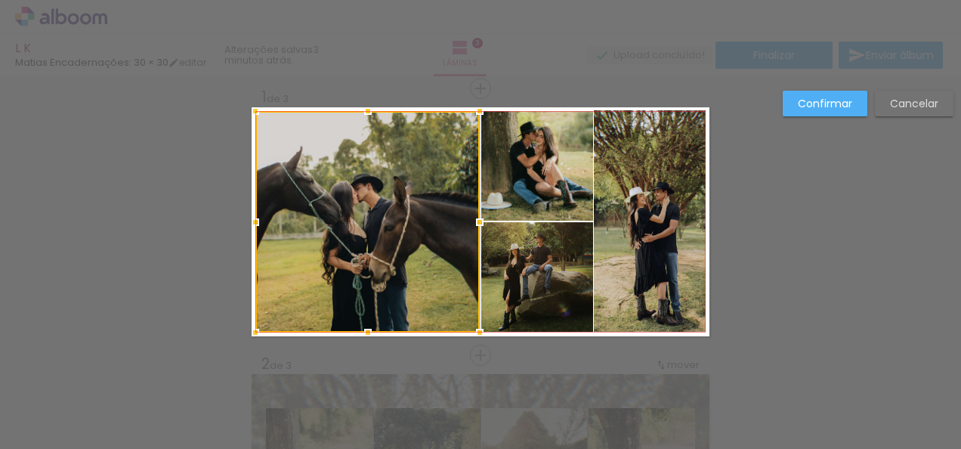
scroll to position [19, 0]
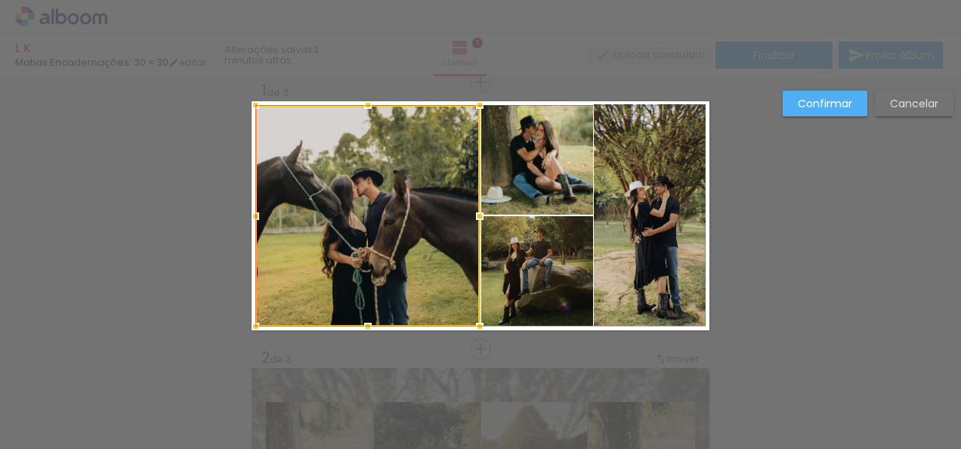
click at [467, 253] on div at bounding box center [367, 215] width 224 height 221
click at [473, 214] on div at bounding box center [481, 216] width 30 height 30
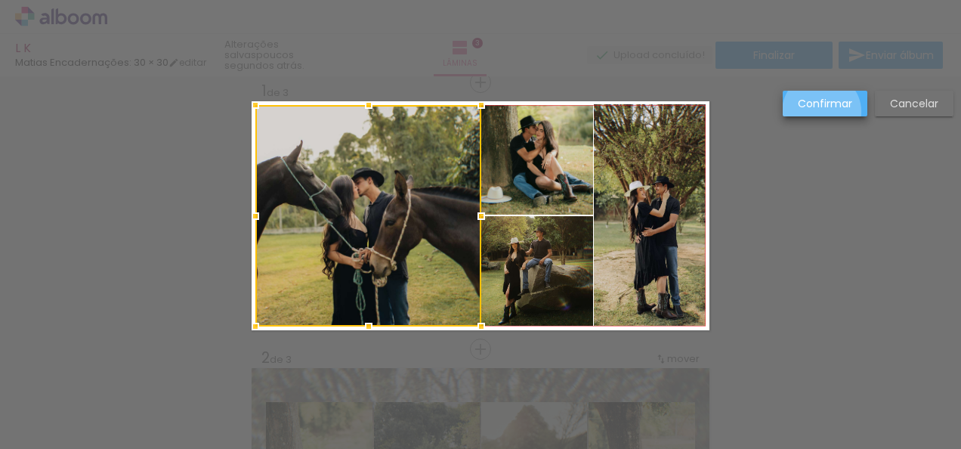
click at [822, 112] on paper-button "Confirmar" at bounding box center [824, 104] width 85 height 26
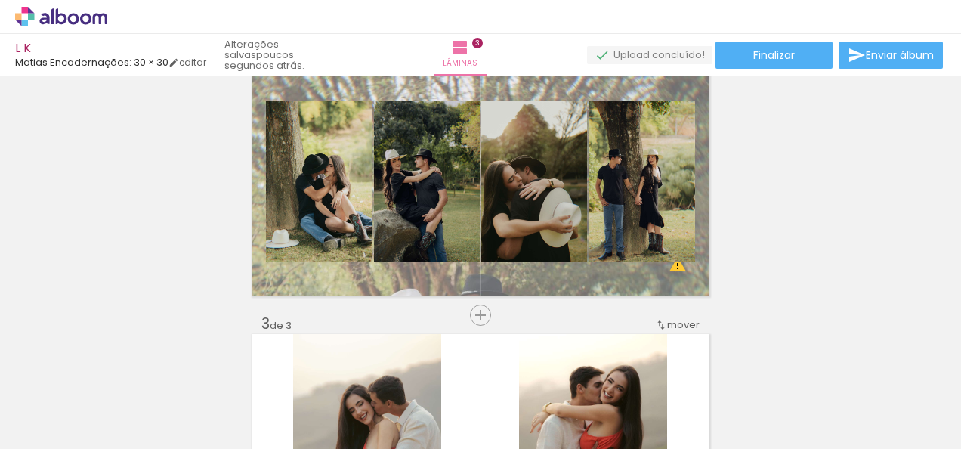
scroll to position [314, 0]
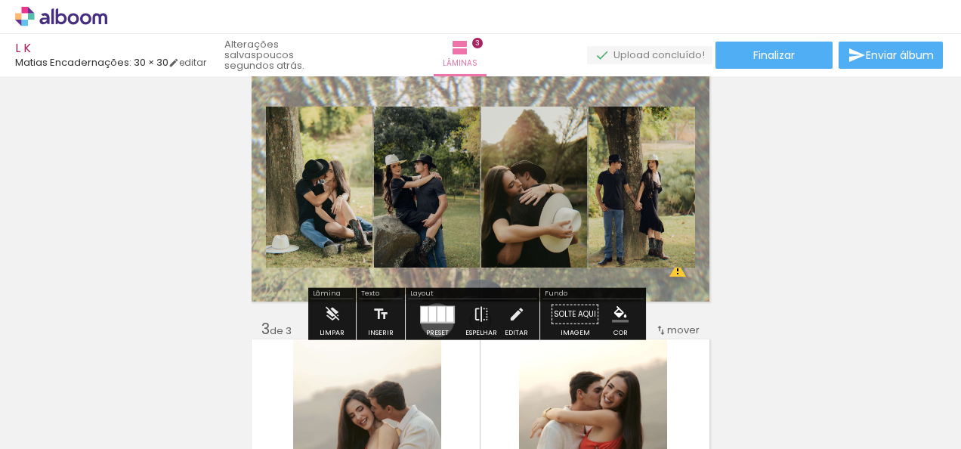
click at [437, 319] on div at bounding box center [441, 313] width 8 height 15
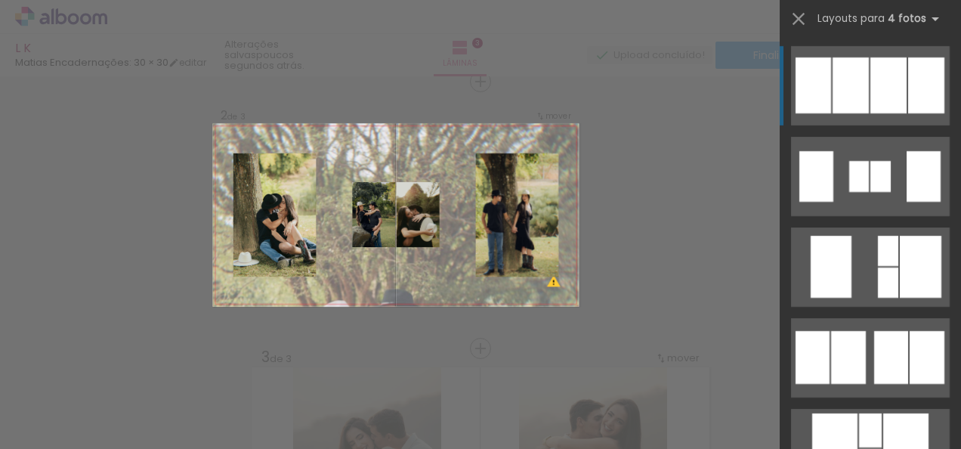
scroll to position [285, 0]
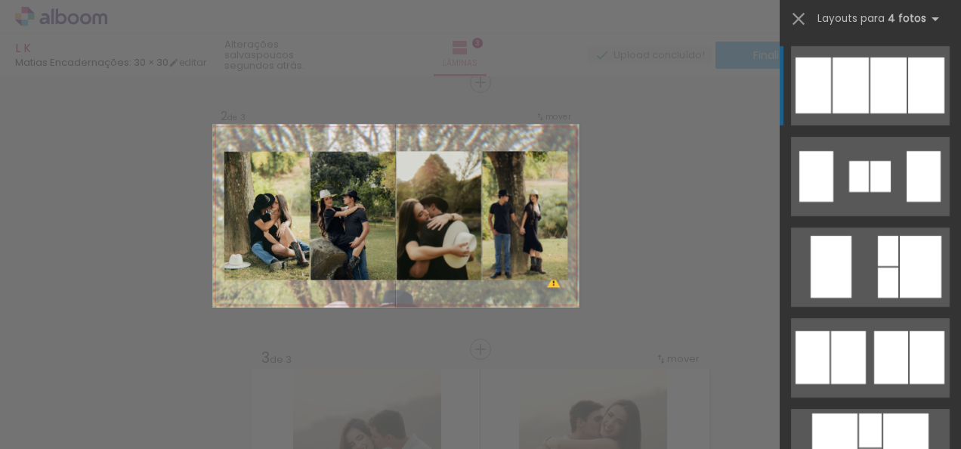
click at [906, 151] on div at bounding box center [923, 176] width 34 height 51
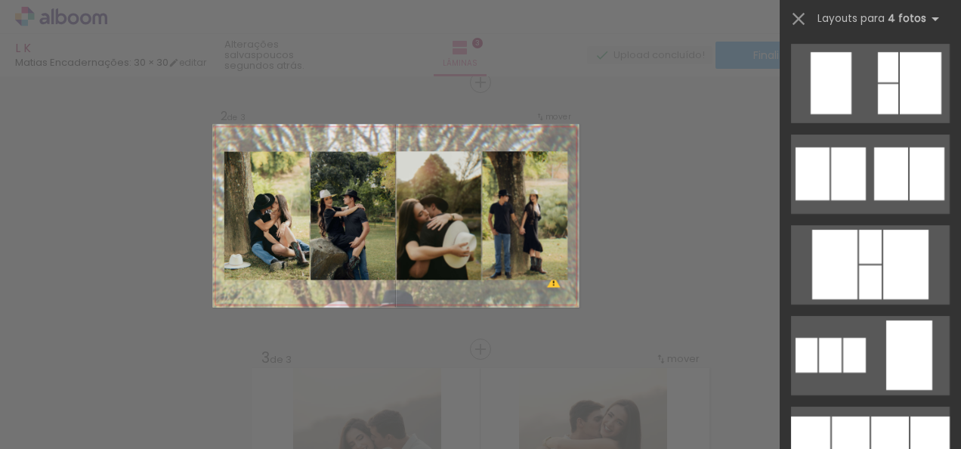
scroll to position [1408, 0]
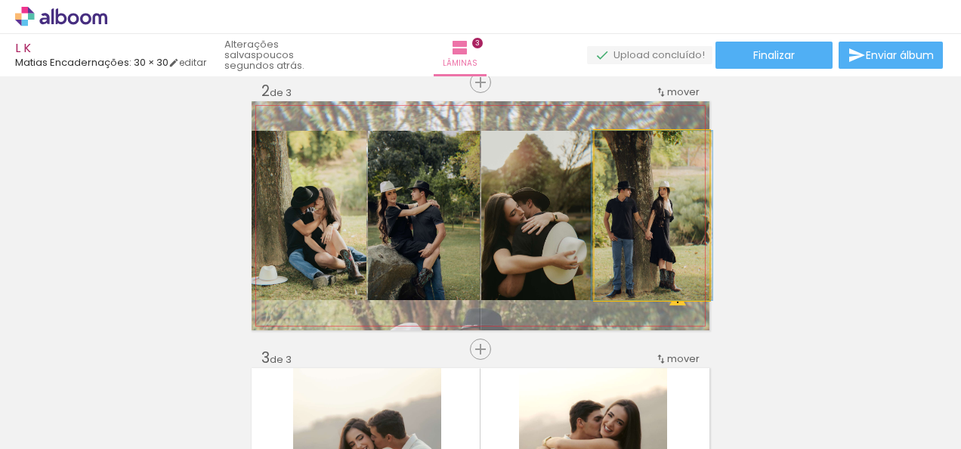
click at [680, 243] on quentale-photo at bounding box center [651, 215] width 115 height 169
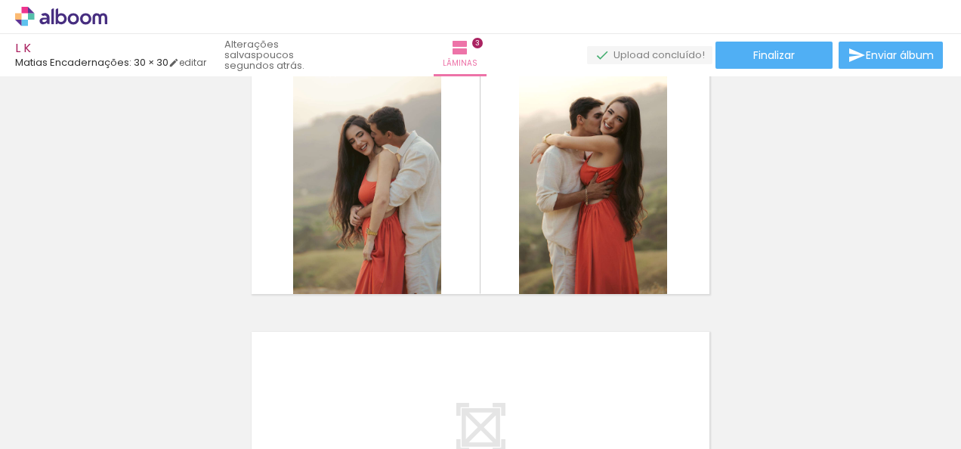
scroll to position [592, 0]
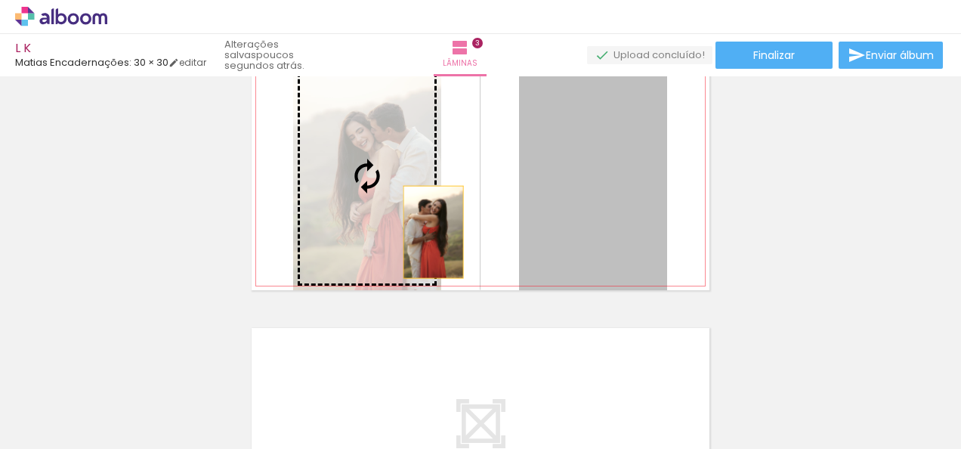
drag, startPoint x: 609, startPoint y: 208, endPoint x: 423, endPoint y: 228, distance: 186.8
click at [0, 0] on slot at bounding box center [0, 0] width 0 height 0
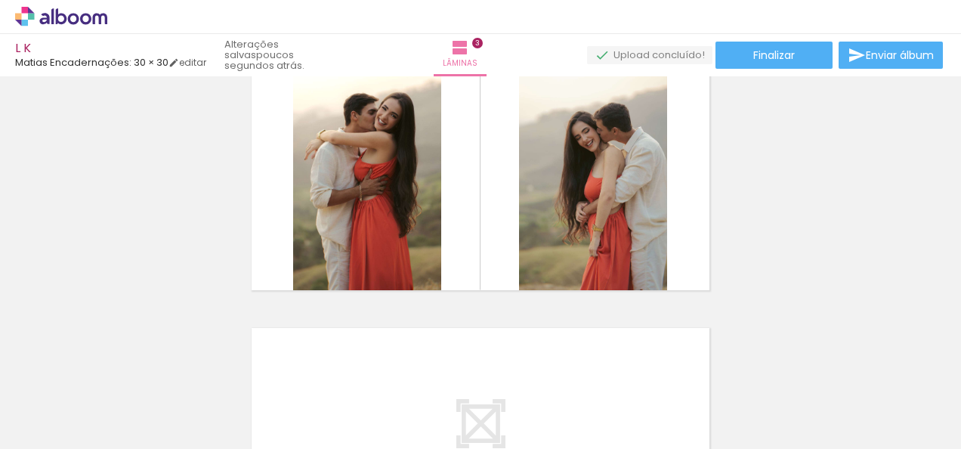
scroll to position [0, 1594]
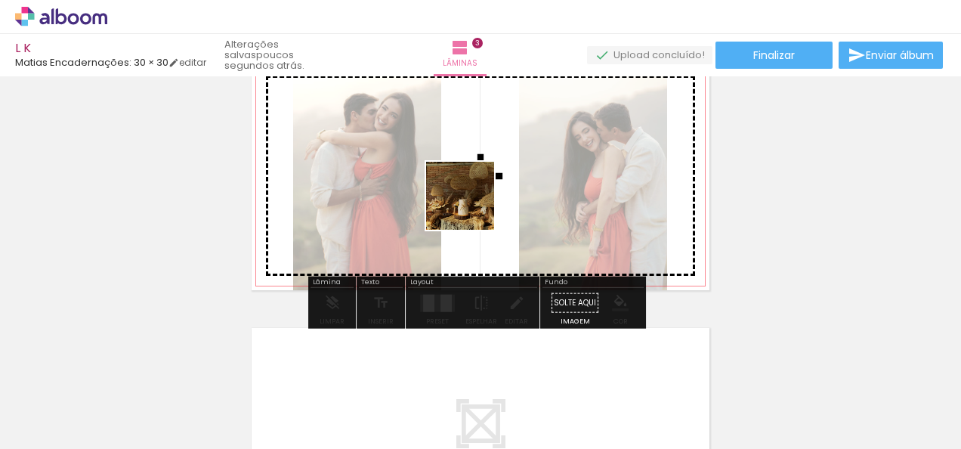
drag, startPoint x: 348, startPoint y: 422, endPoint x: 471, endPoint y: 207, distance: 248.0
click at [471, 207] on quentale-workspace at bounding box center [480, 224] width 961 height 449
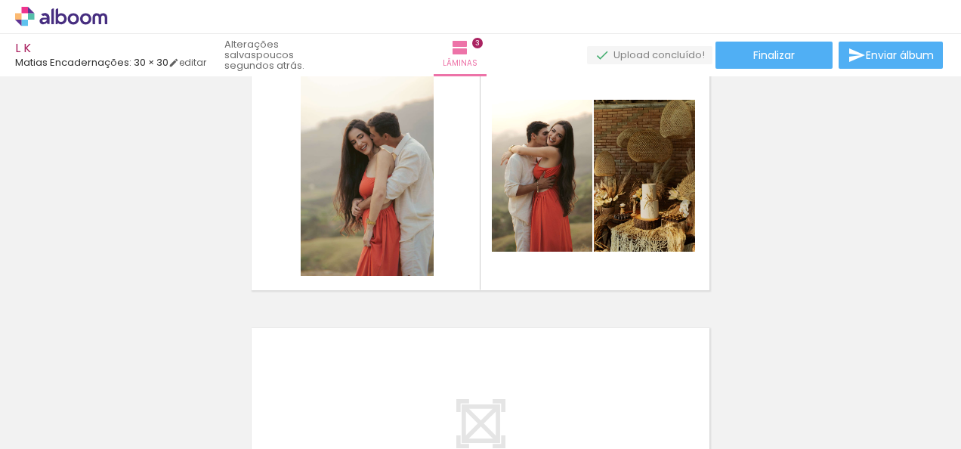
scroll to position [0, 0]
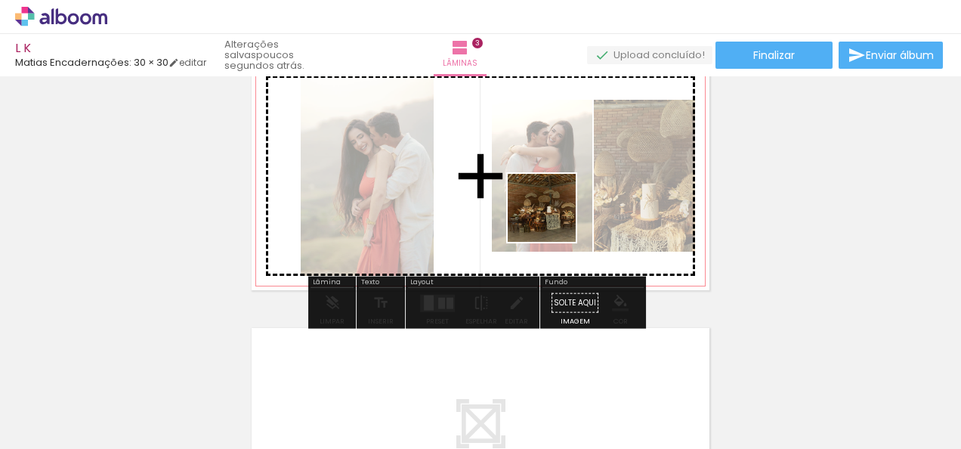
drag, startPoint x: 495, startPoint y: 408, endPoint x: 564, endPoint y: 206, distance: 213.3
click at [564, 206] on quentale-workspace at bounding box center [480, 224] width 961 height 449
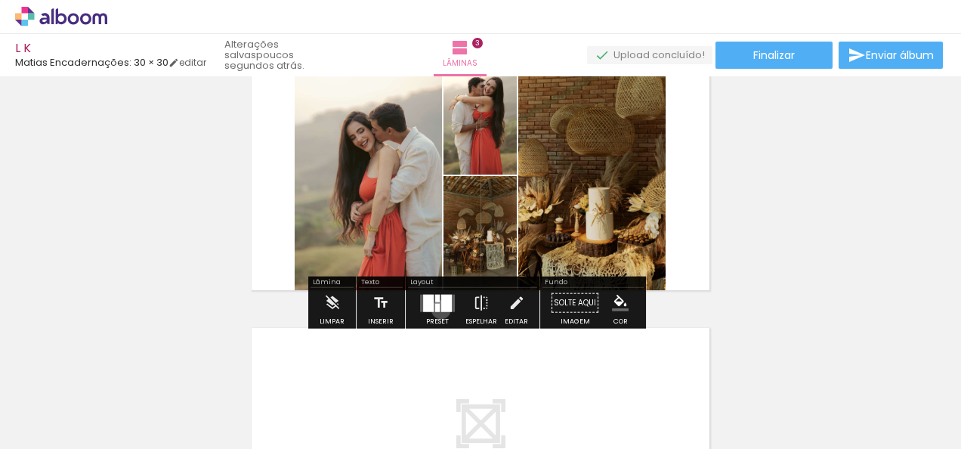
click at [441, 309] on div at bounding box center [446, 302] width 11 height 17
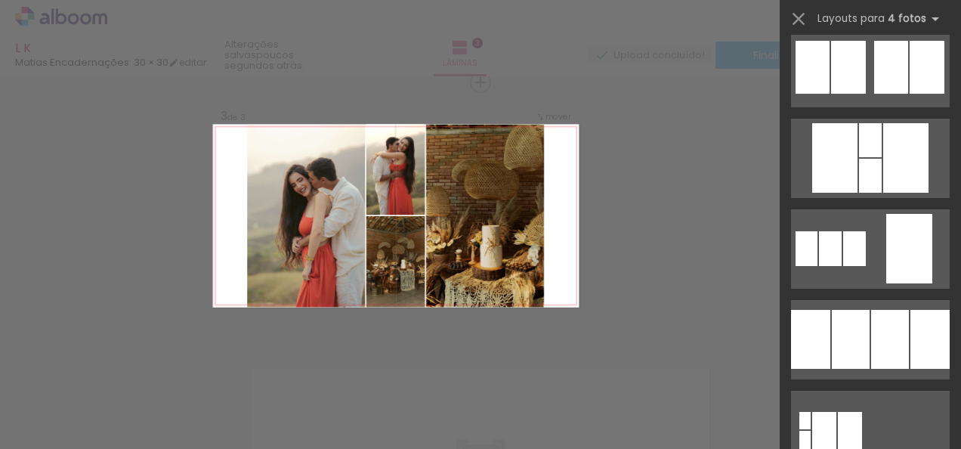
scroll to position [1424, 0]
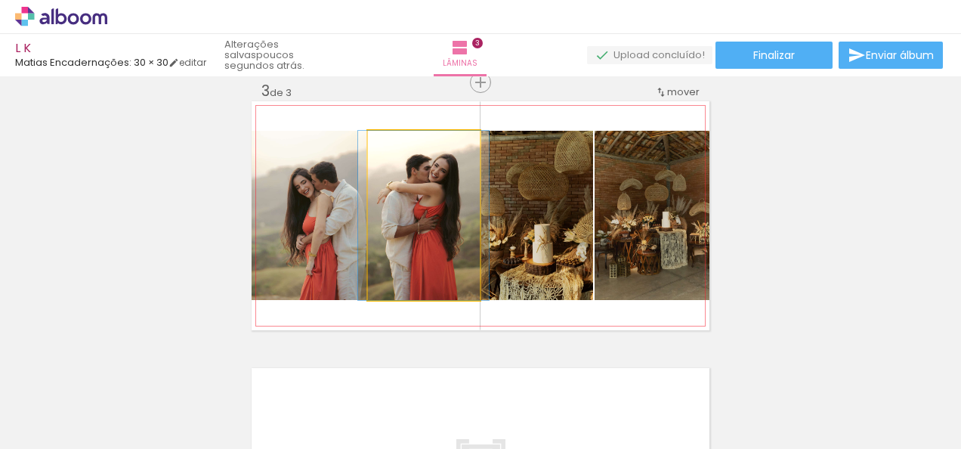
drag, startPoint x: 403, startPoint y: 235, endPoint x: 403, endPoint y: 264, distance: 29.5
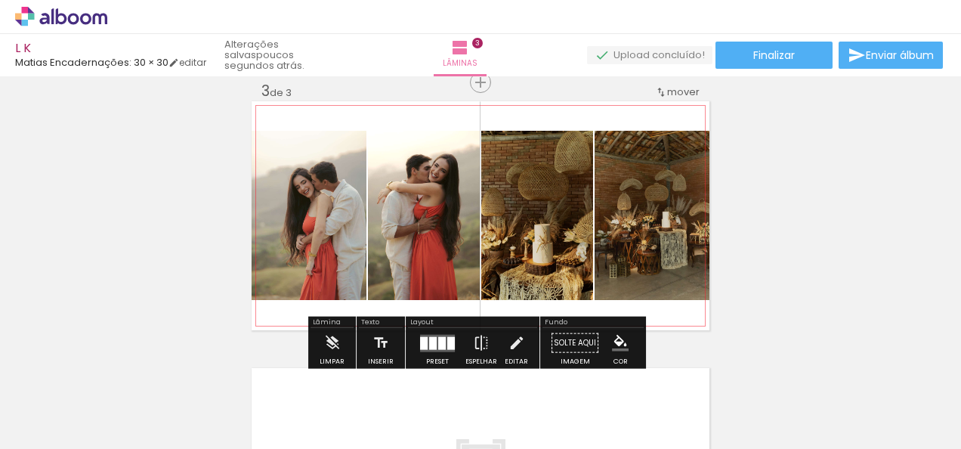
click at [403, 264] on quentale-photo at bounding box center [424, 215] width 112 height 169
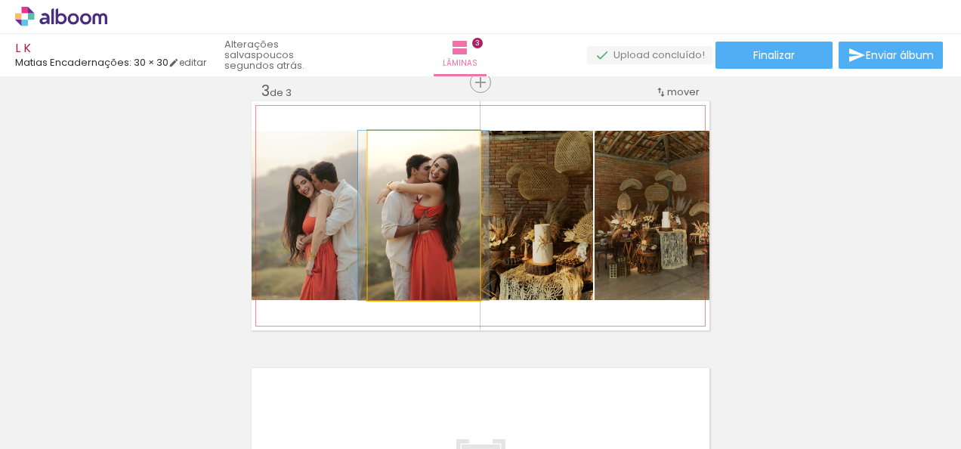
click at [403, 264] on quentale-photo at bounding box center [424, 215] width 112 height 169
drag, startPoint x: 403, startPoint y: 264, endPoint x: 406, endPoint y: 272, distance: 8.1
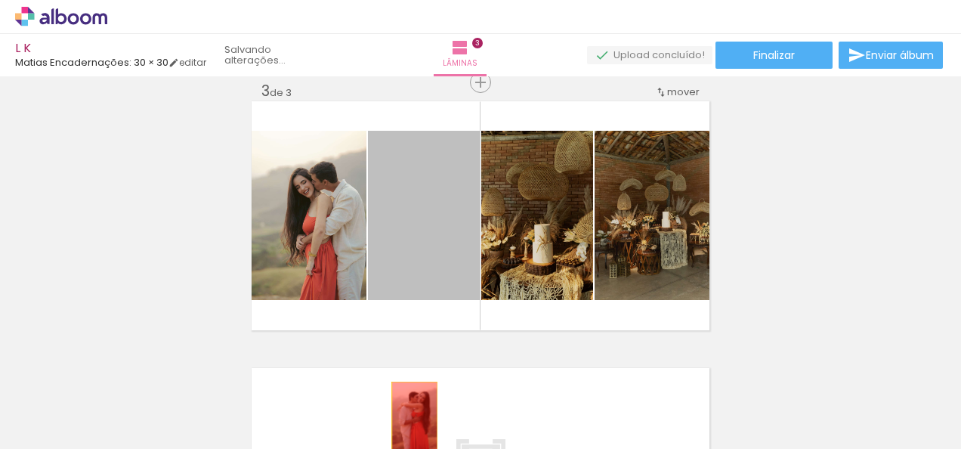
drag, startPoint x: 406, startPoint y: 272, endPoint x: 409, endPoint y: 417, distance: 145.0
click at [409, 417] on quentale-workspace at bounding box center [480, 224] width 961 height 449
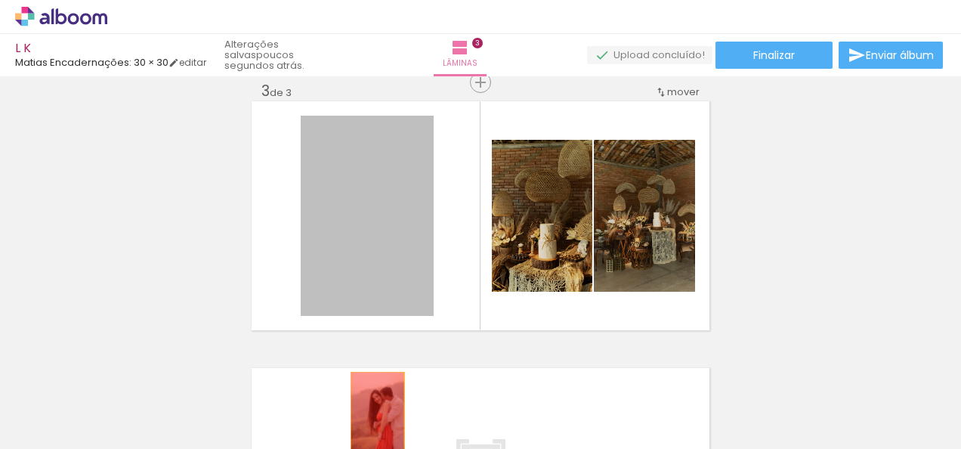
drag, startPoint x: 338, startPoint y: 214, endPoint x: 370, endPoint y: 421, distance: 209.3
click at [370, 421] on quentale-workspace at bounding box center [480, 224] width 961 height 449
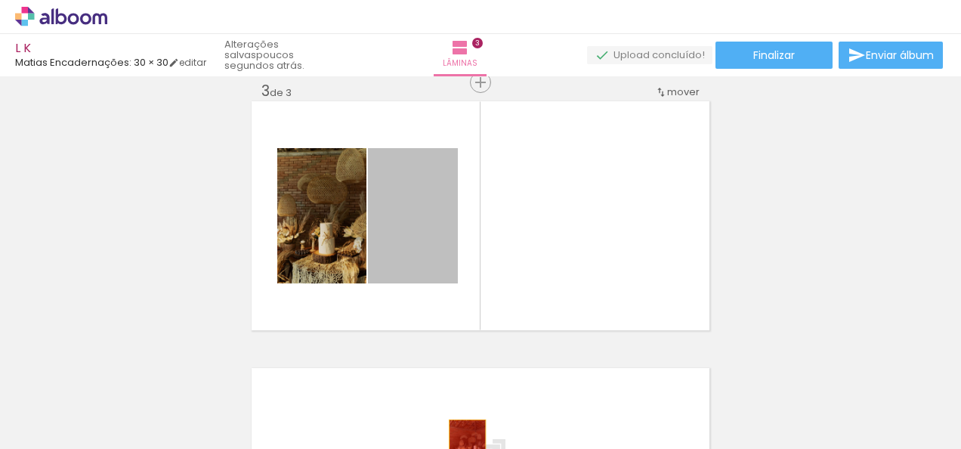
drag, startPoint x: 438, startPoint y: 196, endPoint x: 461, endPoint y: 452, distance: 256.3
click at [461, 448] on html "link( href="../../bower_components/polymer/polymer.html" rel="import" ) picture…" at bounding box center [480, 224] width 961 height 449
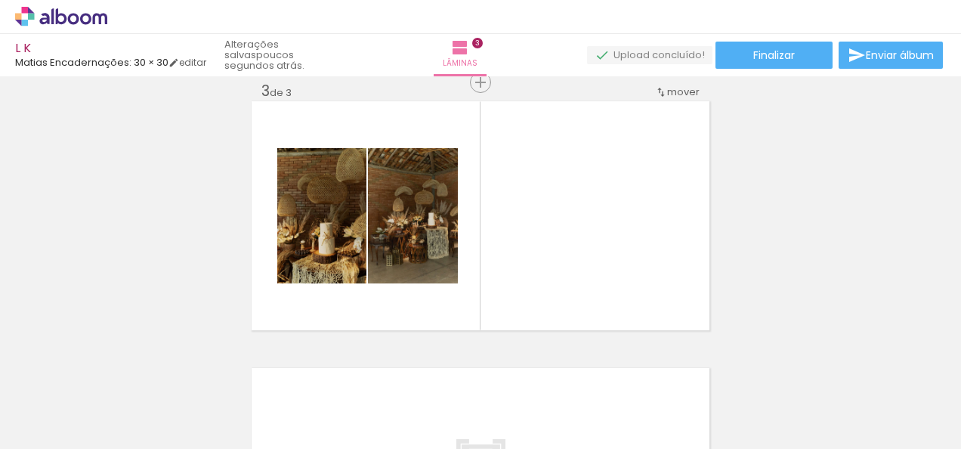
scroll to position [0, 8832]
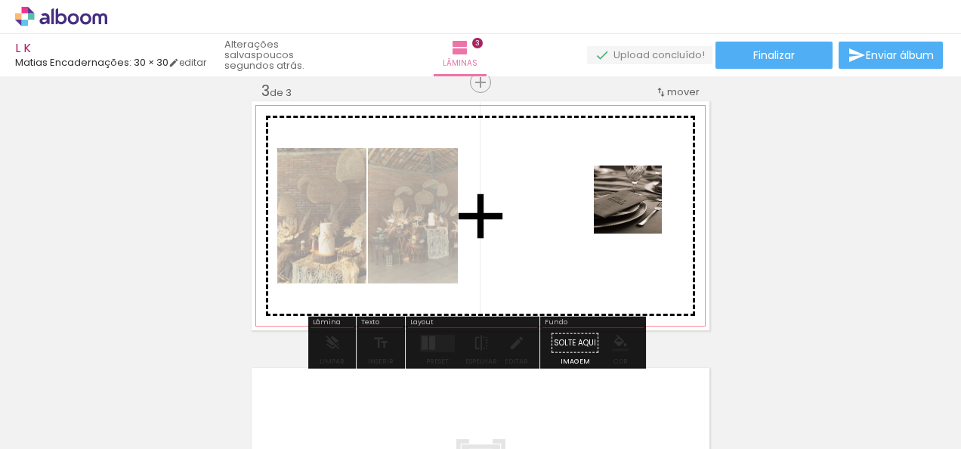
drag, startPoint x: 634, startPoint y: 426, endPoint x: 637, endPoint y: 209, distance: 216.8
click at [637, 209] on quentale-workspace at bounding box center [480, 224] width 961 height 449
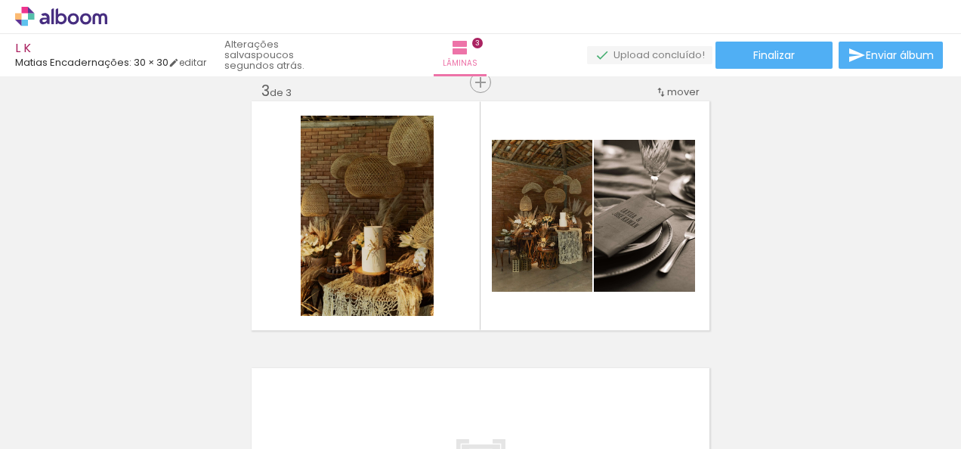
scroll to position [0, 4957]
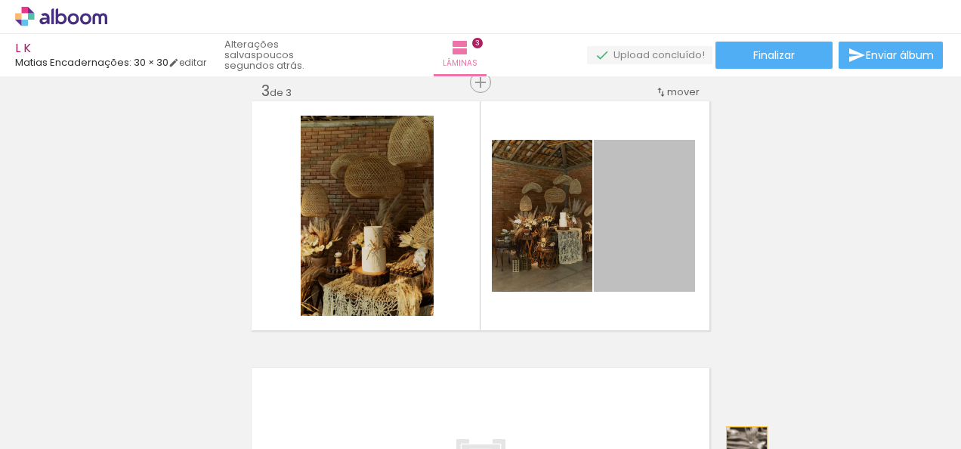
drag, startPoint x: 654, startPoint y: 222, endPoint x: 740, endPoint y: 457, distance: 250.2
click at [740, 448] on html "link( href="../../bower_components/polymer/polymer.html" rel="import" ) picture…" at bounding box center [480, 224] width 961 height 449
drag, startPoint x: 633, startPoint y: 270, endPoint x: 707, endPoint y: 447, distance: 191.6
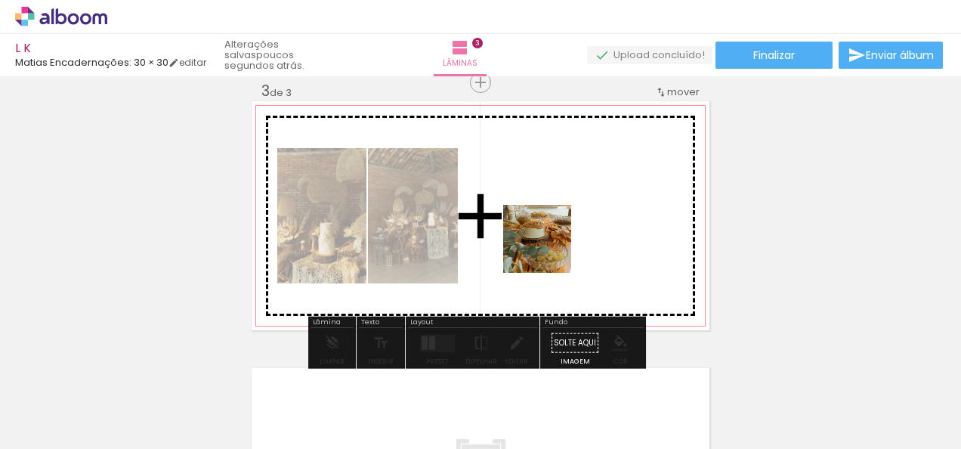
drag, startPoint x: 671, startPoint y: 384, endPoint x: 540, endPoint y: 239, distance: 195.7
click at [540, 239] on quentale-workspace at bounding box center [480, 224] width 961 height 449
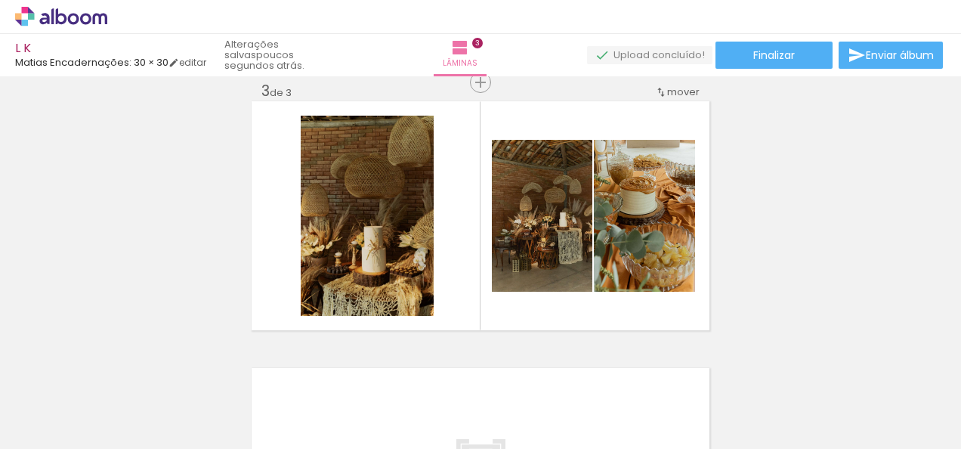
scroll to position [0, 3886]
drag, startPoint x: 412, startPoint y: 399, endPoint x: 618, endPoint y: 231, distance: 265.7
click at [618, 231] on quentale-workspace at bounding box center [480, 224] width 961 height 449
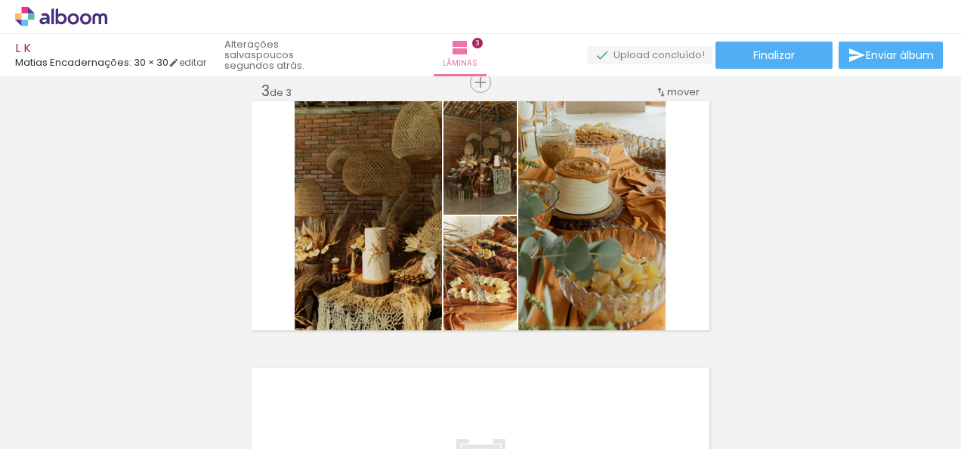
scroll to position [0, 2904]
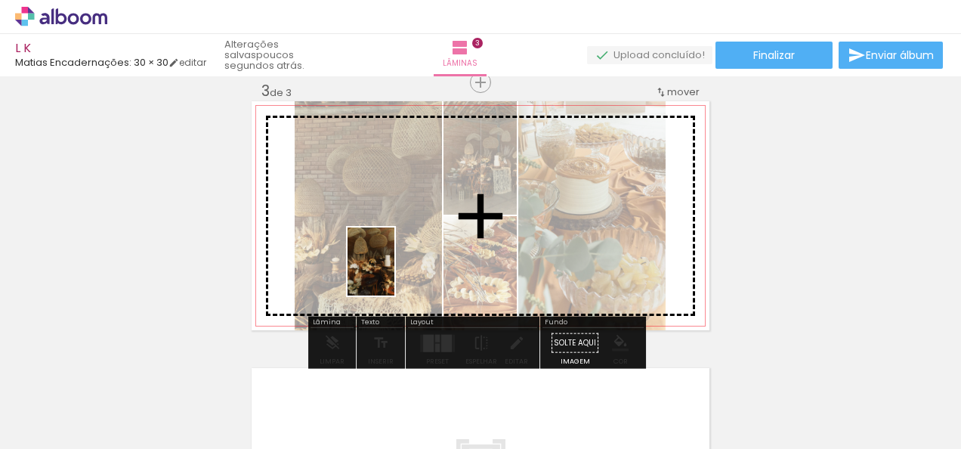
drag, startPoint x: 472, startPoint y: 412, endPoint x: 393, endPoint y: 273, distance: 160.7
click at [393, 273] on quentale-workspace at bounding box center [480, 224] width 961 height 449
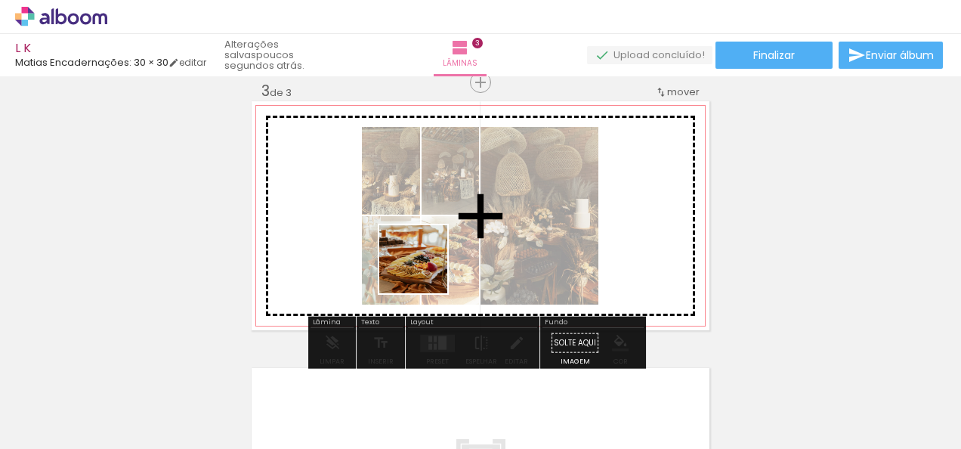
drag, startPoint x: 225, startPoint y: 396, endPoint x: 450, endPoint y: 251, distance: 267.3
click at [450, 251] on quentale-workspace at bounding box center [480, 224] width 961 height 449
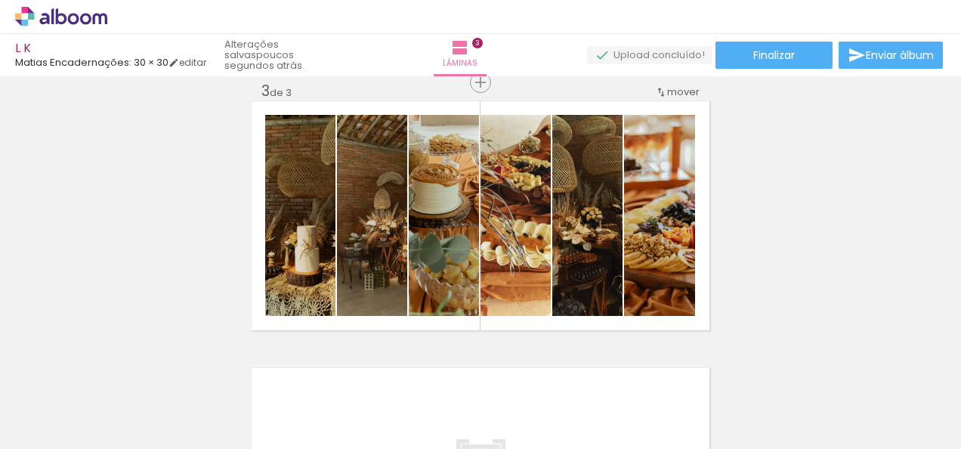
scroll to position [0, 8000]
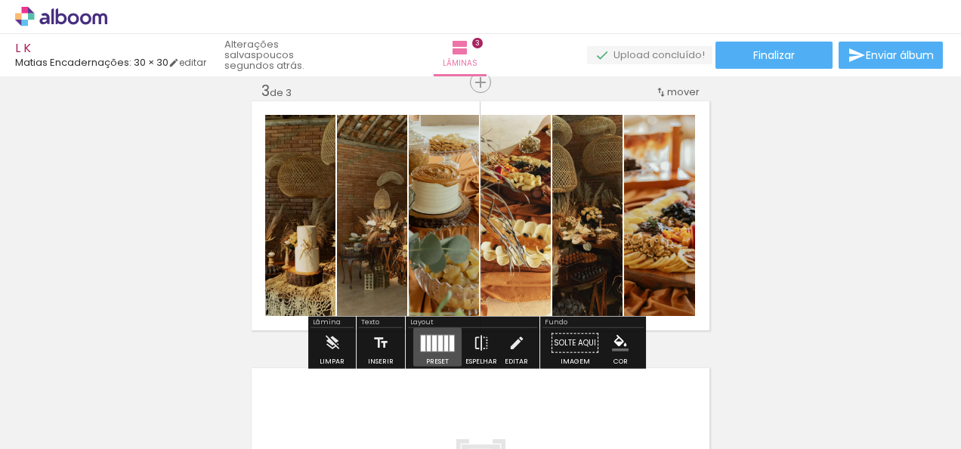
click at [433, 350] on quentale-layouter at bounding box center [437, 342] width 35 height 17
click at [0, 0] on div "Confirmar Cancelar" at bounding box center [0, 0] width 0 height 0
click at [444, 337] on div at bounding box center [446, 343] width 4 height 16
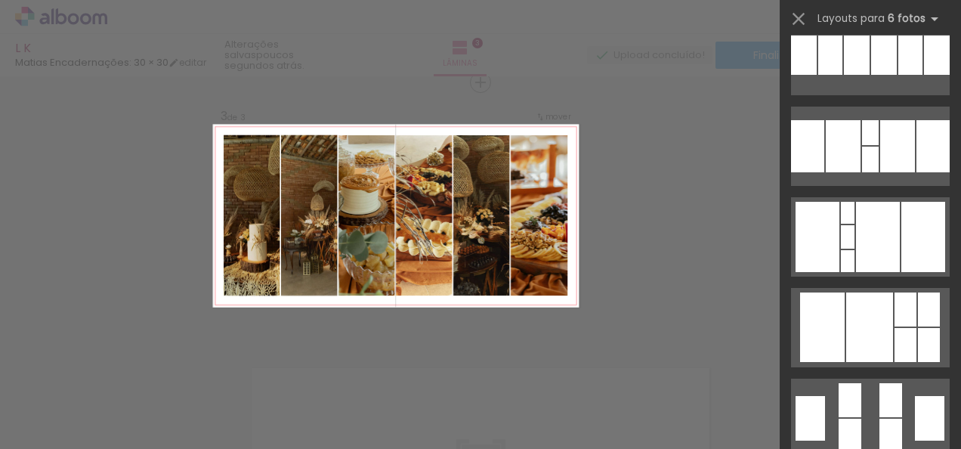
scroll to position [458, 0]
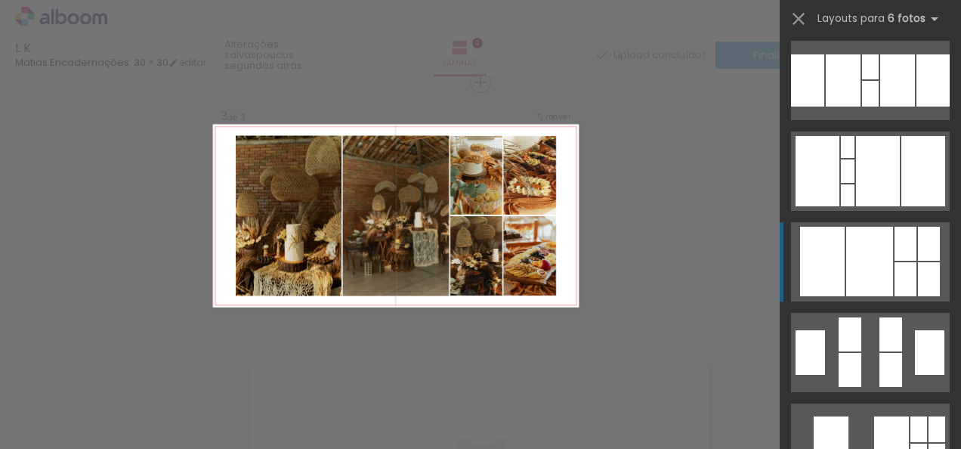
click at [886, 239] on div at bounding box center [869, 261] width 47 height 69
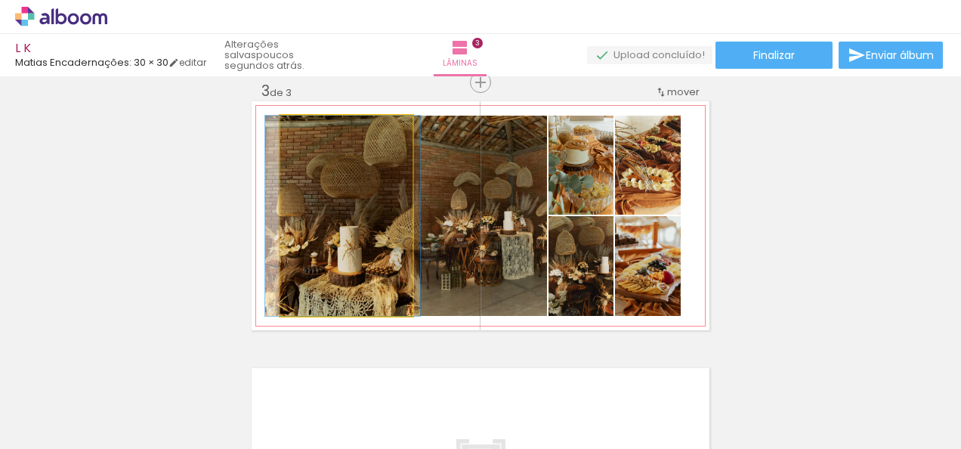
drag, startPoint x: 387, startPoint y: 264, endPoint x: 384, endPoint y: 253, distance: 11.9
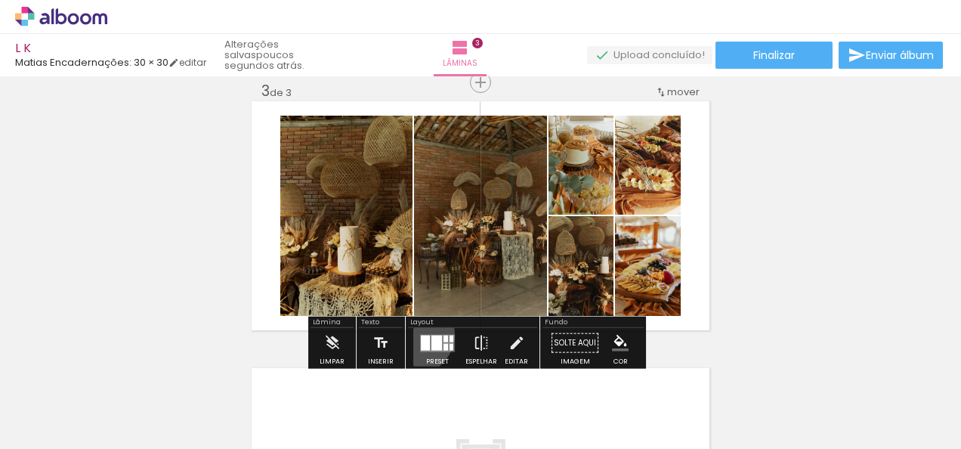
click at [413, 333] on paper-button "Preset" at bounding box center [437, 347] width 48 height 39
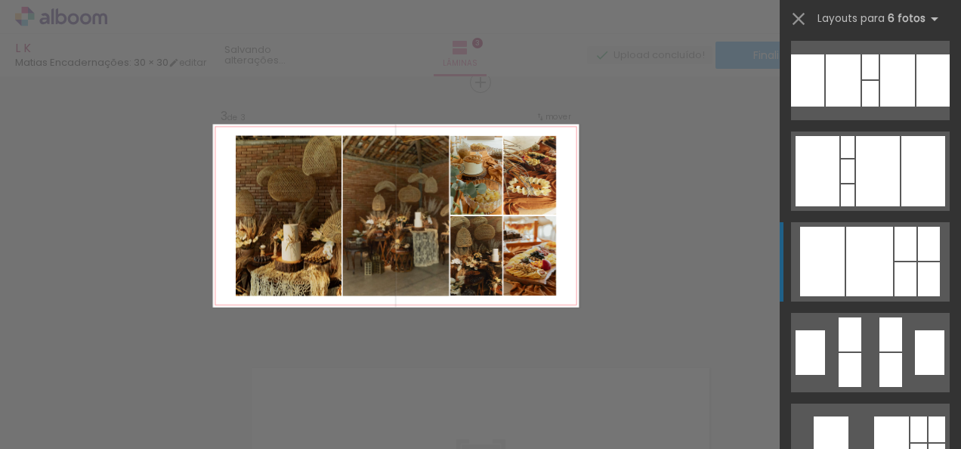
scroll to position [634, 0]
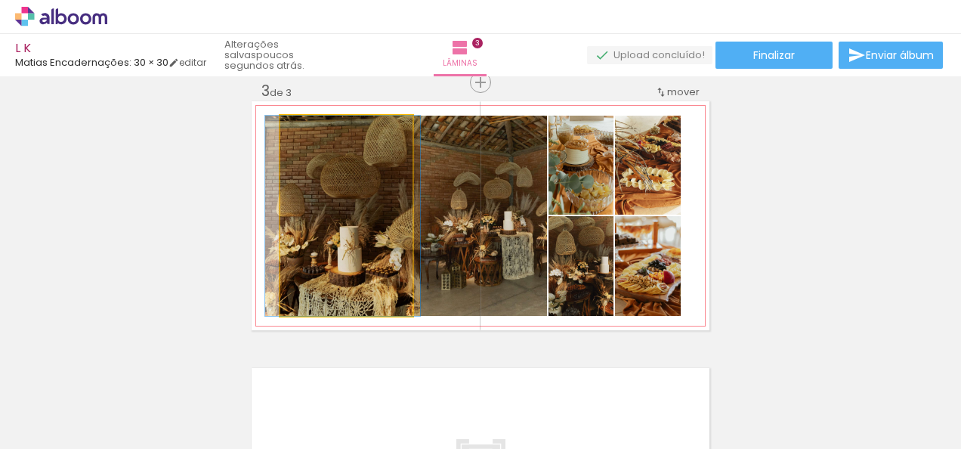
click at [317, 259] on quentale-photo at bounding box center [346, 216] width 132 height 200
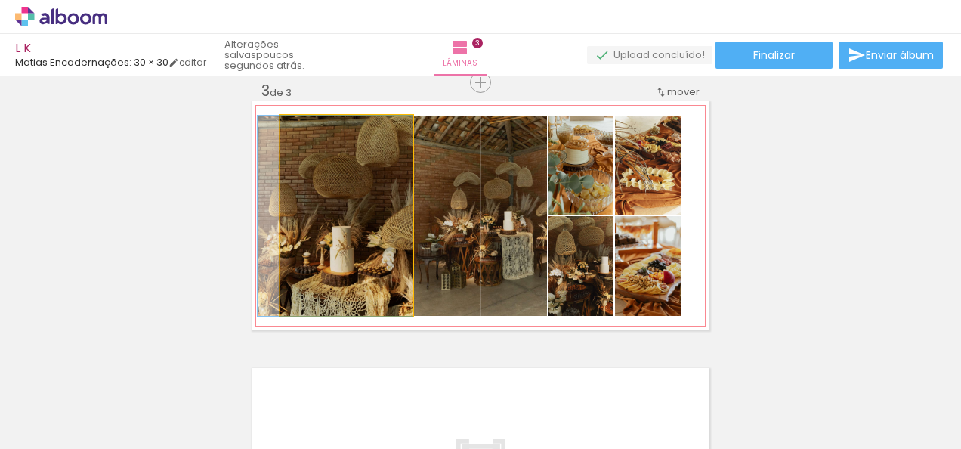
drag, startPoint x: 301, startPoint y: 259, endPoint x: 274, endPoint y: 258, distance: 26.4
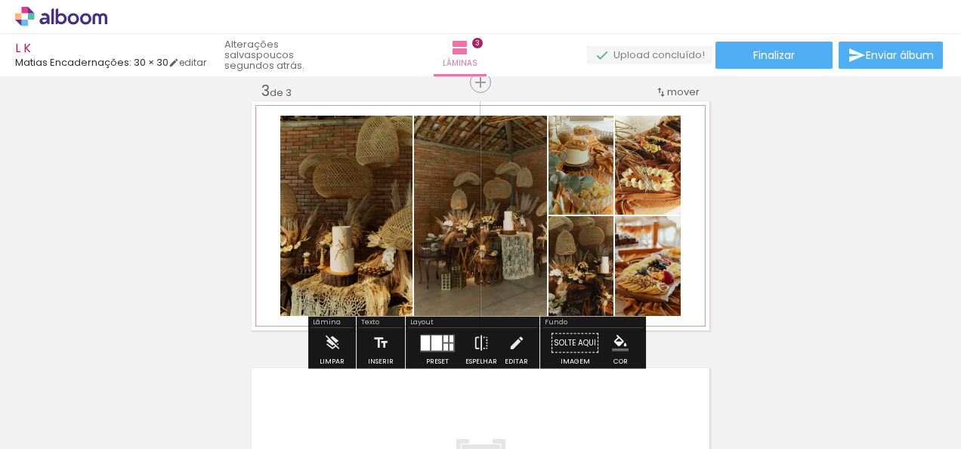
click at [280, 219] on quentale-photo at bounding box center [346, 216] width 132 height 200
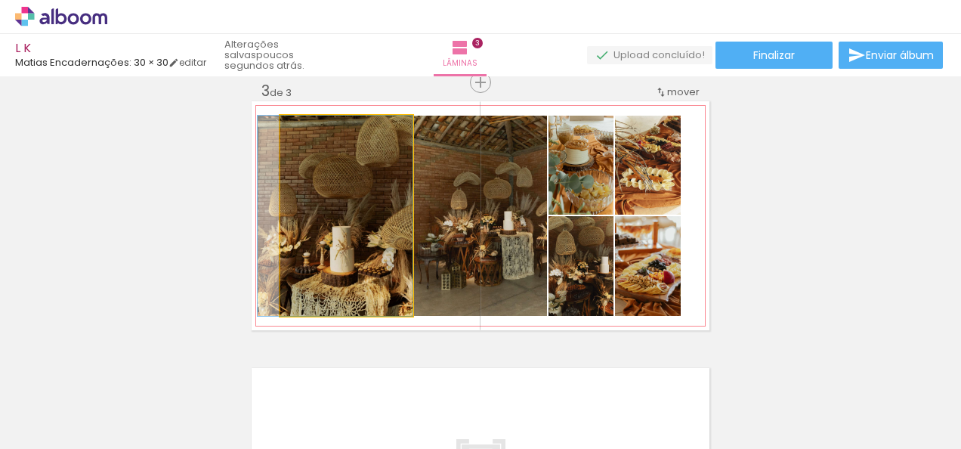
click at [286, 224] on quentale-photo at bounding box center [346, 216] width 132 height 200
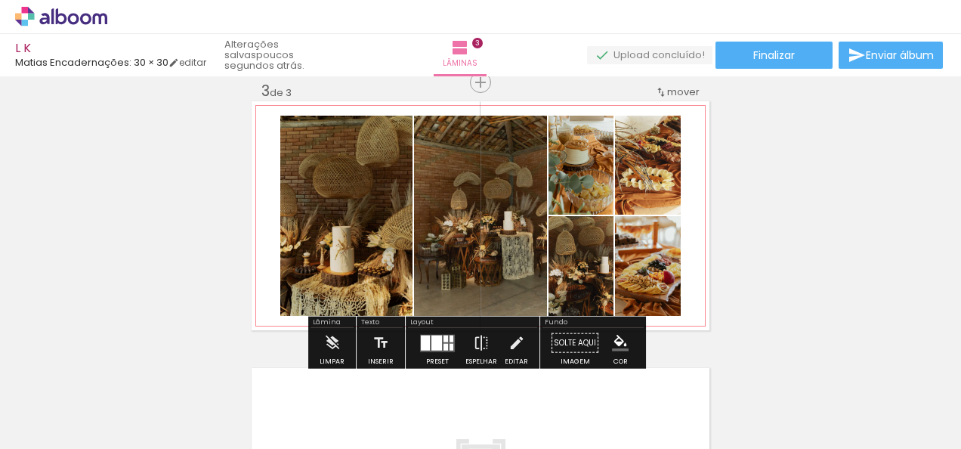
click at [280, 221] on quentale-photo at bounding box center [346, 216] width 132 height 200
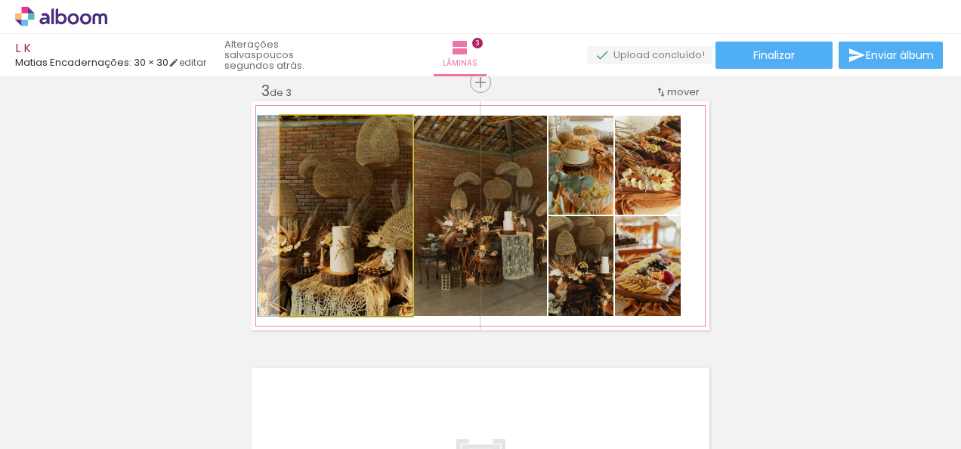
click at [280, 221] on quentale-photo at bounding box center [346, 216] width 132 height 200
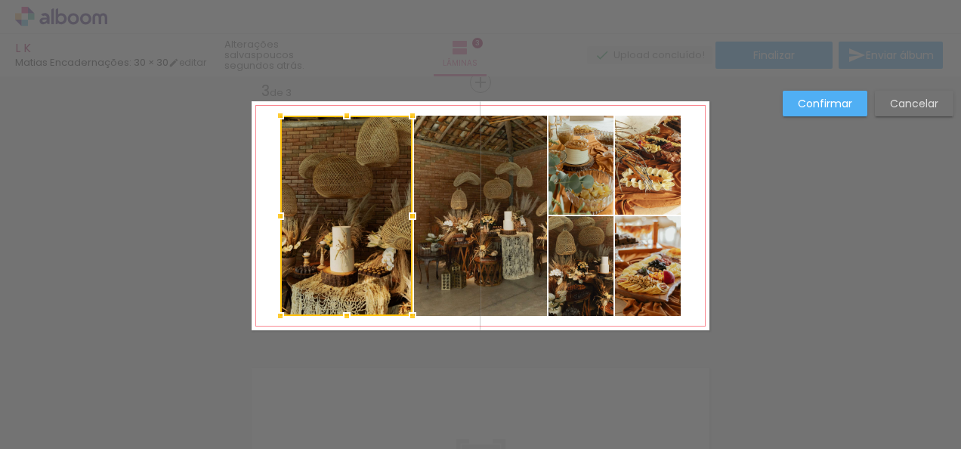
click at [279, 221] on div at bounding box center [280, 216] width 30 height 30
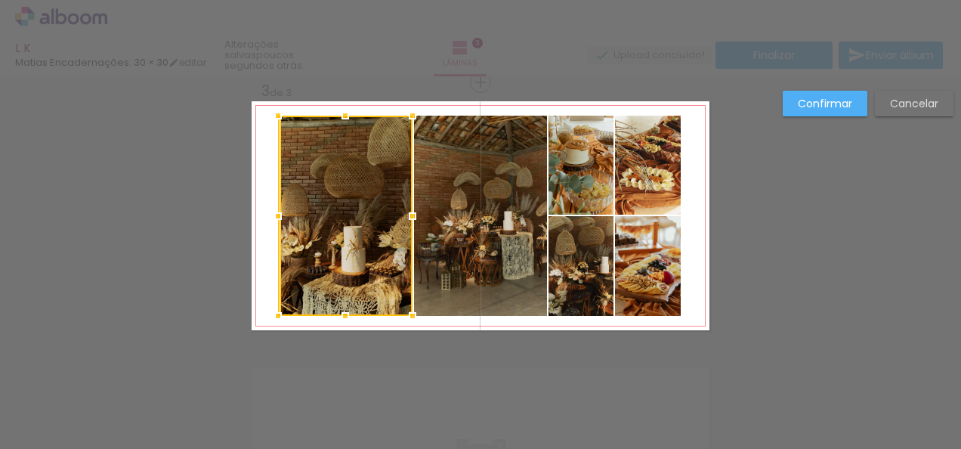
drag, startPoint x: 276, startPoint y: 216, endPoint x: 250, endPoint y: 213, distance: 26.6
click at [251, 213] on album-spread "3 de 3" at bounding box center [480, 215] width 458 height 229
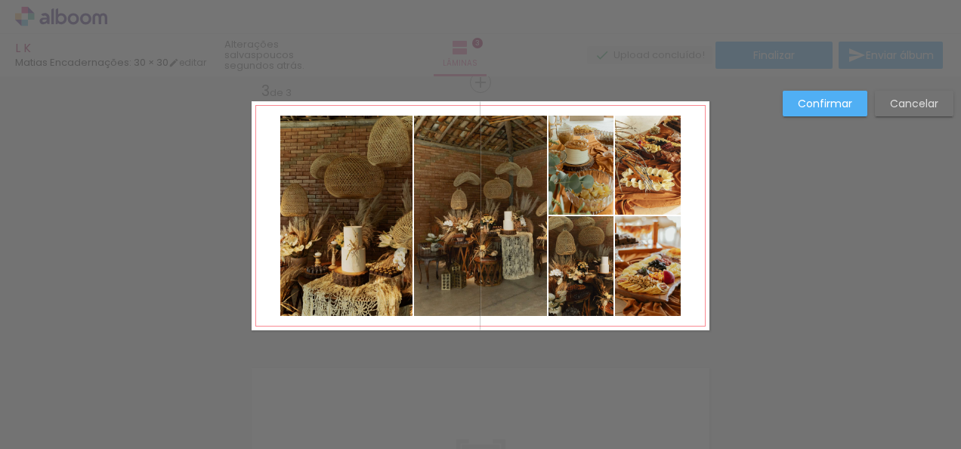
drag, startPoint x: 268, startPoint y: 212, endPoint x: 276, endPoint y: 212, distance: 8.3
click at [276, 212] on quentale-layouter at bounding box center [480, 215] width 458 height 229
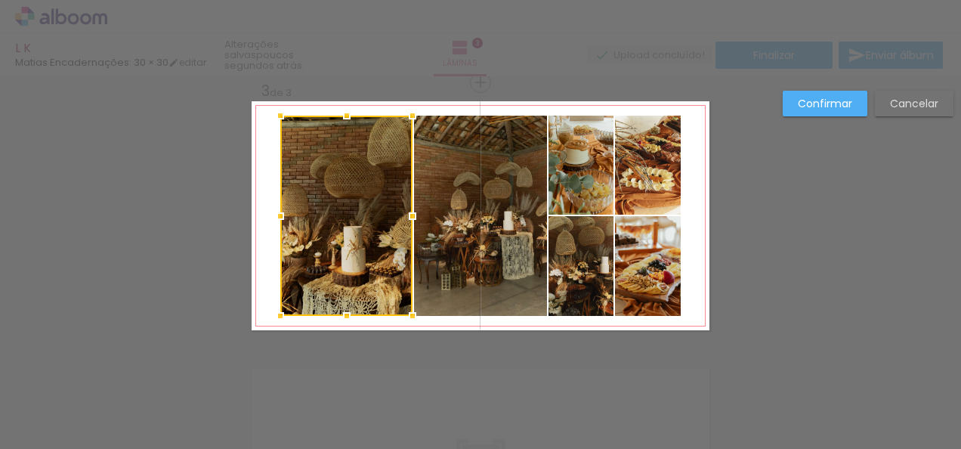
click at [284, 214] on div at bounding box center [280, 216] width 30 height 30
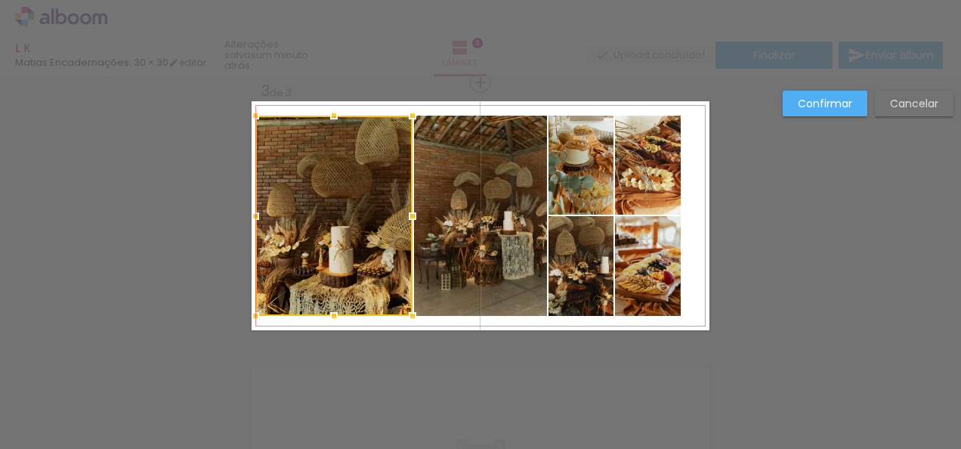
drag, startPoint x: 284, startPoint y: 214, endPoint x: 259, endPoint y: 214, distance: 24.9
click at [259, 214] on div at bounding box center [255, 216] width 30 height 30
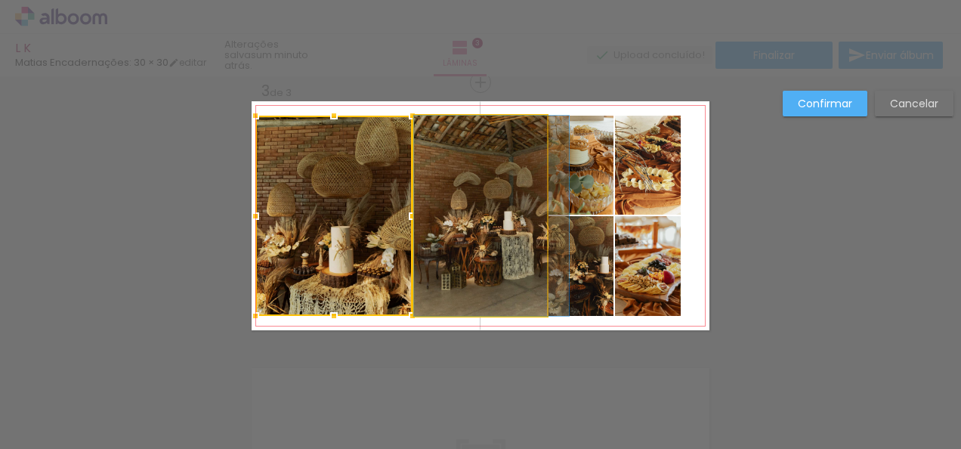
click at [507, 165] on quentale-photo at bounding box center [480, 216] width 133 height 200
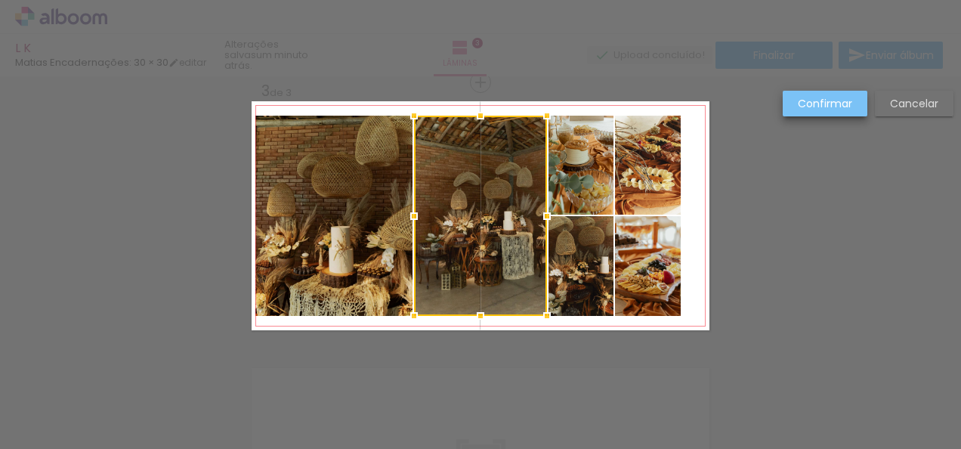
click at [0, 0] on slot "Confirmar" at bounding box center [0, 0] width 0 height 0
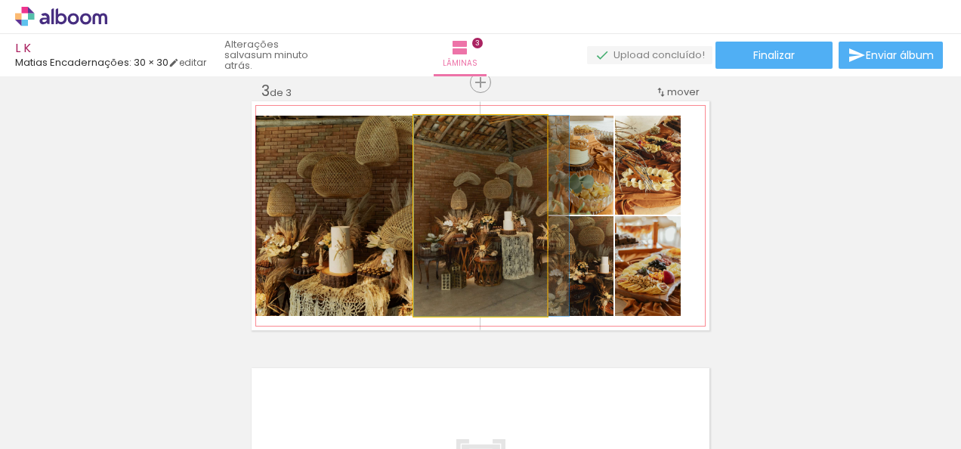
drag, startPoint x: 478, startPoint y: 261, endPoint x: 487, endPoint y: 255, distance: 10.9
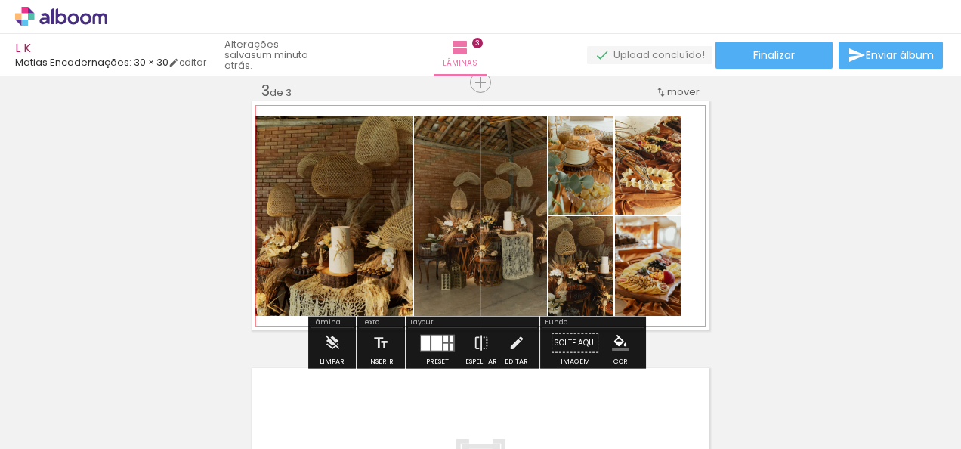
click at [598, 210] on quentale-photo at bounding box center [580, 165] width 65 height 99
click at [282, 162] on div at bounding box center [273, 154] width 18 height 15
click at [432, 341] on div at bounding box center [436, 342] width 11 height 15
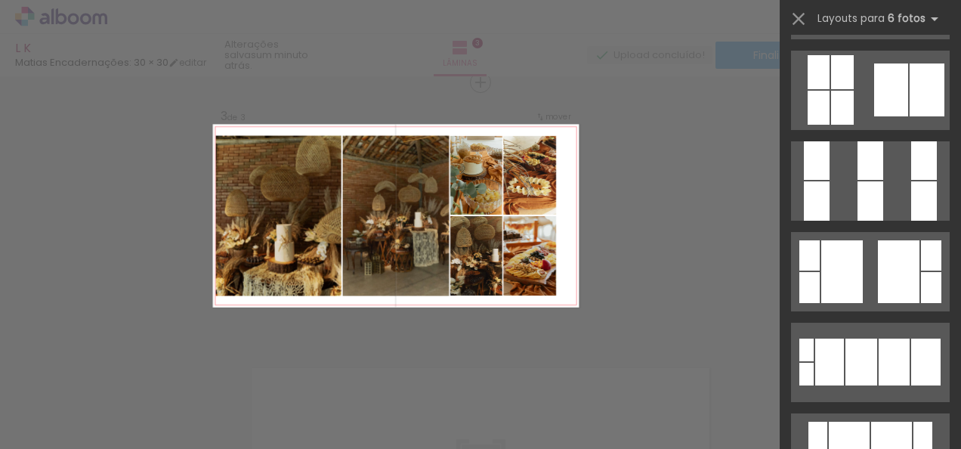
scroll to position [1420, 0]
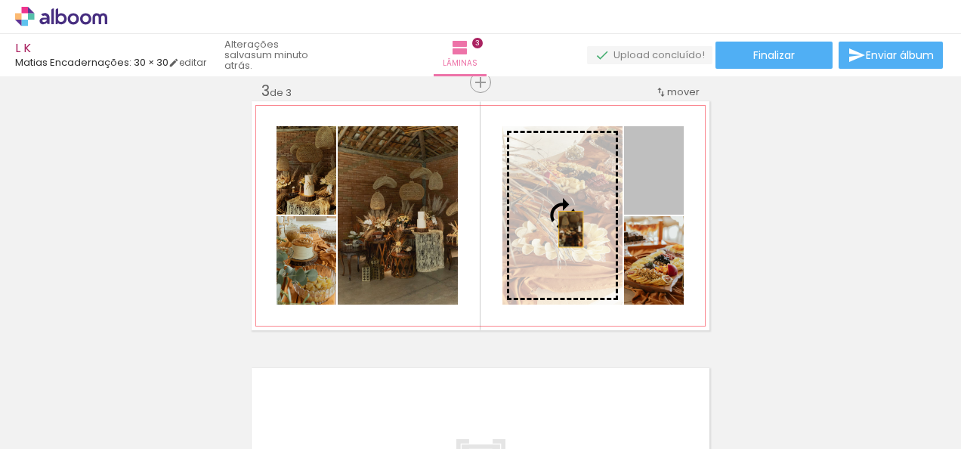
drag, startPoint x: 656, startPoint y: 199, endPoint x: 562, endPoint y: 230, distance: 98.6
click at [0, 0] on slot at bounding box center [0, 0] width 0 height 0
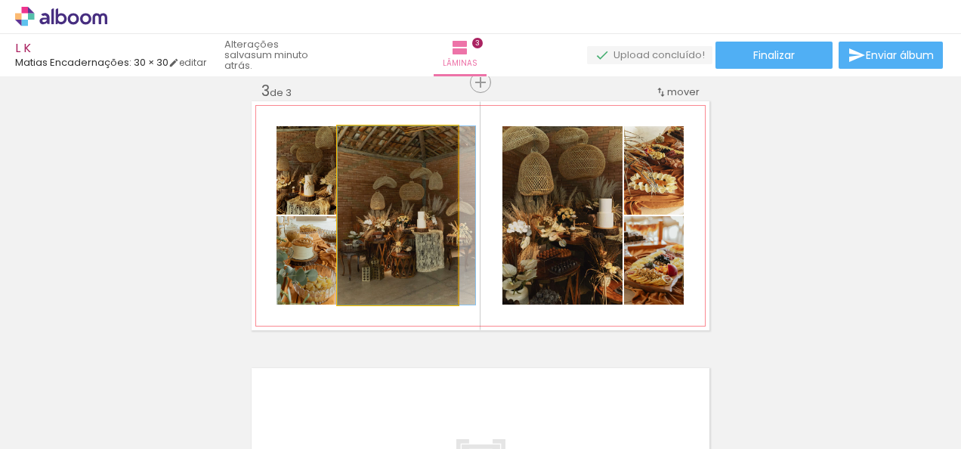
click at [446, 240] on quentale-photo at bounding box center [398, 215] width 120 height 178
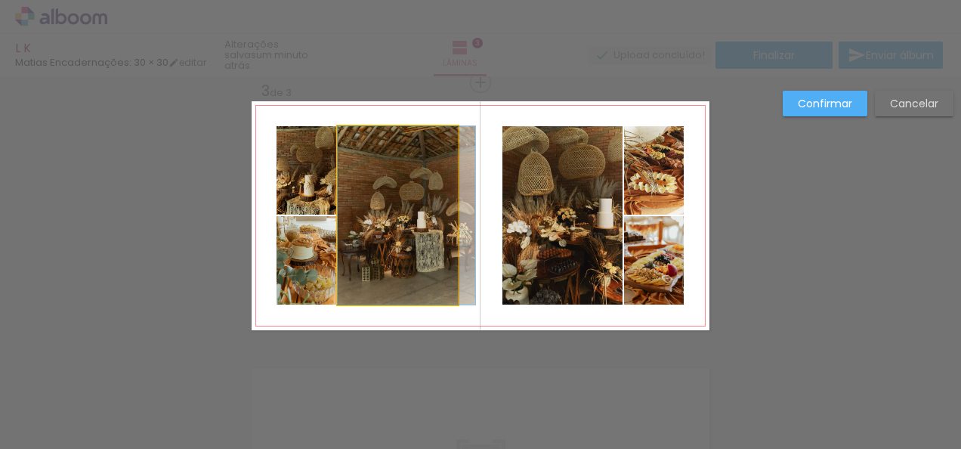
click at [446, 240] on quentale-photo at bounding box center [398, 215] width 120 height 178
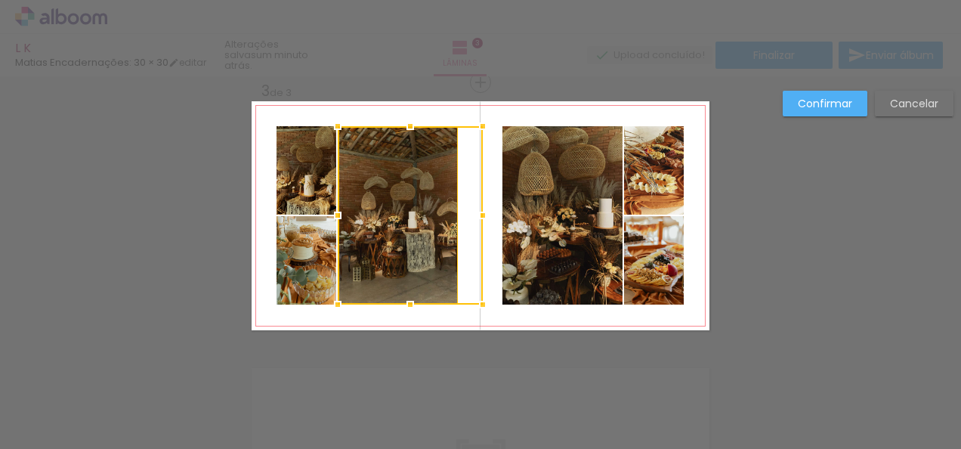
drag, startPoint x: 455, startPoint y: 216, endPoint x: 480, endPoint y: 217, distance: 24.9
click at [480, 217] on div at bounding box center [482, 215] width 30 height 30
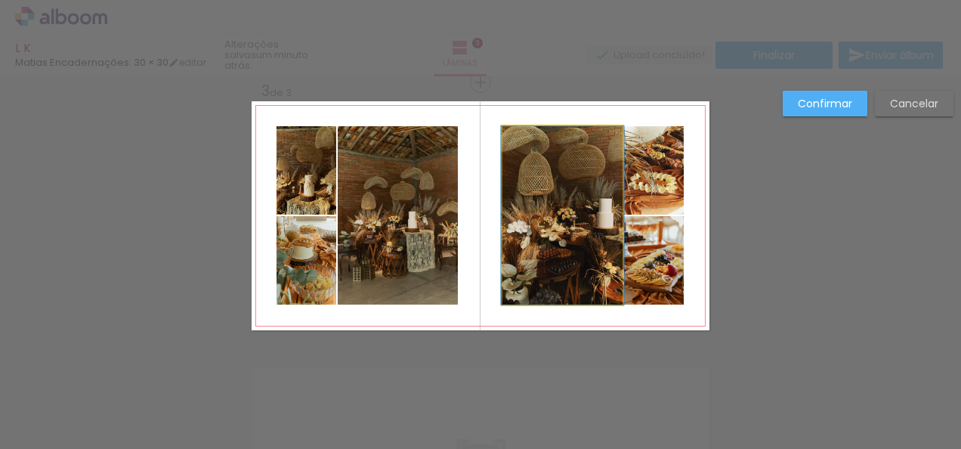
click at [547, 225] on quentale-photo at bounding box center [562, 215] width 120 height 178
click at [483, 225] on div at bounding box center [410, 215] width 145 height 178
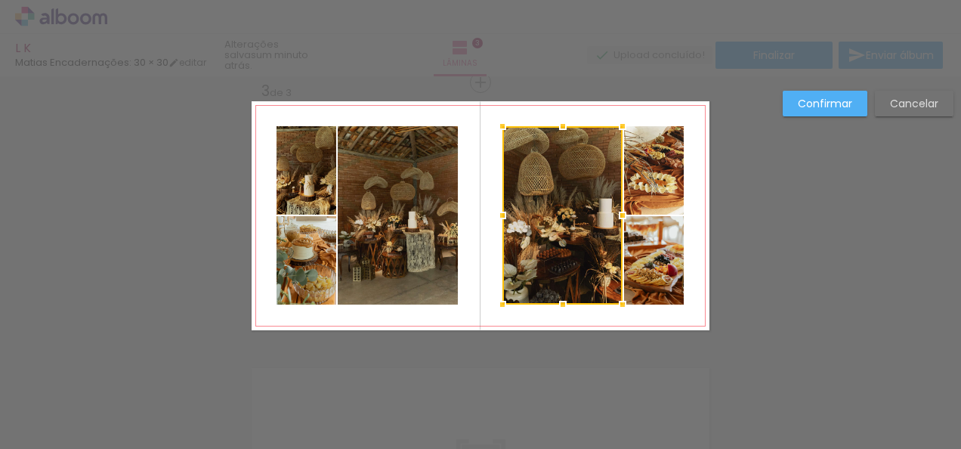
click at [533, 224] on div at bounding box center [562, 215] width 120 height 178
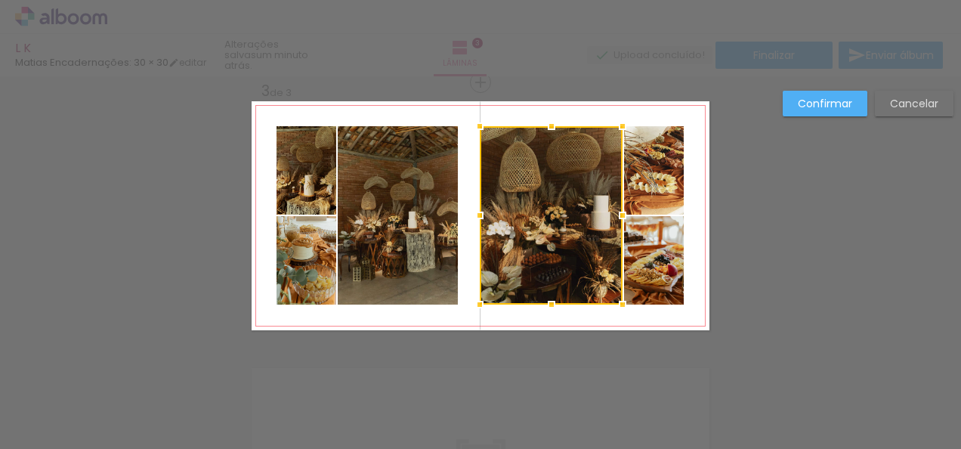
drag, startPoint x: 503, startPoint y: 216, endPoint x: 480, endPoint y: 214, distance: 22.7
click at [480, 214] on div at bounding box center [479, 215] width 30 height 30
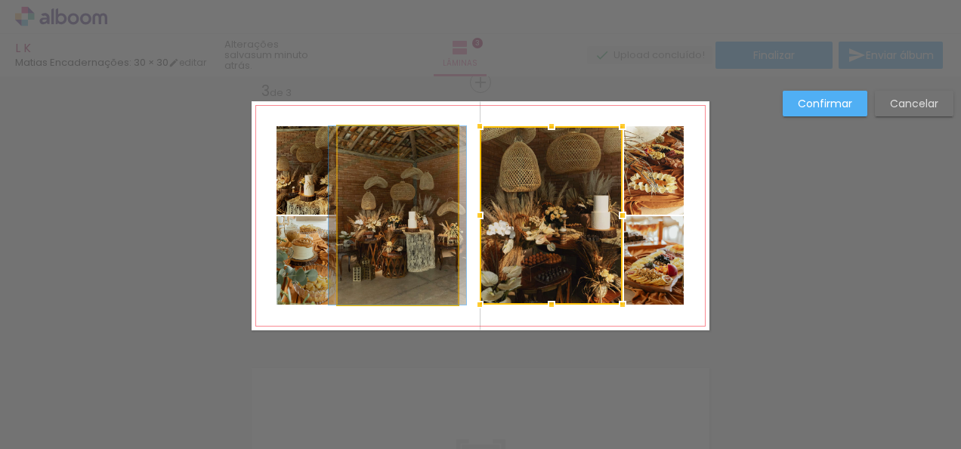
click at [406, 217] on quentale-photo at bounding box center [398, 215] width 120 height 178
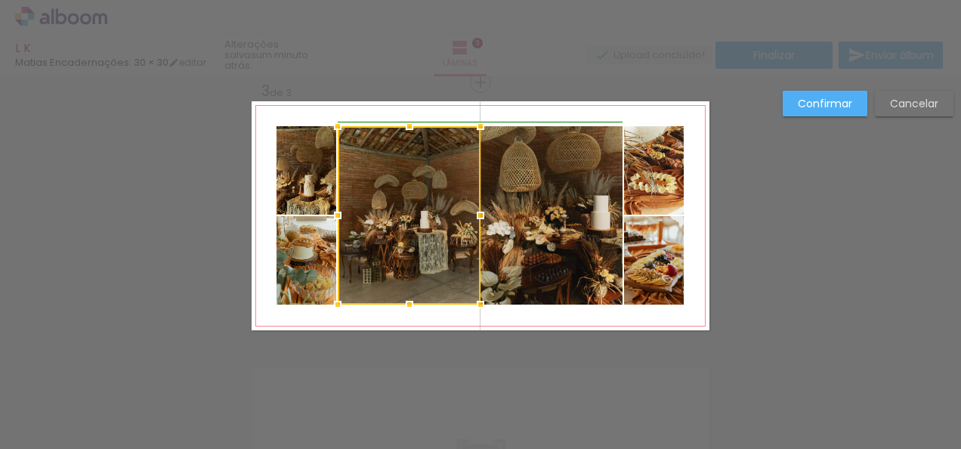
drag, startPoint x: 452, startPoint y: 218, endPoint x: 467, endPoint y: 219, distance: 15.9
click at [467, 219] on div at bounding box center [480, 215] width 30 height 30
click at [797, 116] on div "Confirmar Cancelar" at bounding box center [864, 109] width 178 height 37
click at [0, 0] on slot "Confirmar" at bounding box center [0, 0] width 0 height 0
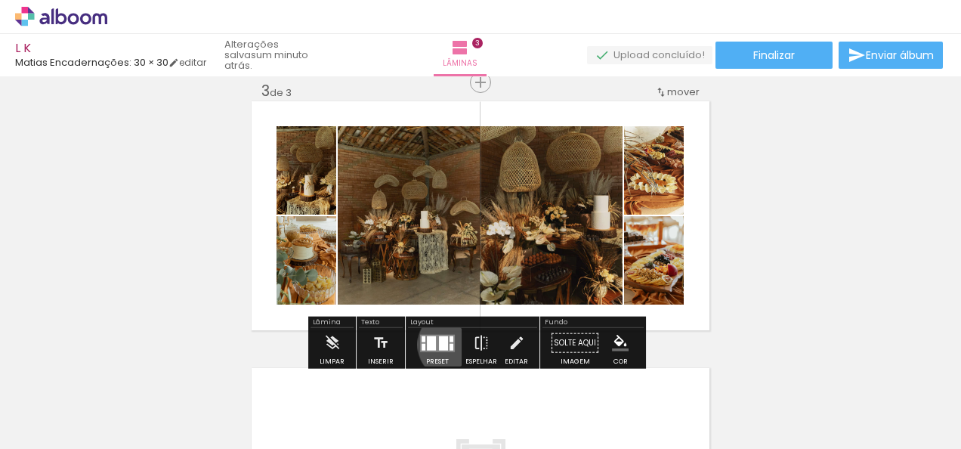
click at [449, 344] on quentale-layouter at bounding box center [437, 342] width 35 height 17
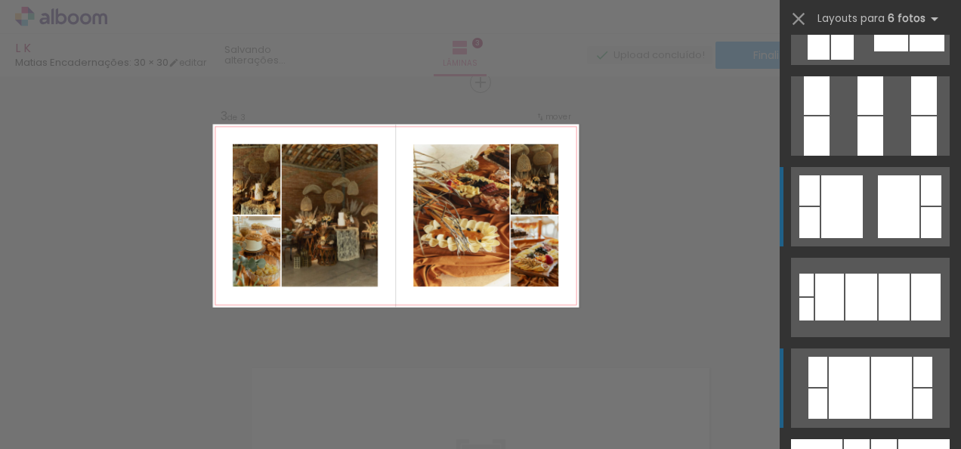
scroll to position [1541, 0]
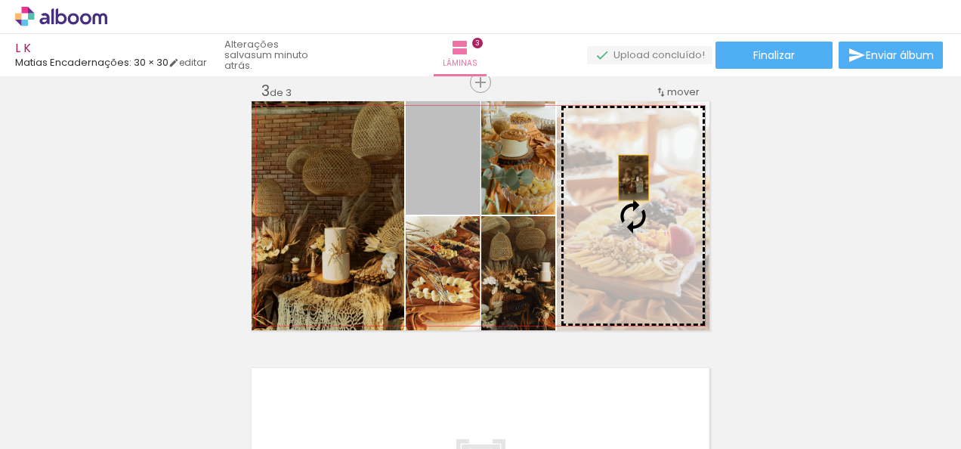
drag, startPoint x: 449, startPoint y: 173, endPoint x: 662, endPoint y: 189, distance: 214.3
click at [0, 0] on slot at bounding box center [0, 0] width 0 height 0
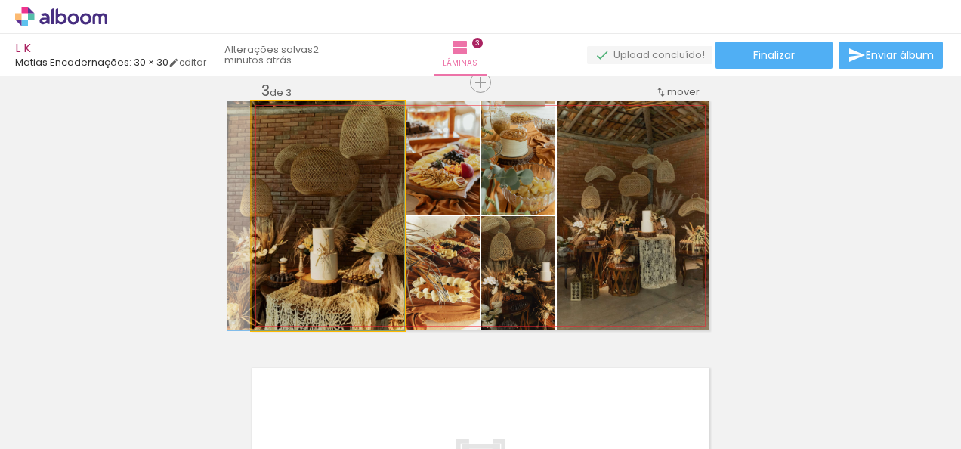
drag, startPoint x: 310, startPoint y: 227, endPoint x: 288, endPoint y: 229, distance: 21.3
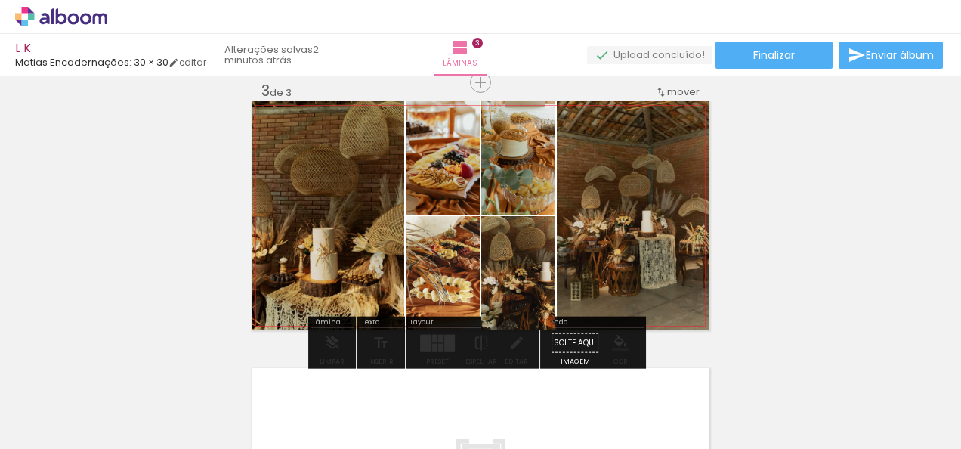
drag, startPoint x: 500, startPoint y: 258, endPoint x: 498, endPoint y: 278, distance: 19.7
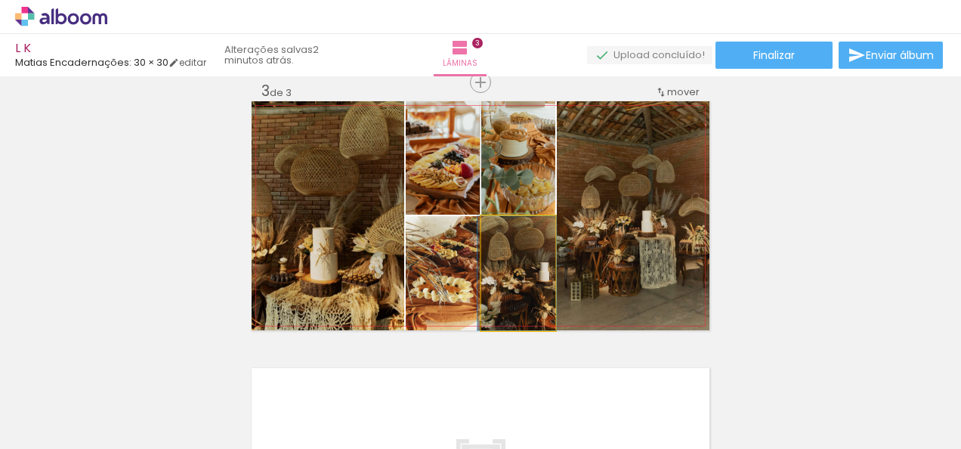
drag, startPoint x: 498, startPoint y: 278, endPoint x: 306, endPoint y: 262, distance: 193.2
click at [0, 0] on slot at bounding box center [0, 0] width 0 height 0
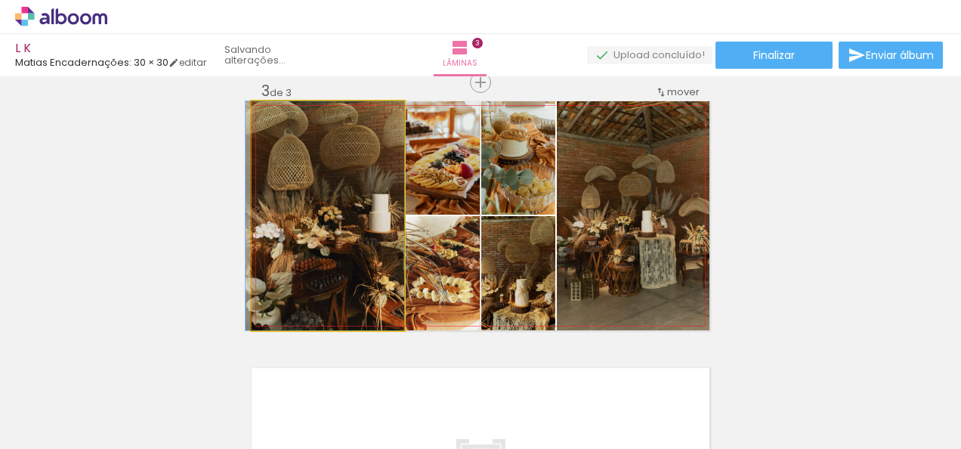
drag, startPoint x: 306, startPoint y: 262, endPoint x: 277, endPoint y: 267, distance: 29.1
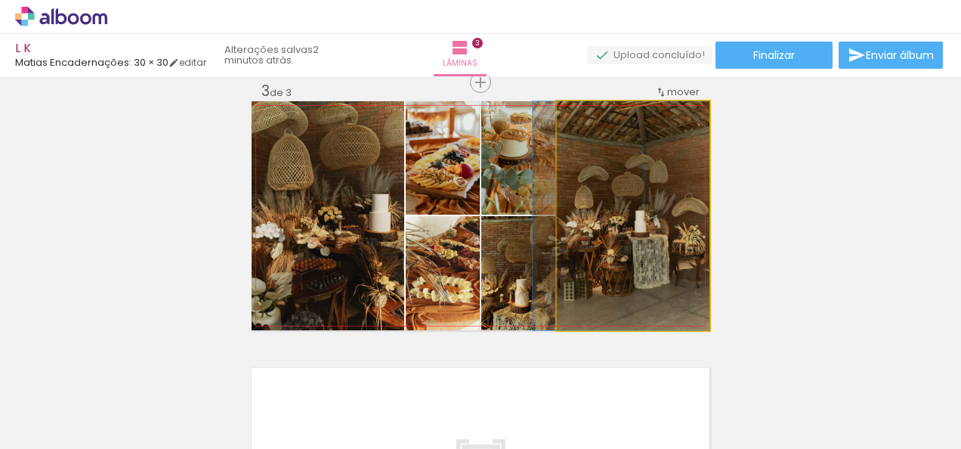
drag, startPoint x: 637, startPoint y: 269, endPoint x: 616, endPoint y: 269, distance: 21.9
click at [679, 265] on quentale-photo at bounding box center [633, 215] width 153 height 229
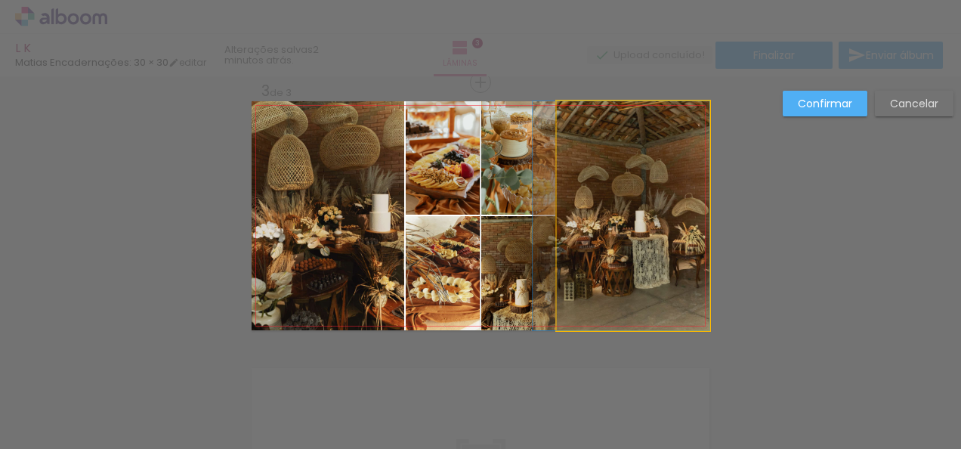
click at [679, 265] on quentale-photo at bounding box center [633, 215] width 153 height 229
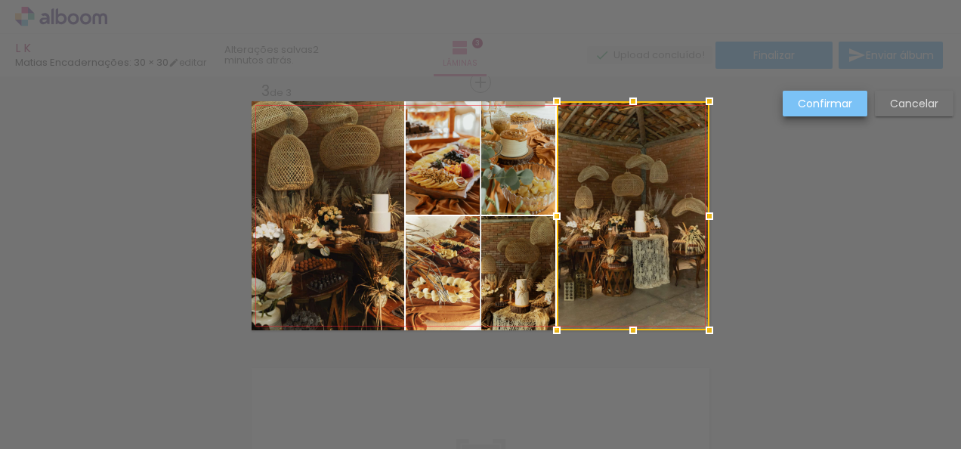
click at [838, 94] on paper-button "Confirmar" at bounding box center [824, 104] width 85 height 26
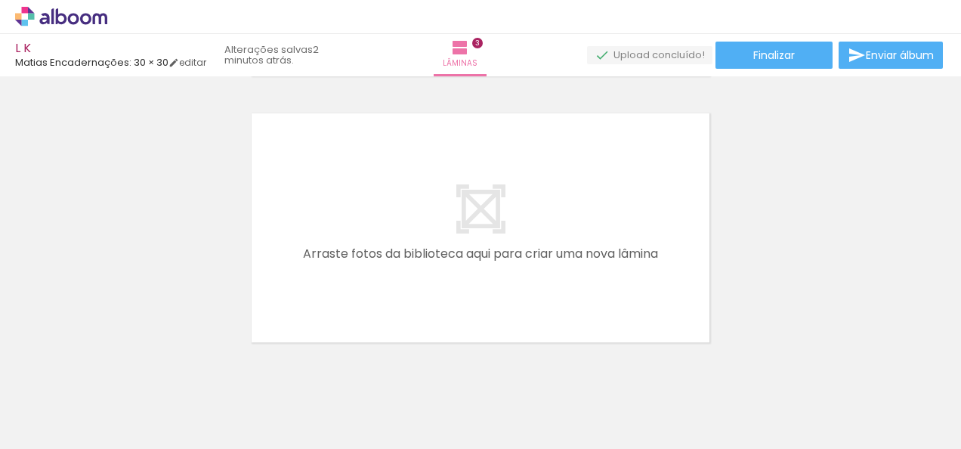
scroll to position [839, 0]
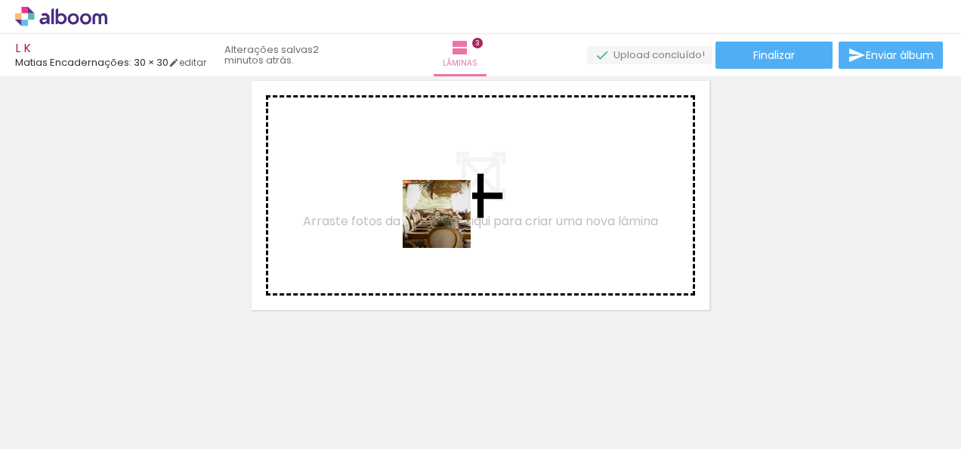
drag, startPoint x: 174, startPoint y: 398, endPoint x: 483, endPoint y: 211, distance: 360.8
click at [483, 211] on quentale-workspace at bounding box center [480, 224] width 961 height 449
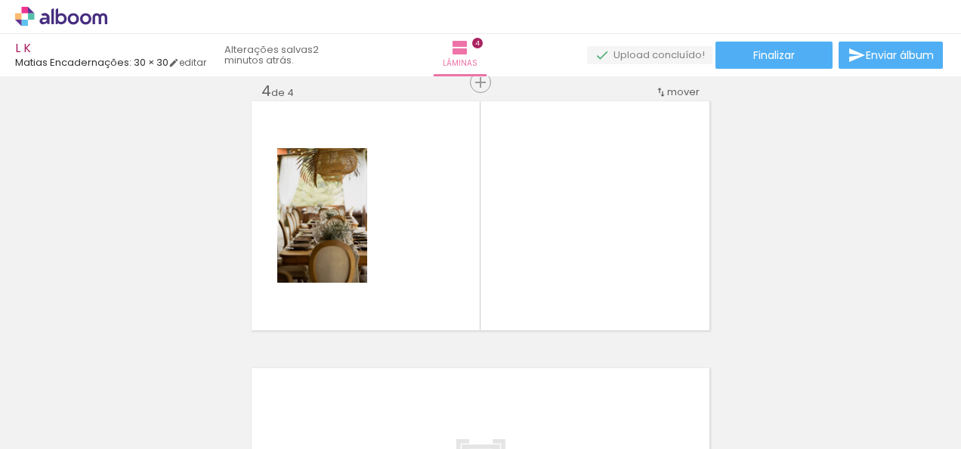
scroll to position [0, 1449]
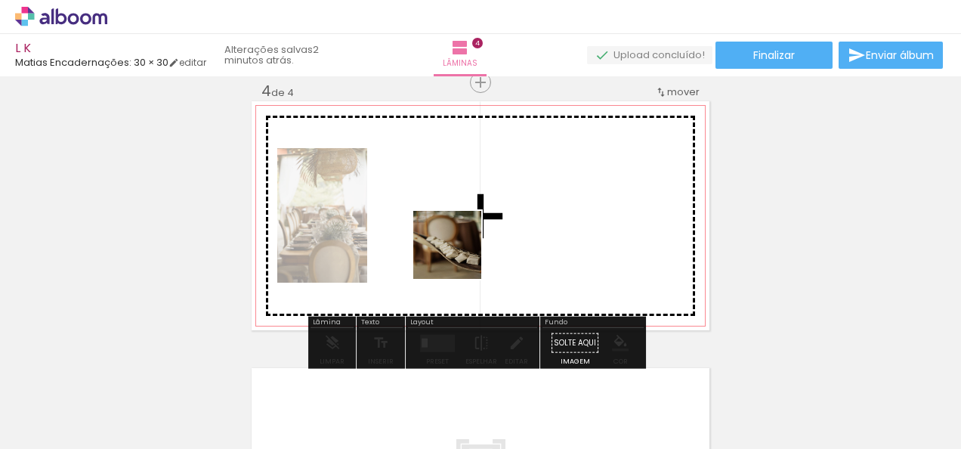
drag, startPoint x: 239, startPoint y: 405, endPoint x: 464, endPoint y: 256, distance: 269.8
click at [464, 256] on quentale-workspace at bounding box center [480, 224] width 961 height 449
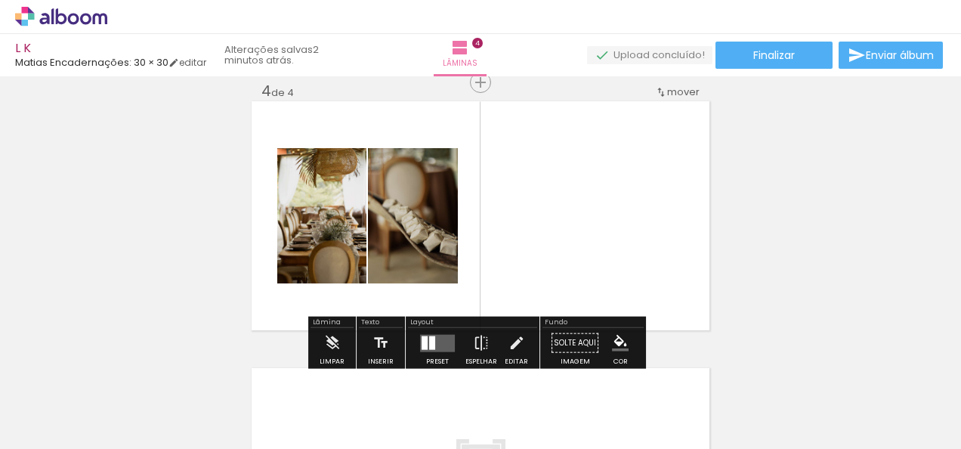
scroll to position [0, 0]
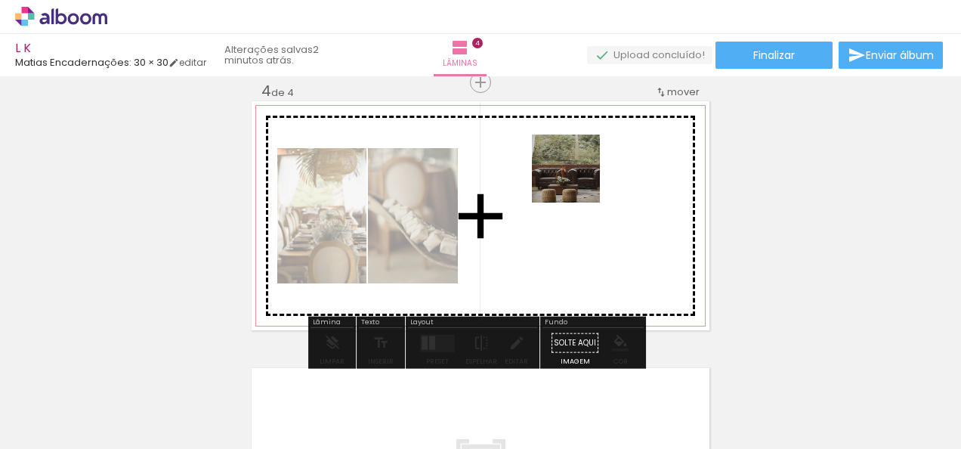
drag, startPoint x: 255, startPoint y: 396, endPoint x: 582, endPoint y: 180, distance: 391.9
click at [582, 180] on quentale-workspace at bounding box center [480, 224] width 961 height 449
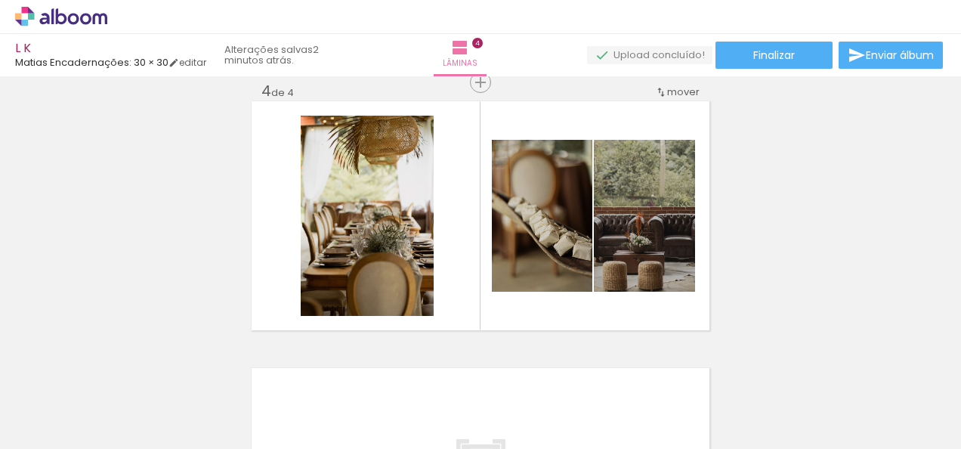
scroll to position [0, 3042]
drag, startPoint x: 665, startPoint y: 397, endPoint x: 578, endPoint y: 183, distance: 231.4
click at [578, 183] on quentale-workspace at bounding box center [480, 224] width 961 height 449
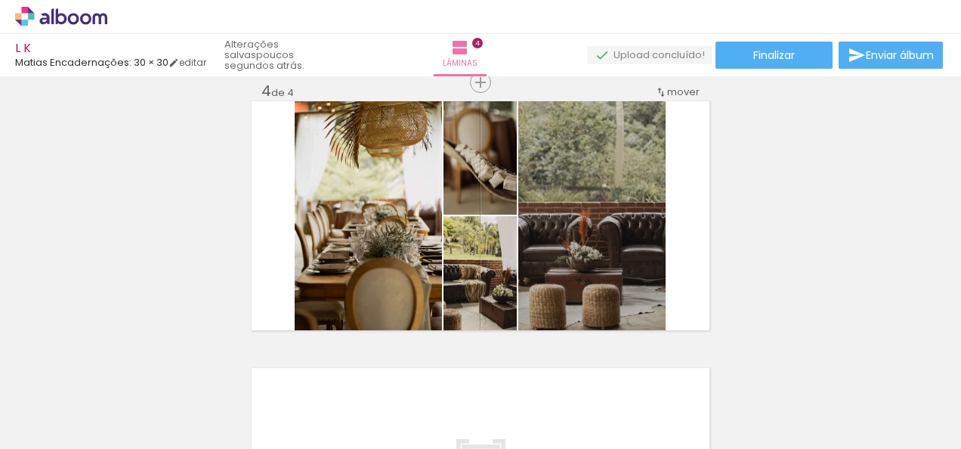
scroll to position [0, 5487]
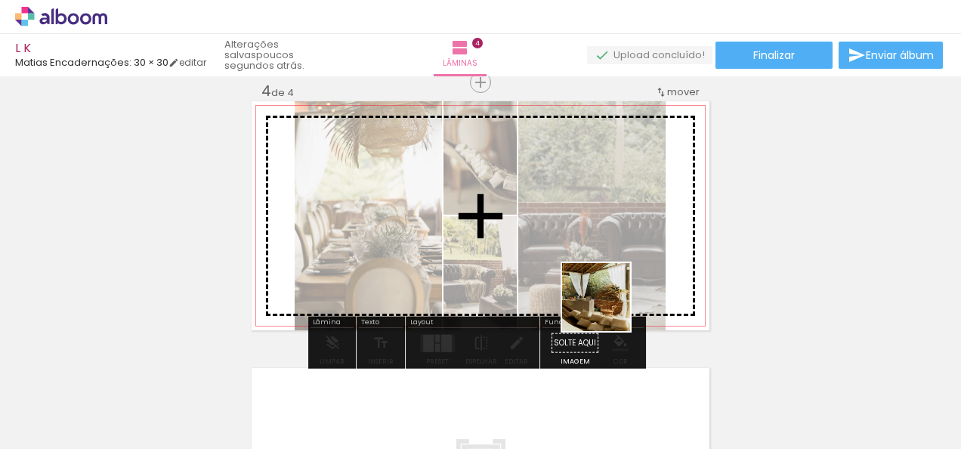
drag, startPoint x: 825, startPoint y: 415, endPoint x: 604, endPoint y: 307, distance: 246.2
click at [604, 307] on quentale-workspace at bounding box center [480, 224] width 961 height 449
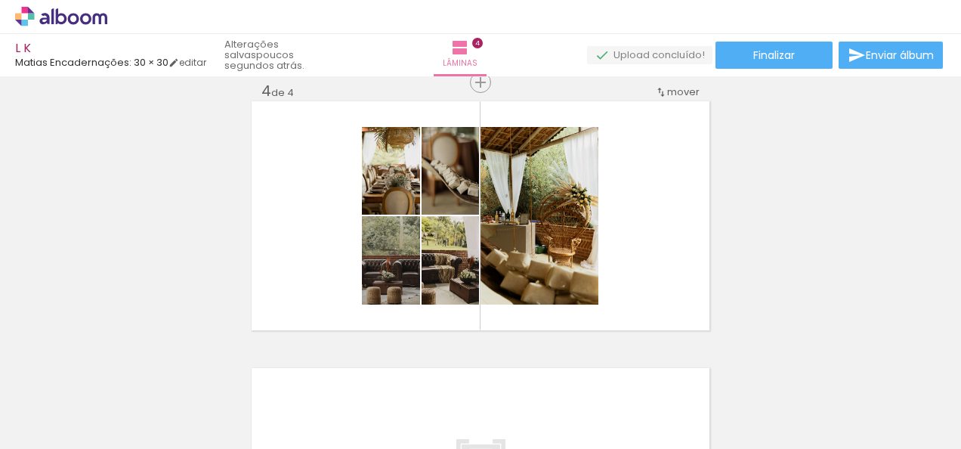
scroll to position [0, 9115]
drag, startPoint x: 330, startPoint y: 405, endPoint x: 801, endPoint y: 311, distance: 479.7
click at [485, 165] on quentale-workspace at bounding box center [480, 224] width 961 height 449
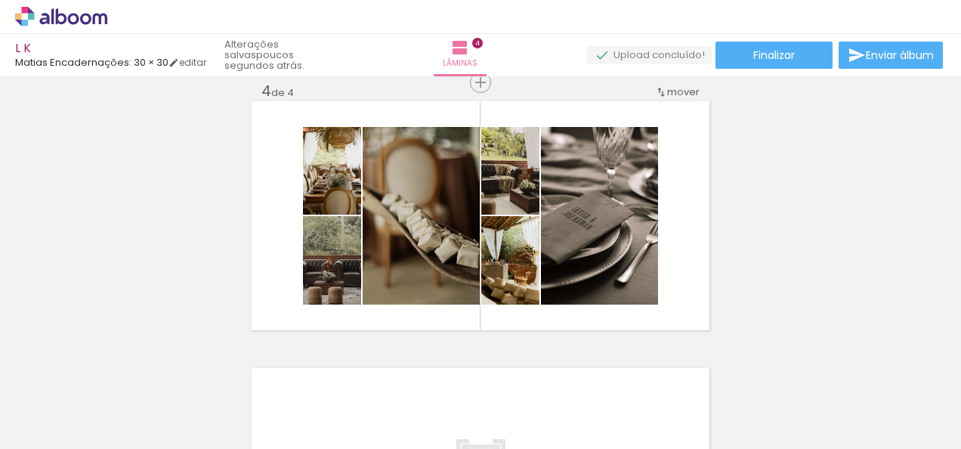
scroll to position [0, 3483]
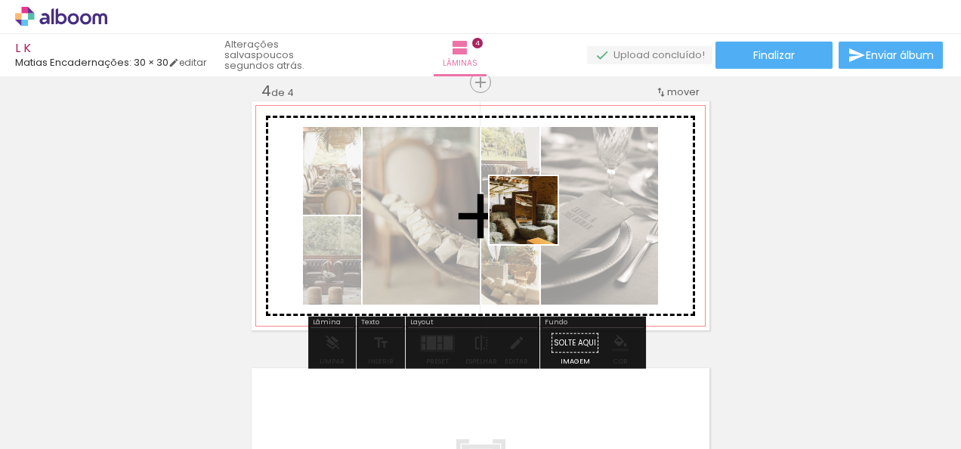
drag, startPoint x: 486, startPoint y: 412, endPoint x: 535, endPoint y: 221, distance: 198.0
click at [535, 221] on quentale-workspace at bounding box center [480, 224] width 961 height 449
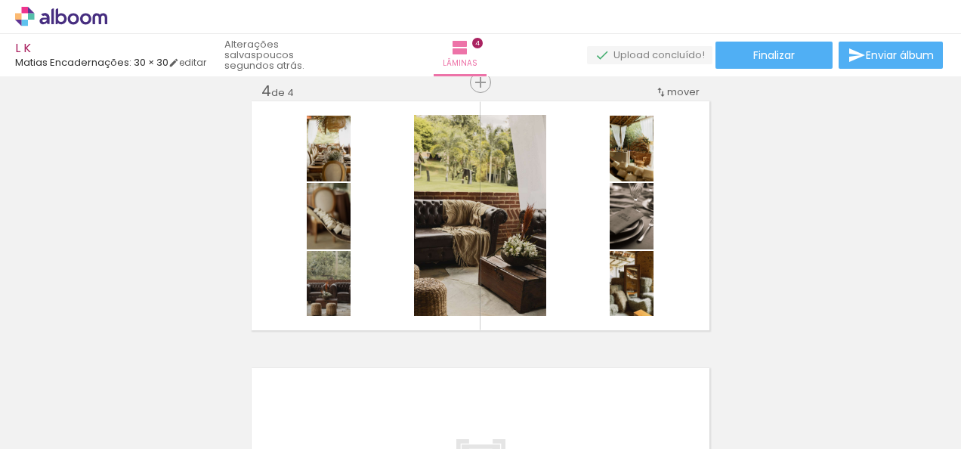
scroll to position [0, 1373]
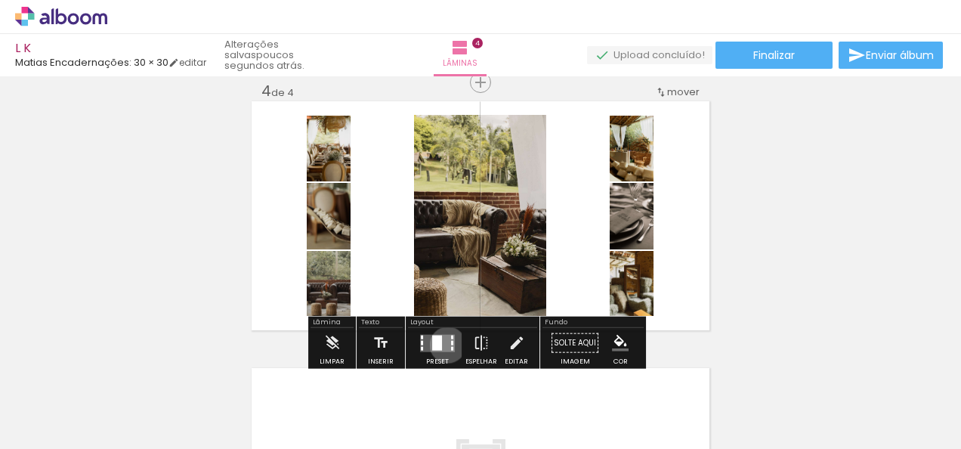
click at [444, 344] on quentale-layouter at bounding box center [437, 342] width 35 height 17
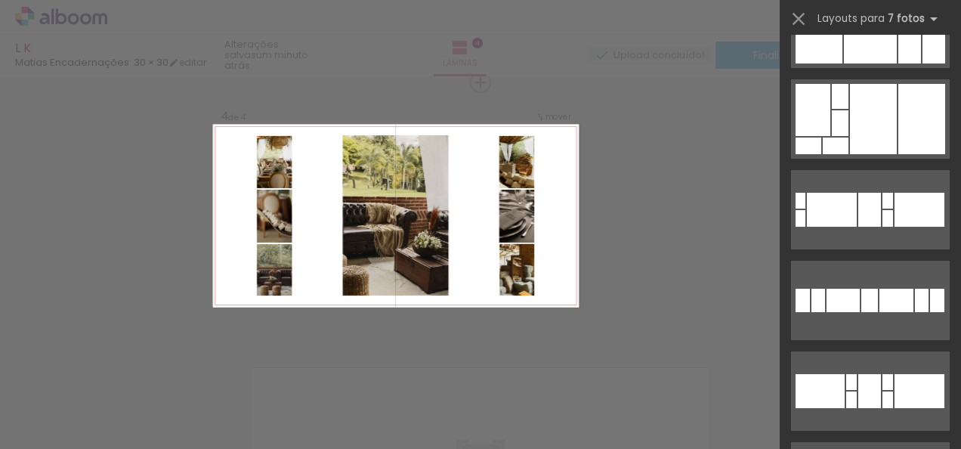
scroll to position [3491, 0]
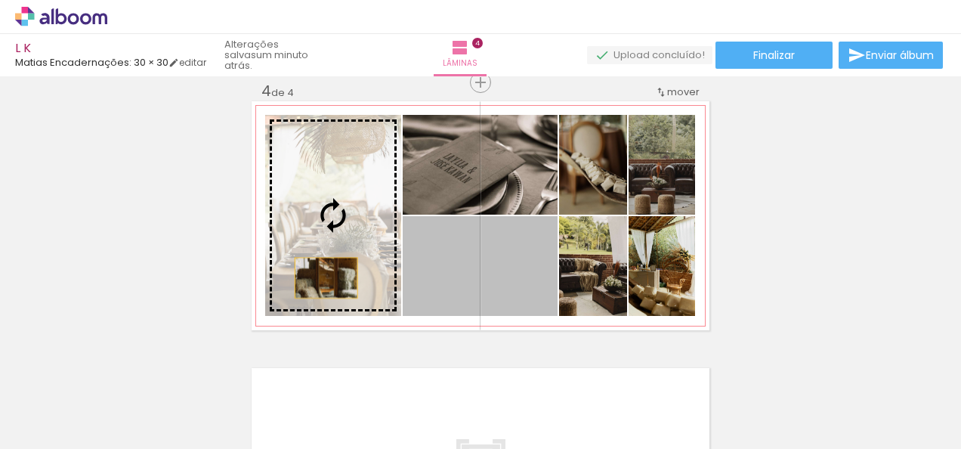
drag, startPoint x: 465, startPoint y: 290, endPoint x: 313, endPoint y: 276, distance: 153.2
click at [0, 0] on slot at bounding box center [0, 0] width 0 height 0
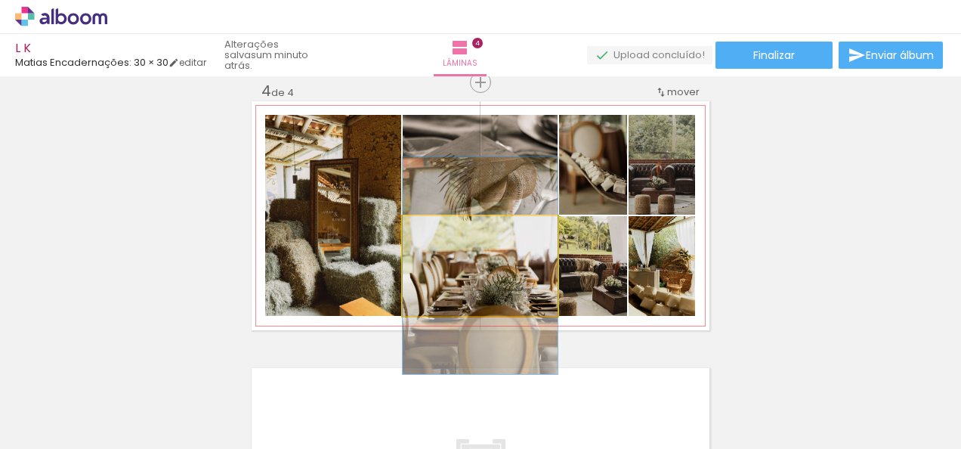
click at [482, 295] on quentale-photo at bounding box center [480, 266] width 155 height 100
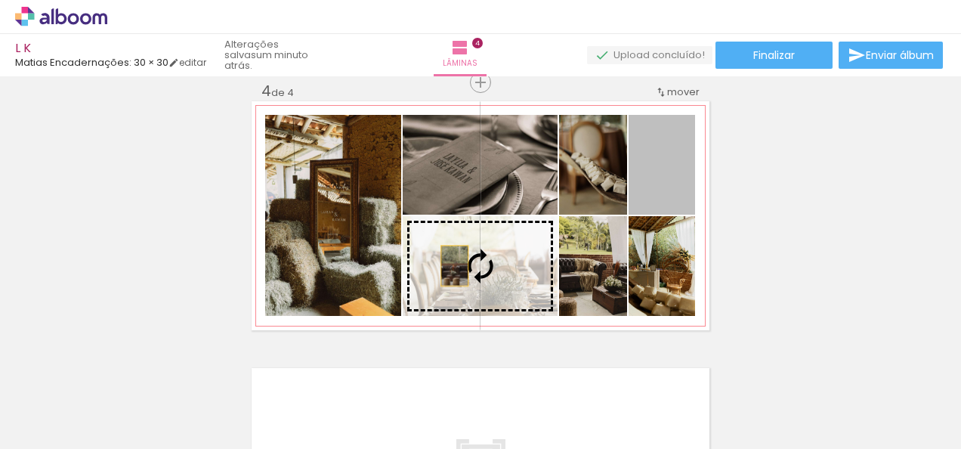
drag, startPoint x: 649, startPoint y: 184, endPoint x: 448, endPoint y: 265, distance: 217.2
click at [0, 0] on slot at bounding box center [0, 0] width 0 height 0
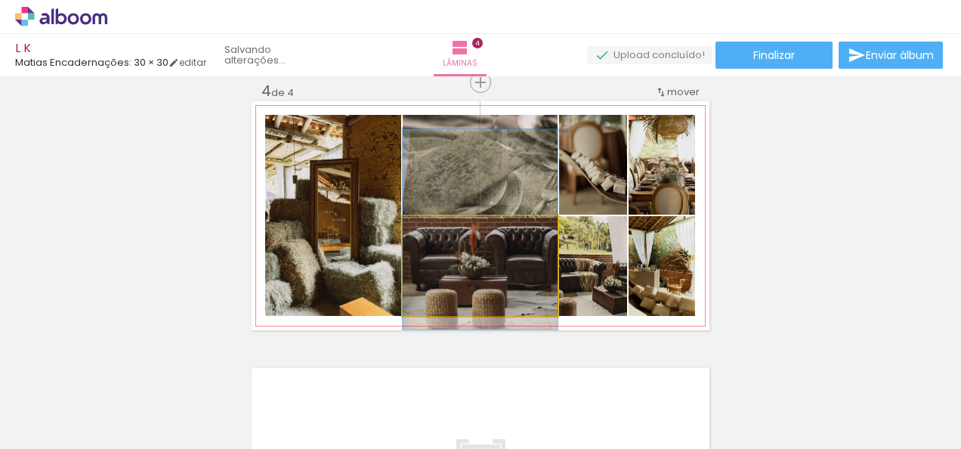
drag, startPoint x: 448, startPoint y: 284, endPoint x: 472, endPoint y: 248, distance: 43.6
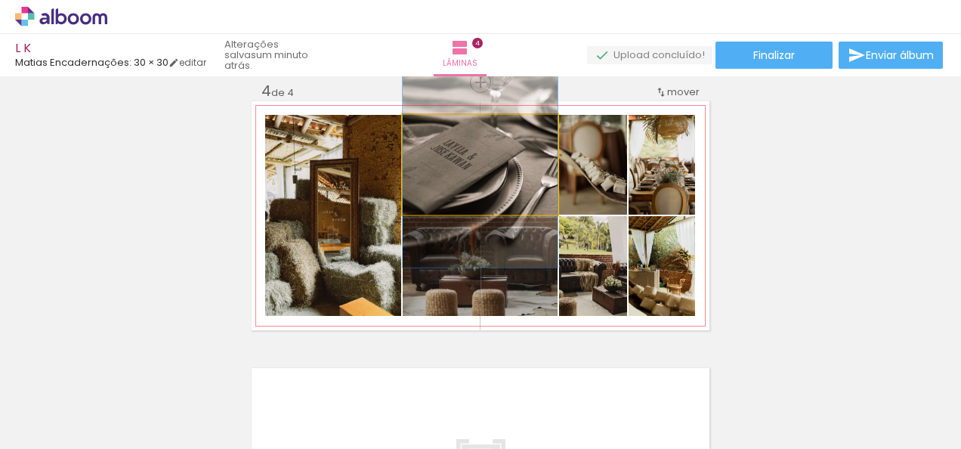
drag, startPoint x: 497, startPoint y: 168, endPoint x: 508, endPoint y: 154, distance: 17.2
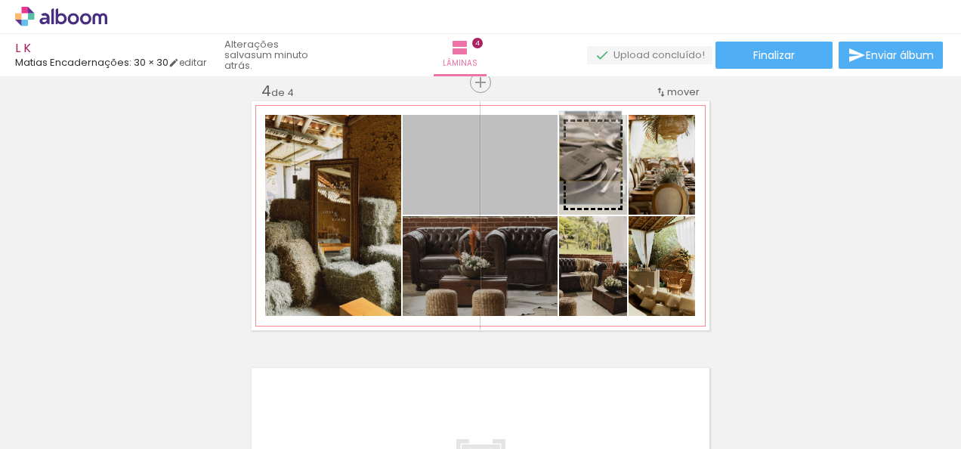
drag, startPoint x: 508, startPoint y: 154, endPoint x: 586, endPoint y: 160, distance: 78.8
click at [0, 0] on slot at bounding box center [0, 0] width 0 height 0
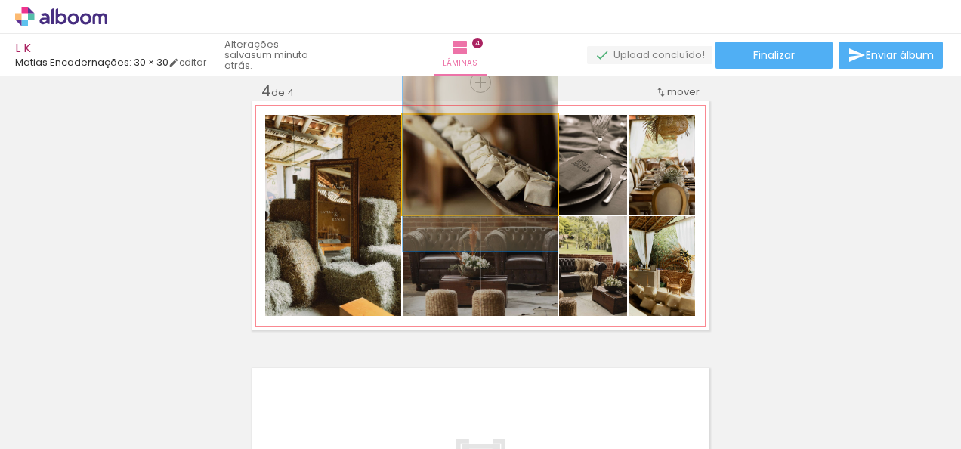
drag, startPoint x: 494, startPoint y: 199, endPoint x: 506, endPoint y: 177, distance: 25.0
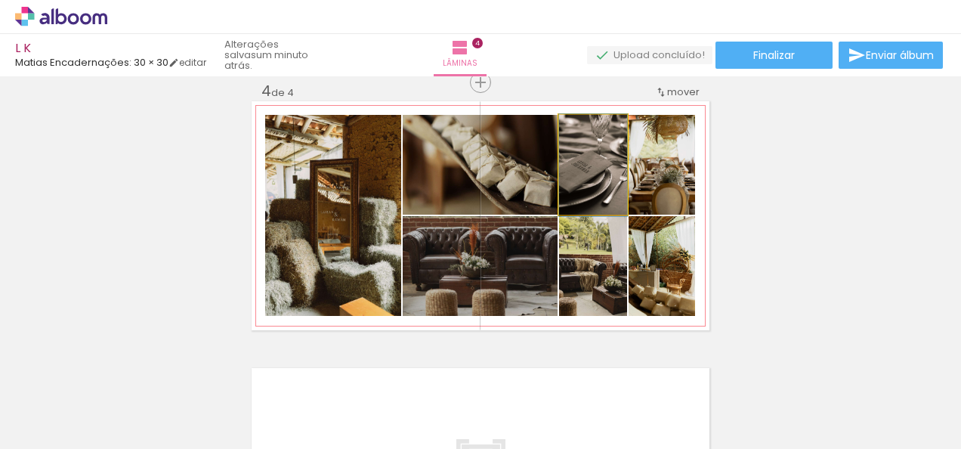
drag, startPoint x: 600, startPoint y: 175, endPoint x: 612, endPoint y: 176, distance: 11.4
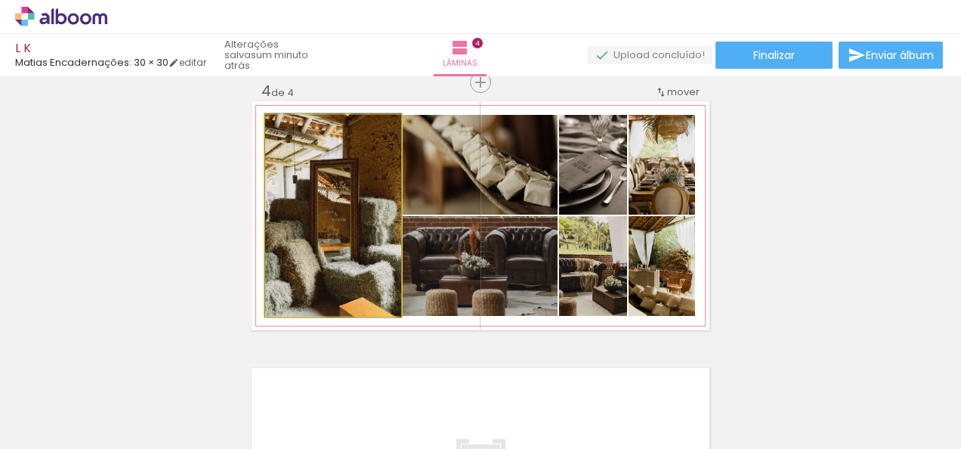
click at [368, 251] on quentale-photo at bounding box center [333, 215] width 136 height 201
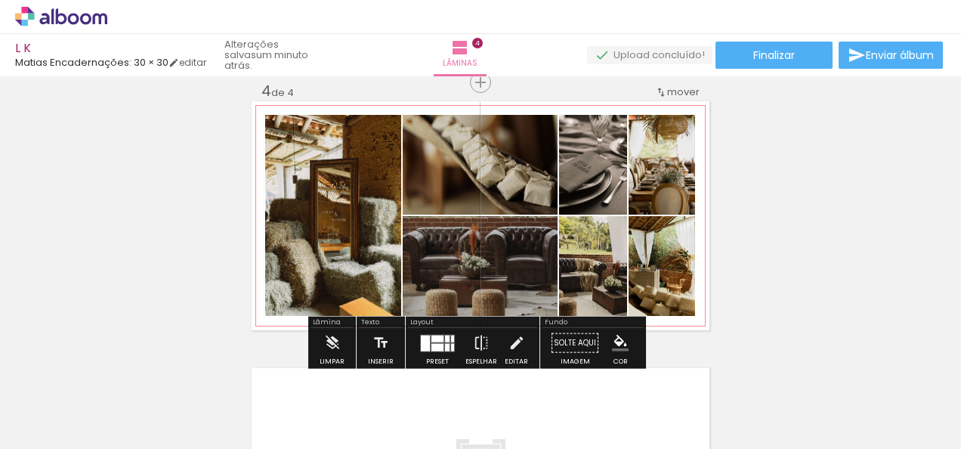
click at [368, 251] on quentale-photo at bounding box center [333, 215] width 136 height 201
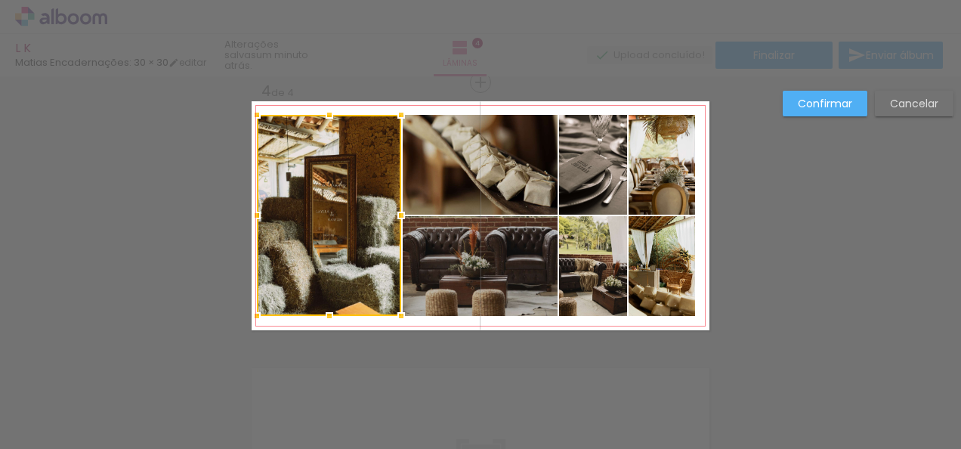
click at [263, 216] on div at bounding box center [257, 215] width 30 height 30
click at [0, 0] on slot "Confirmar" at bounding box center [0, 0] width 0 height 0
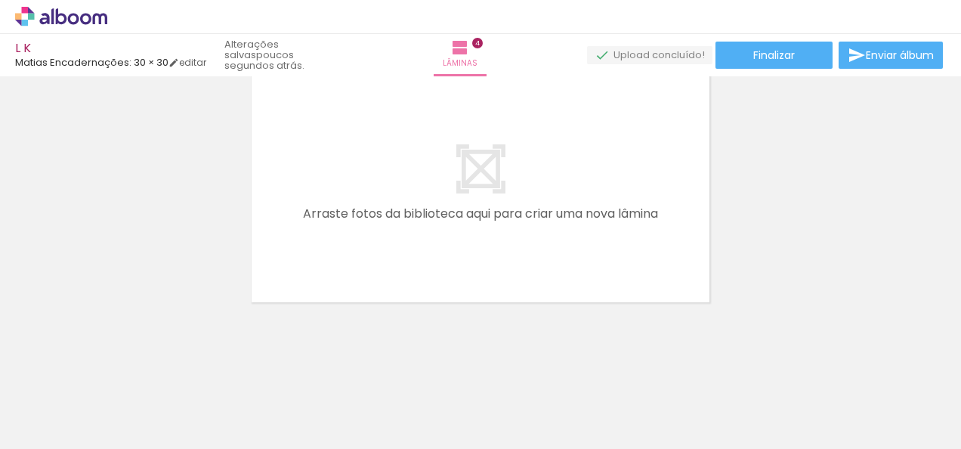
scroll to position [0, 9229]
click at [124, 439] on iron-horizontal-list at bounding box center [109, 401] width 30 height 94
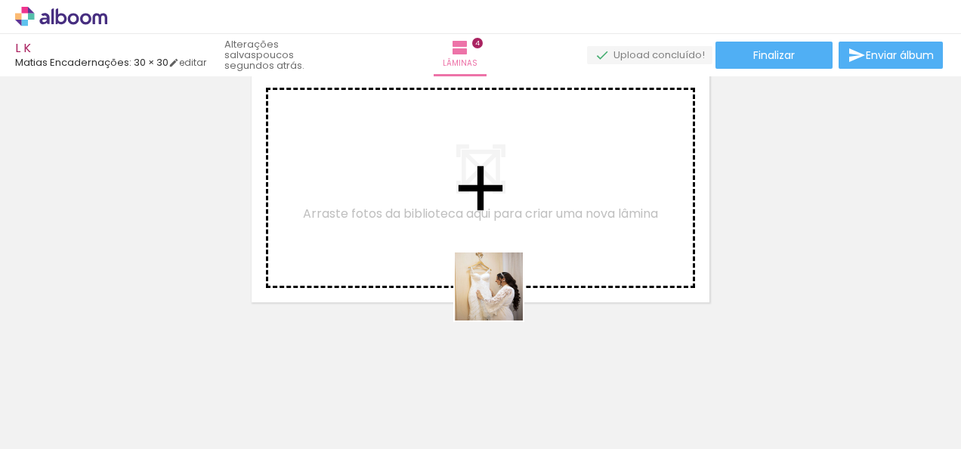
drag, startPoint x: 532, startPoint y: 415, endPoint x: 495, endPoint y: 293, distance: 127.6
click at [495, 293] on quentale-workspace at bounding box center [480, 224] width 961 height 449
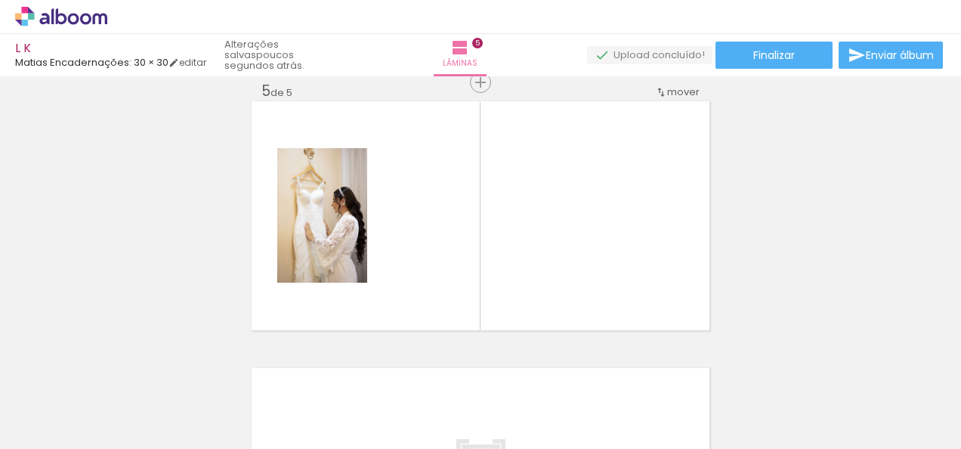
scroll to position [0, 2664]
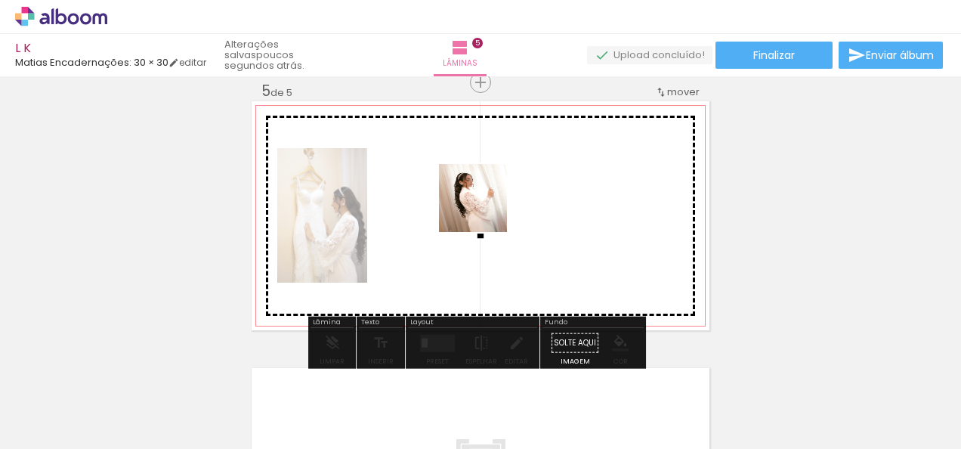
drag, startPoint x: 197, startPoint y: 395, endPoint x: 485, endPoint y: 209, distance: 342.5
click at [485, 209] on quentale-workspace at bounding box center [480, 224] width 961 height 449
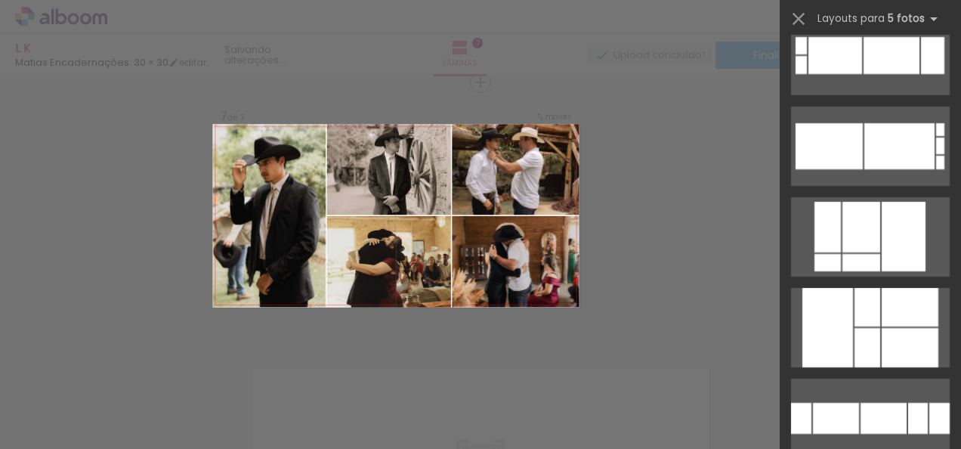
scroll to position [4256, 0]
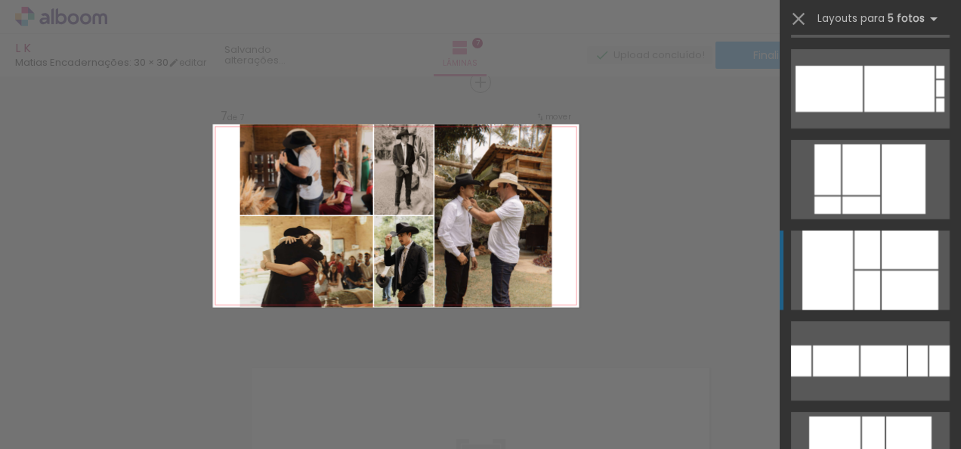
click at [855, 281] on div at bounding box center [867, 289] width 26 height 39
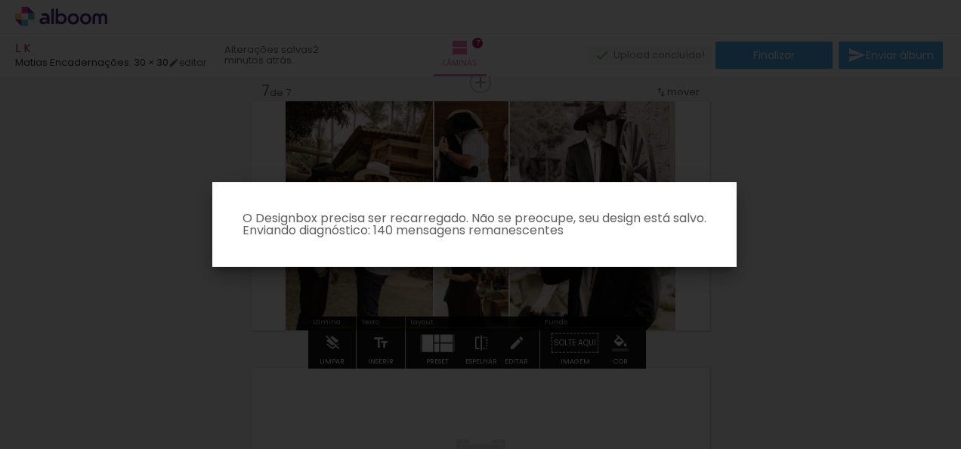
click at [621, 221] on p "O Designbox precisa ser recarregado. Não se preocupe, seu design está salvo. En…" at bounding box center [474, 224] width 500 height 24
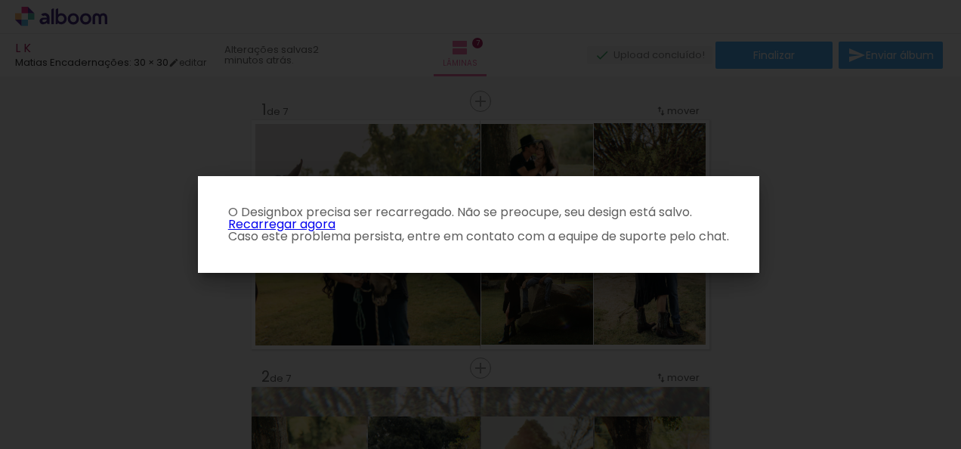
scroll to position [4256, 0]
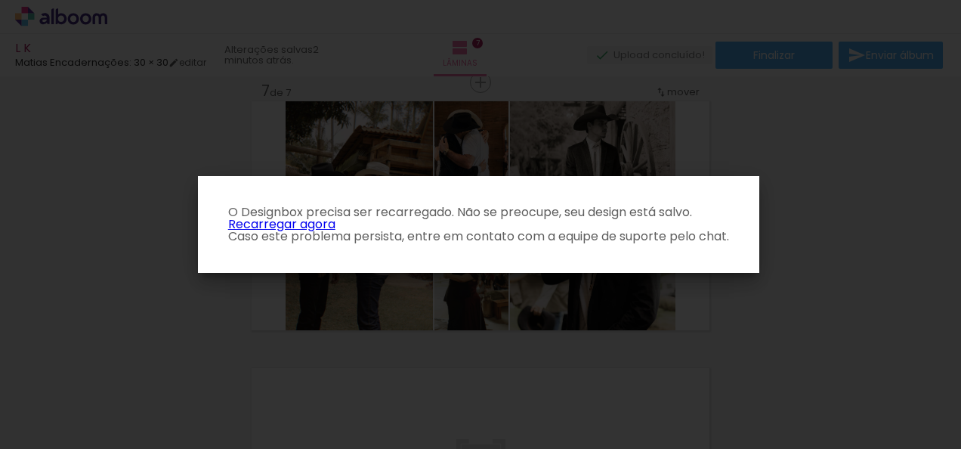
click at [338, 227] on p "O Designbox precisa ser recarregado. Não se preocupe, seu design está salvo. Re…" at bounding box center [478, 224] width 537 height 36
click at [334, 227] on link "Recarregar agora" at bounding box center [281, 223] width 107 height 17
